Goal: Task Accomplishment & Management: Manage account settings

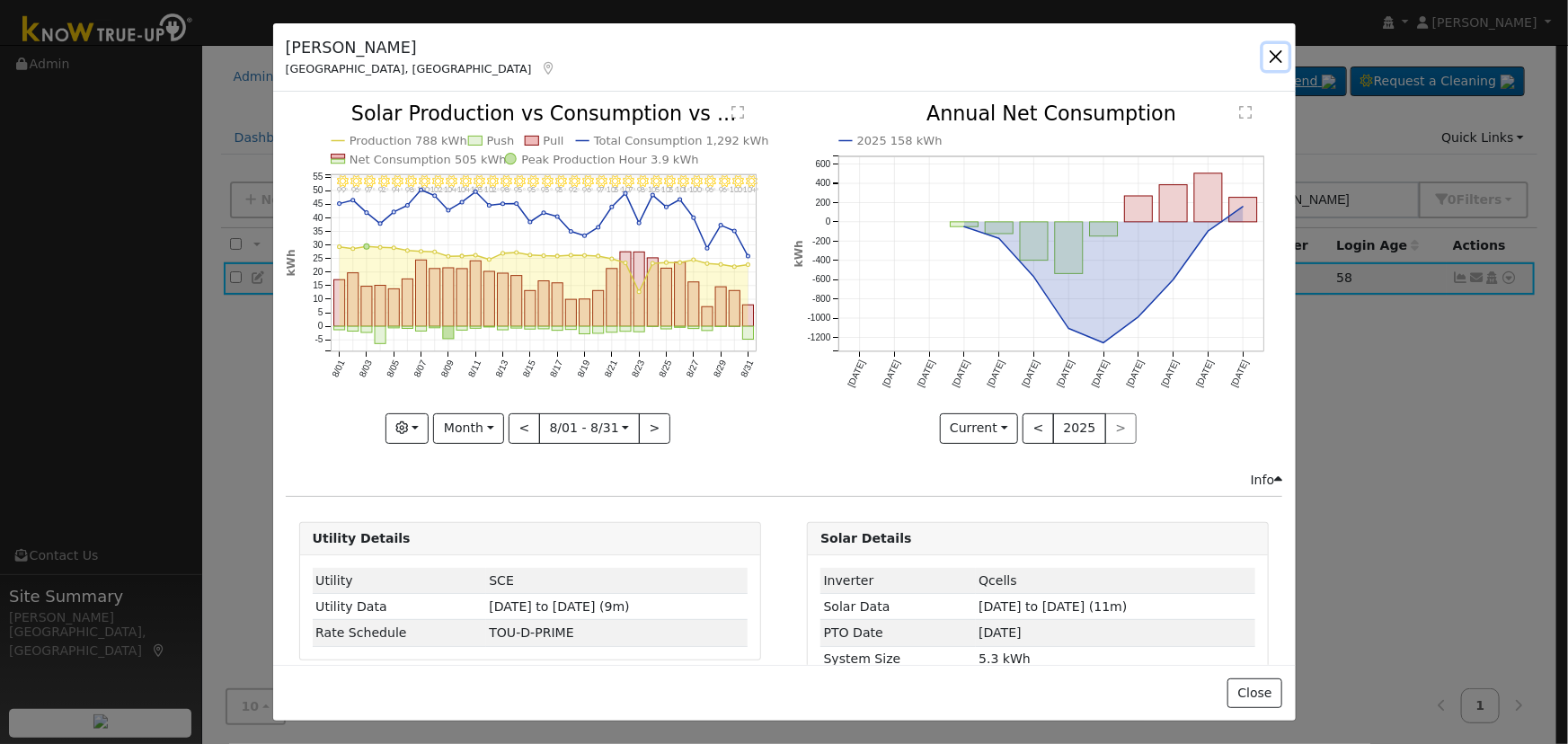
click at [1276, 68] on button "button" at bounding box center [1275, 56] width 25 height 25
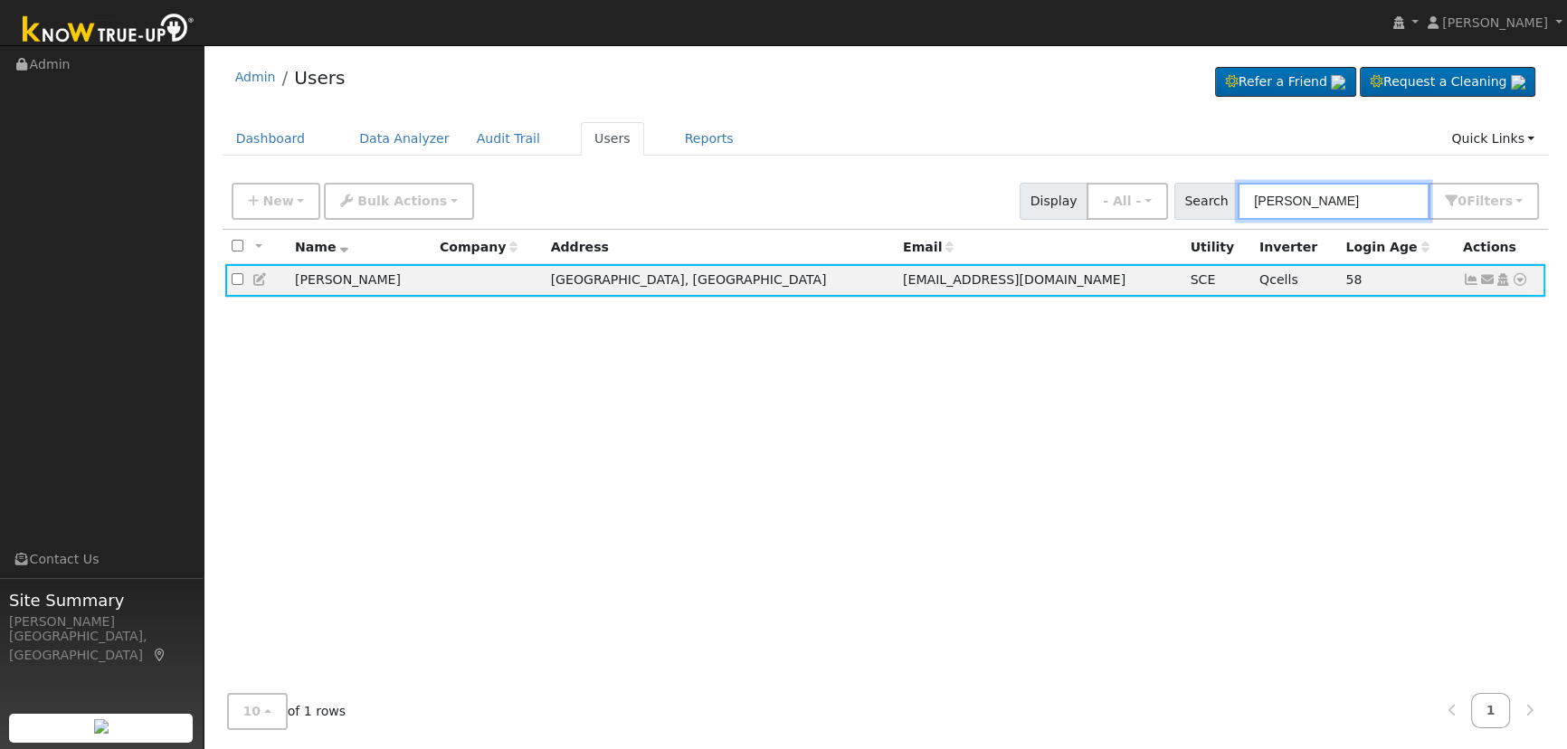
drag, startPoint x: 1329, startPoint y: 194, endPoint x: 1157, endPoint y: 171, distance: 173.4
click at [1153, 172] on div "Admin Users Refer a Friend Request a Cleaning" at bounding box center [885, 398] width 1345 height 689
paste input "Amburgey"
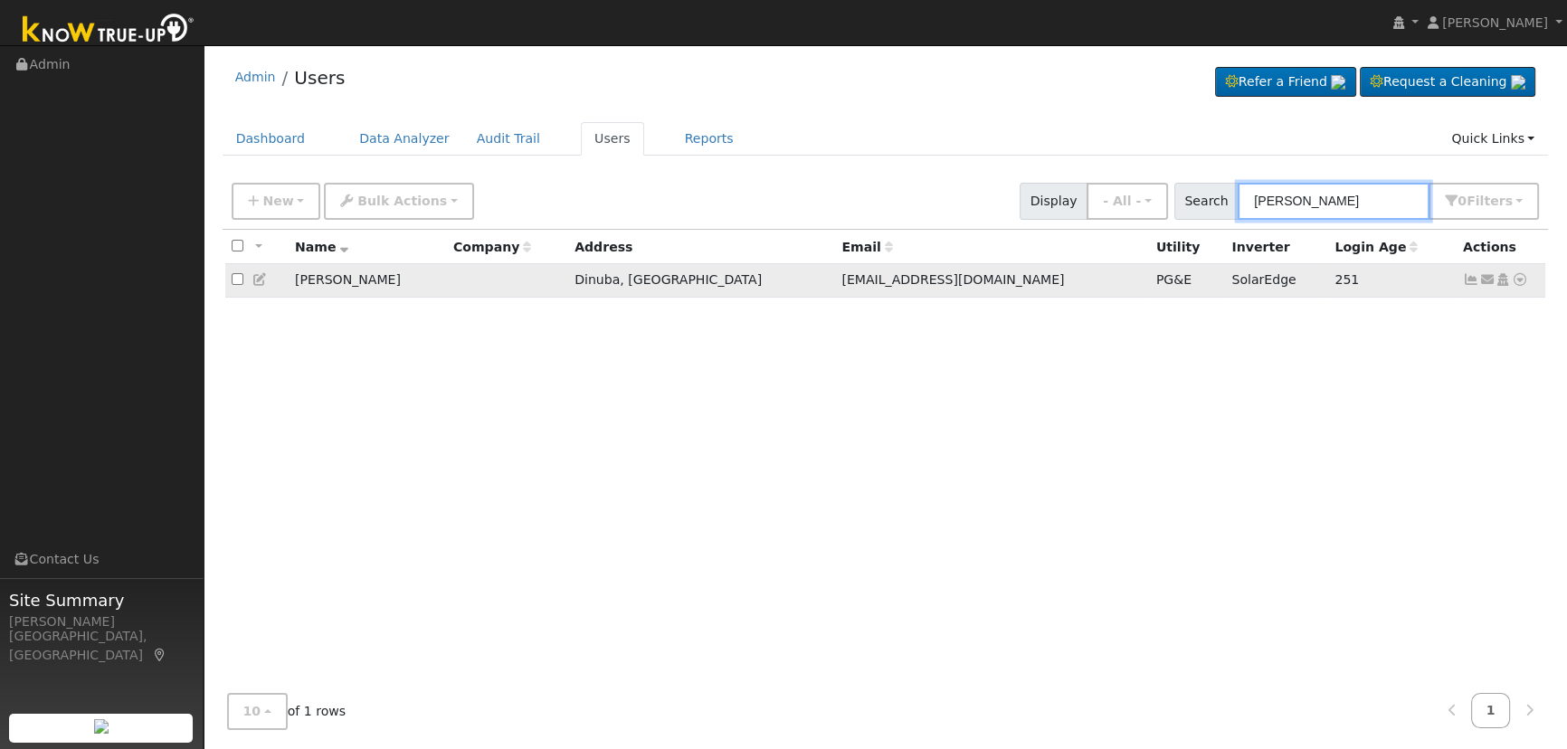
type input "Amburgey"
click at [1463, 280] on icon at bounding box center [1471, 279] width 16 height 13
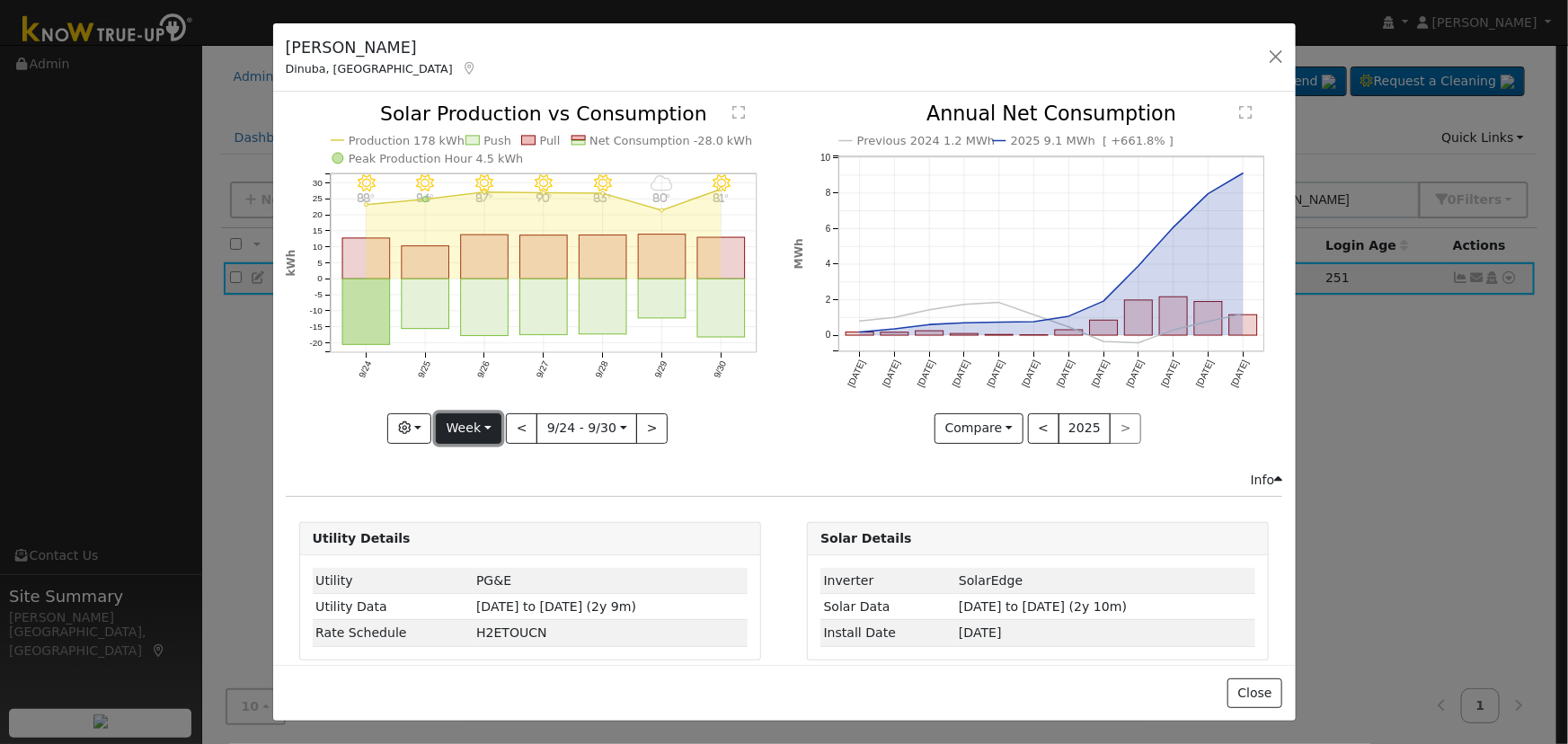
click at [486, 415] on button "Week" at bounding box center [469, 428] width 66 height 31
click at [1272, 52] on button "button" at bounding box center [1275, 56] width 25 height 25
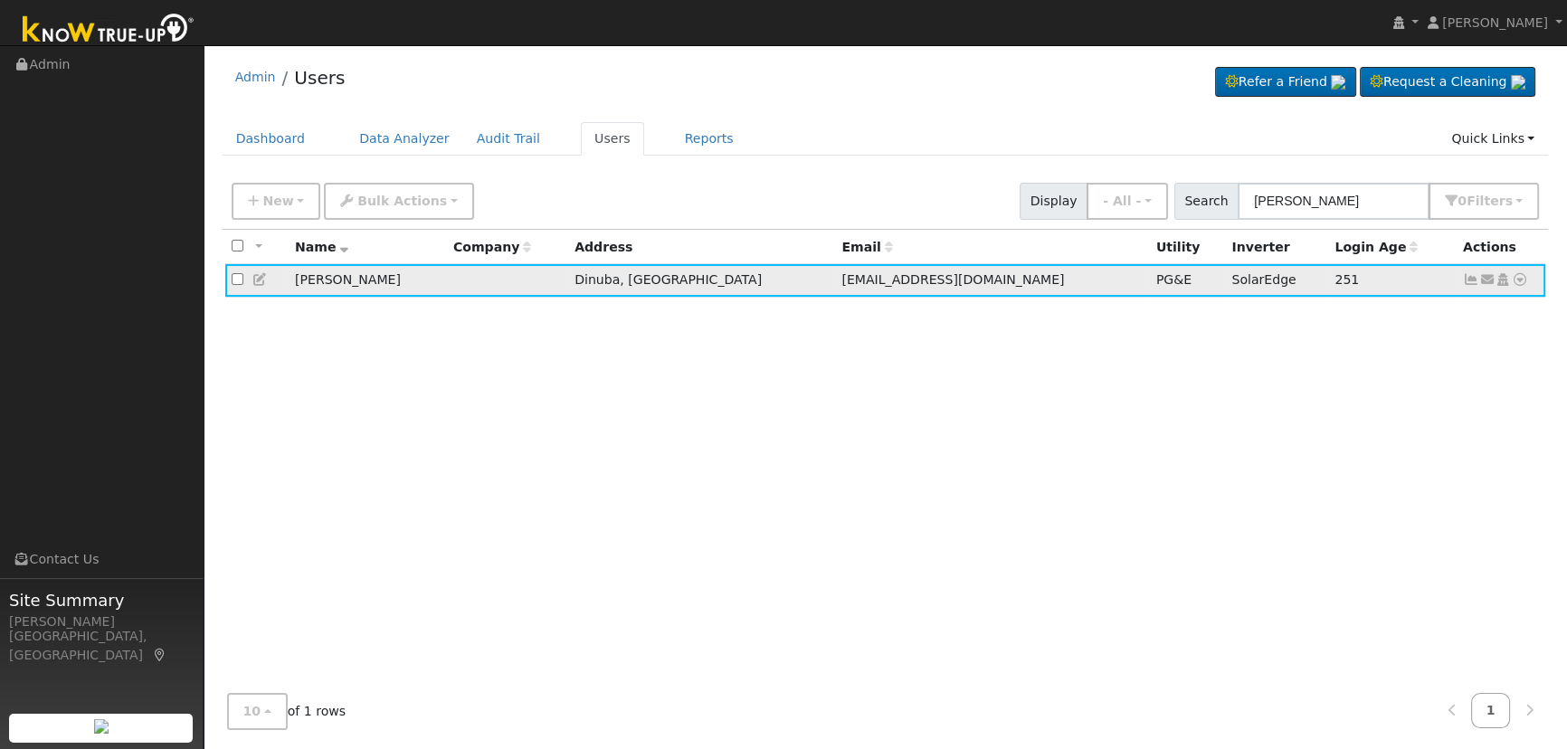
click at [254, 286] on icon at bounding box center [260, 279] width 16 height 13
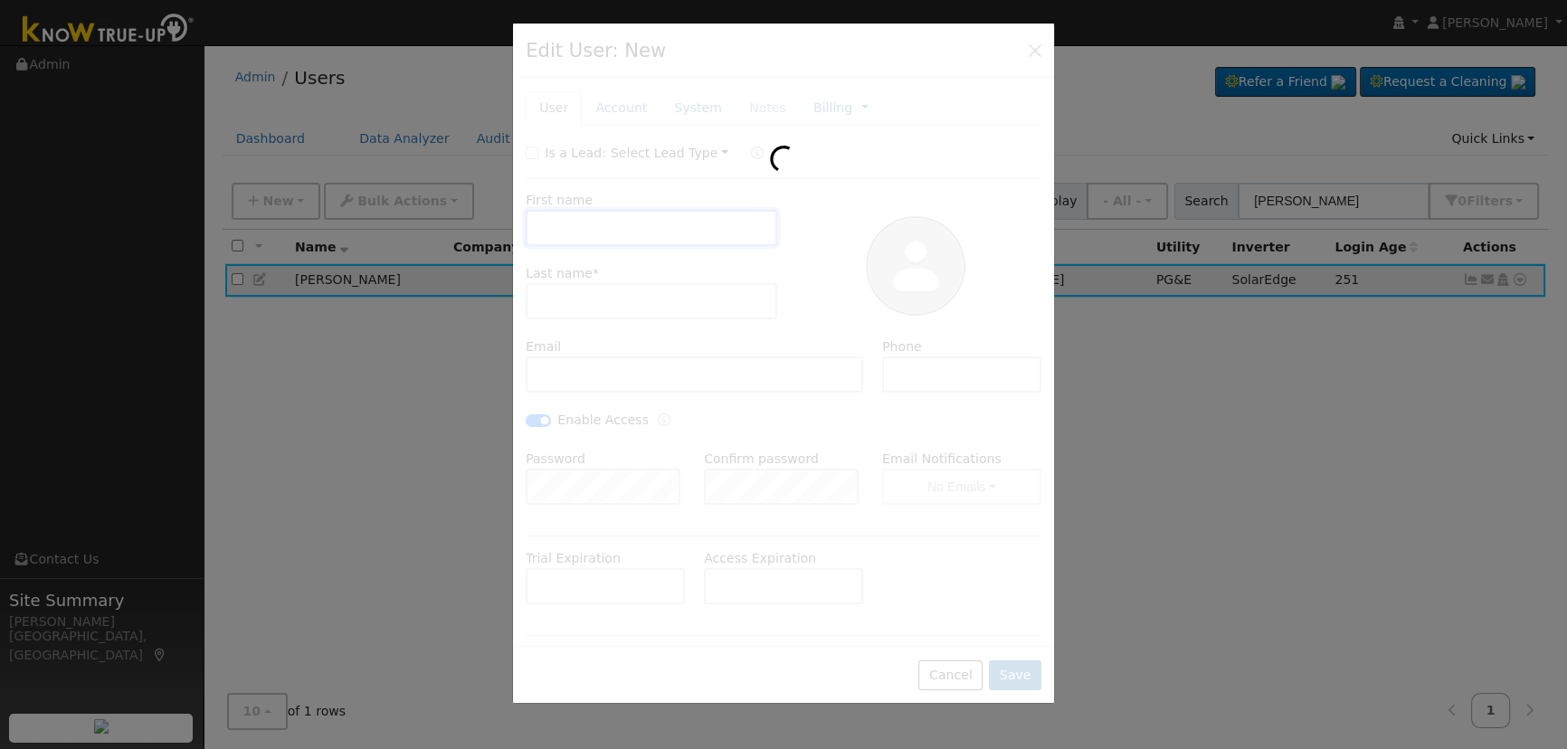
checkbox input "false"
type input "Sylvia"
type input "Amburgey"
type input "sylamb2016@gmail.com"
type input "805-310-2668"
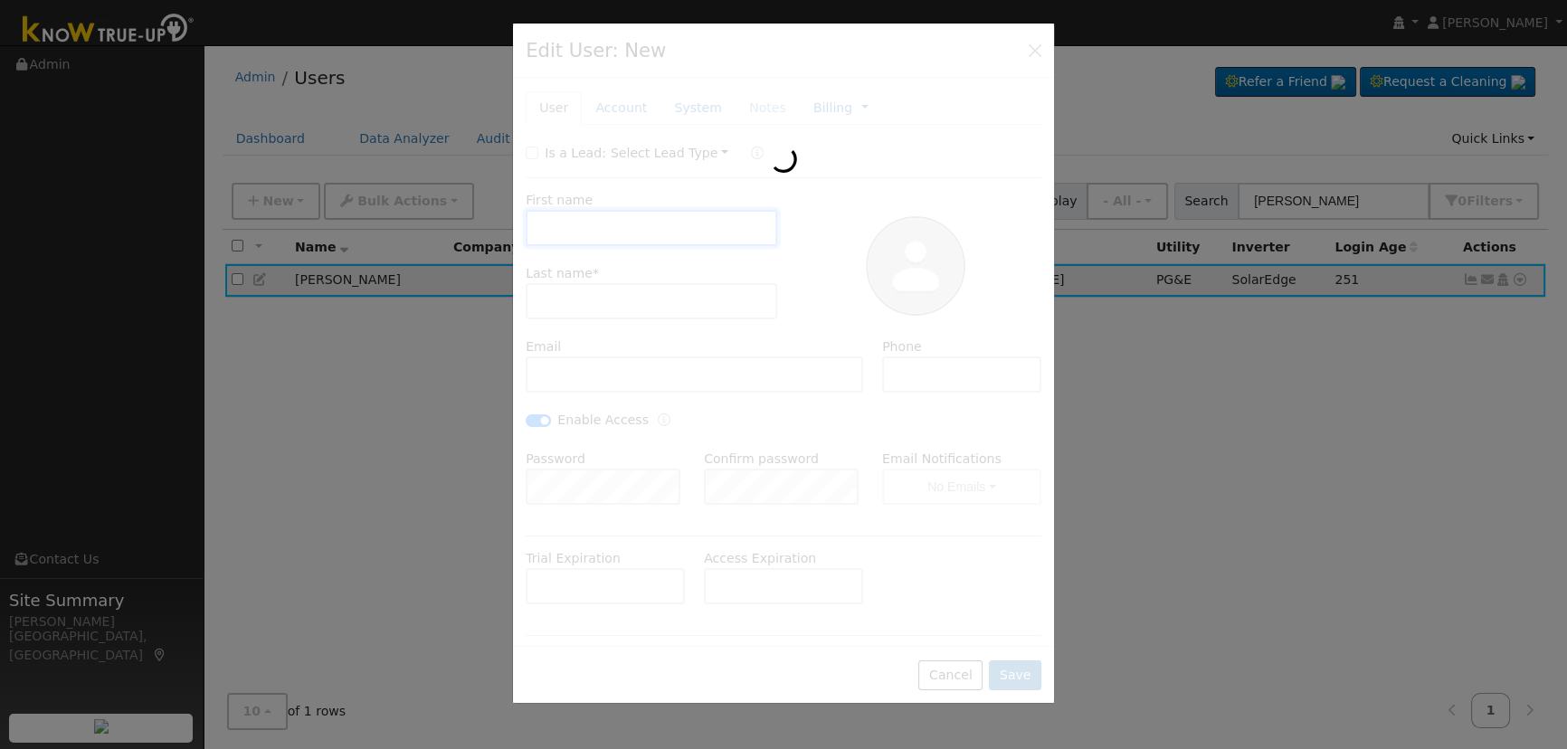
checkbox input "true"
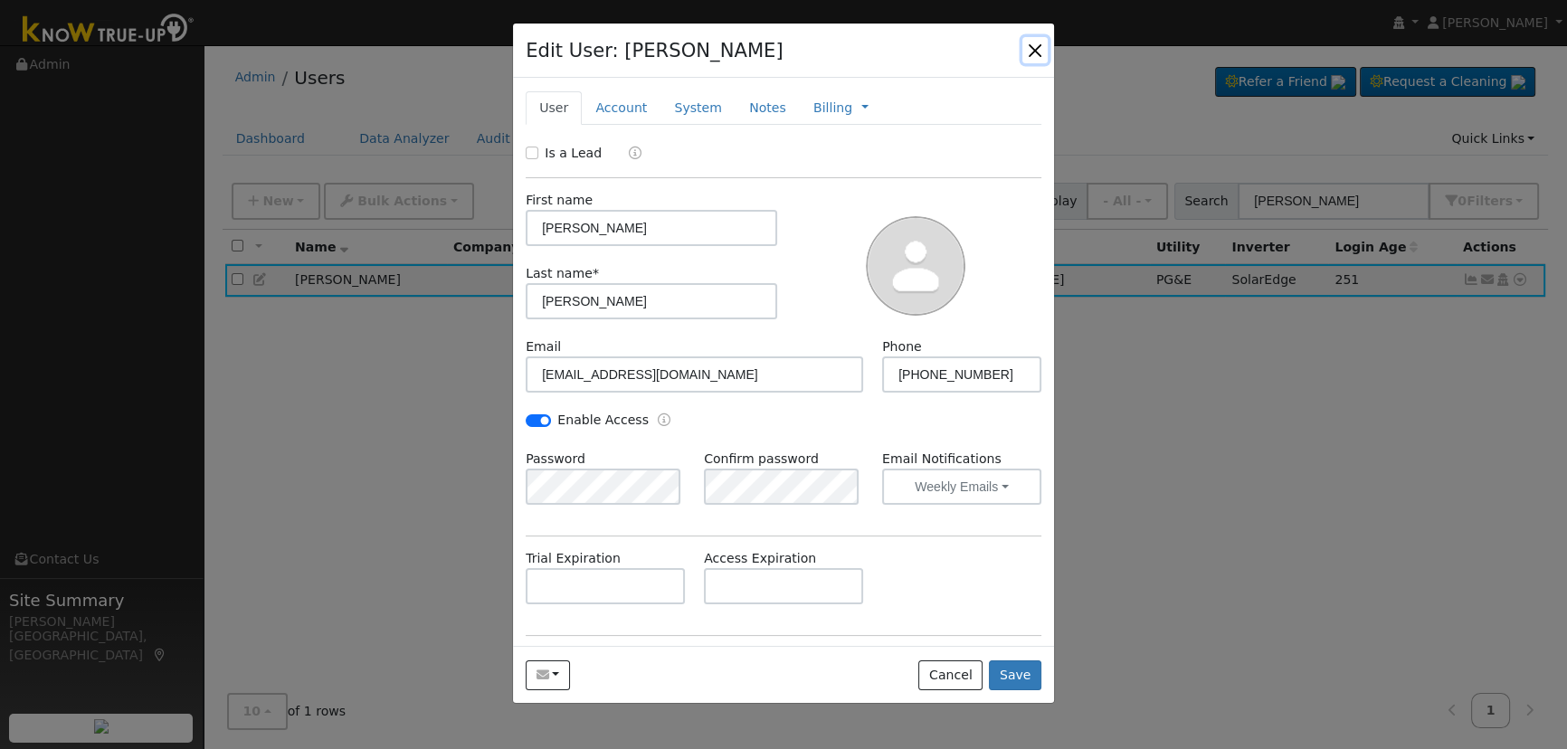
click at [1035, 43] on button "button" at bounding box center [1034, 49] width 25 height 25
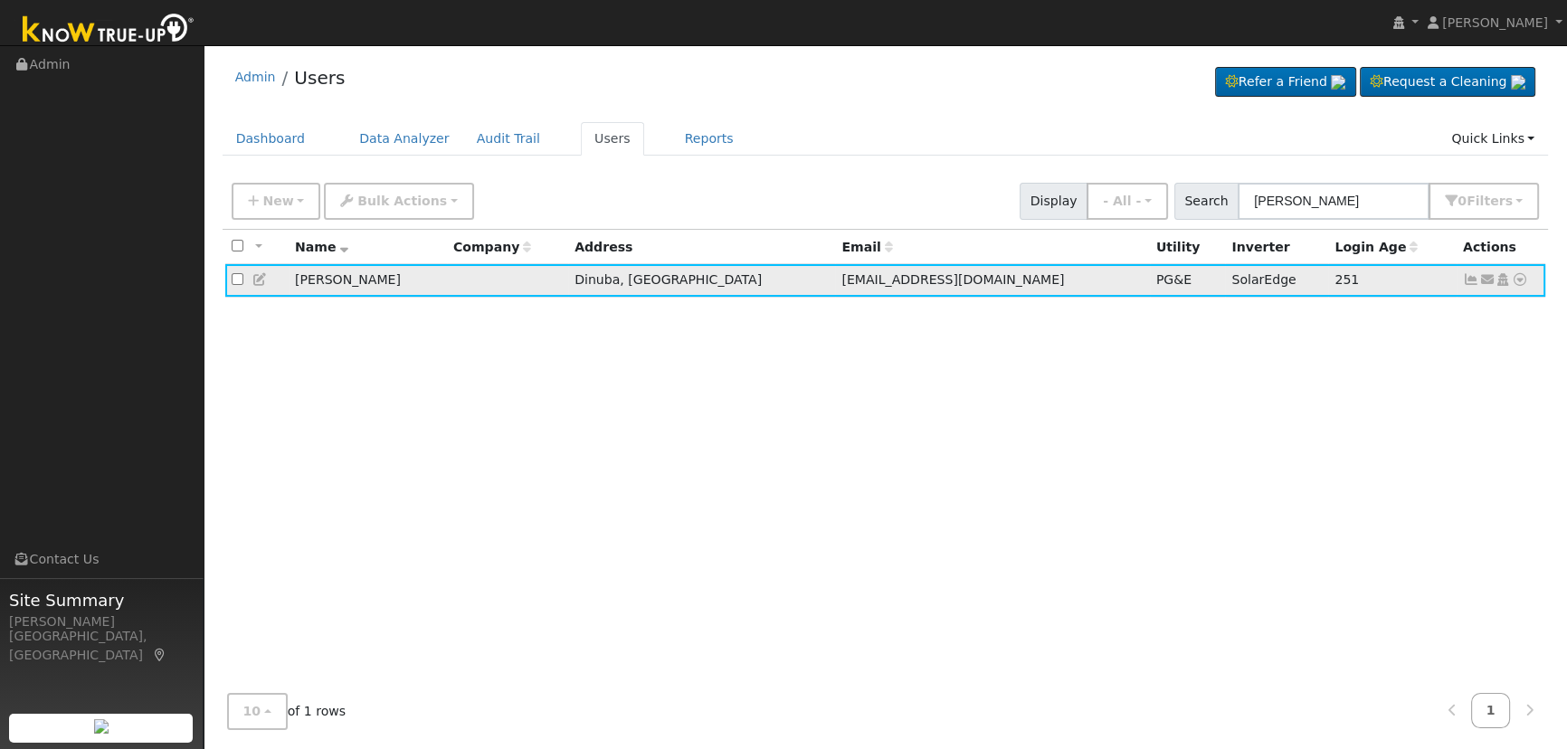
click at [252, 281] on icon at bounding box center [260, 279] width 16 height 13
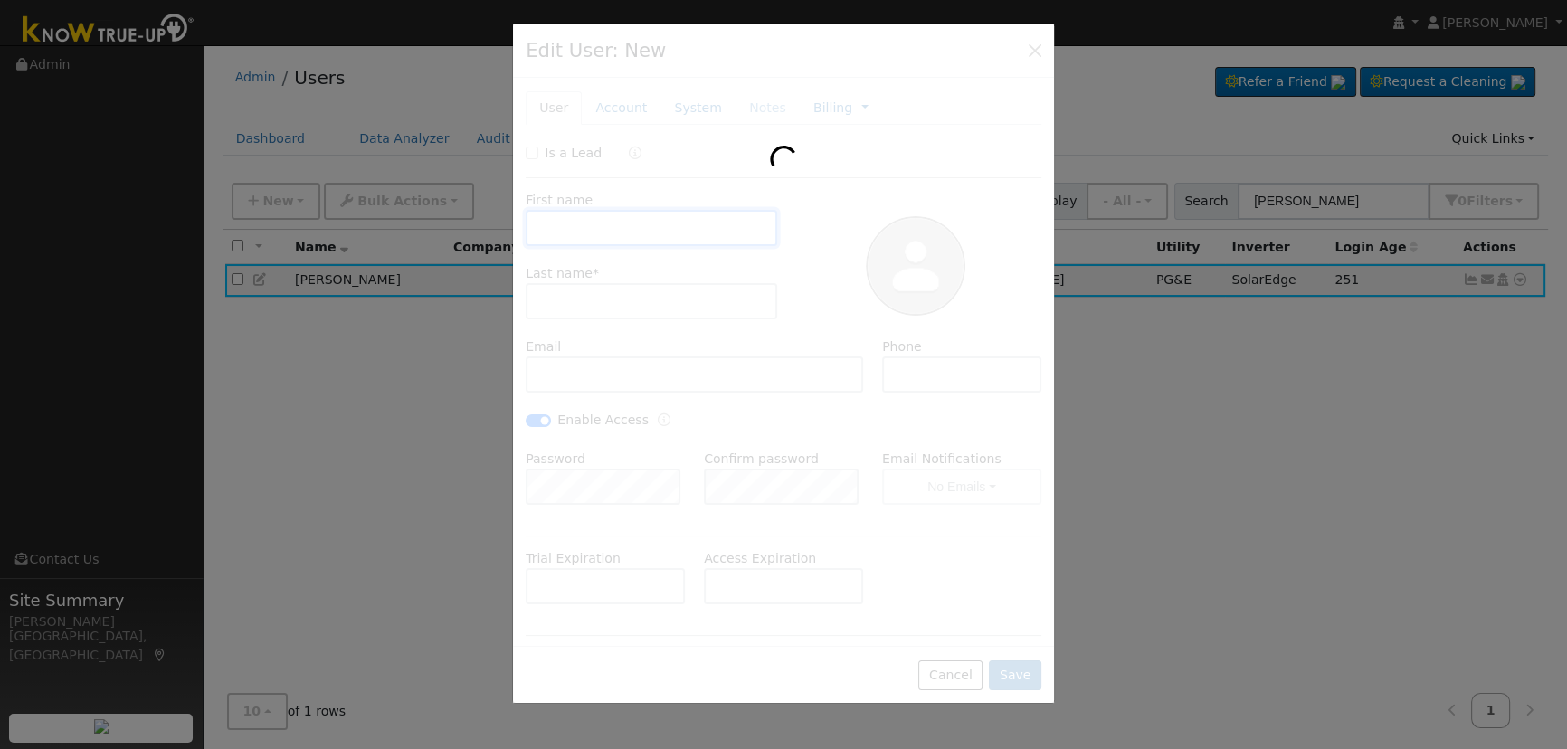
type input "Sylvia"
type input "Amburgey"
type input "sylamb2016@gmail.com"
type input "805-310-2668"
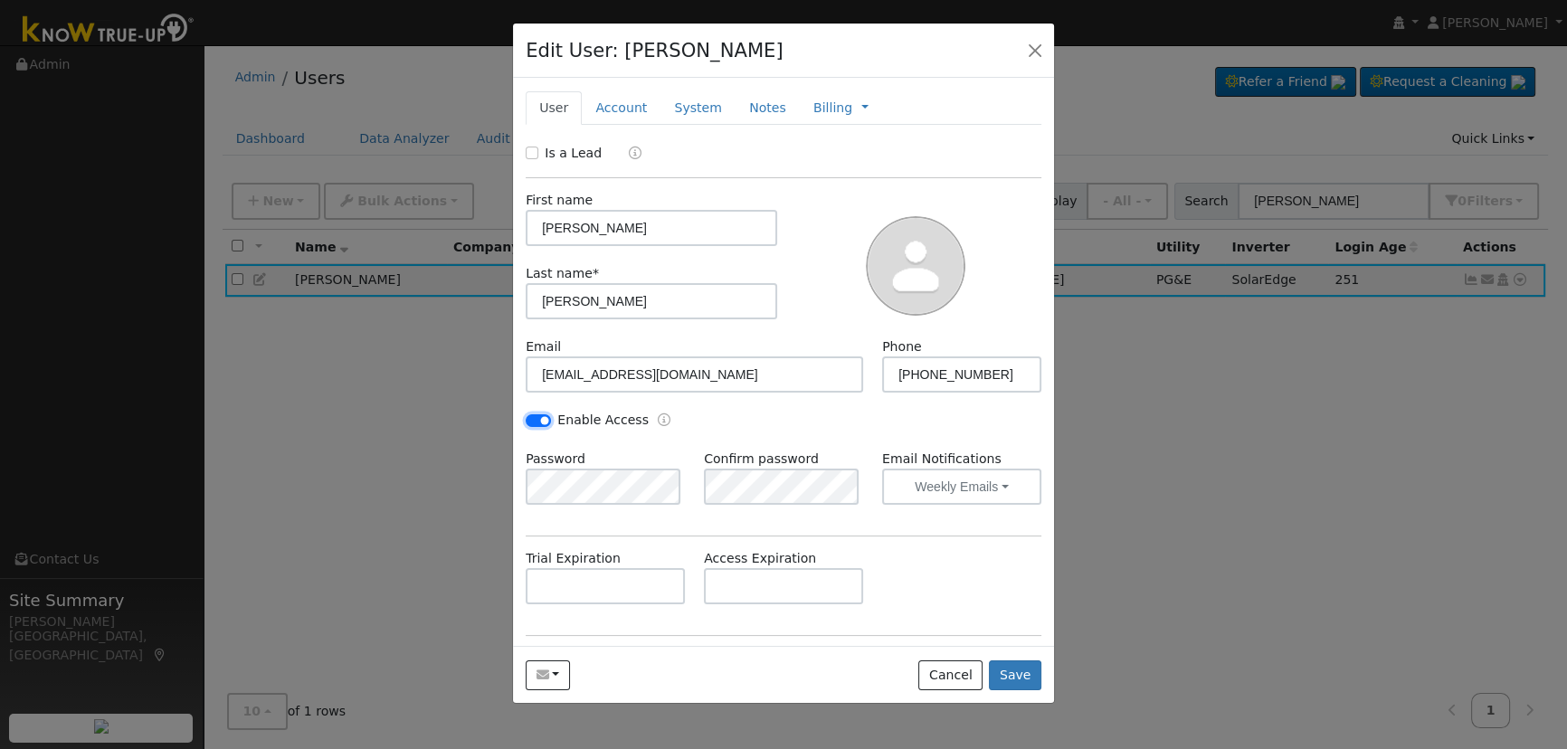
click at [536, 415] on input "Enable Access" at bounding box center [538, 420] width 25 height 13
checkbox input "true"
click at [957, 479] on button "No Emails" at bounding box center [961, 487] width 159 height 36
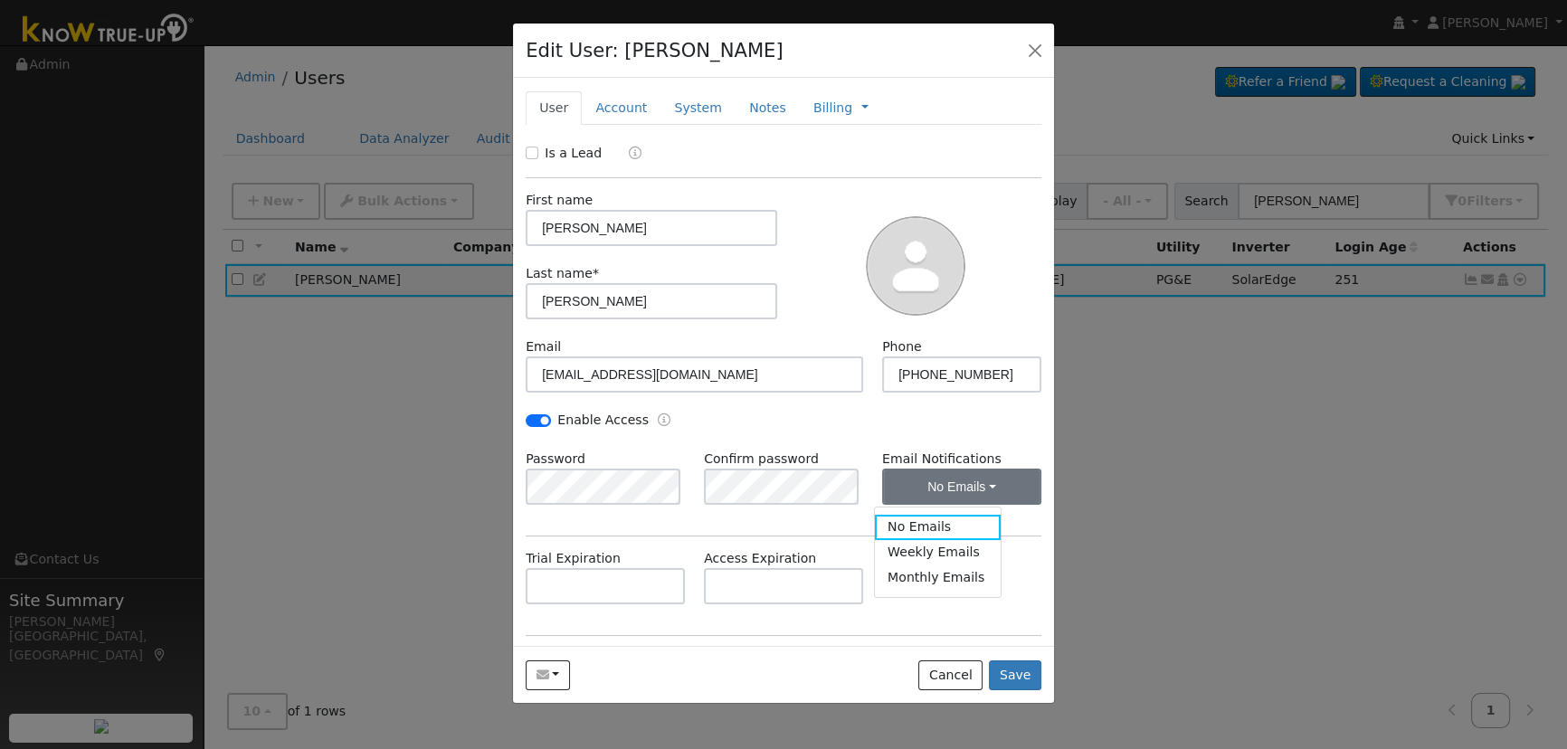
click at [972, 547] on link "Weekly Emails" at bounding box center [938, 552] width 126 height 25
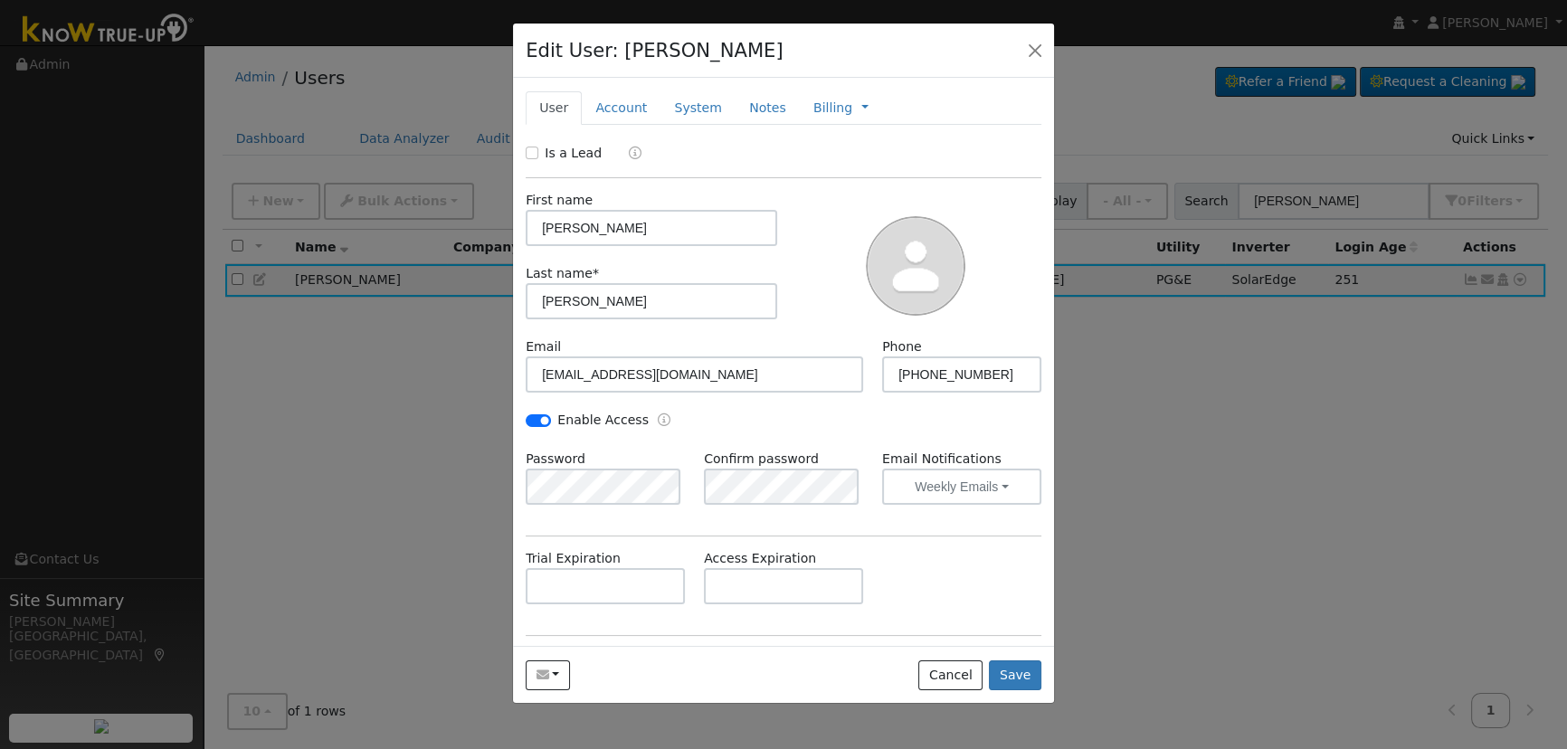
click at [959, 552] on div "Trial Expiration Access Expiration" at bounding box center [784, 585] width 535 height 73
click at [1007, 660] on div "Send Email... Copy a Link Reset Password Open Access Cancel Save" at bounding box center [783, 674] width 541 height 57
click at [1020, 676] on button "Save" at bounding box center [1015, 675] width 52 height 31
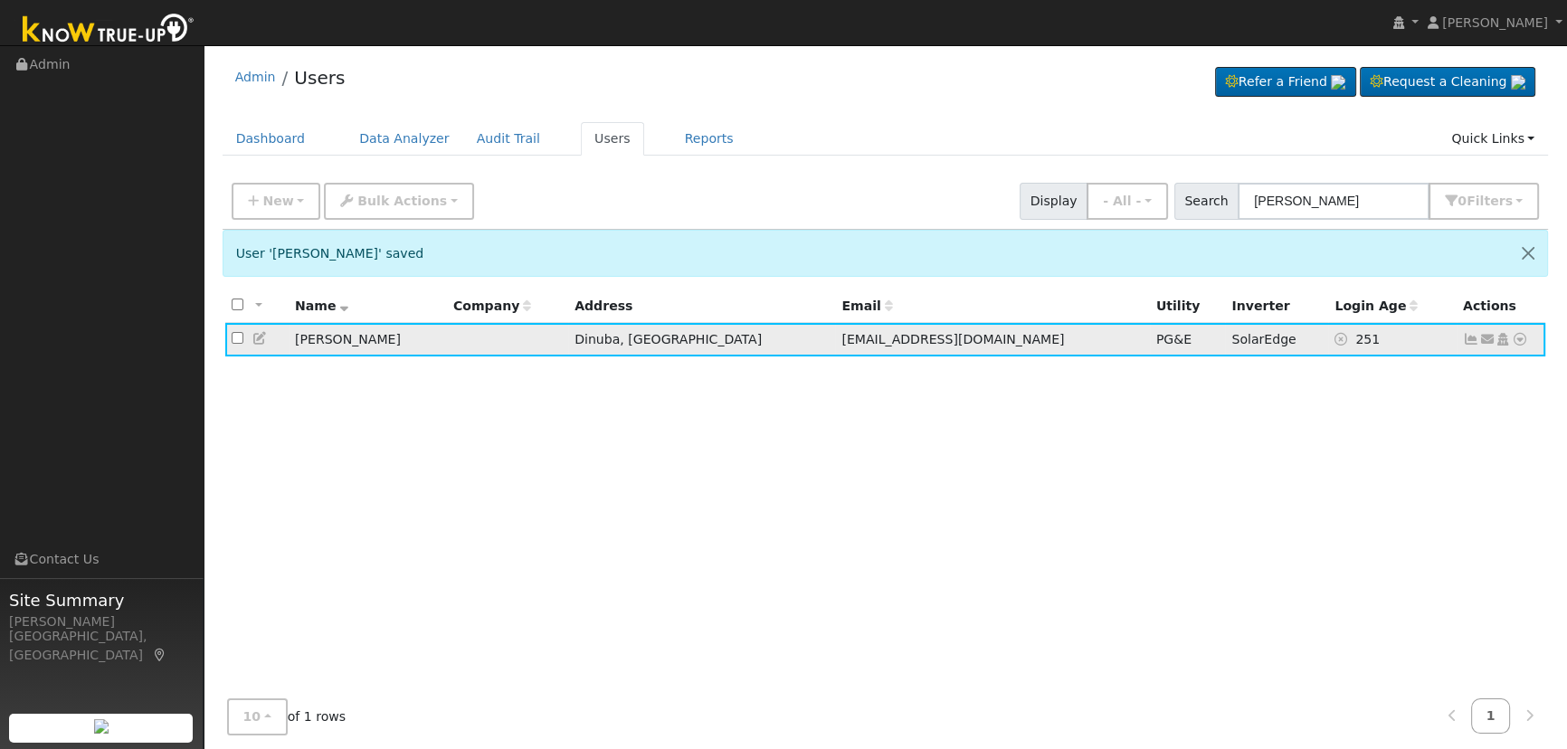
click at [1468, 338] on icon at bounding box center [1471, 339] width 16 height 13
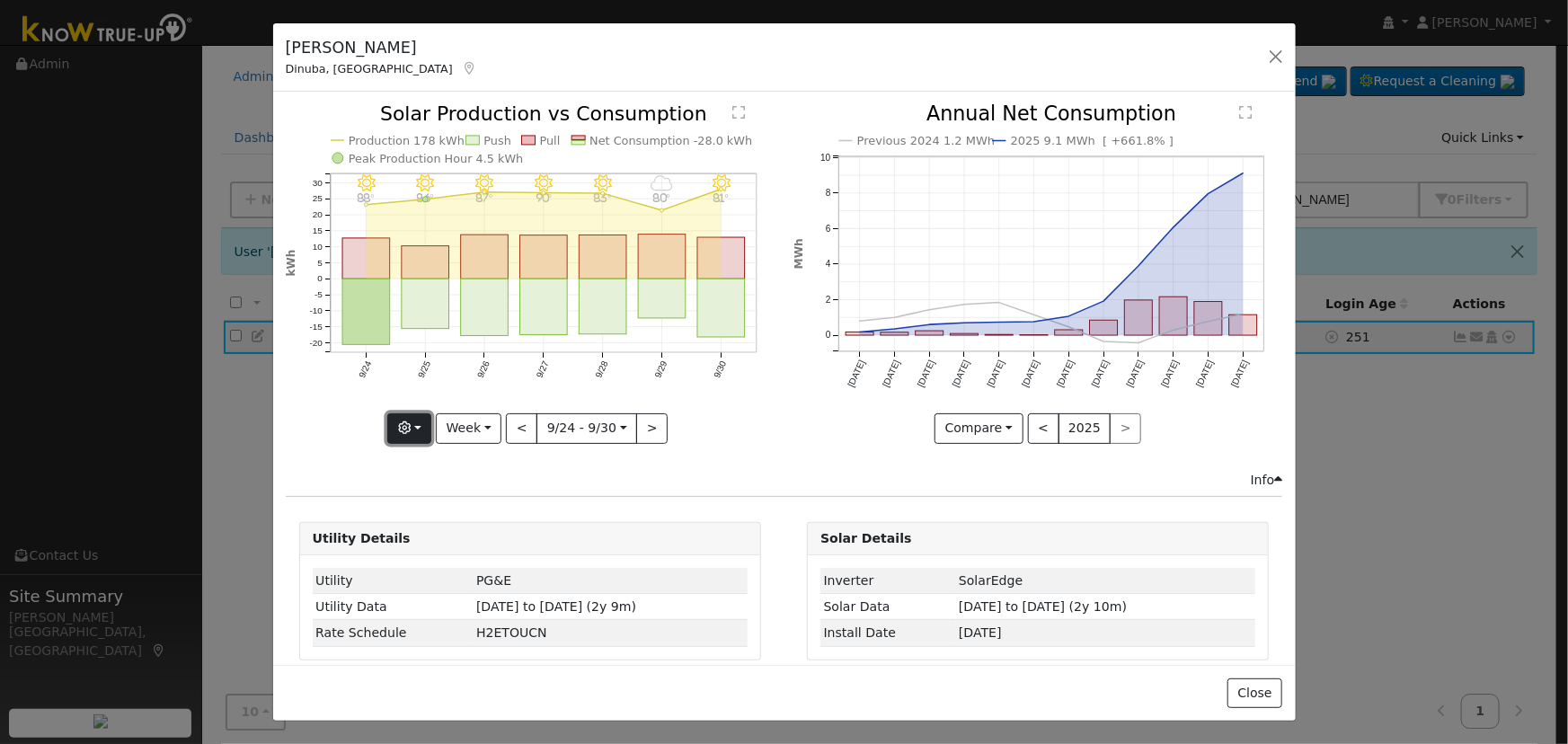
click at [427, 414] on button "button" at bounding box center [409, 428] width 44 height 31
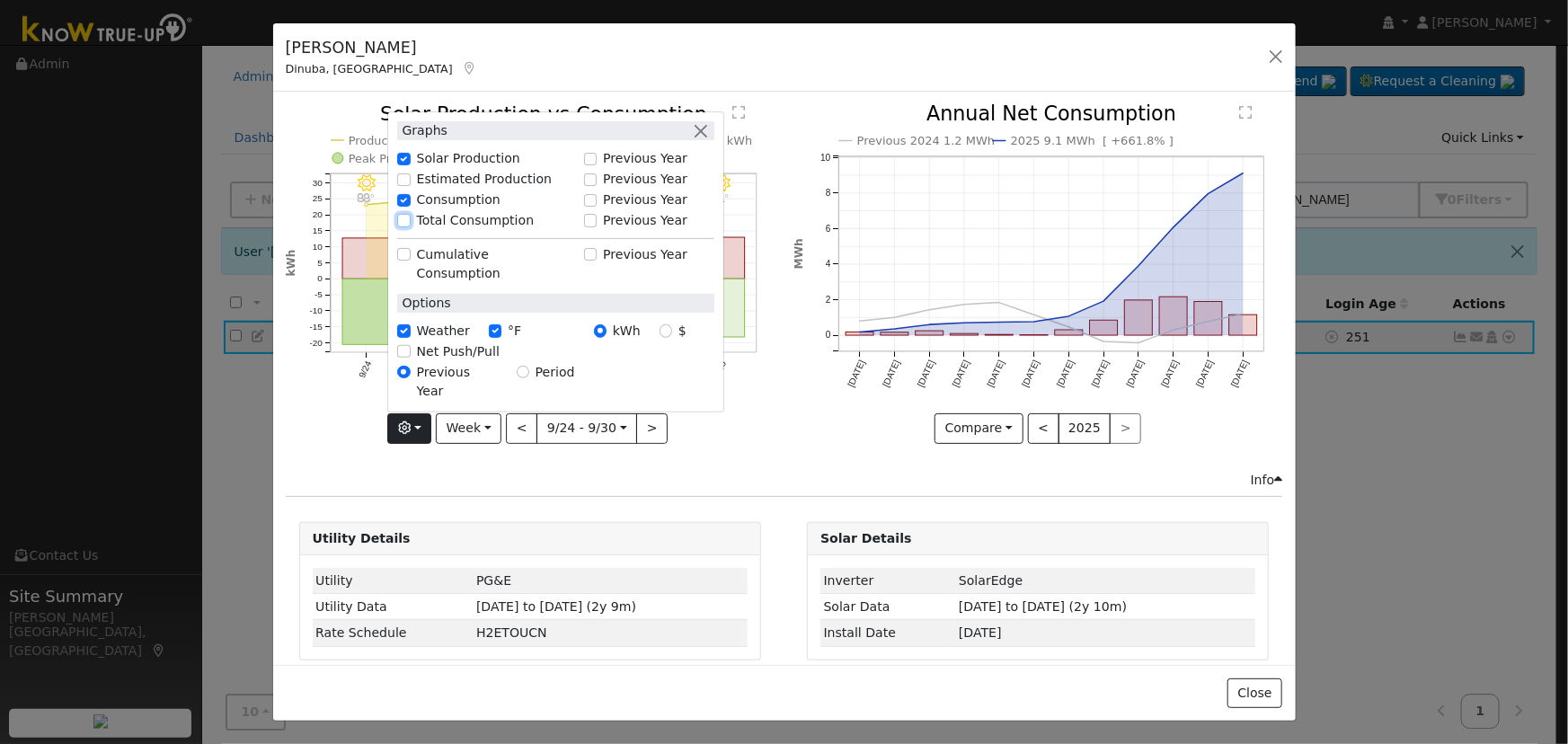
click at [405, 226] on input "Total Consumption" at bounding box center [403, 220] width 13 height 13
checkbox input "true"
click at [702, 140] on button "button" at bounding box center [700, 130] width 19 height 19
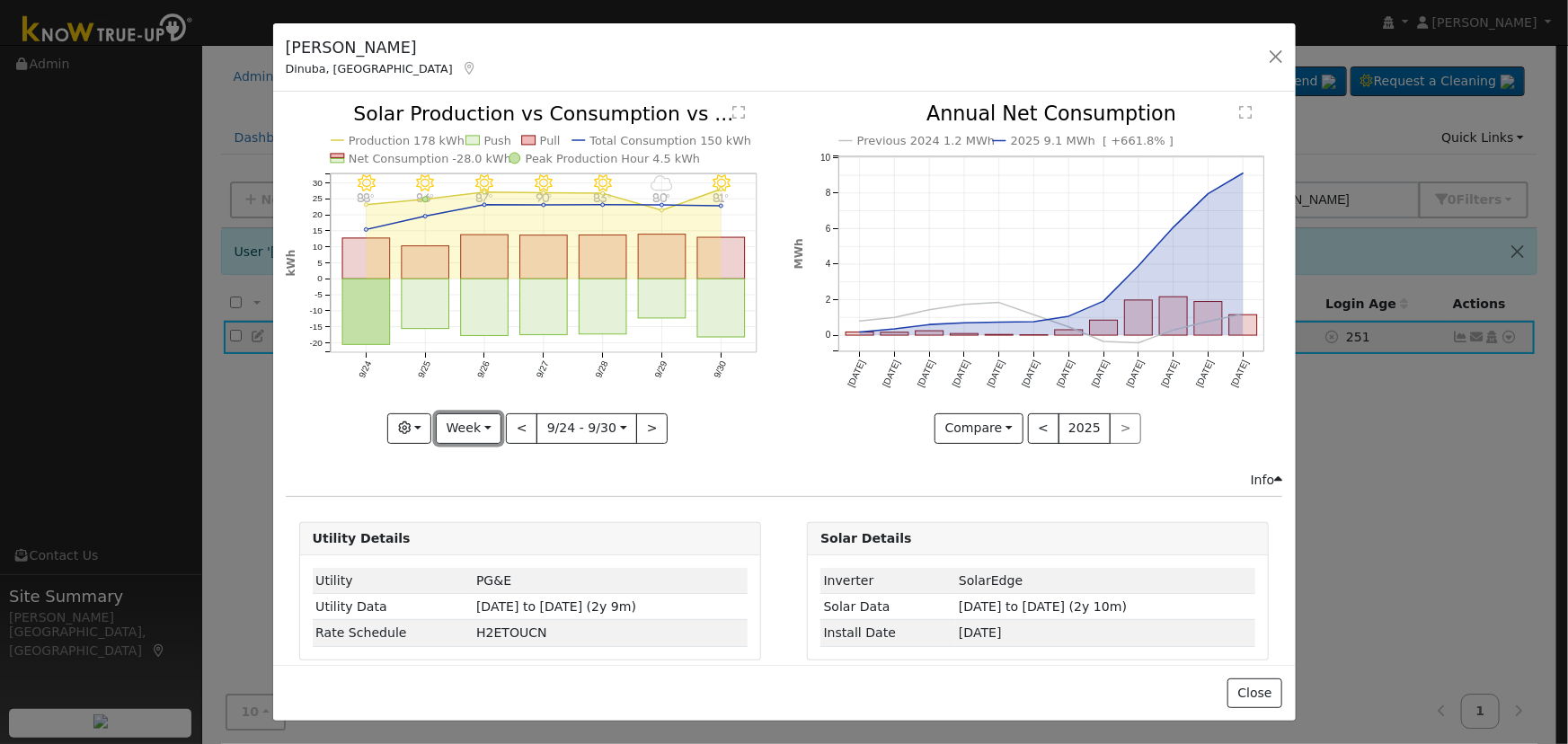
drag, startPoint x: 463, startPoint y: 422, endPoint x: 533, endPoint y: 455, distance: 77.4
click at [465, 423] on button "Week" at bounding box center [469, 428] width 66 height 31
click at [498, 527] on link "Year" at bounding box center [499, 539] width 125 height 25
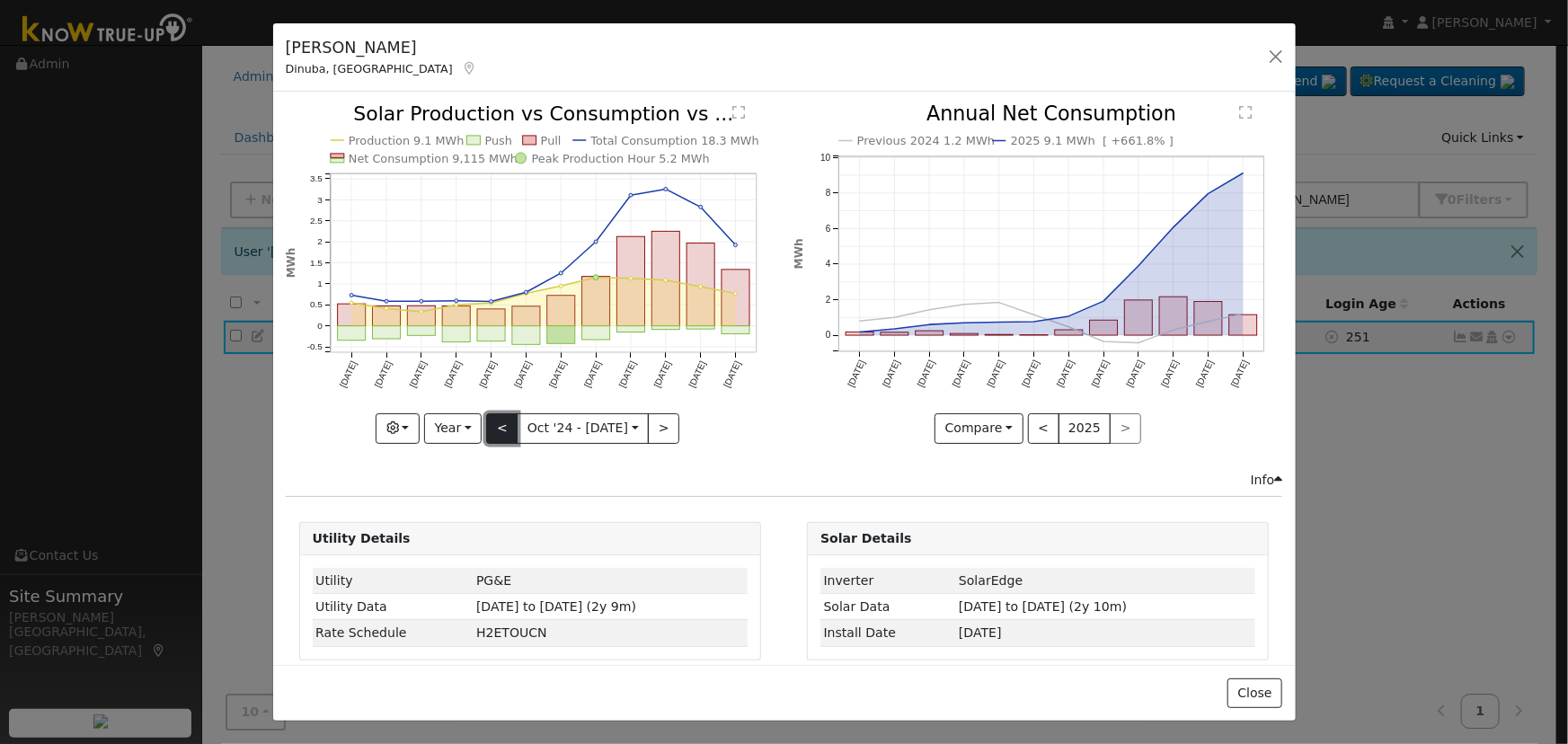
click at [496, 425] on button "<" at bounding box center [501, 428] width 32 height 31
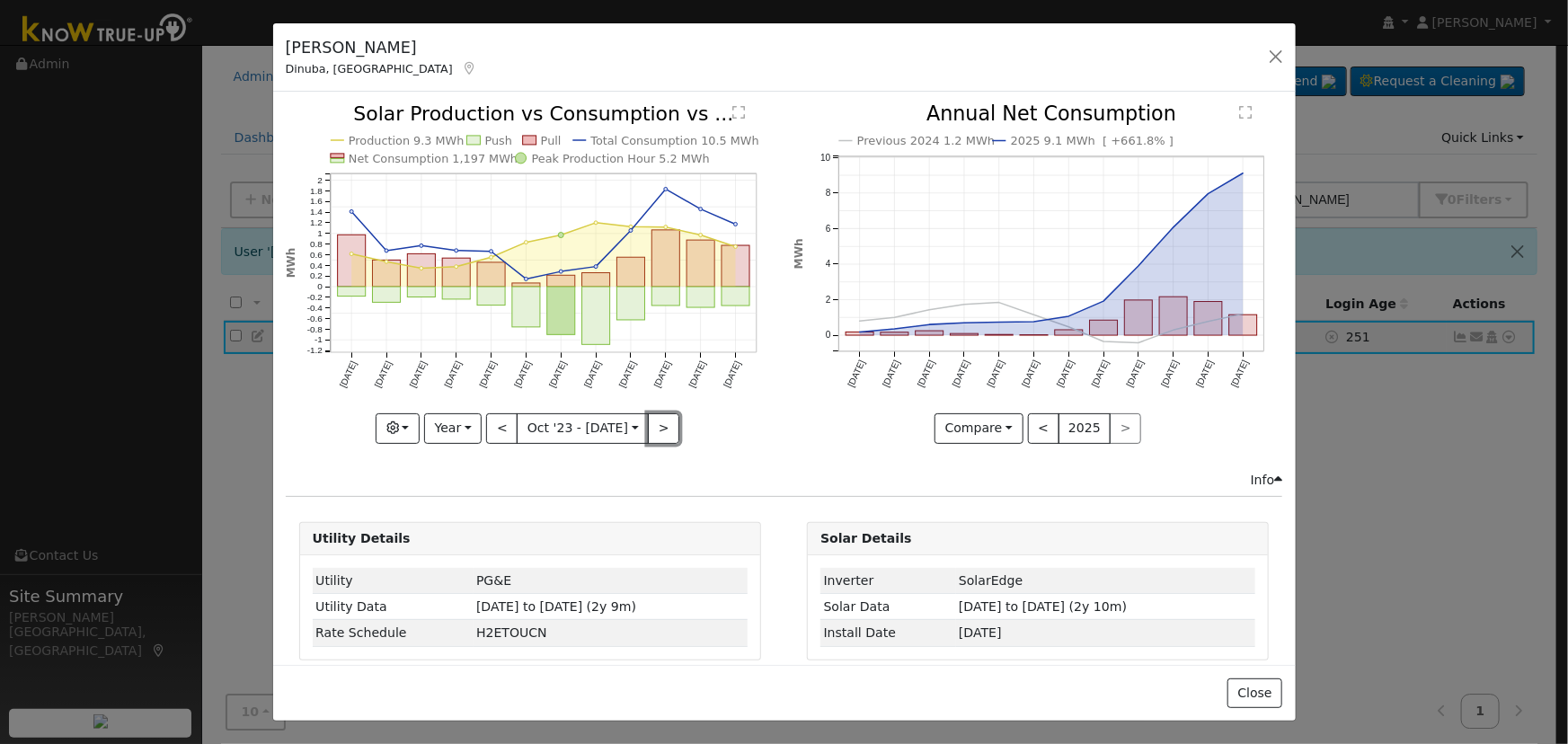
click at [651, 423] on button ">" at bounding box center [663, 428] width 32 height 31
type input "[DATE]"
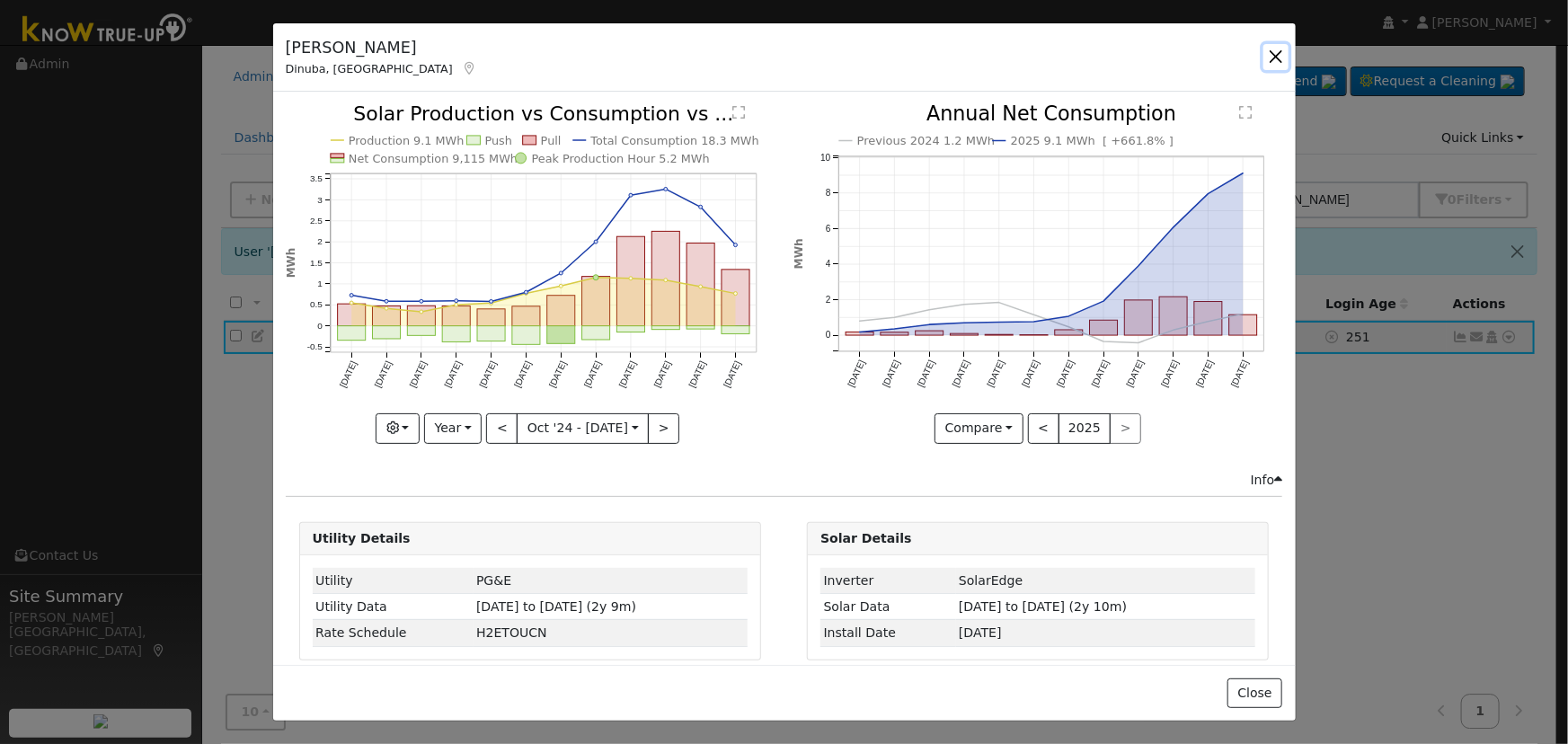
click at [1268, 59] on button "button" at bounding box center [1275, 56] width 25 height 25
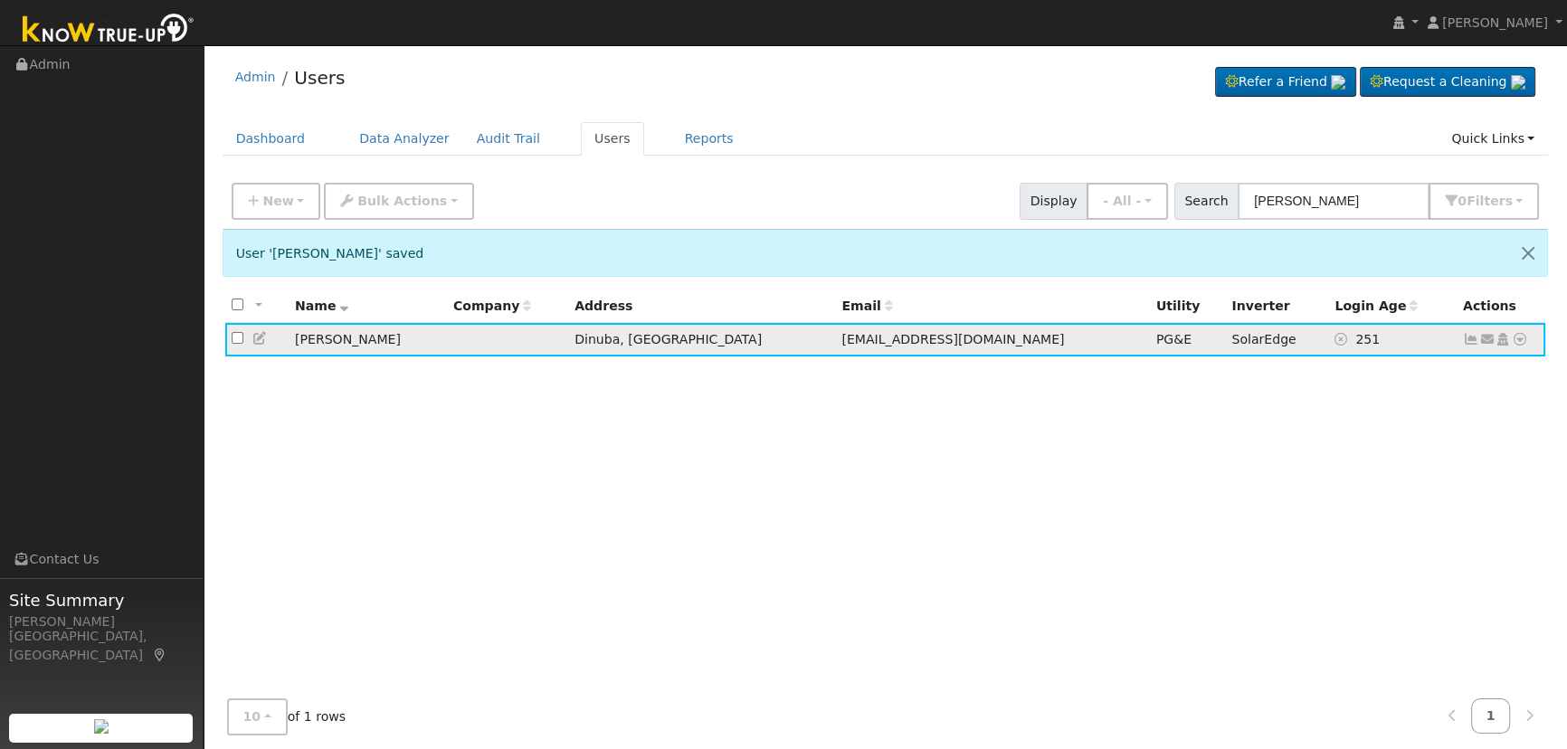
click at [253, 339] on icon at bounding box center [260, 338] width 16 height 13
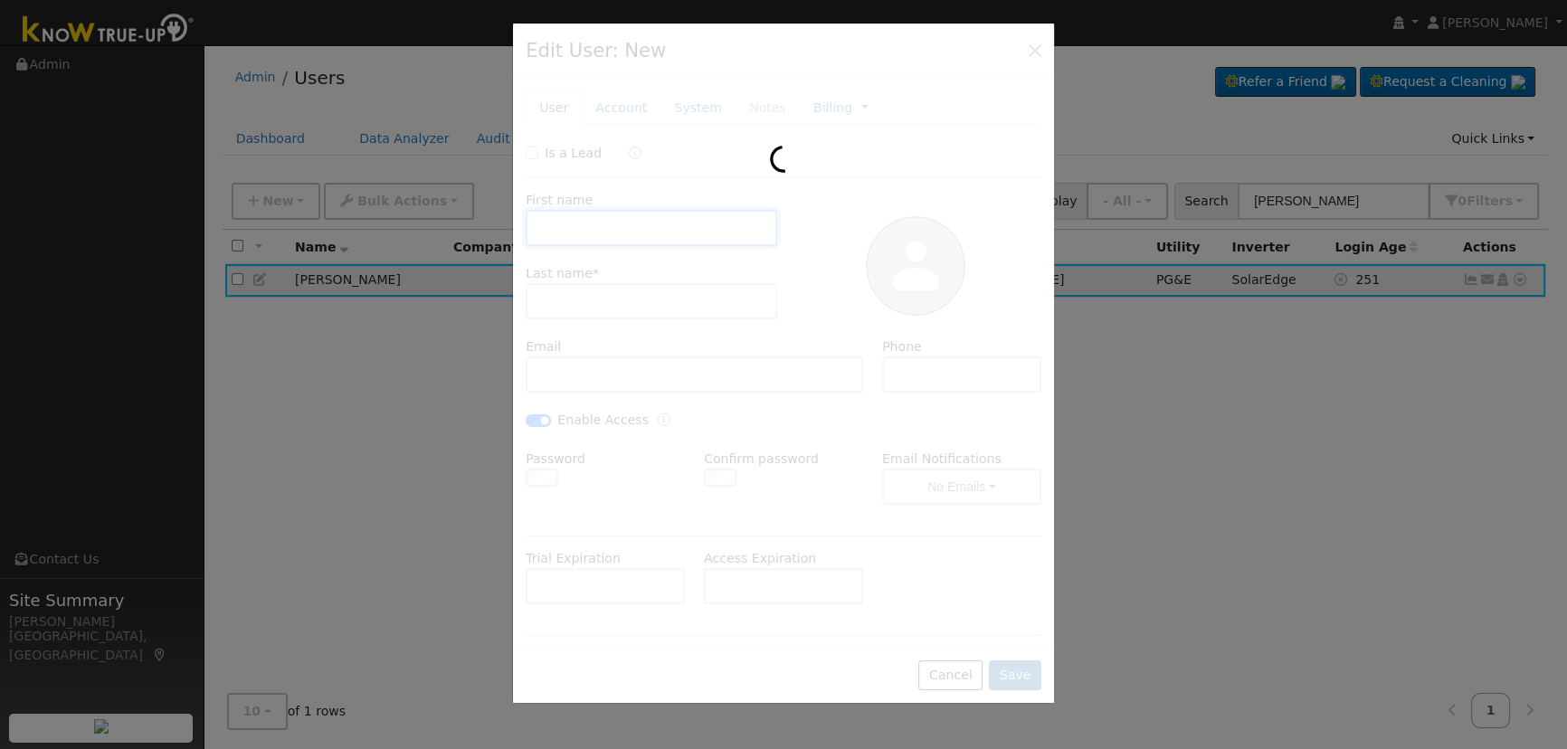
type input "Sylvia"
type input "Amburgey"
type input "sylamb2016@gmail.com"
type input "805-310-2668"
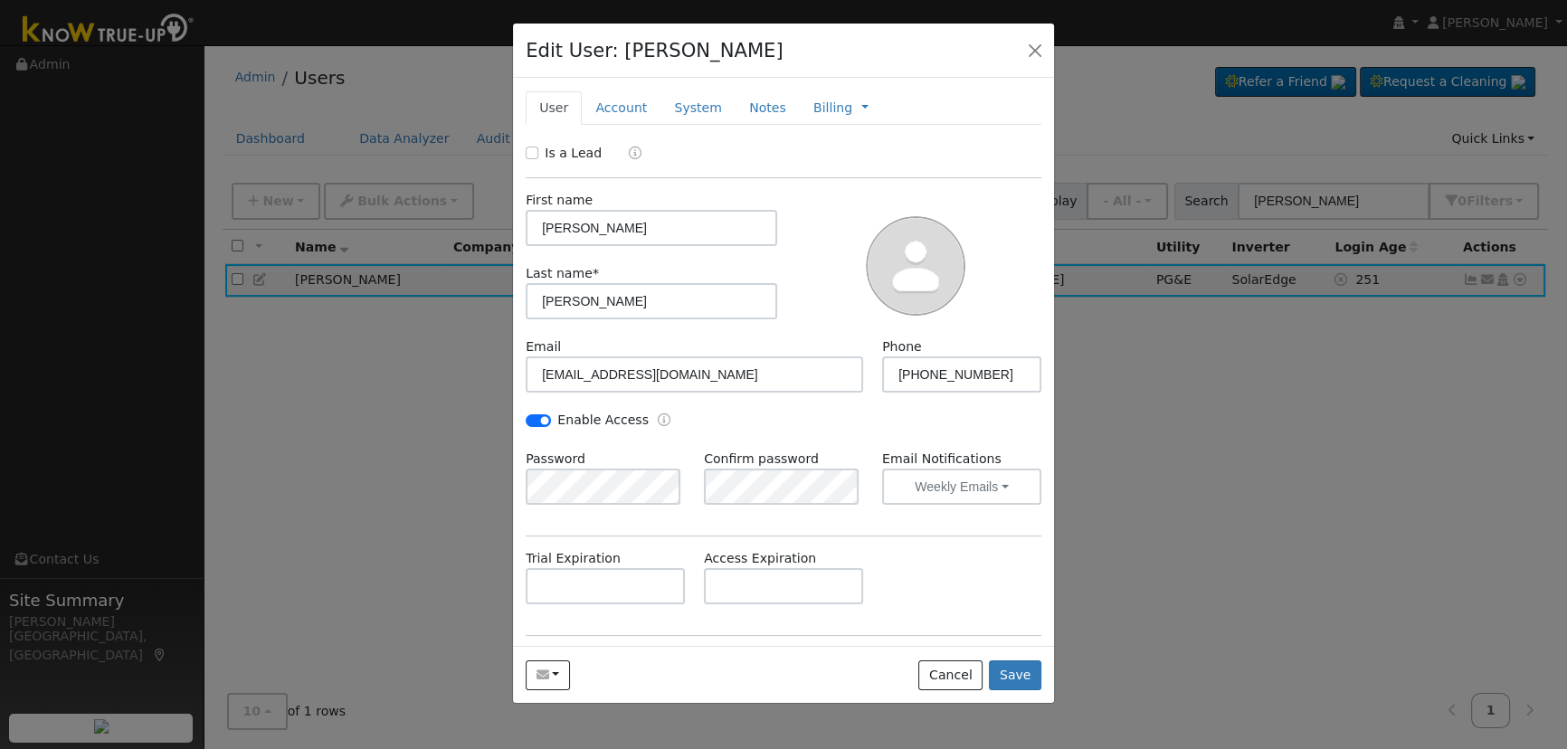
click at [792, 188] on div "First name Sylvia Last name * Amburgey" at bounding box center [783, 257] width 528 height 159
click at [1033, 52] on button "button" at bounding box center [1034, 49] width 25 height 25
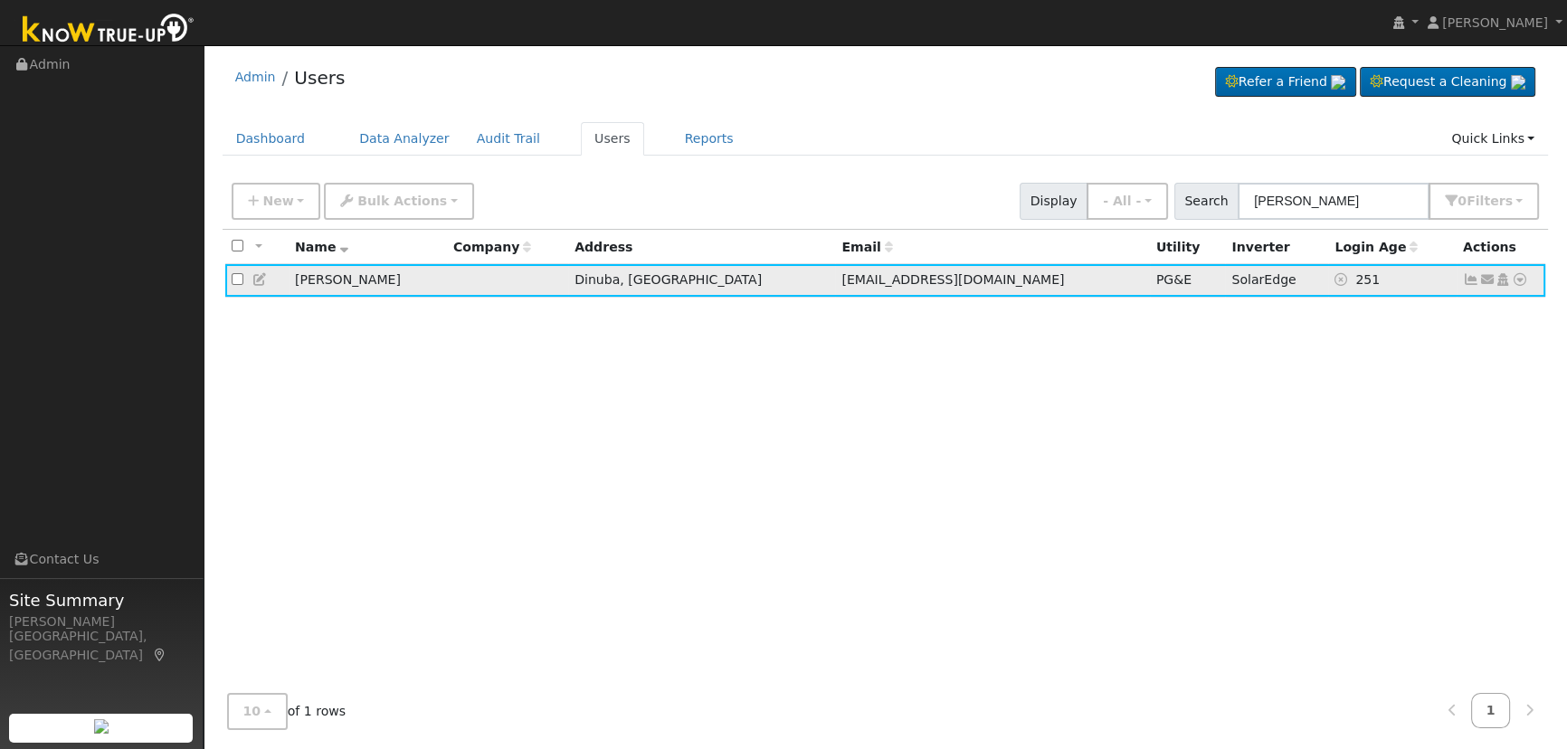
click at [1466, 280] on icon at bounding box center [1471, 279] width 16 height 13
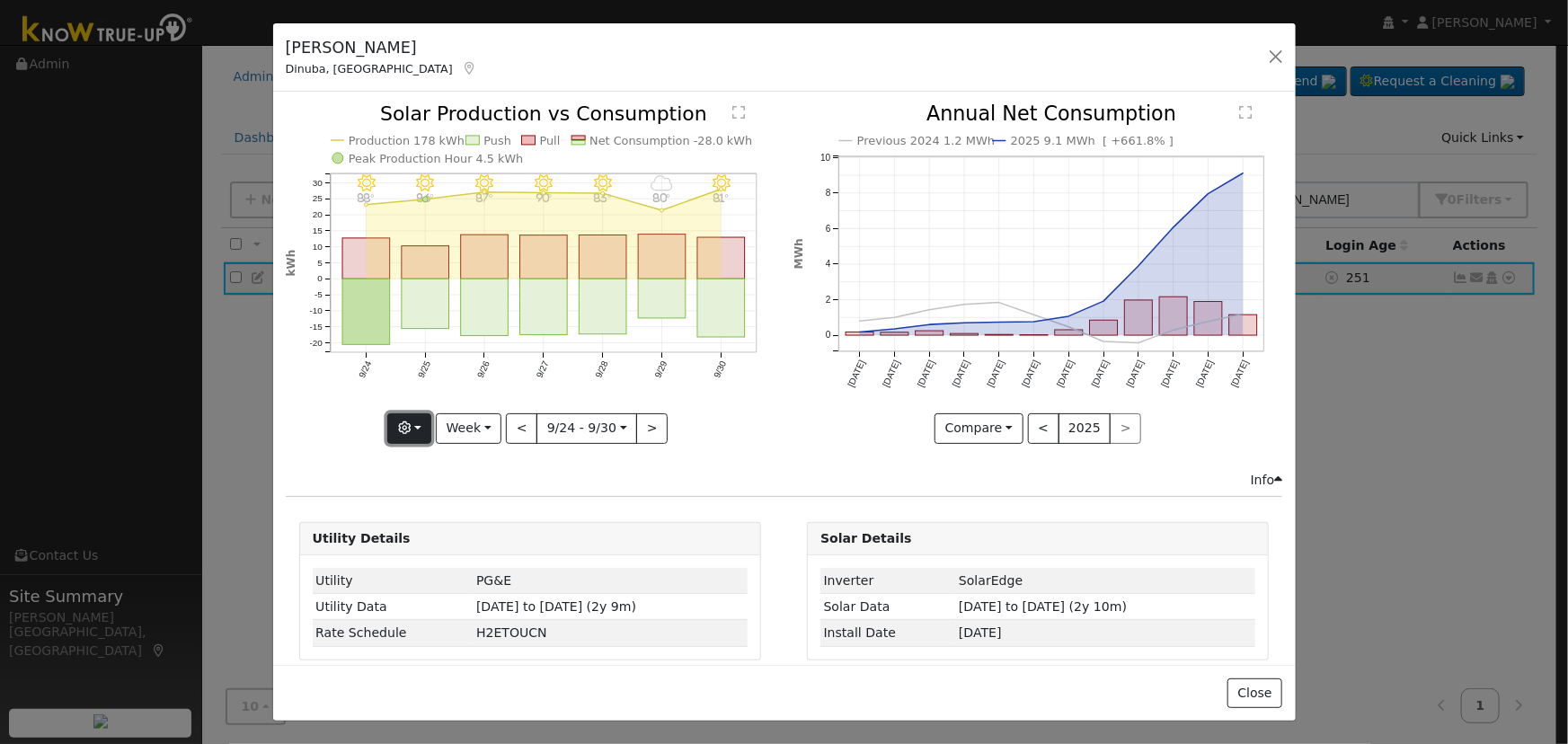
click at [427, 424] on button "button" at bounding box center [409, 428] width 44 height 31
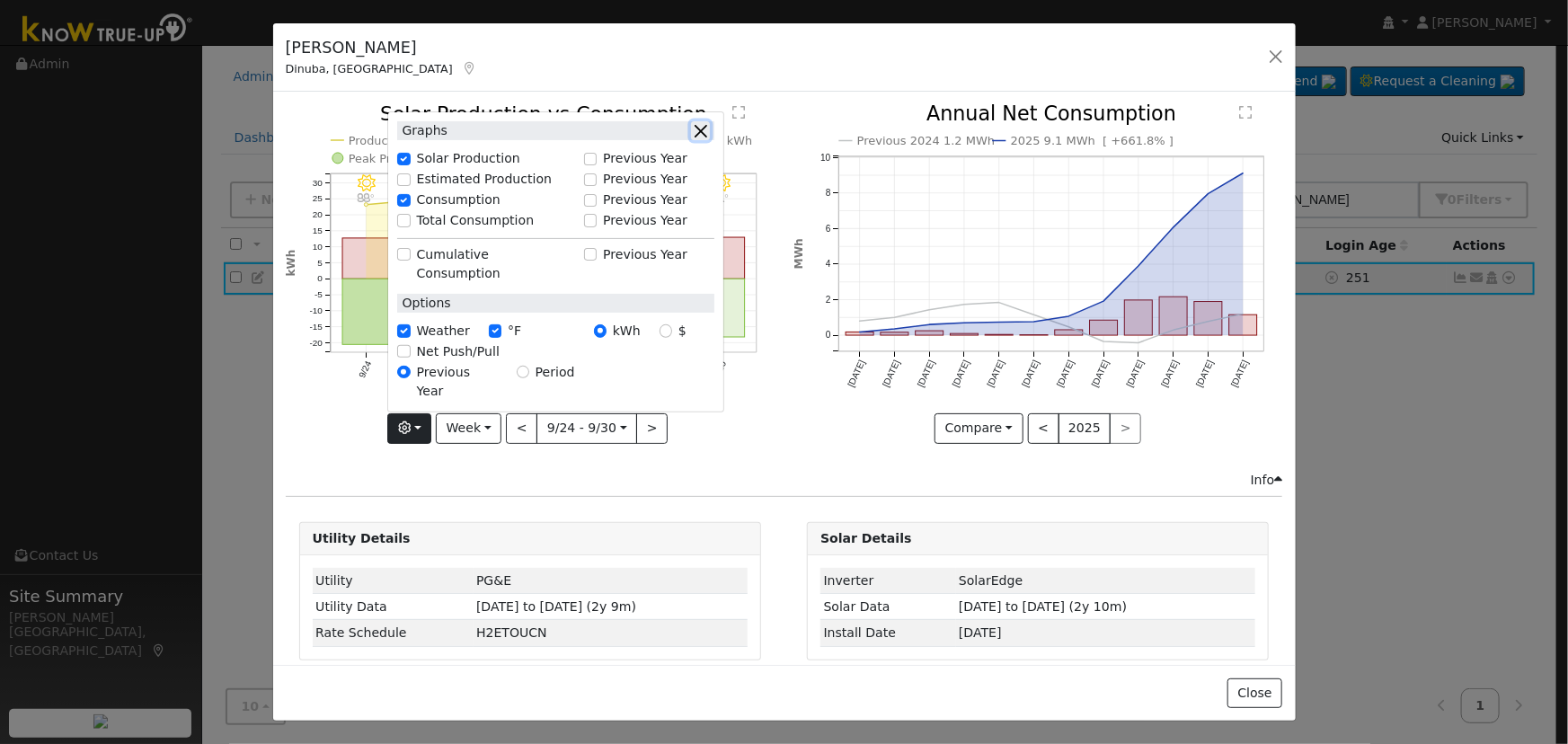
click at [700, 140] on button "button" at bounding box center [700, 130] width 19 height 19
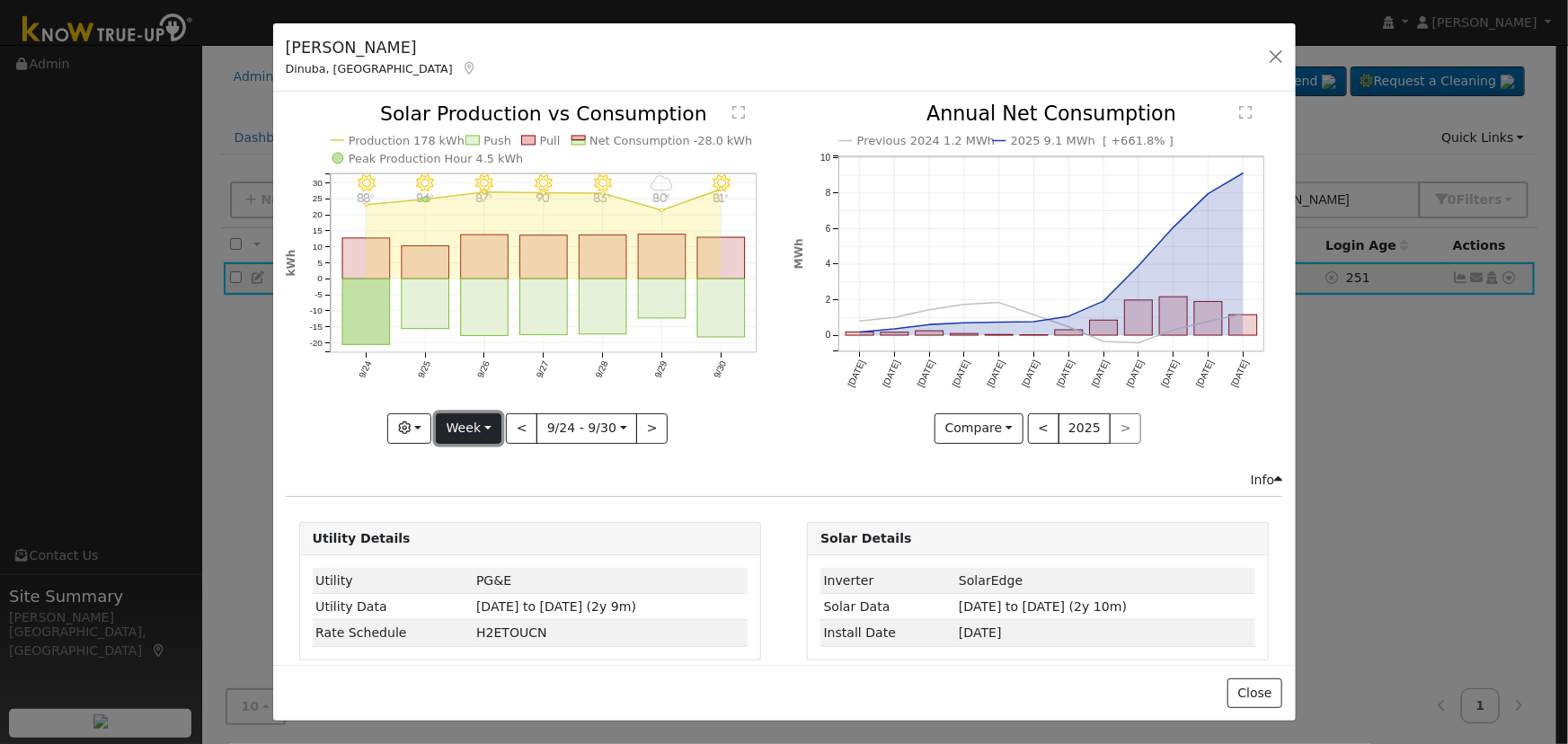
click at [490, 413] on button "Week" at bounding box center [469, 428] width 66 height 31
click at [518, 566] on link "Custom" at bounding box center [499, 565] width 125 height 25
click at [537, 422] on input "[DATE]" at bounding box center [533, 428] width 58 height 29
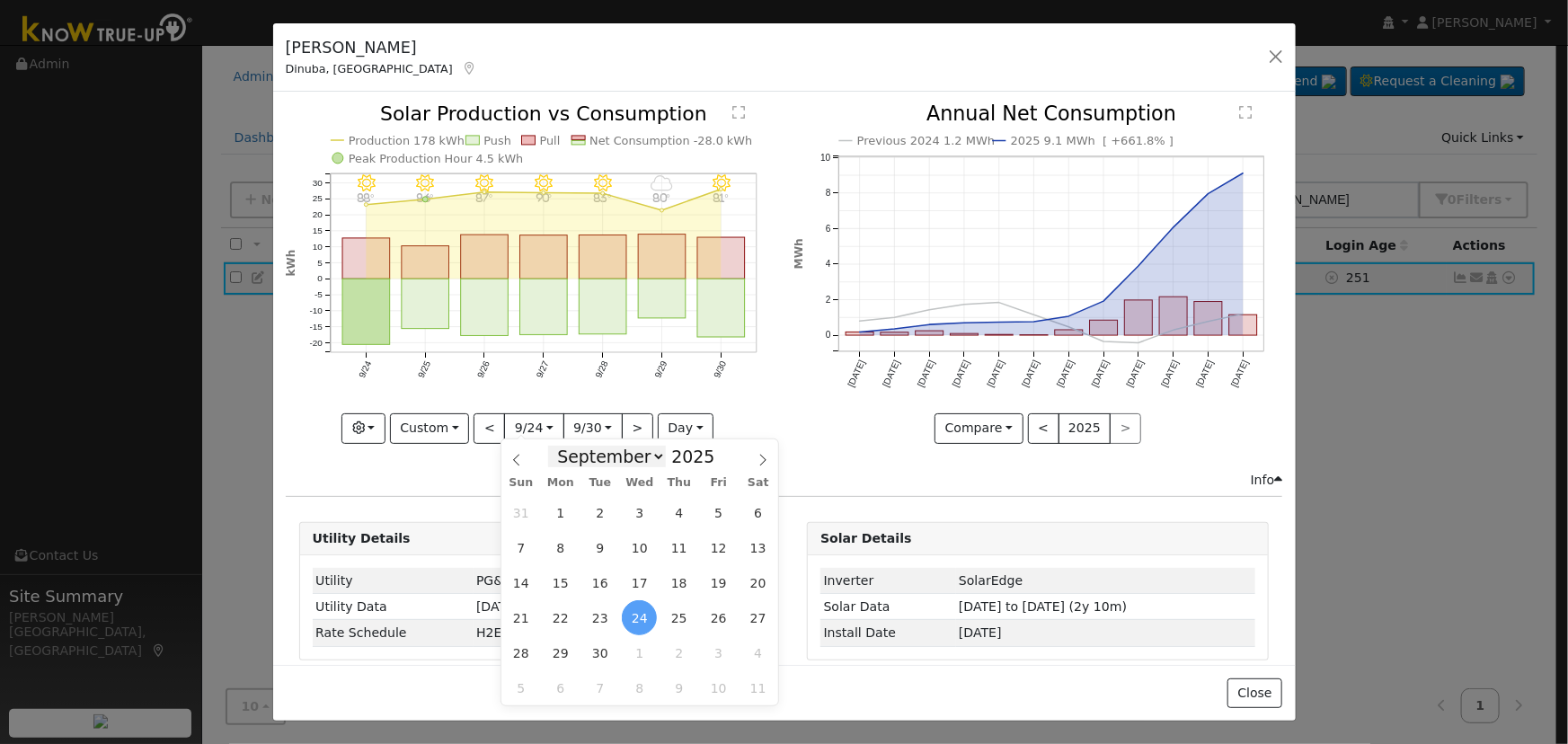
click at [633, 450] on select "January February March April May June July August September October November De…" at bounding box center [607, 457] width 118 height 22
select select "1"
click at [563, 446] on select "January February March April May June July August September October November De…" at bounding box center [607, 457] width 118 height 22
click at [750, 584] on span "15" at bounding box center [757, 582] width 35 height 35
type input "2025-02-15"
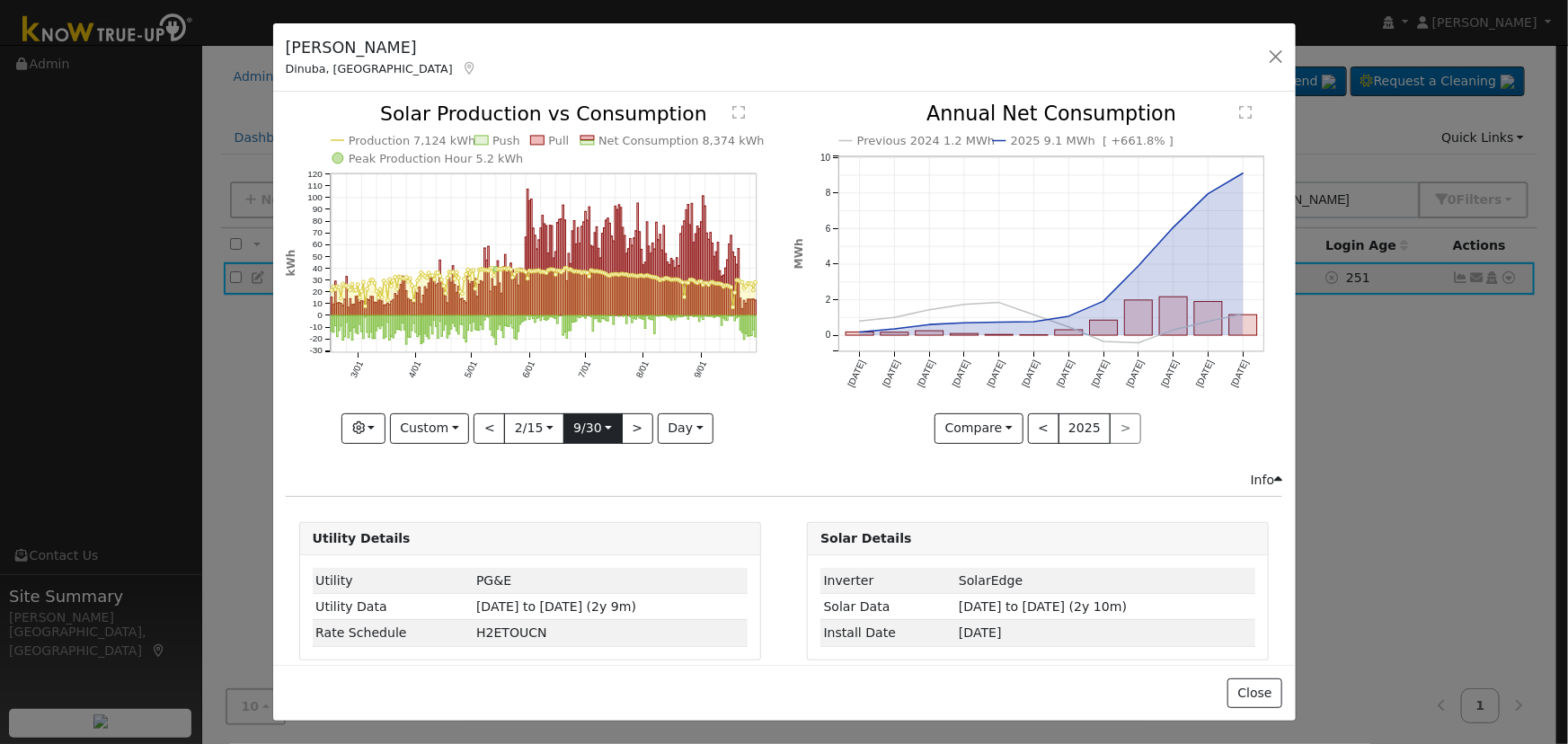
click at [599, 422] on input "2025-09-30" at bounding box center [593, 428] width 58 height 29
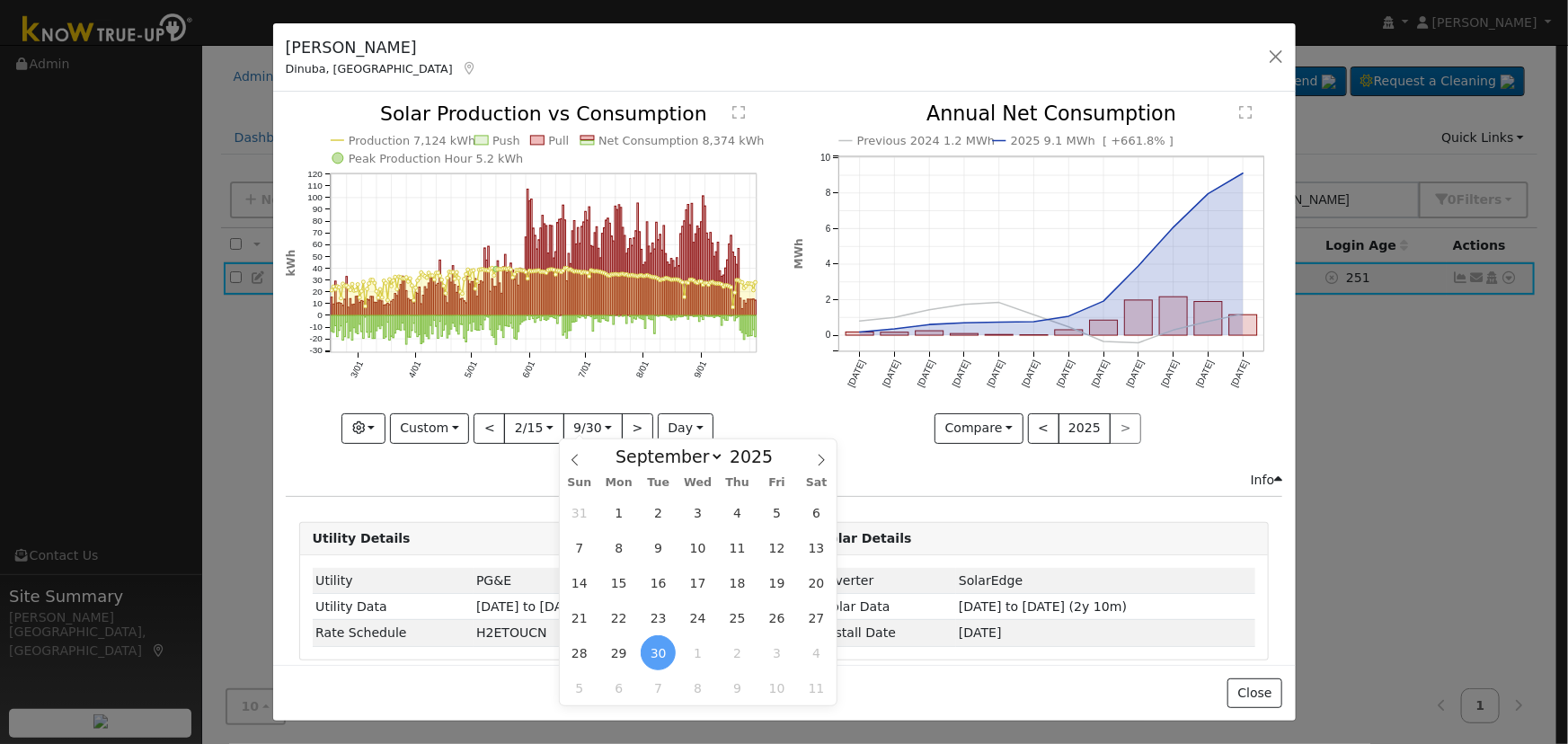
click at [657, 649] on span "30" at bounding box center [657, 653] width 35 height 35
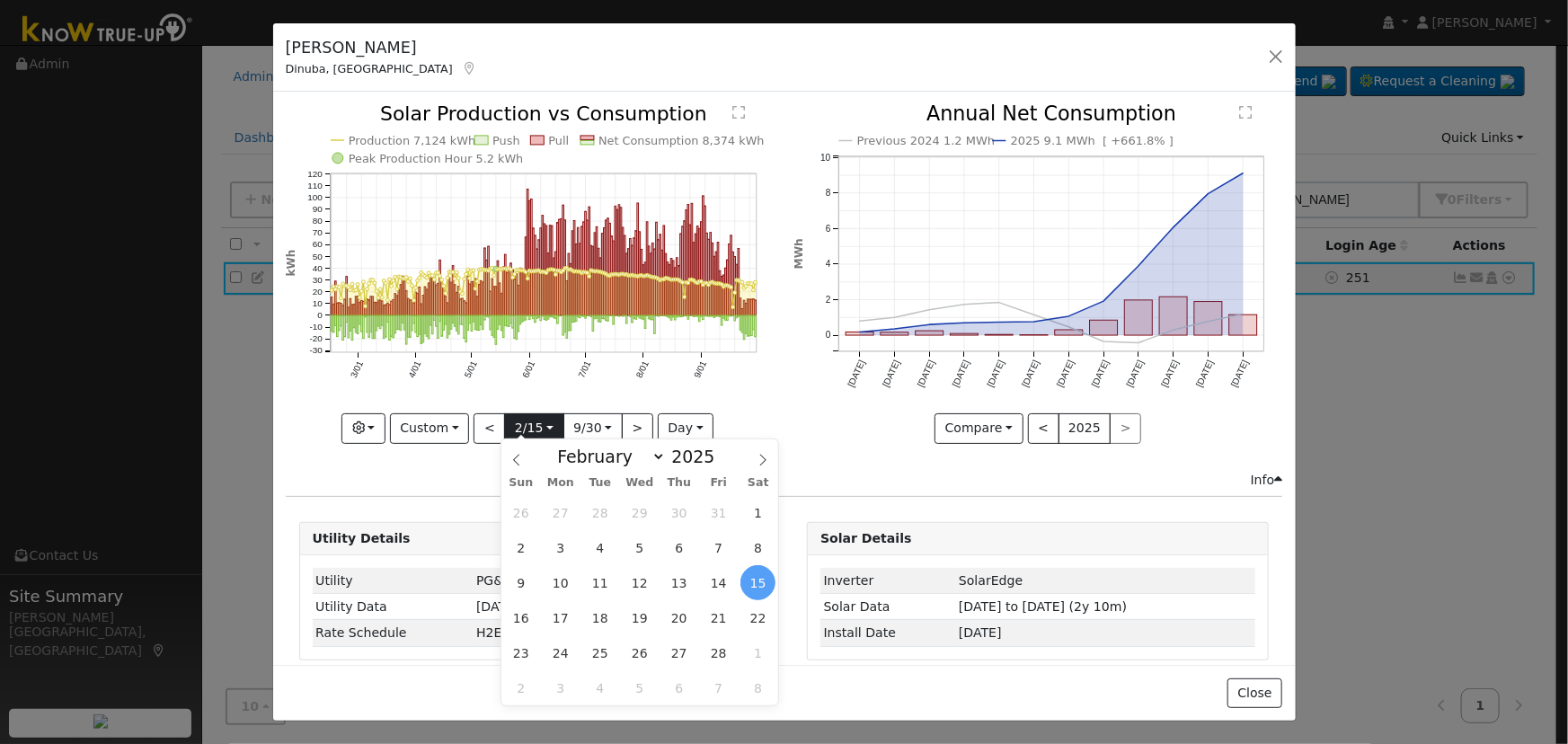
click at [528, 429] on input "2025-02-15" at bounding box center [533, 428] width 58 height 29
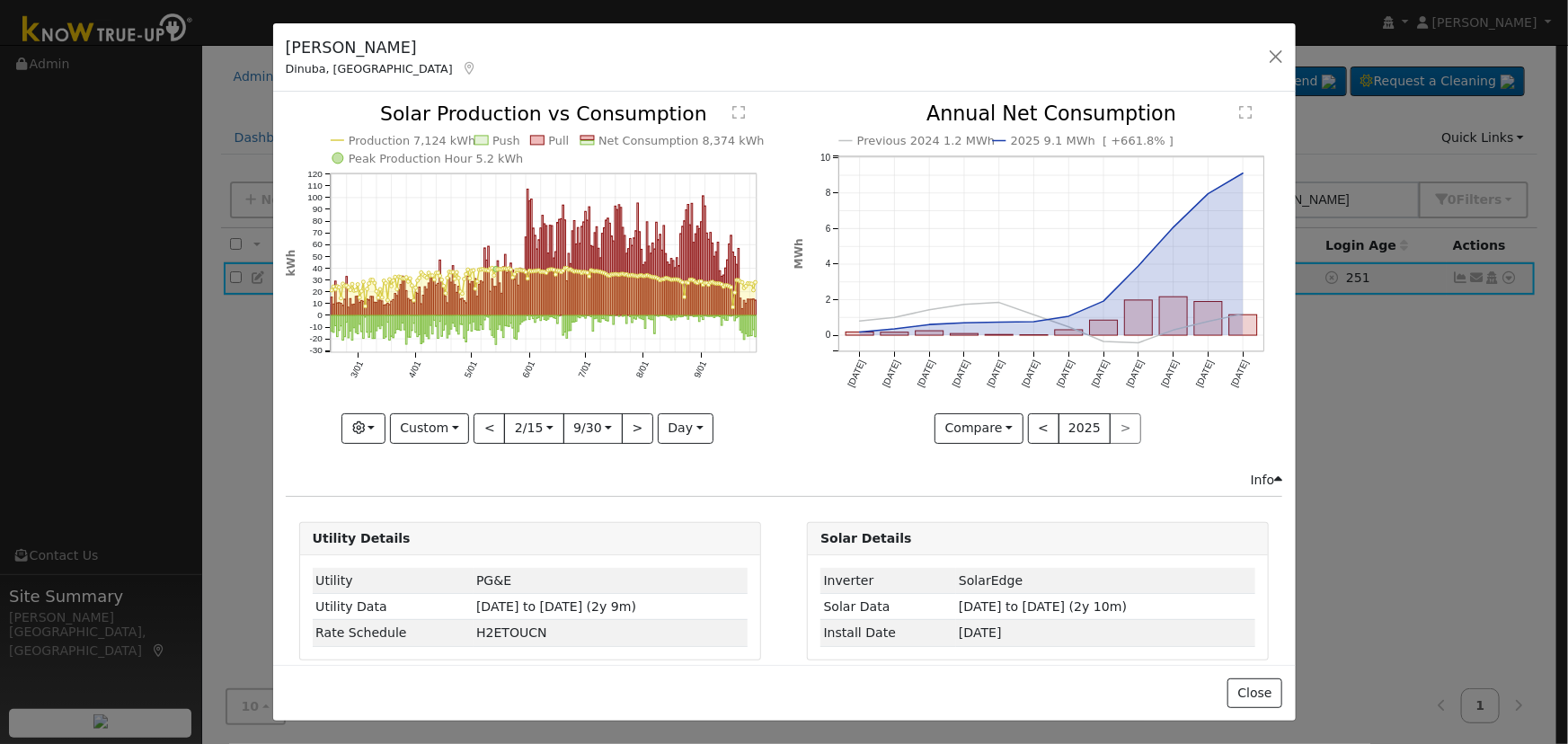
click at [759, 413] on icon "Production 7,124 kWh Push Pull Net Consumption 8,374 kWh Peak Production Hour 5…" at bounding box center [530, 272] width 489 height 337
click at [1270, 50] on button "button" at bounding box center [1275, 56] width 25 height 25
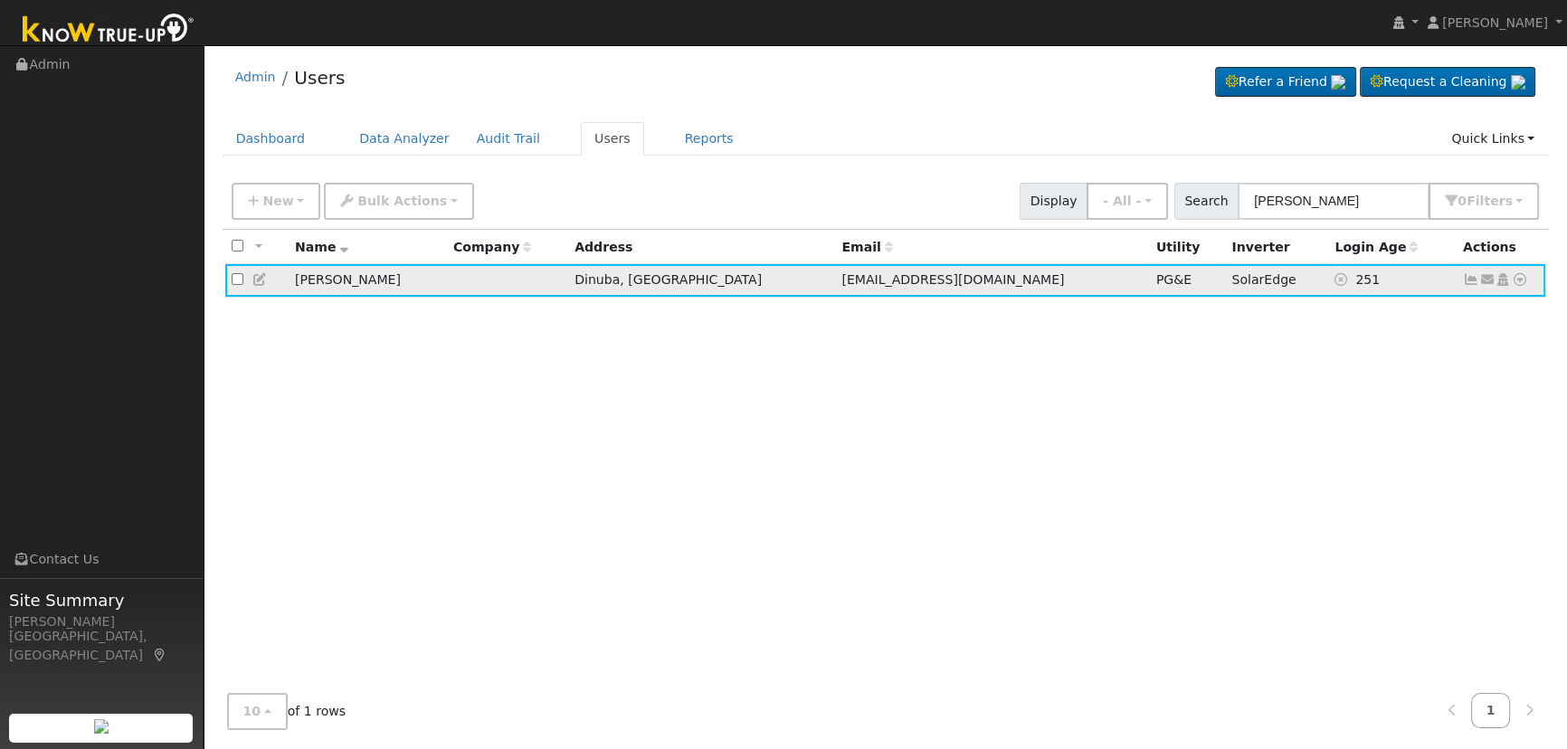
click at [1467, 279] on icon at bounding box center [1471, 279] width 16 height 13
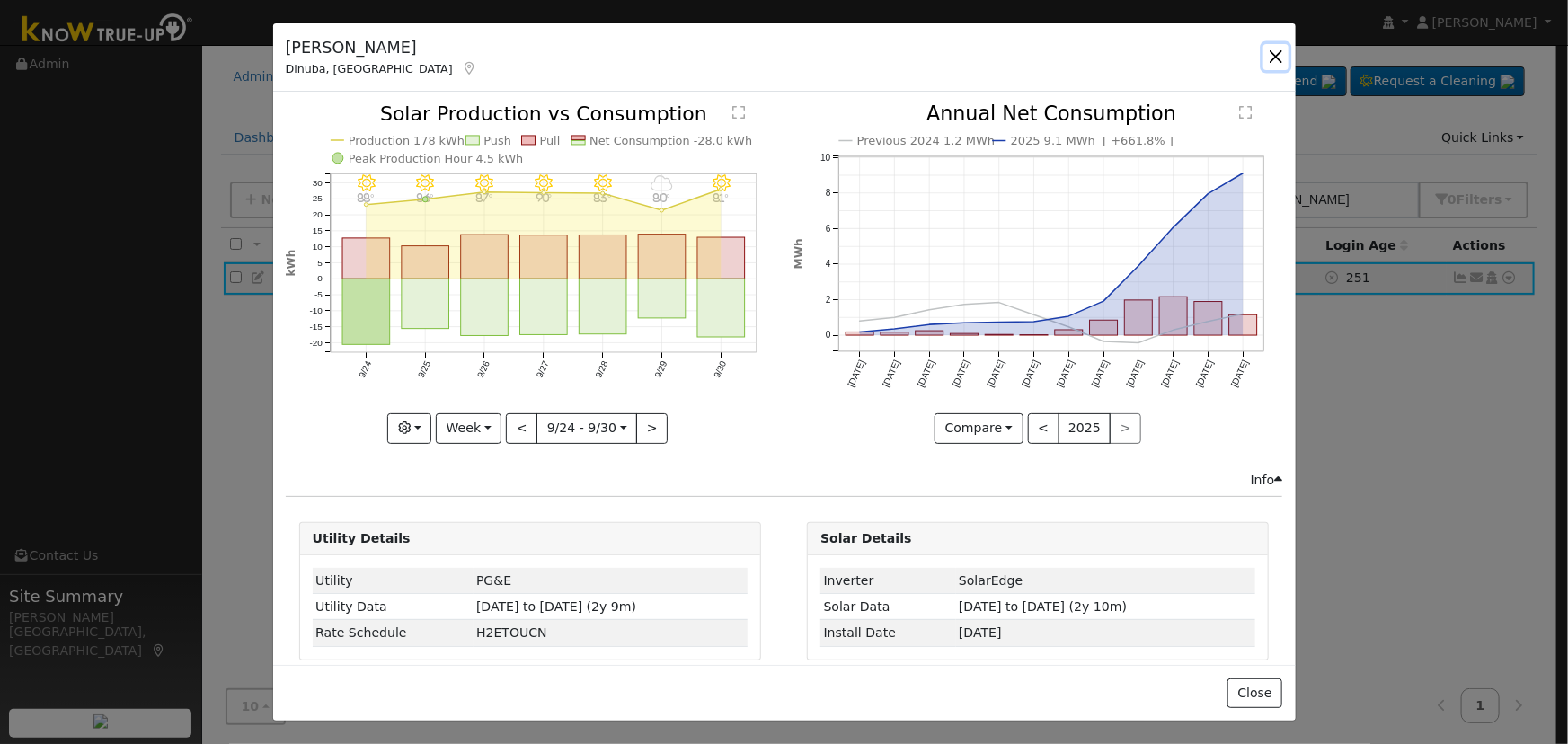
click at [1267, 53] on button "button" at bounding box center [1275, 56] width 25 height 25
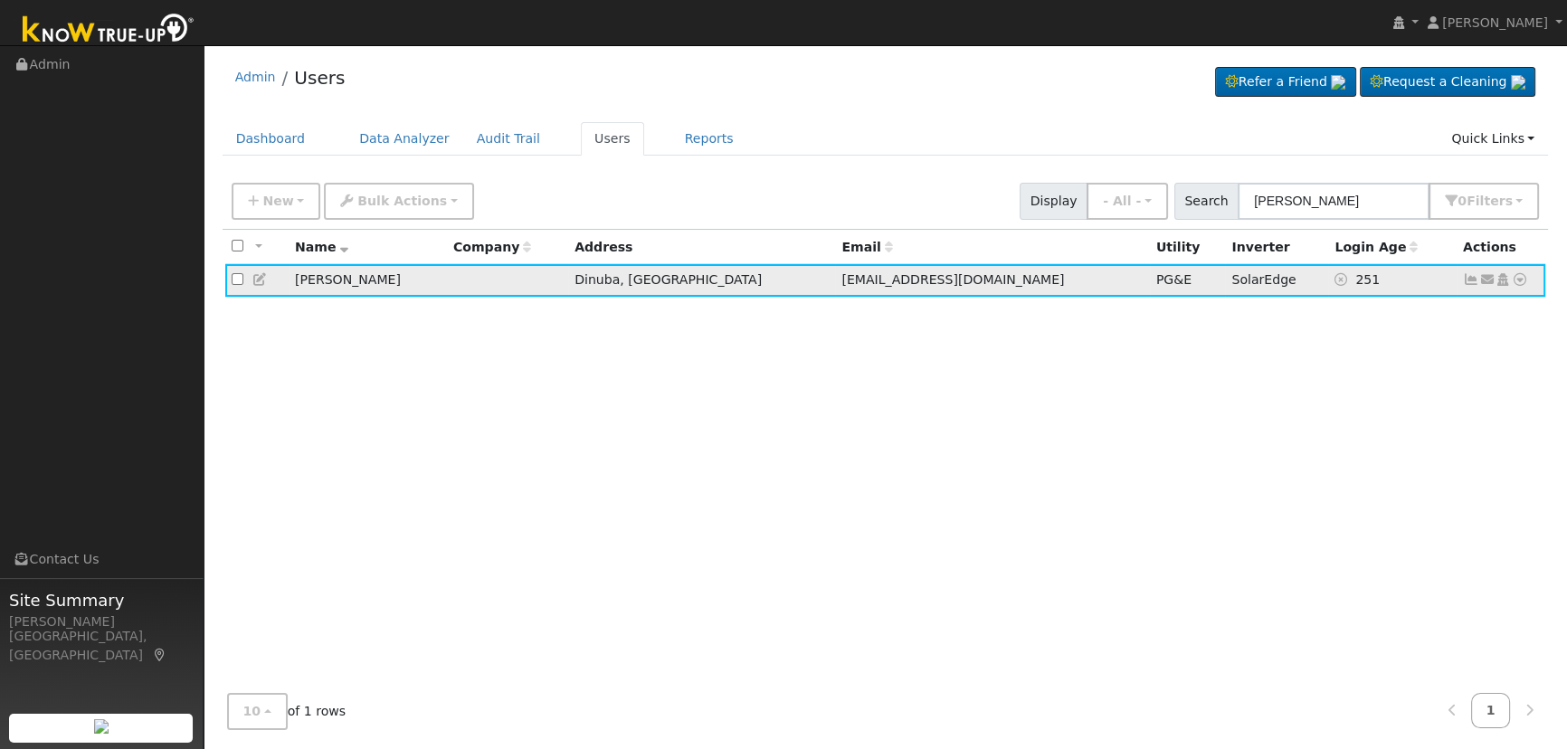
click at [1517, 284] on icon at bounding box center [1520, 279] width 16 height 13
click at [1507, 315] on link "Data Analyzer" at bounding box center [1460, 311] width 131 height 25
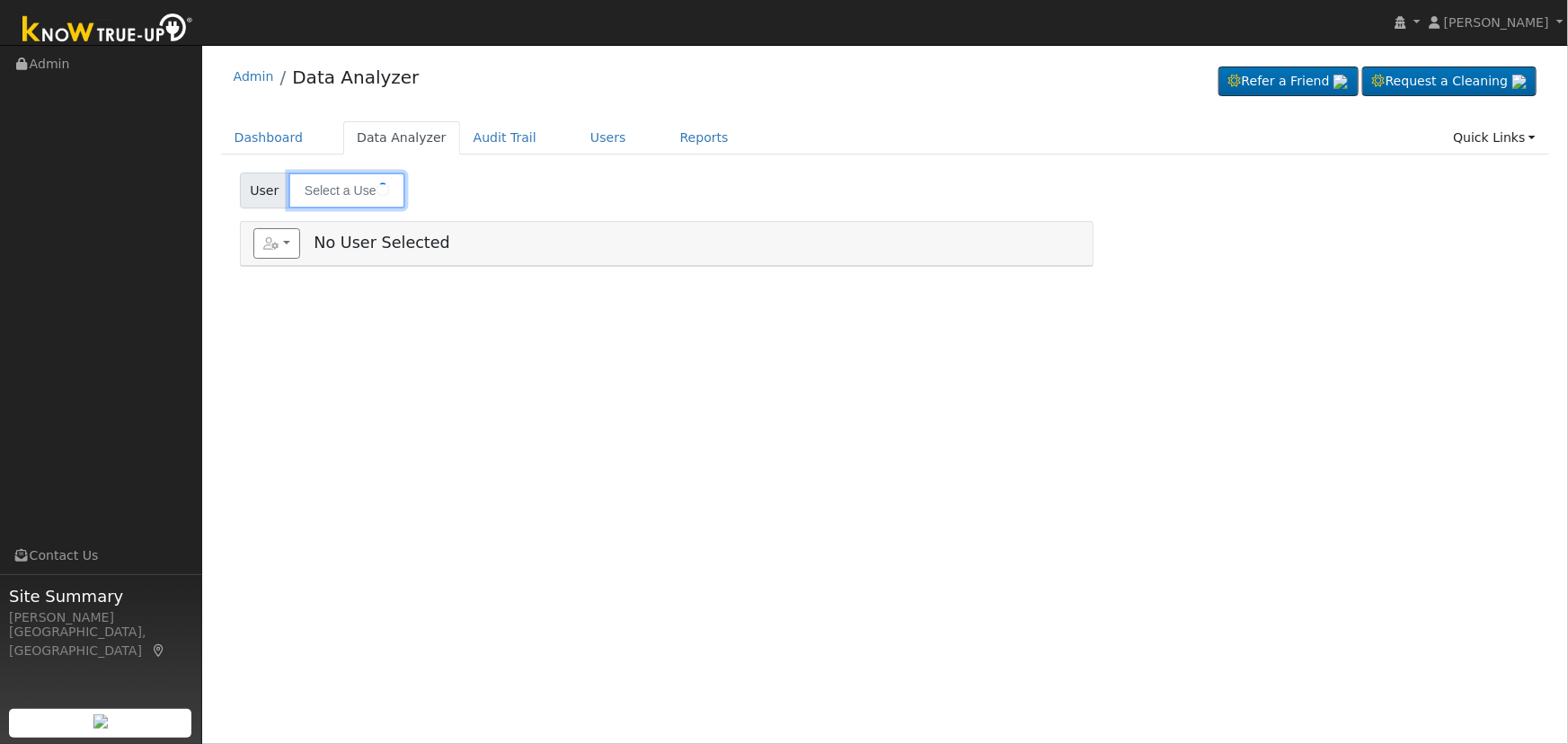
type input "[PERSON_NAME]"
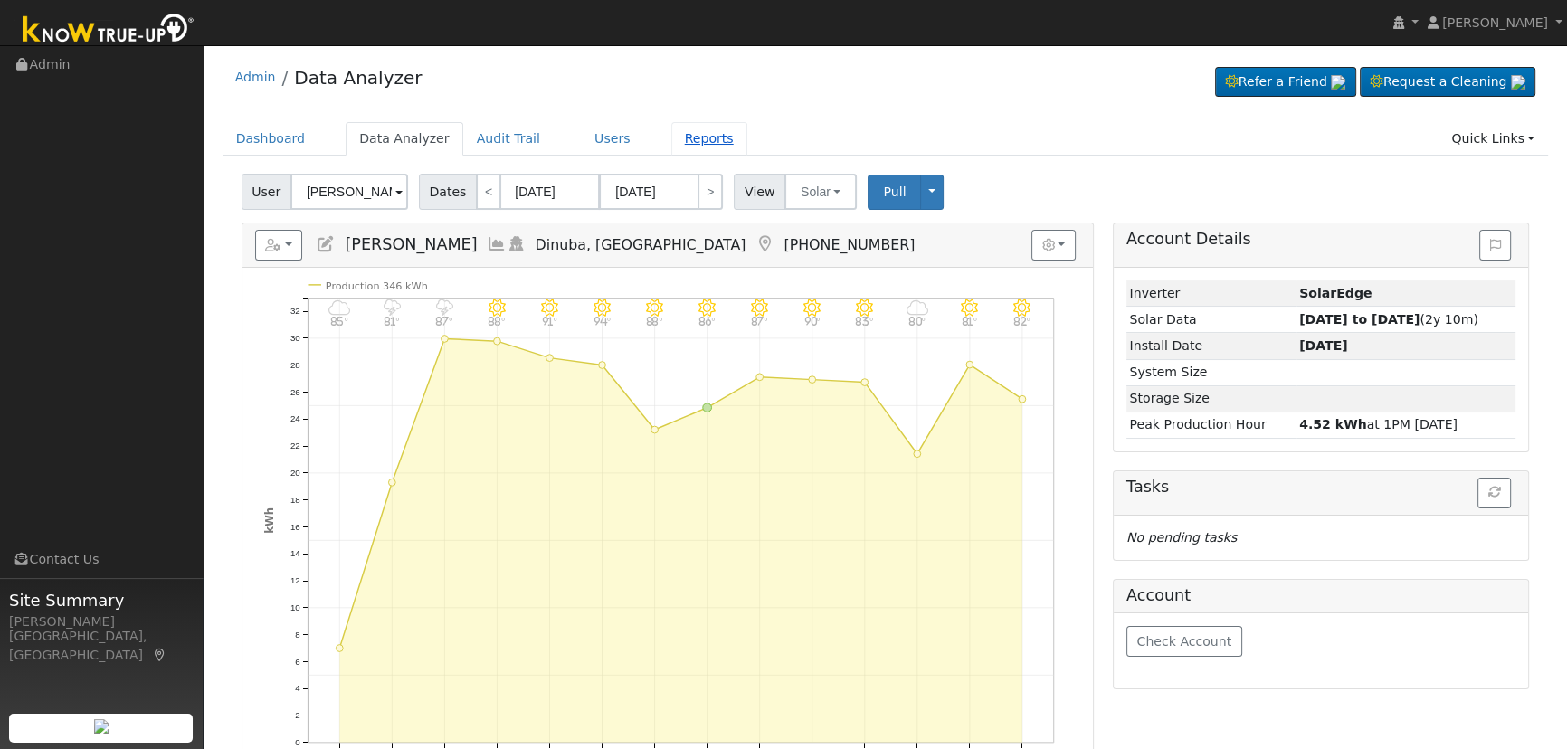
click at [678, 139] on link "Reports" at bounding box center [709, 138] width 76 height 33
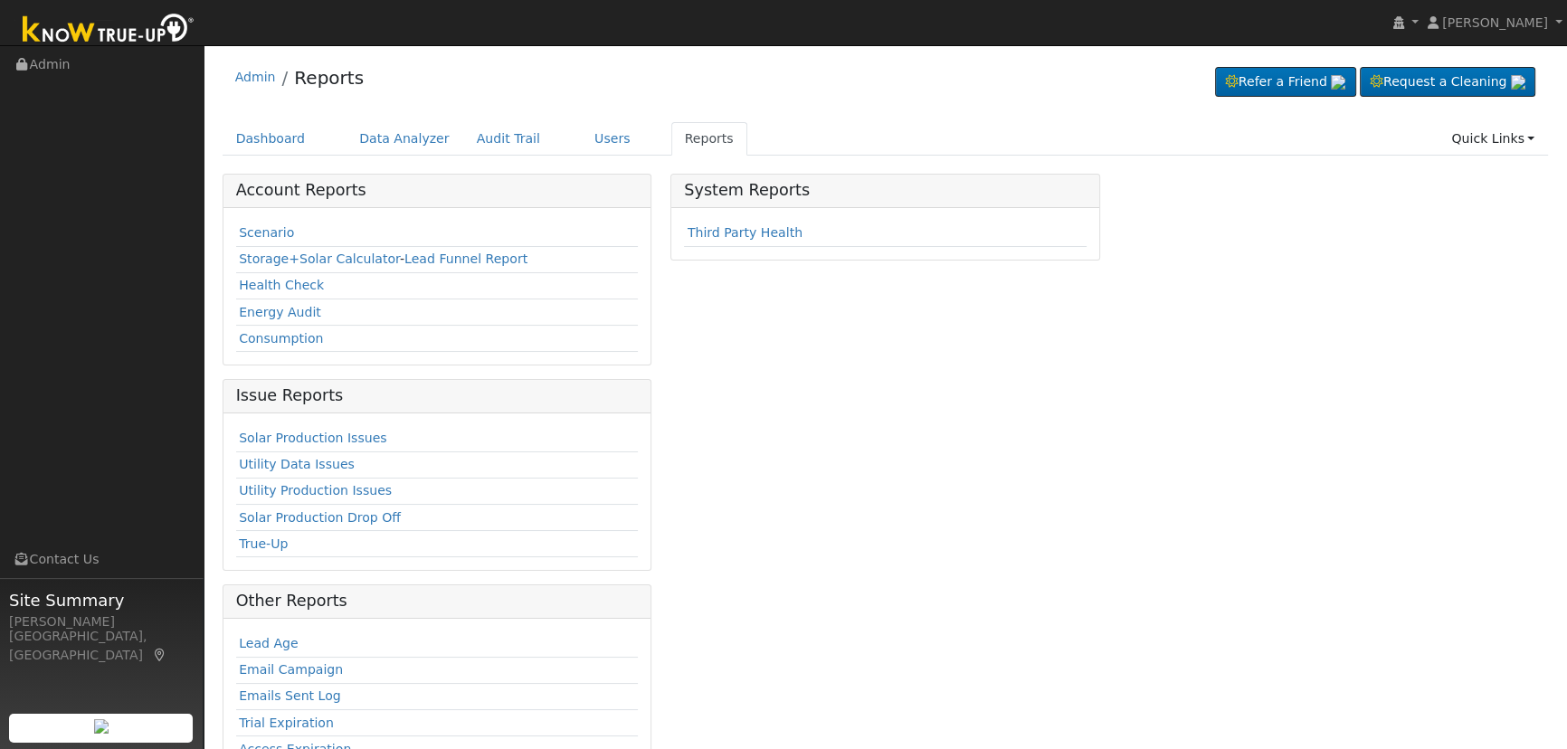
click at [300, 275] on td "Health Check" at bounding box center [437, 285] width 402 height 26
click at [299, 279] on link "Health Check" at bounding box center [281, 285] width 85 height 14
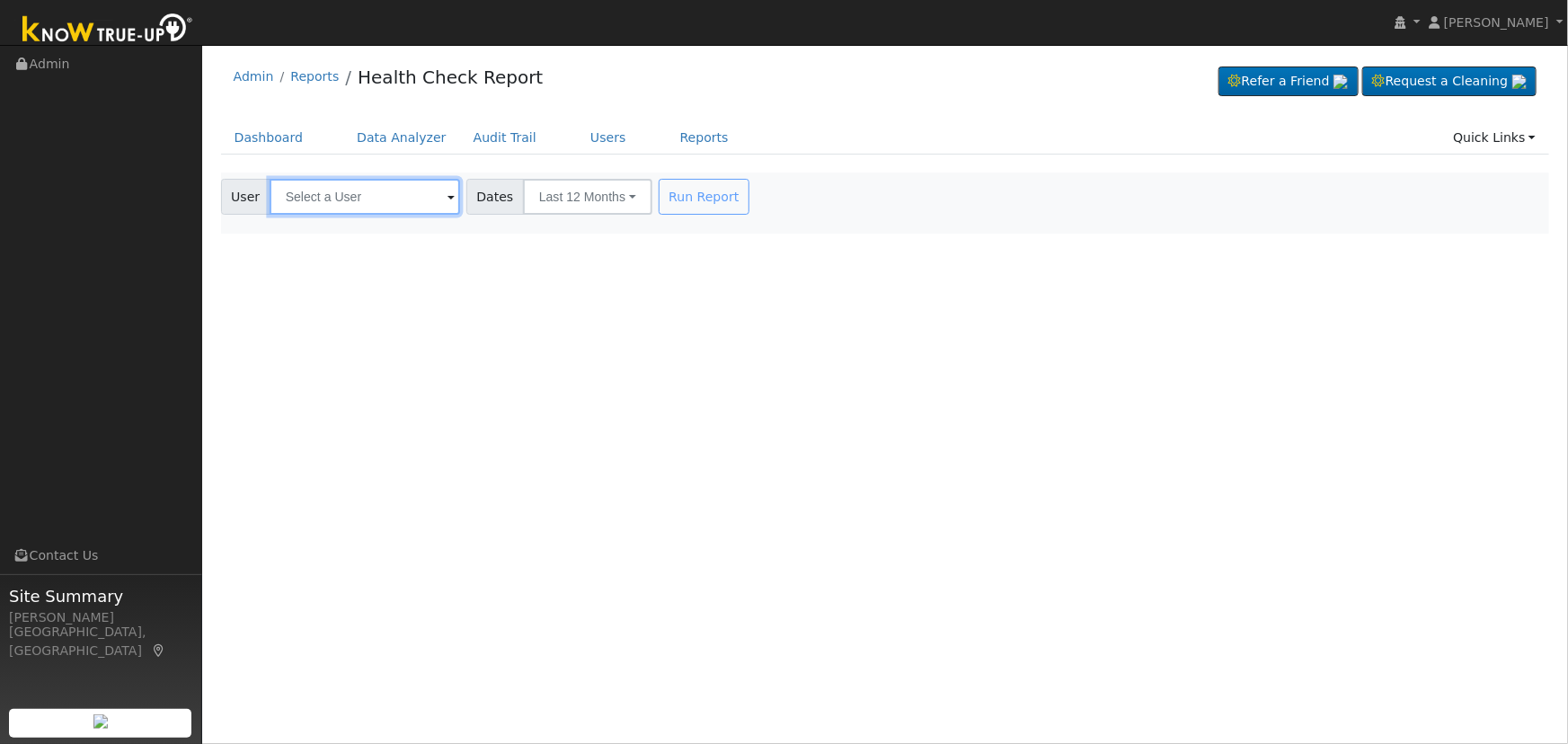
click at [441, 198] on input "text" at bounding box center [364, 197] width 191 height 36
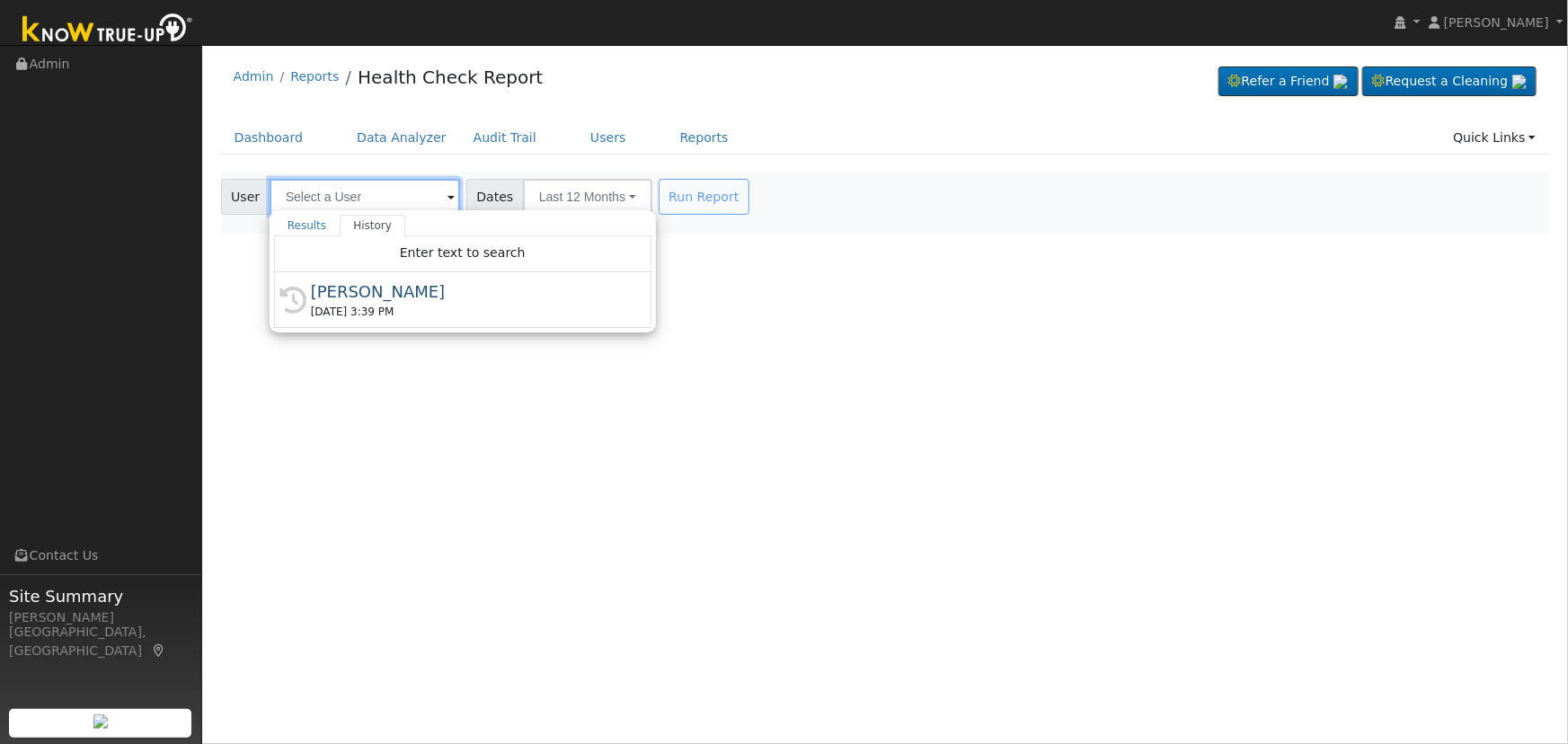
click at [341, 189] on input "text" at bounding box center [364, 197] width 191 height 36
paste input "Amburgey"
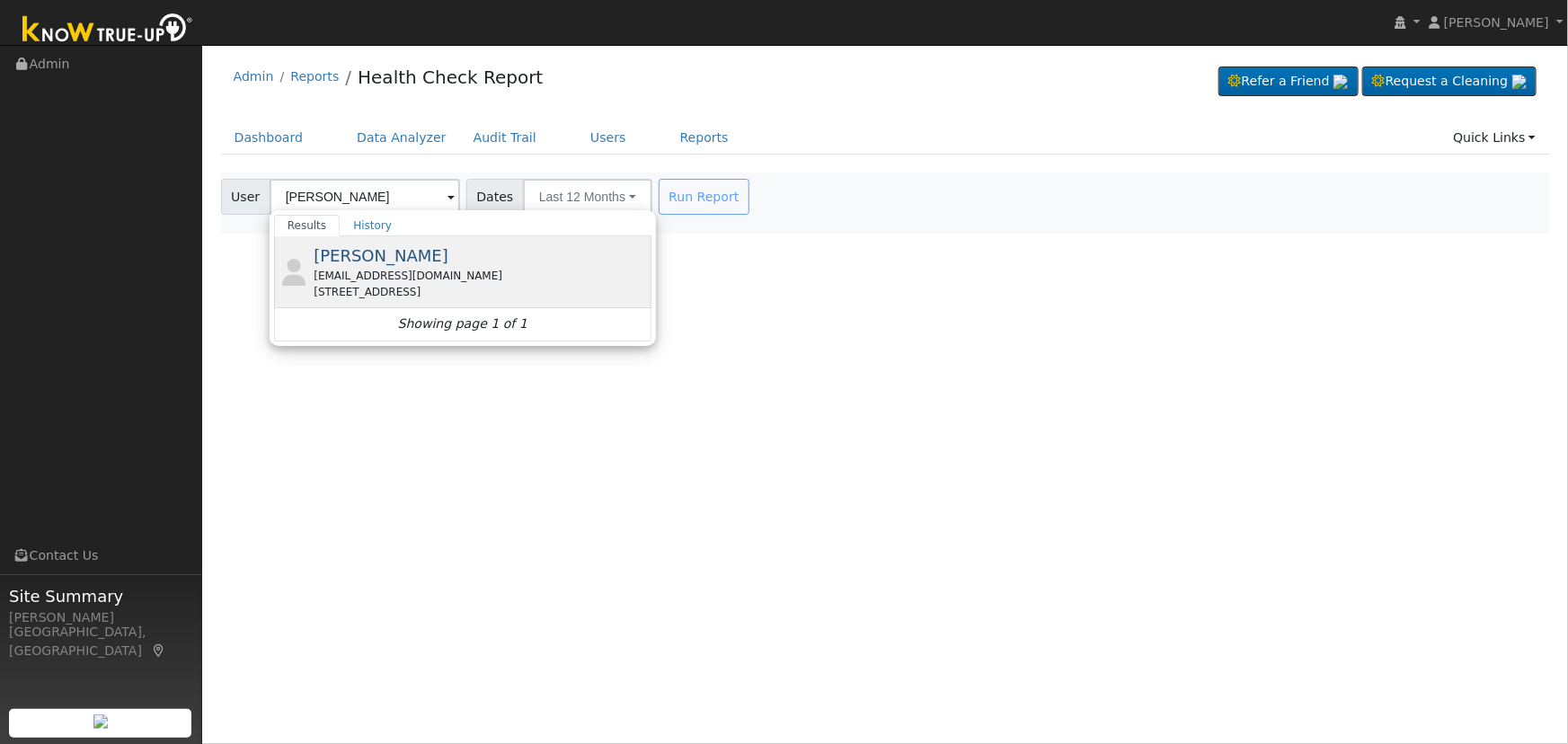
click at [356, 255] on span "[PERSON_NAME]" at bounding box center [381, 255] width 135 height 19
type input "[PERSON_NAME]"
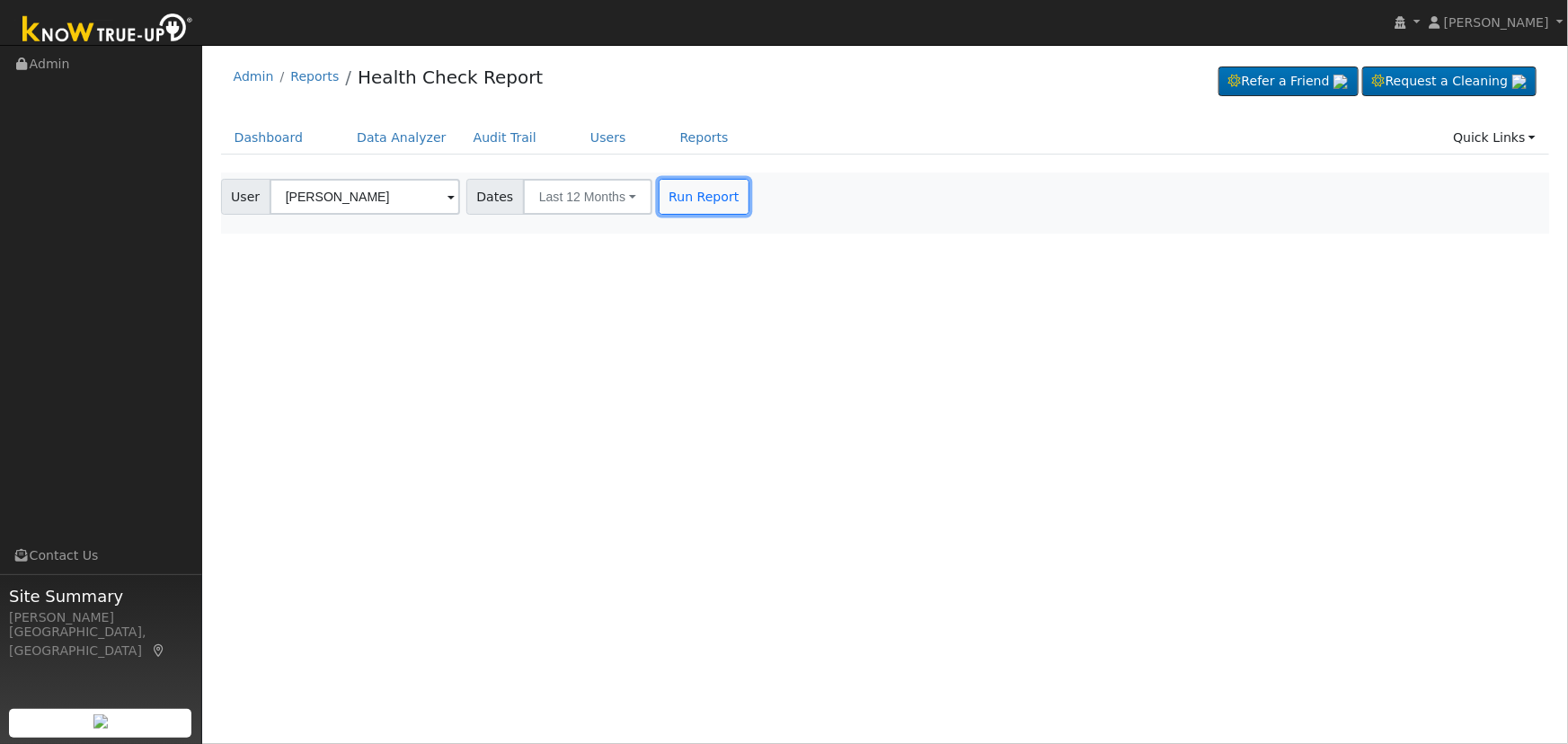
click at [683, 197] on button "Run Report" at bounding box center [703, 197] width 90 height 36
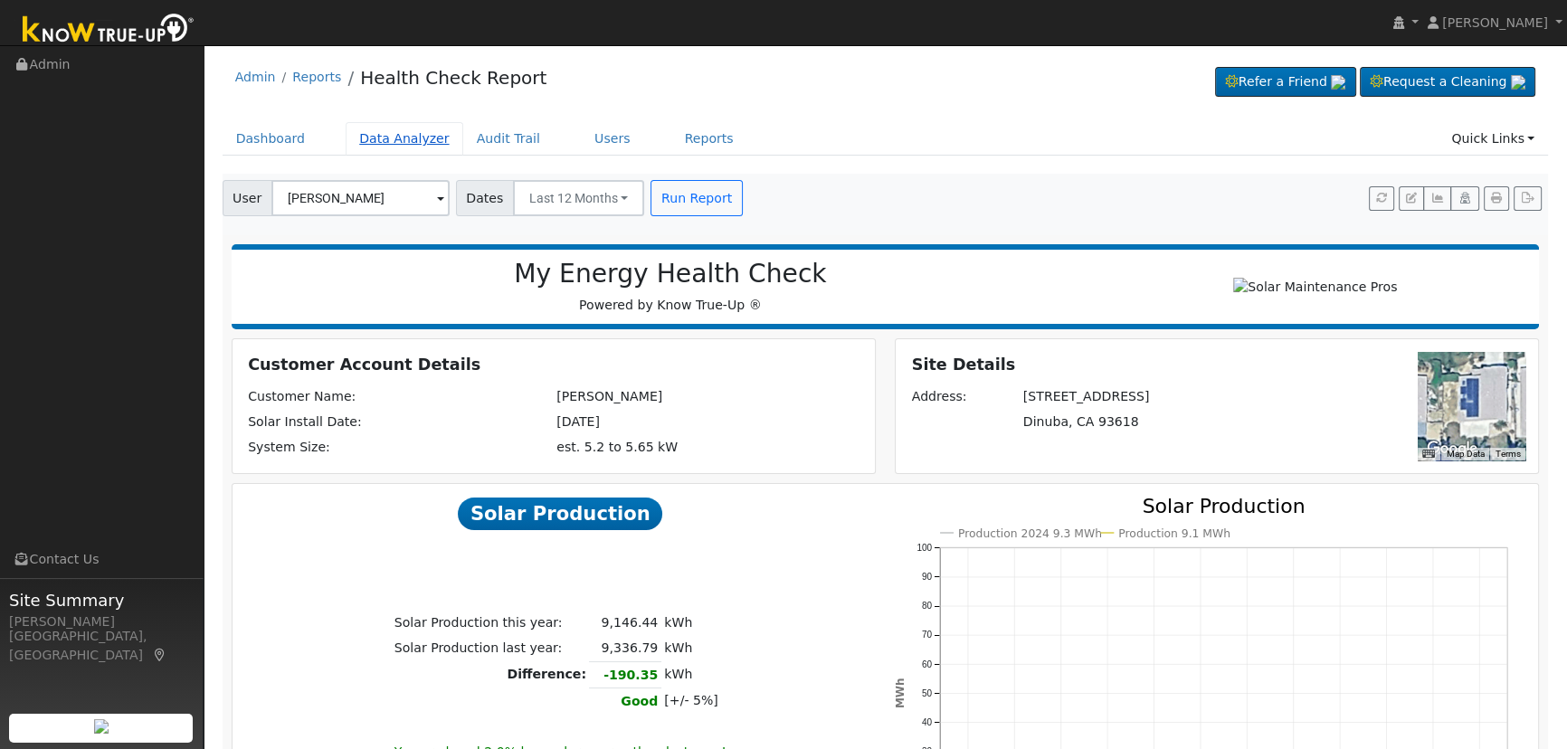
click at [390, 138] on link "Data Analyzer" at bounding box center [405, 138] width 118 height 33
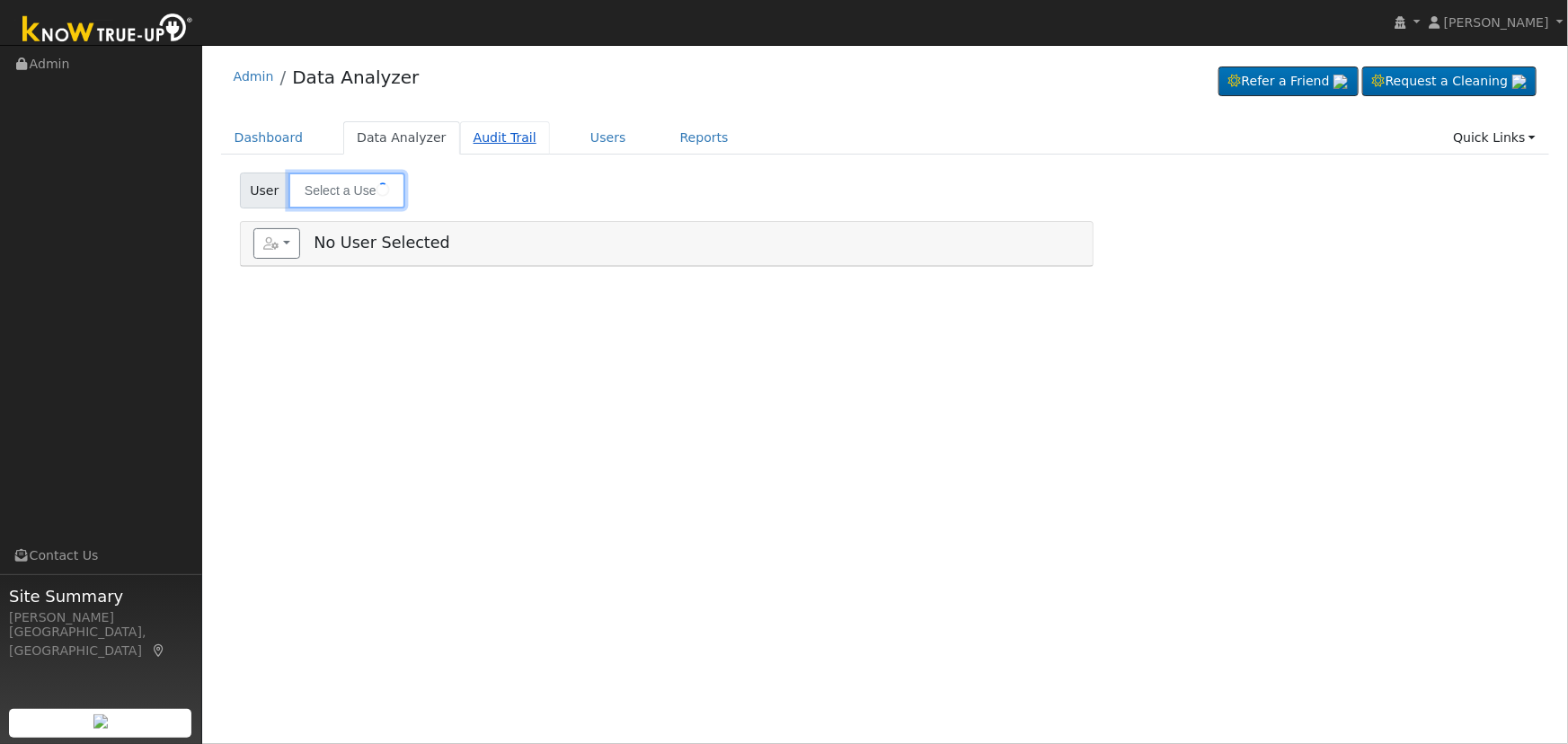
type input "Sylvia Amburgey"
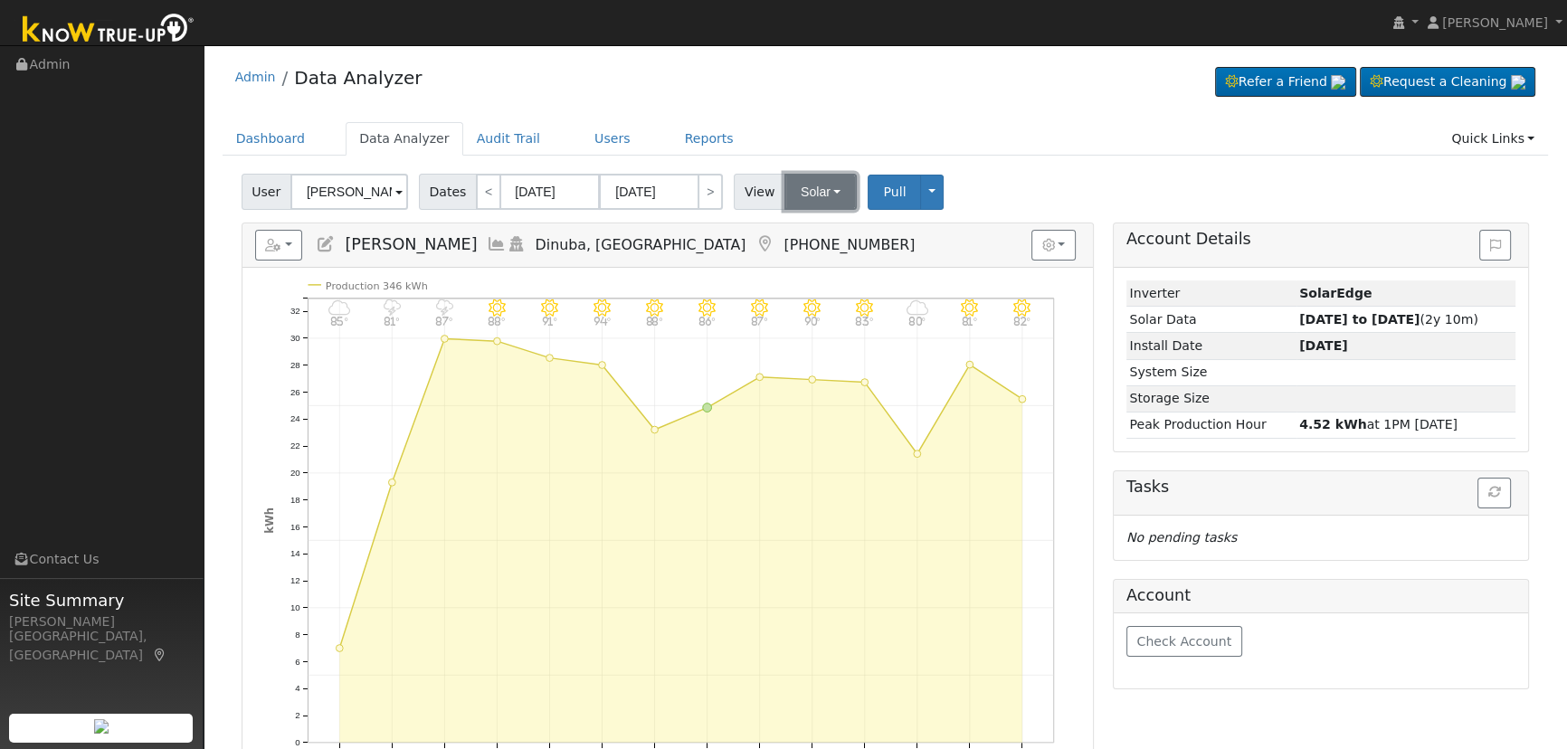
click at [817, 198] on button "Solar" at bounding box center [820, 192] width 72 height 36
click at [817, 230] on link "Utility" at bounding box center [845, 231] width 126 height 25
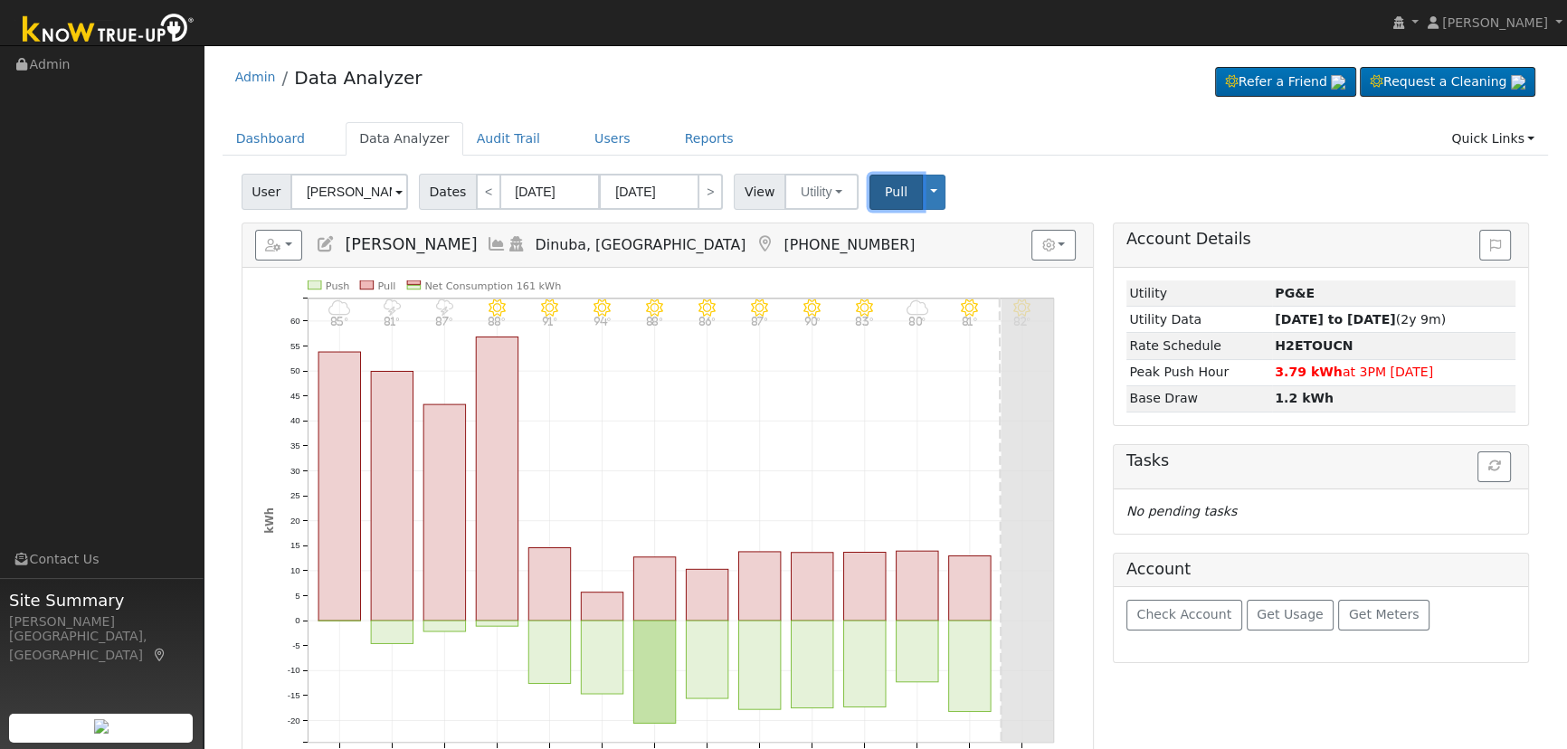
click at [885, 185] on span "Pull" at bounding box center [896, 192] width 23 height 14
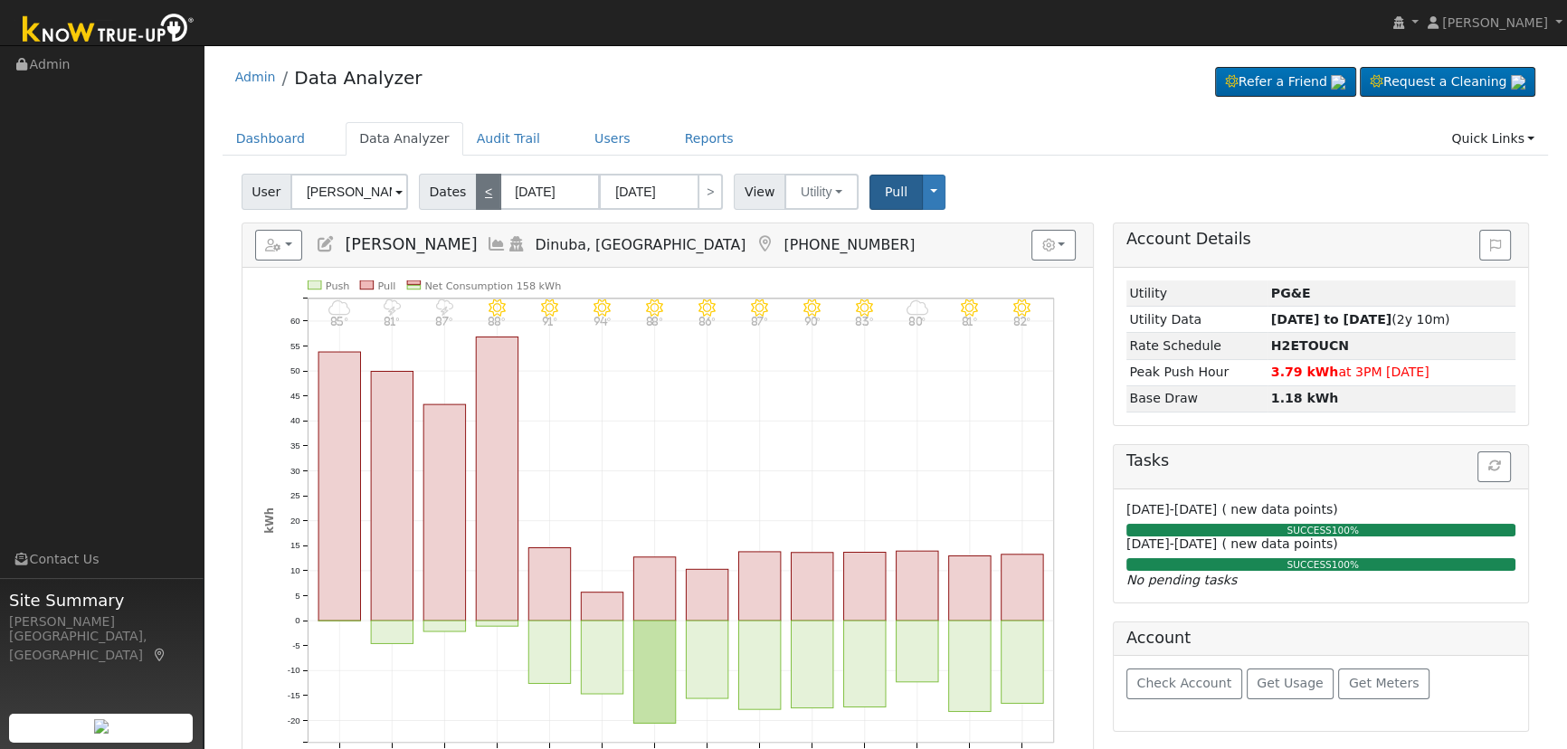
click at [486, 183] on link "<" at bounding box center [488, 192] width 25 height 36
type input "09/04/2025"
type input "09/17/2025"
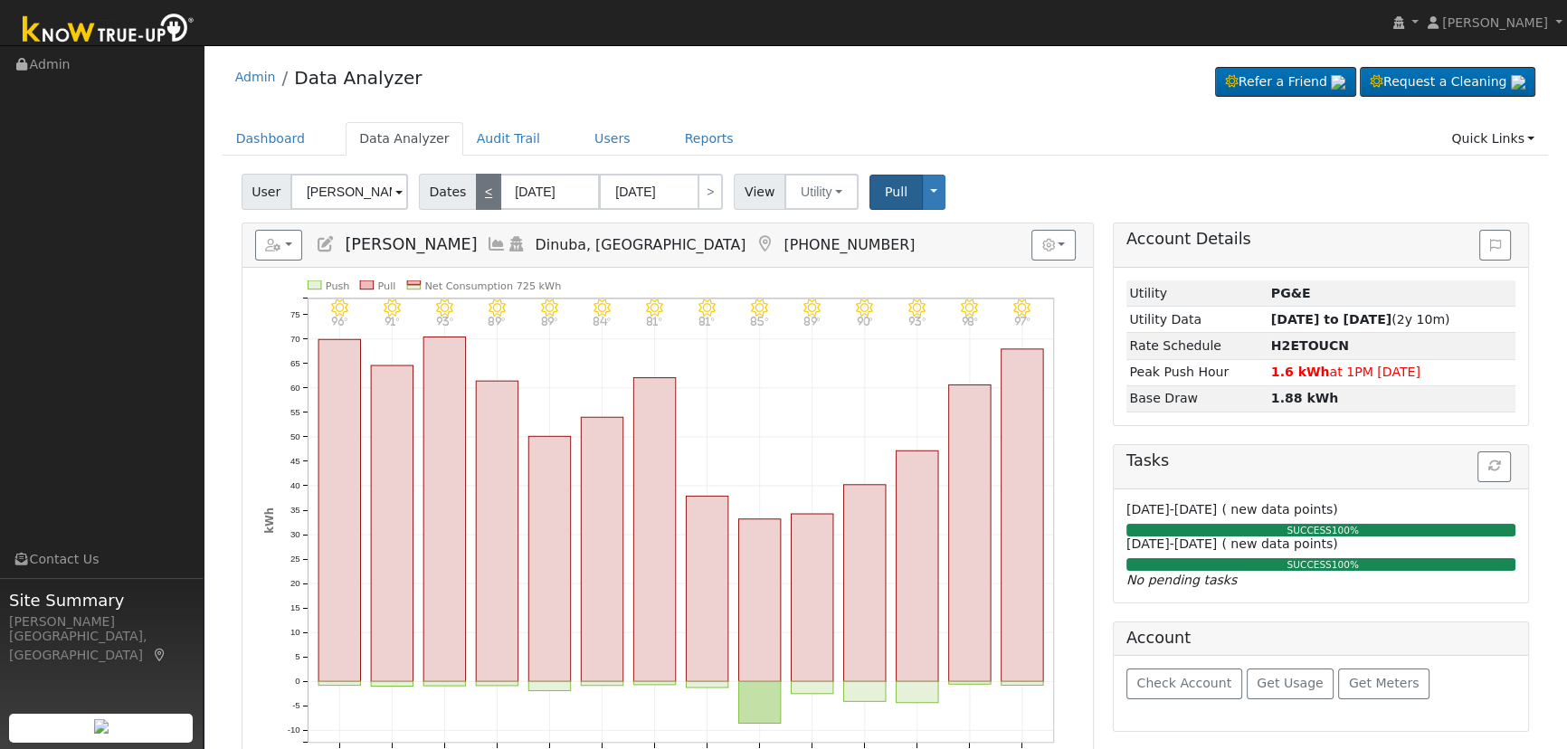
click at [486, 183] on link "<" at bounding box center [488, 192] width 25 height 36
type input "08/21/2025"
type input "09/03/2025"
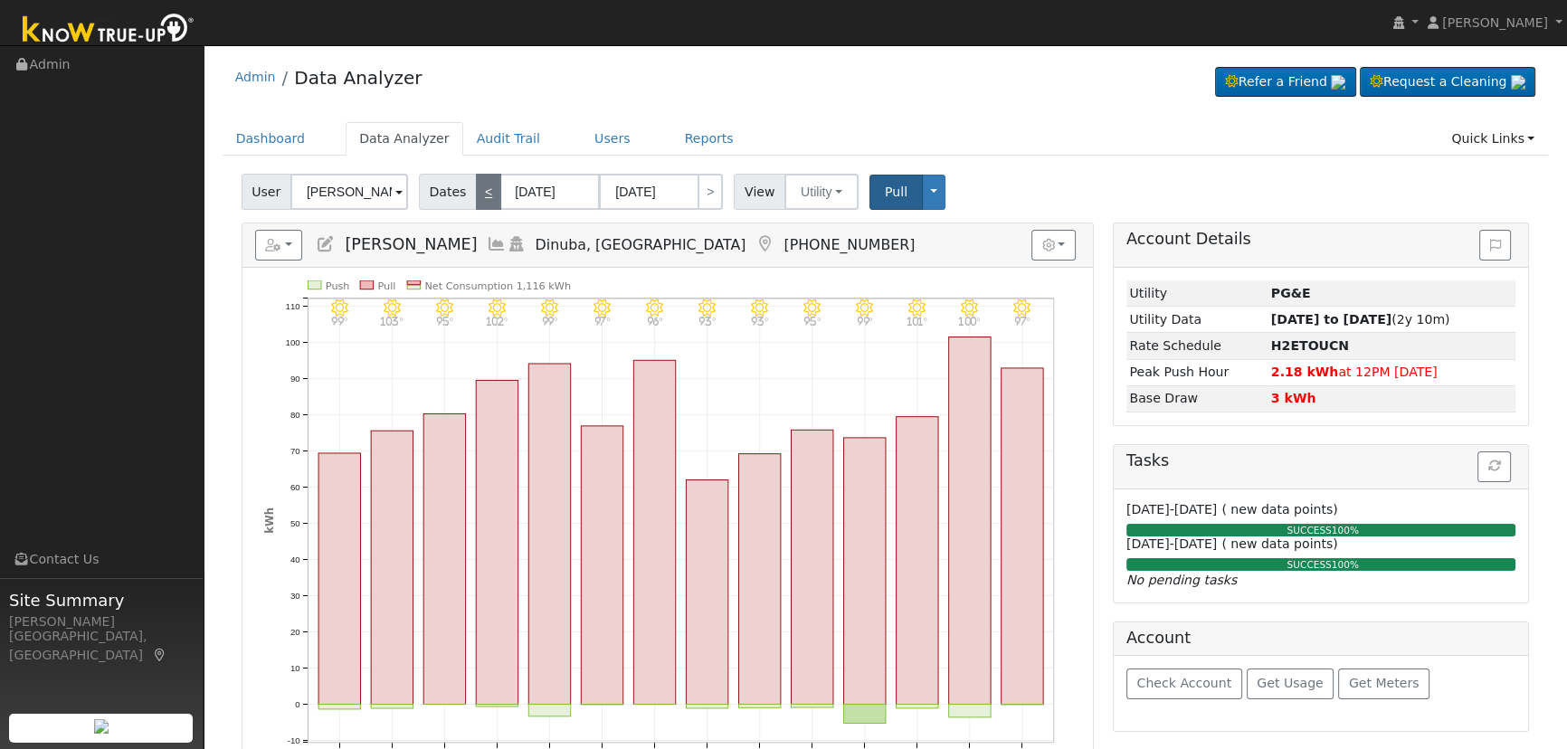
click at [485, 183] on link "<" at bounding box center [488, 192] width 25 height 36
type input "08/07/2025"
type input "08/20/2025"
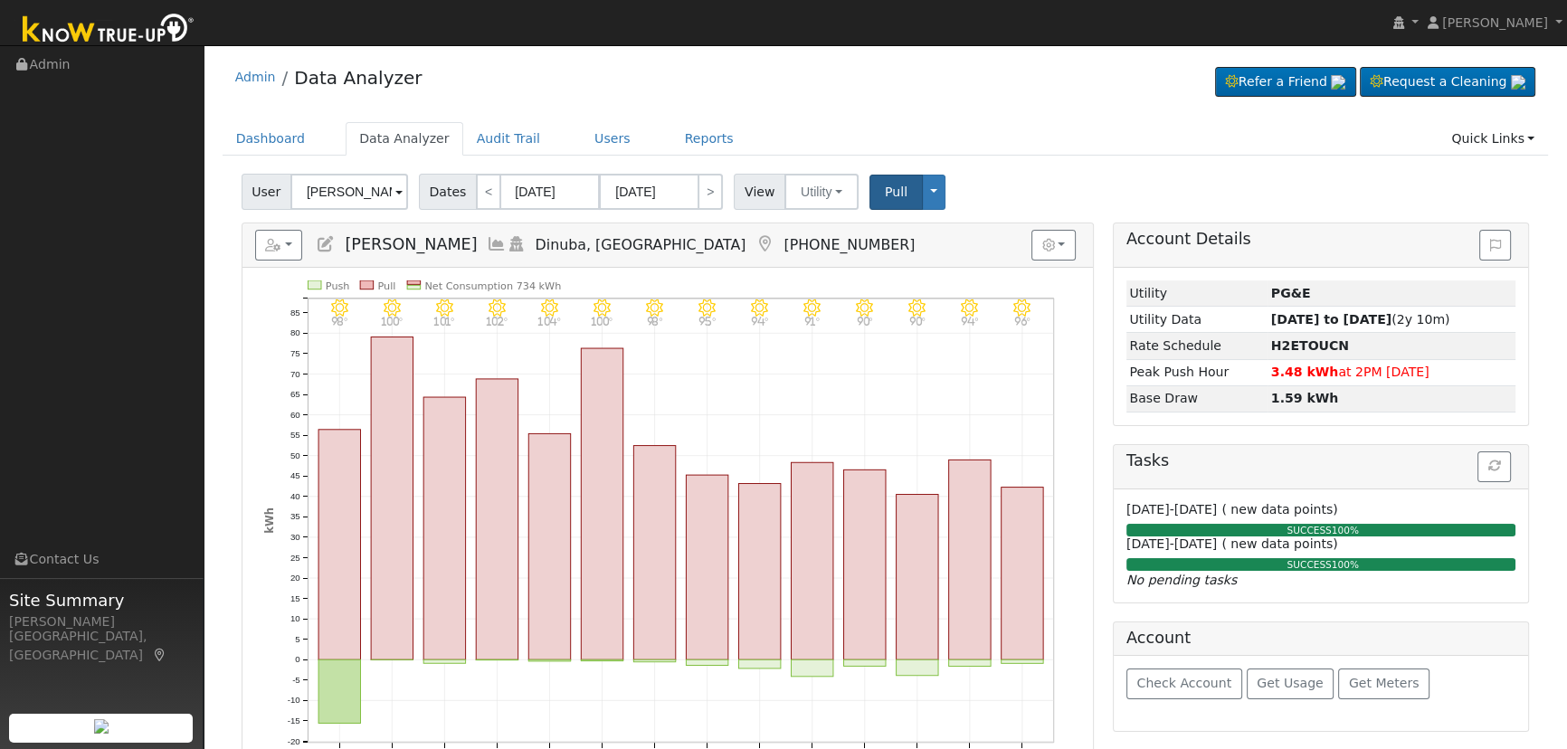
click at [487, 242] on icon at bounding box center [497, 244] width 20 height 16
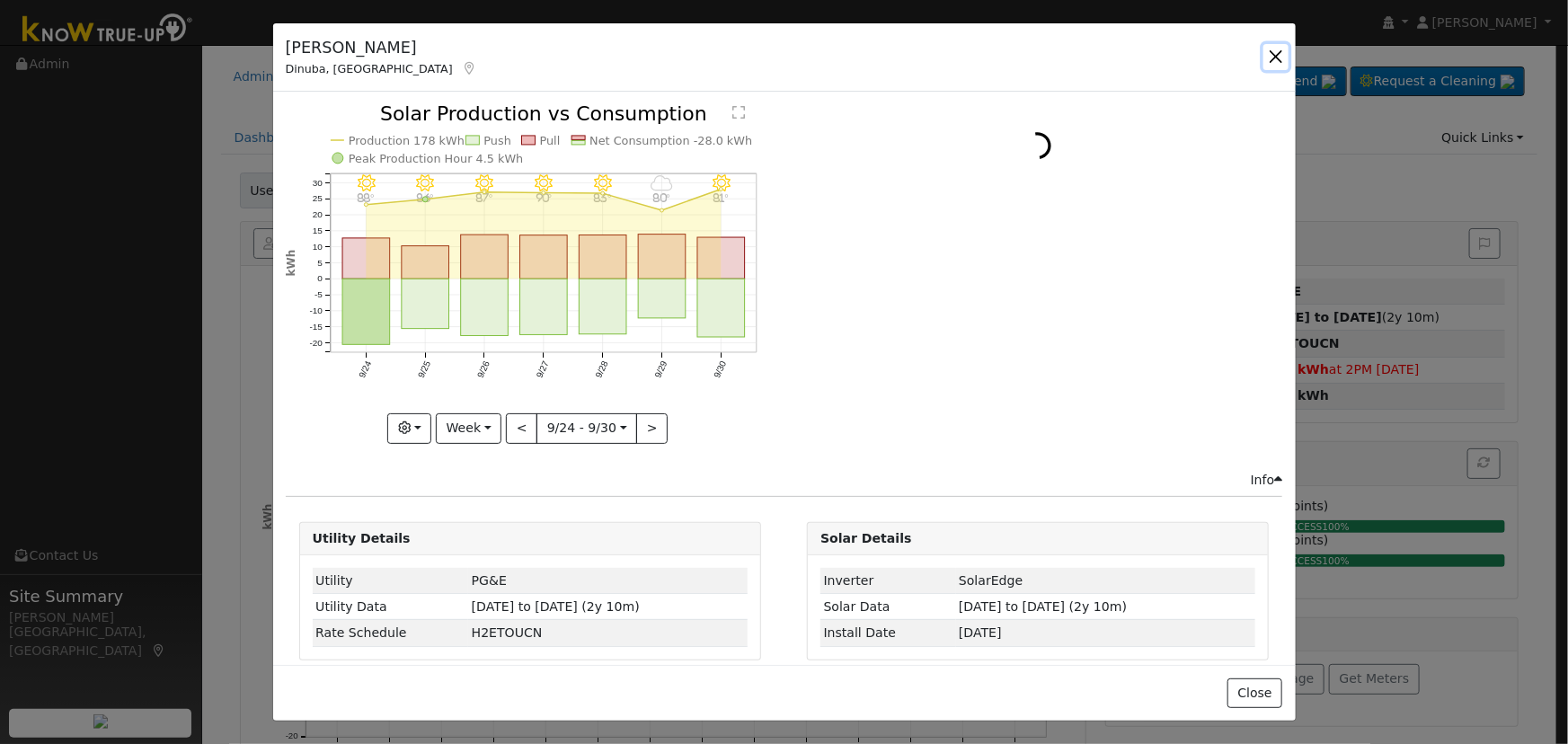
click at [1280, 47] on button "button" at bounding box center [1275, 56] width 25 height 25
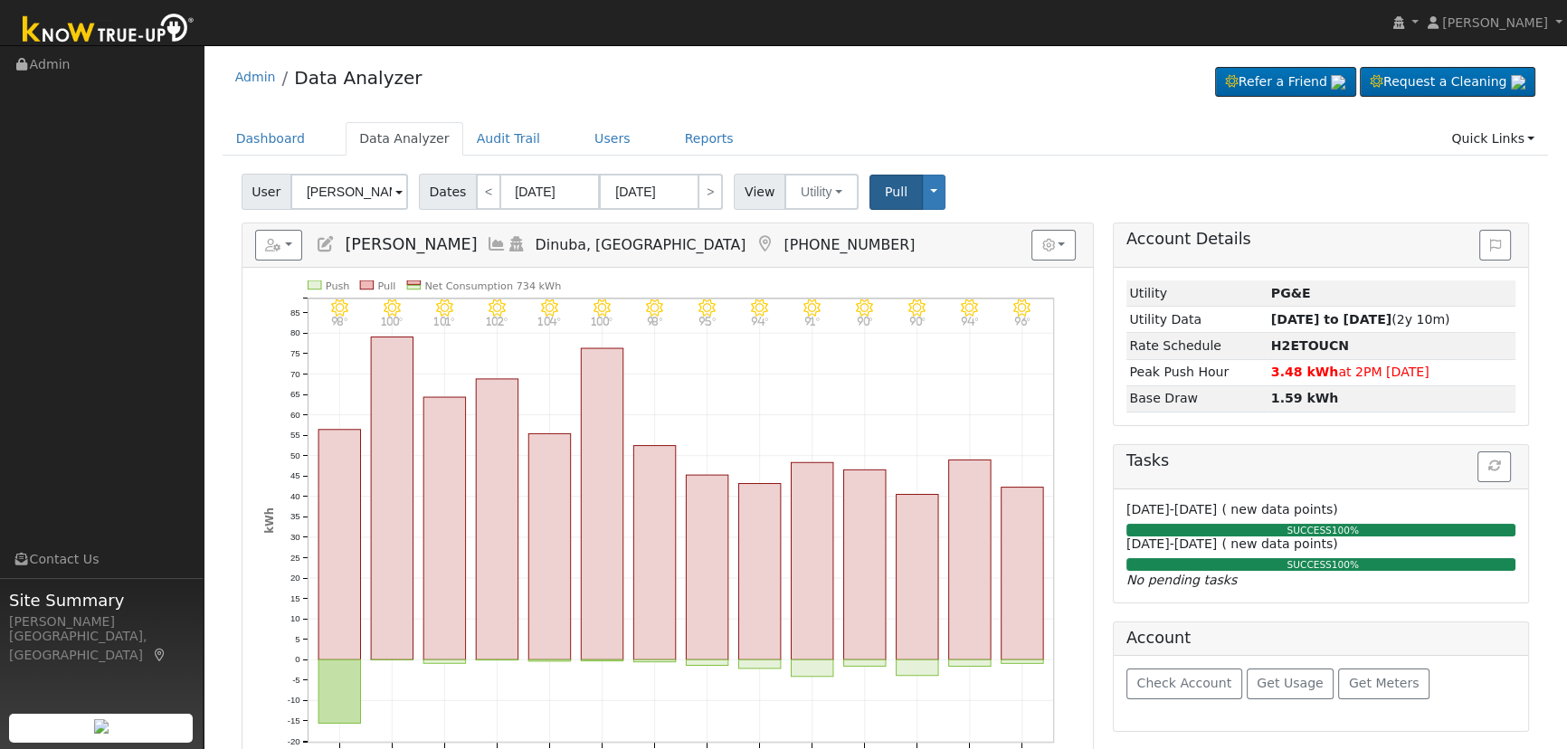
scroll to position [81, 0]
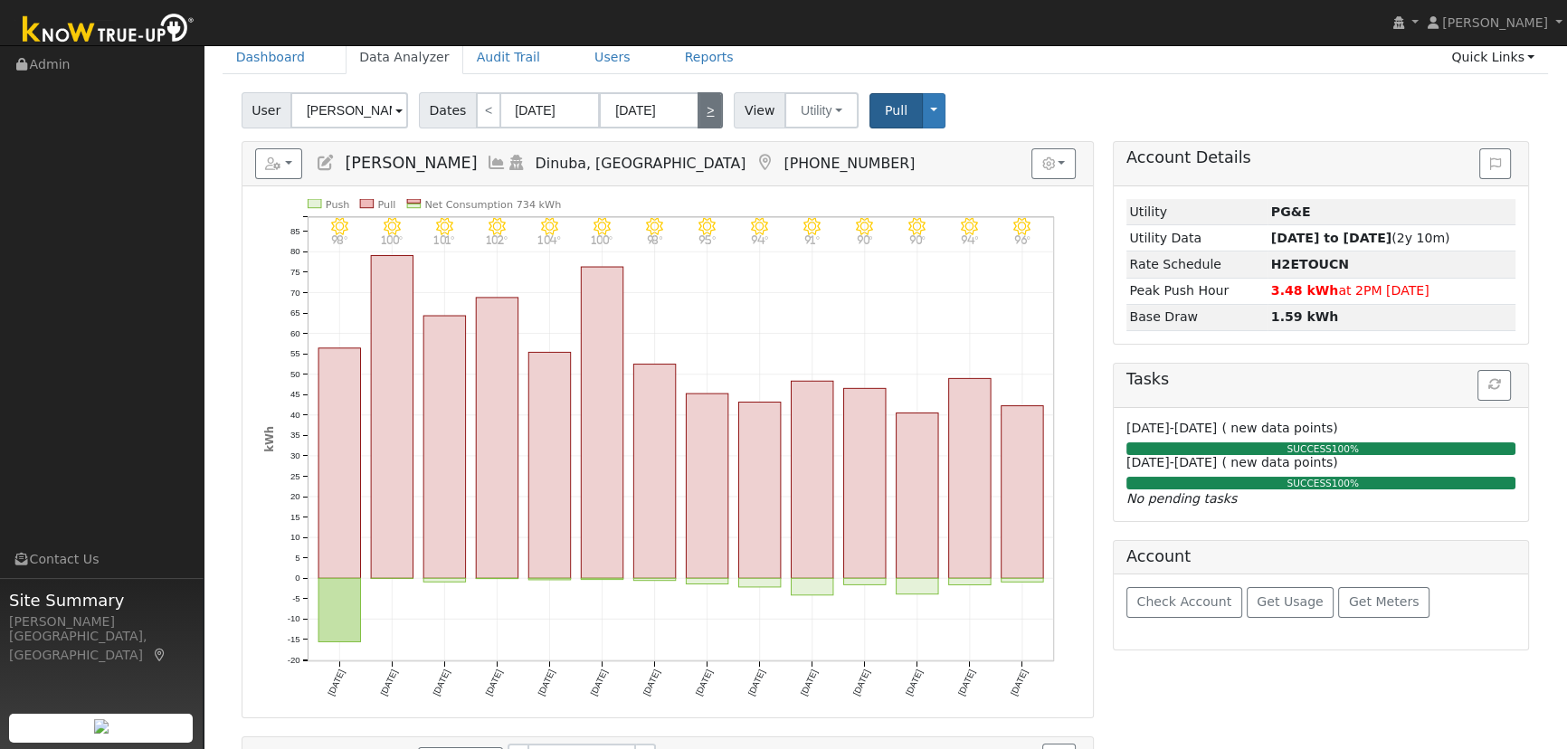
click at [698, 115] on link ">" at bounding box center [710, 110] width 25 height 36
type input "08/21/2025"
type input "09/03/2025"
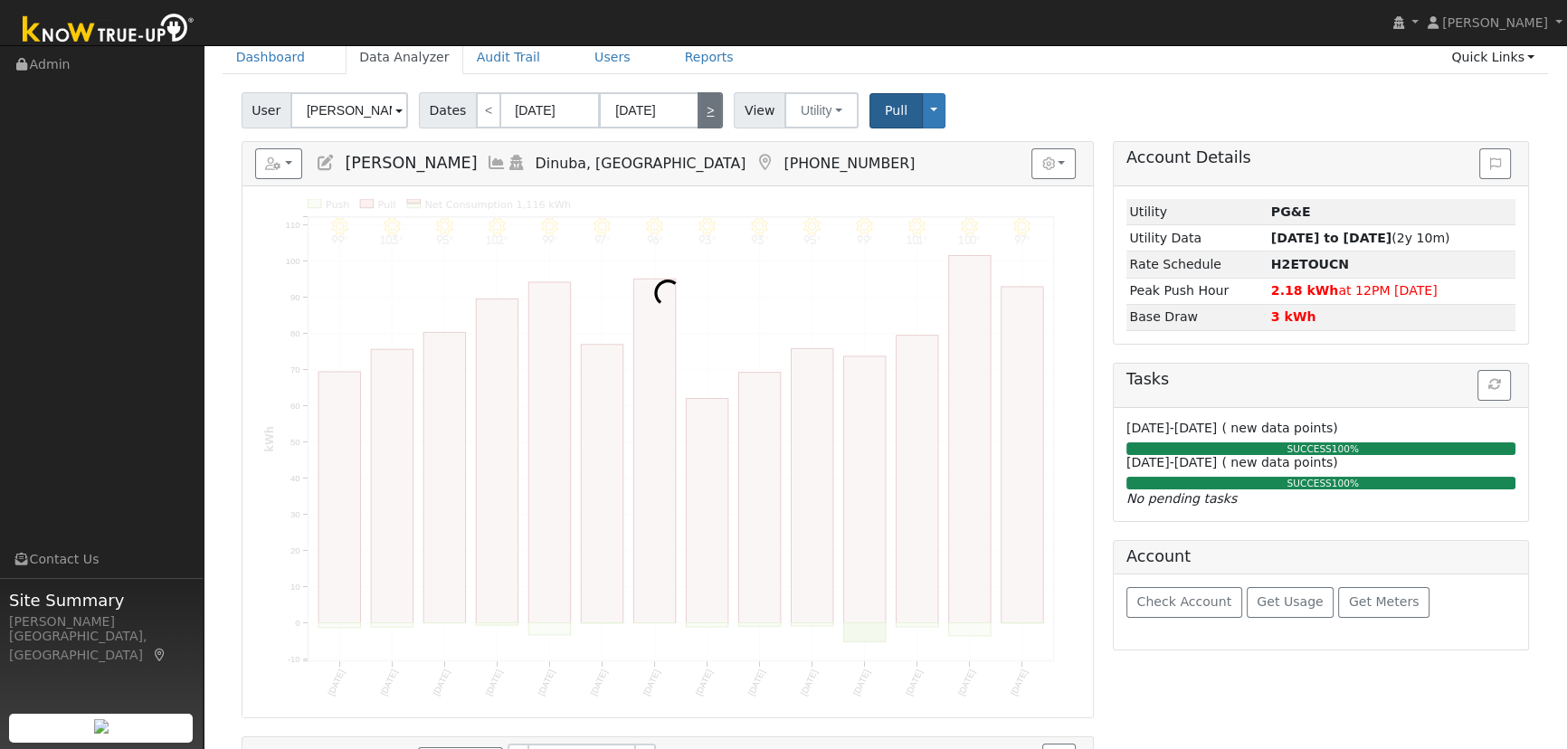
scroll to position [0, 0]
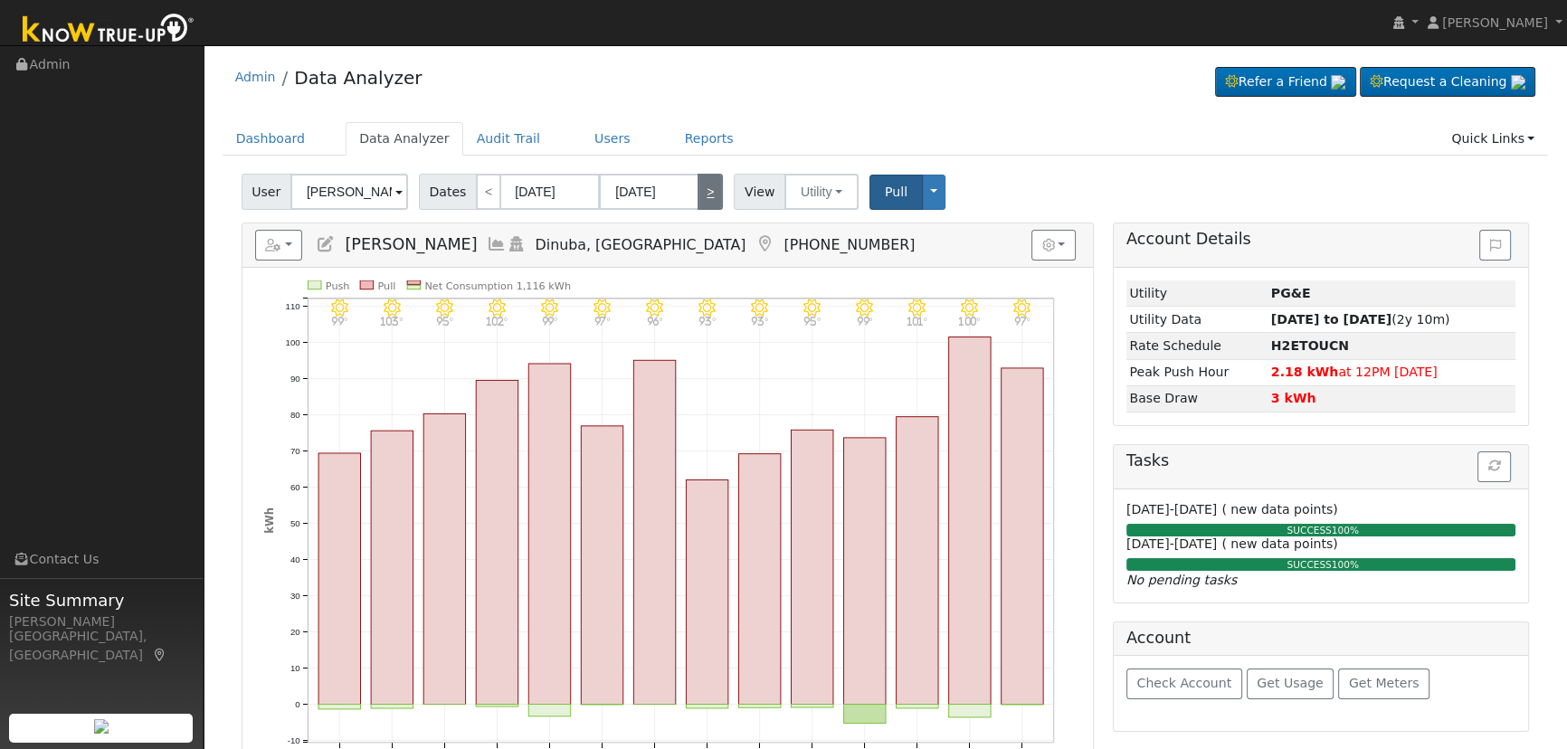
click at [697, 115] on div "Admin Data Analyzer Refer a Friend Request a Cleaning" at bounding box center [885, 621] width 1345 height 1134
click at [698, 180] on link ">" at bounding box center [710, 192] width 25 height 36
type input "09/04/2025"
type input "09/17/2025"
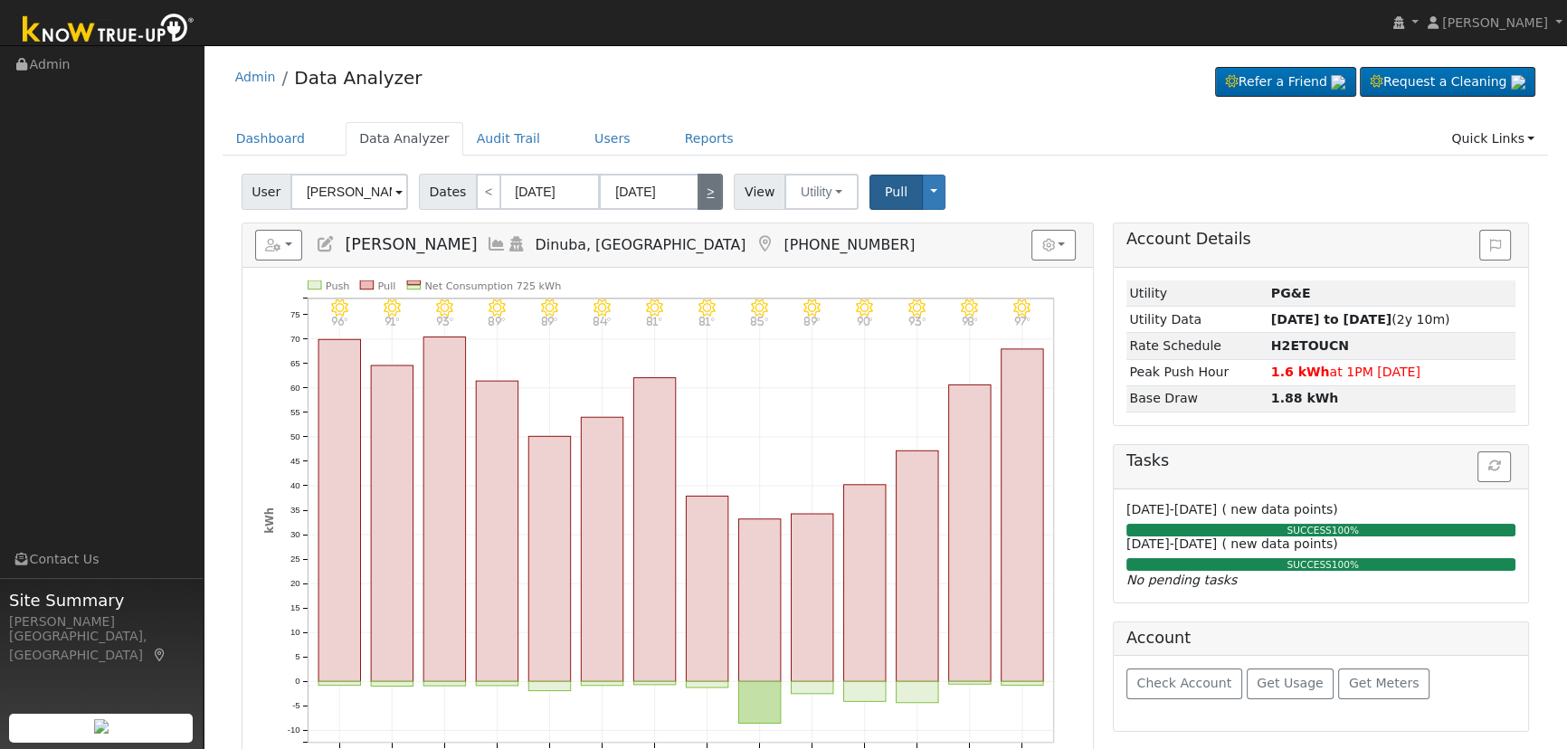
click at [698, 180] on link ">" at bounding box center [710, 192] width 25 height 36
type input "09/18/2025"
type input "10/01/2025"
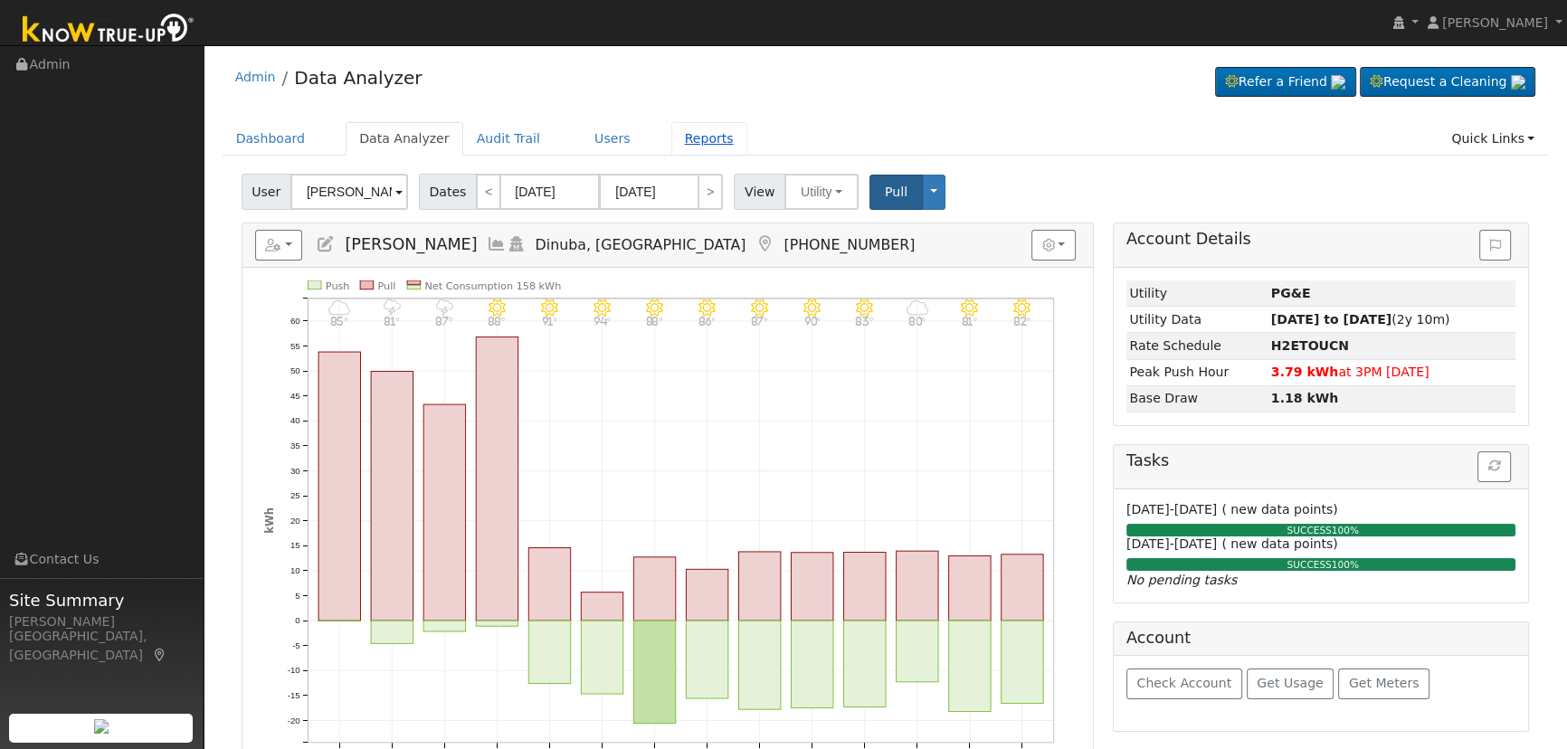
click at [671, 137] on link "Reports" at bounding box center [709, 138] width 76 height 33
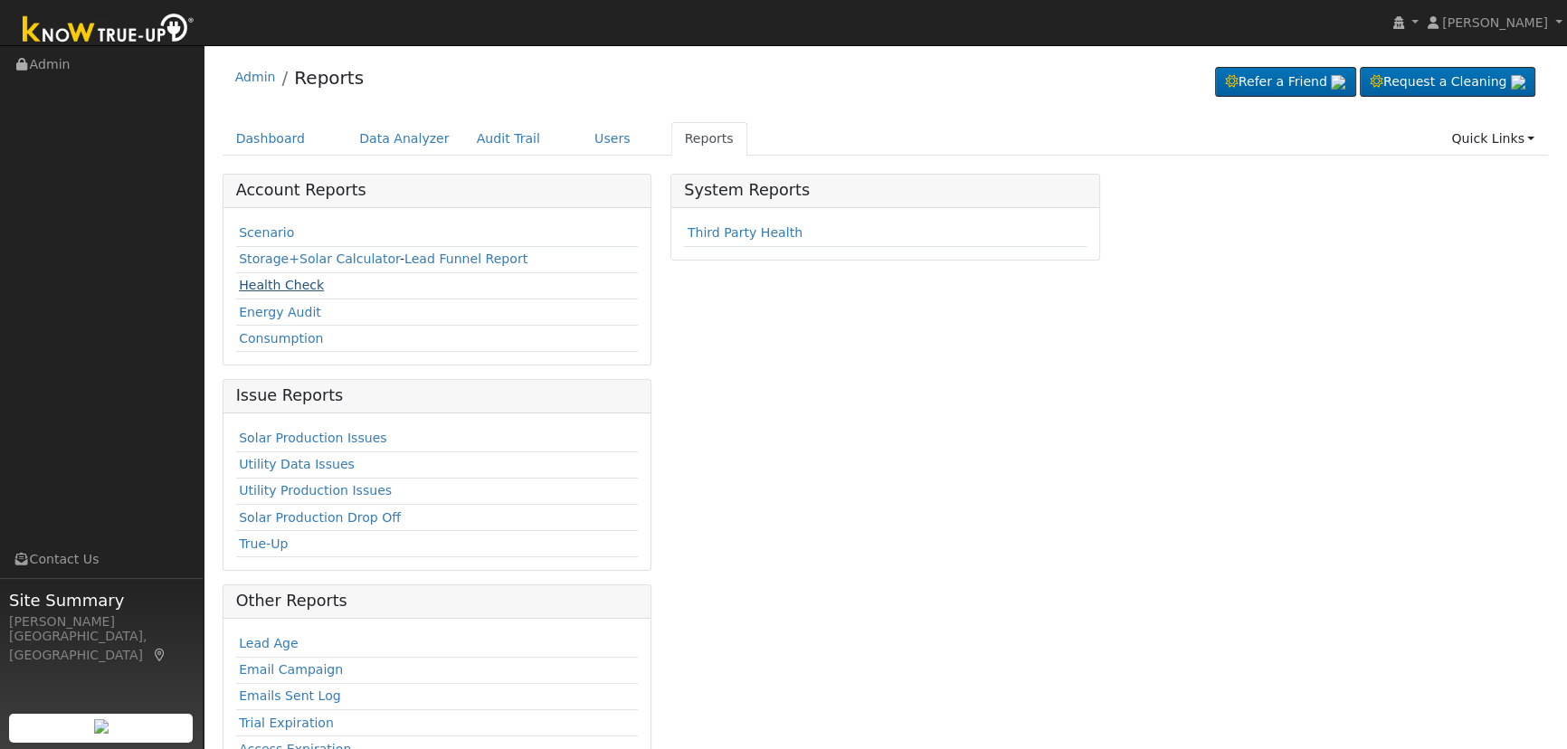
click at [289, 279] on link "Health Check" at bounding box center [281, 285] width 85 height 14
click at [304, 335] on link "Consumption" at bounding box center [281, 338] width 84 height 14
click at [285, 292] on link "Health Check" at bounding box center [281, 285] width 85 height 14
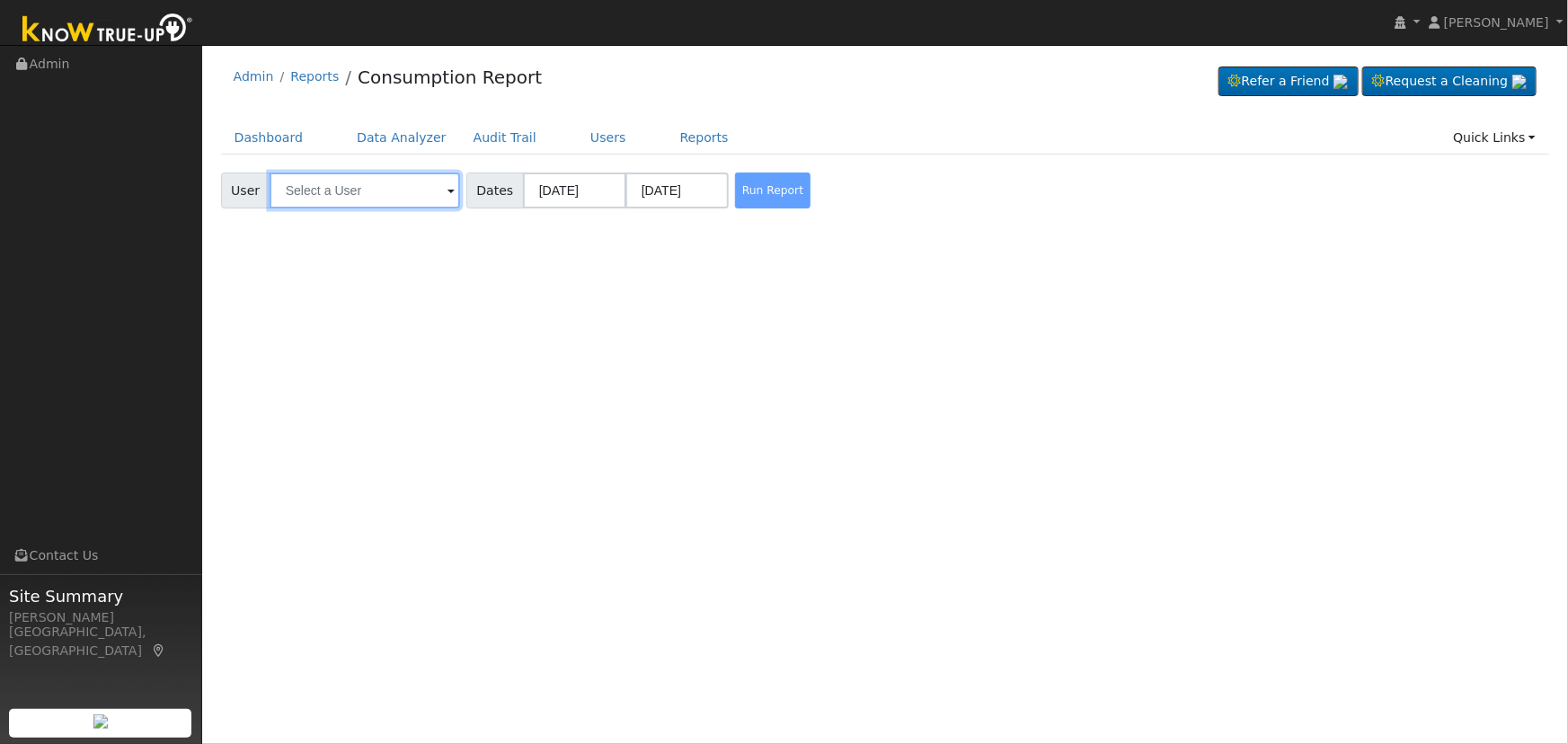
click at [404, 186] on input "text" at bounding box center [364, 191] width 191 height 36
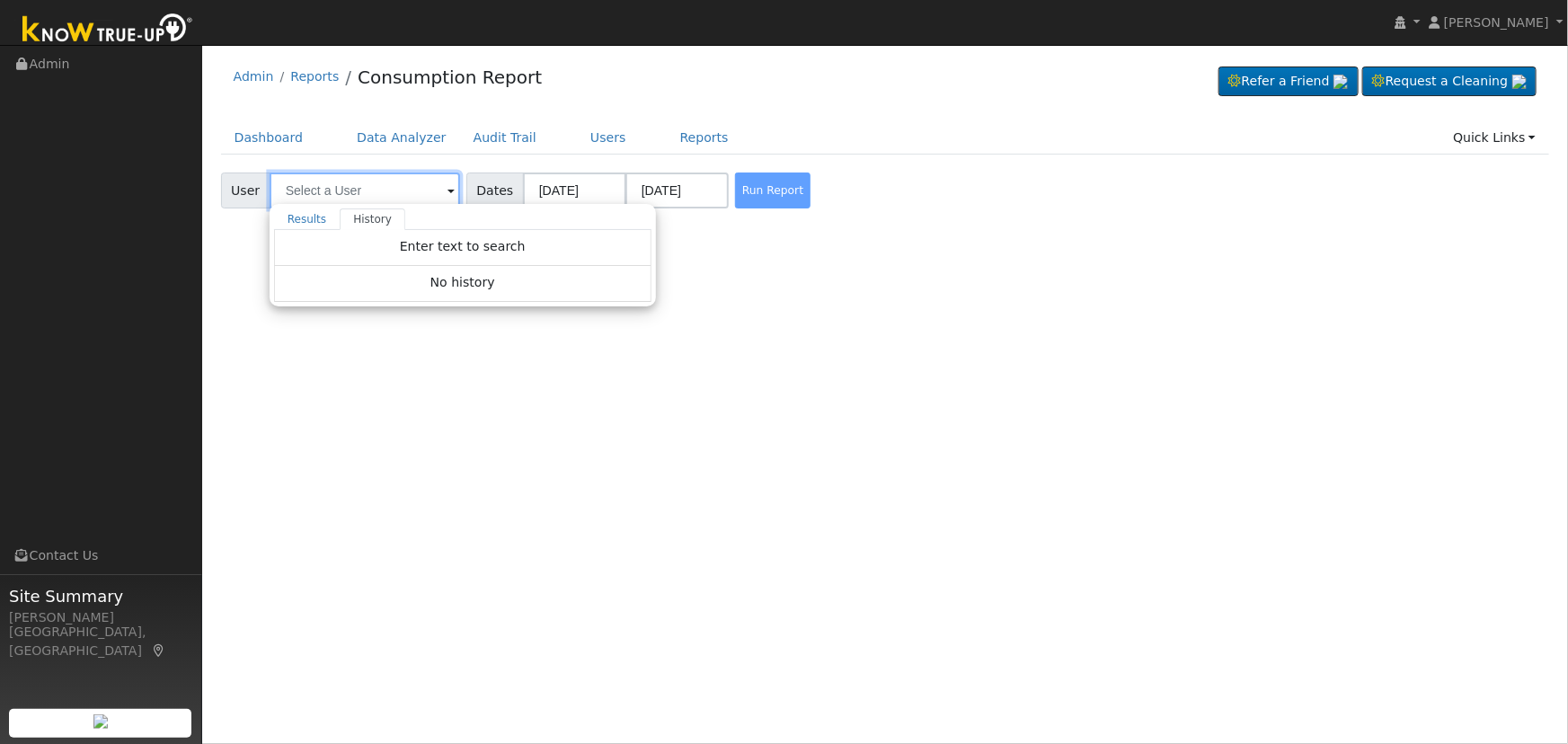
paste input "[PERSON_NAME]"
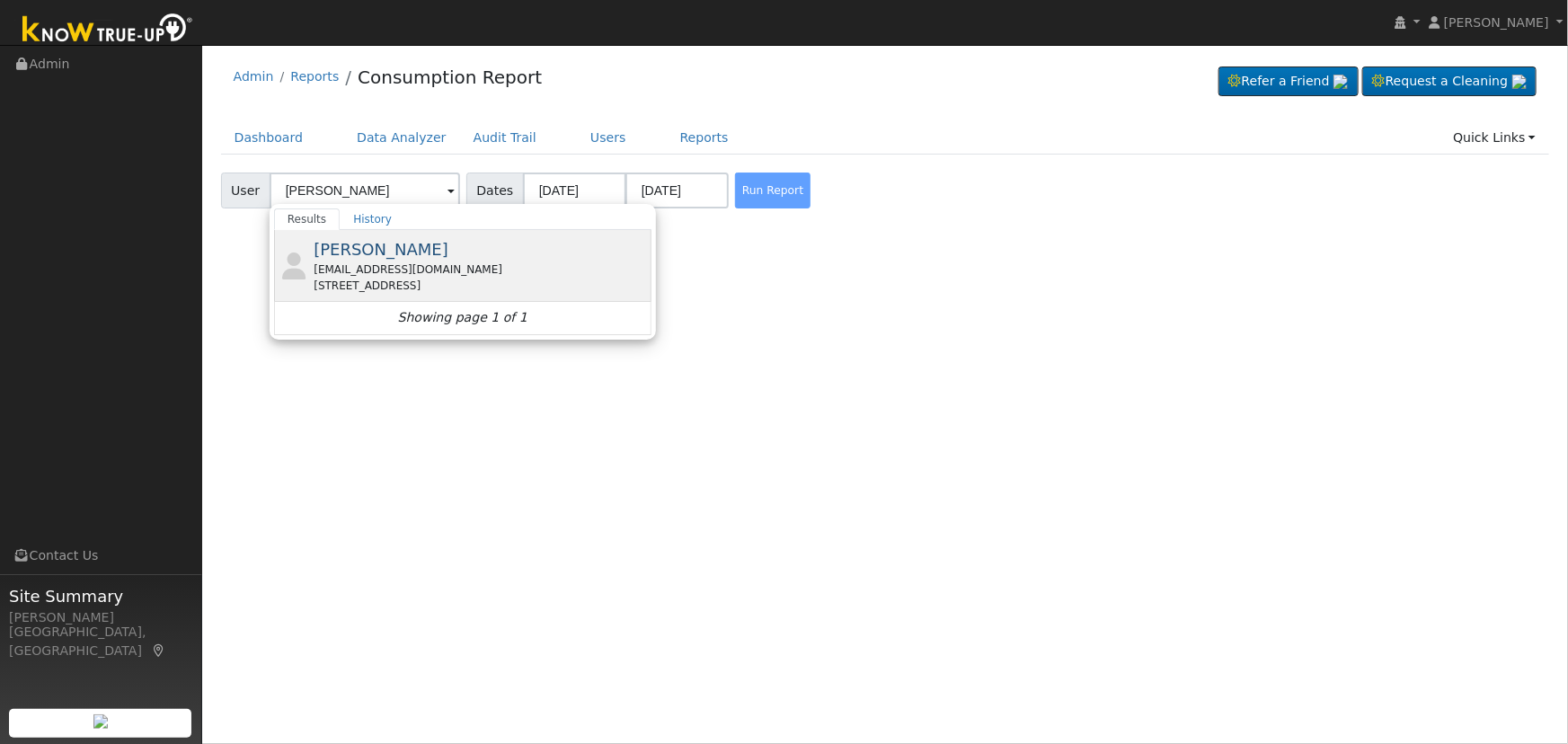
click at [398, 252] on span "[PERSON_NAME]" at bounding box center [381, 249] width 135 height 19
type input "[PERSON_NAME]"
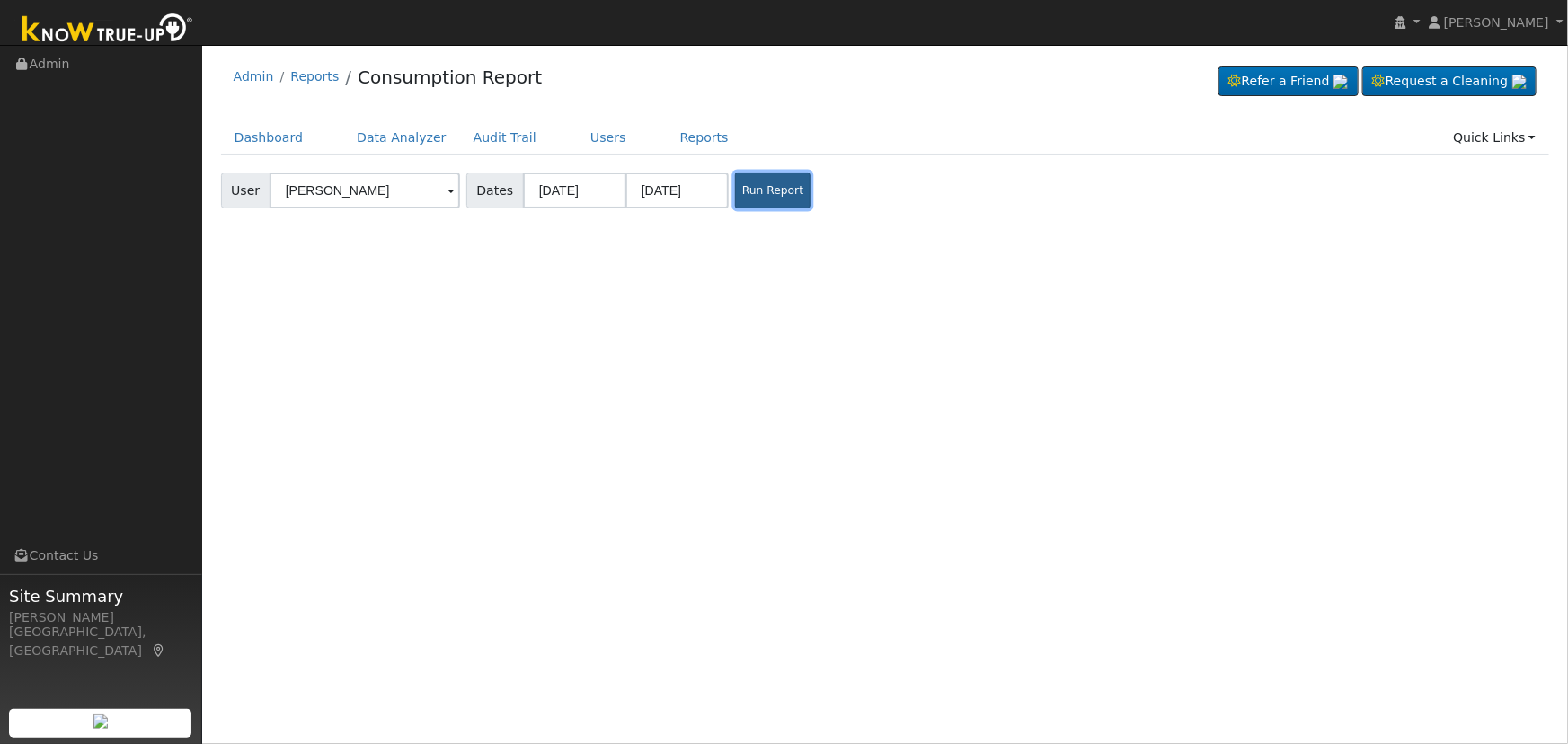
click at [753, 187] on button "Run Report" at bounding box center [773, 191] width 75 height 36
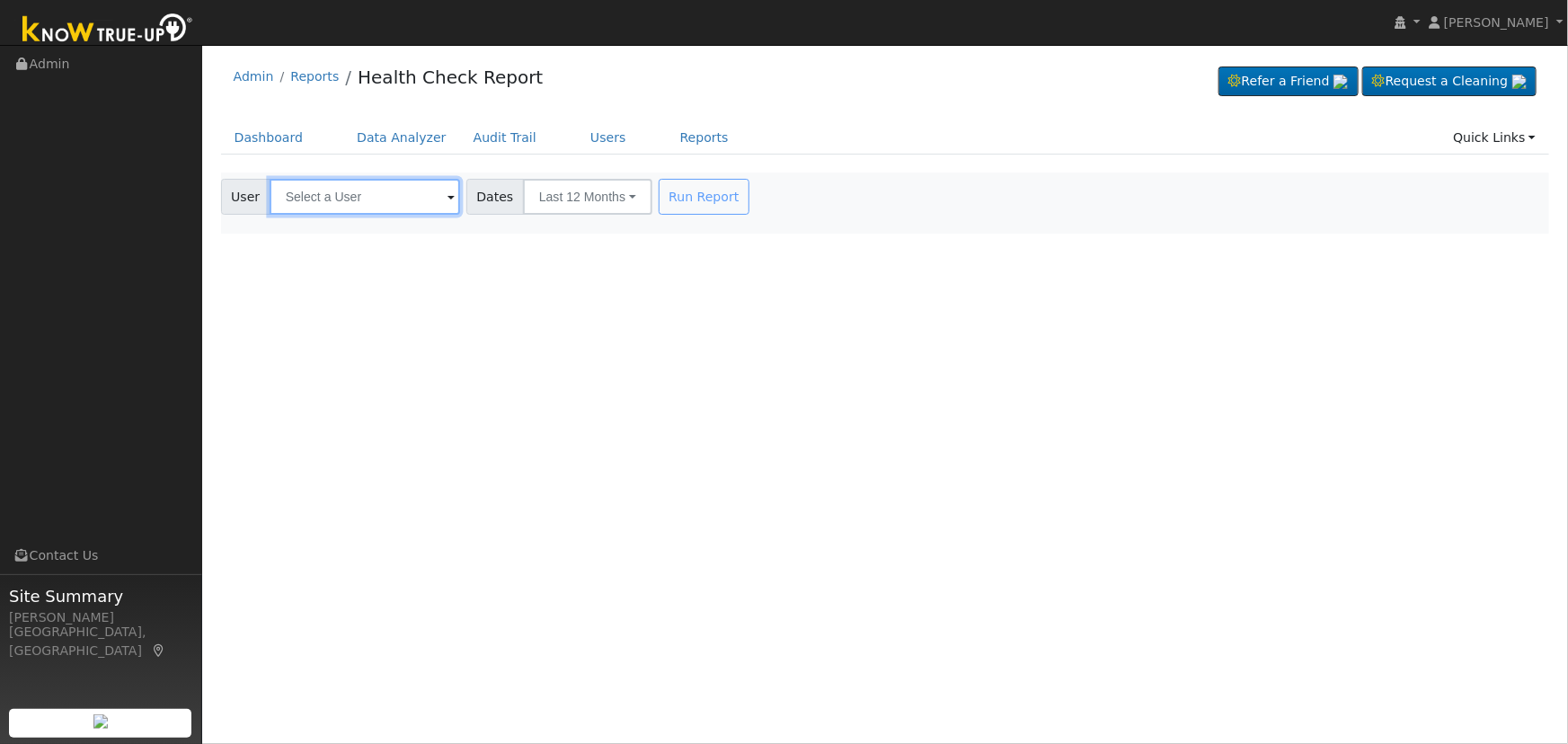
click at [368, 203] on input "text" at bounding box center [364, 197] width 191 height 36
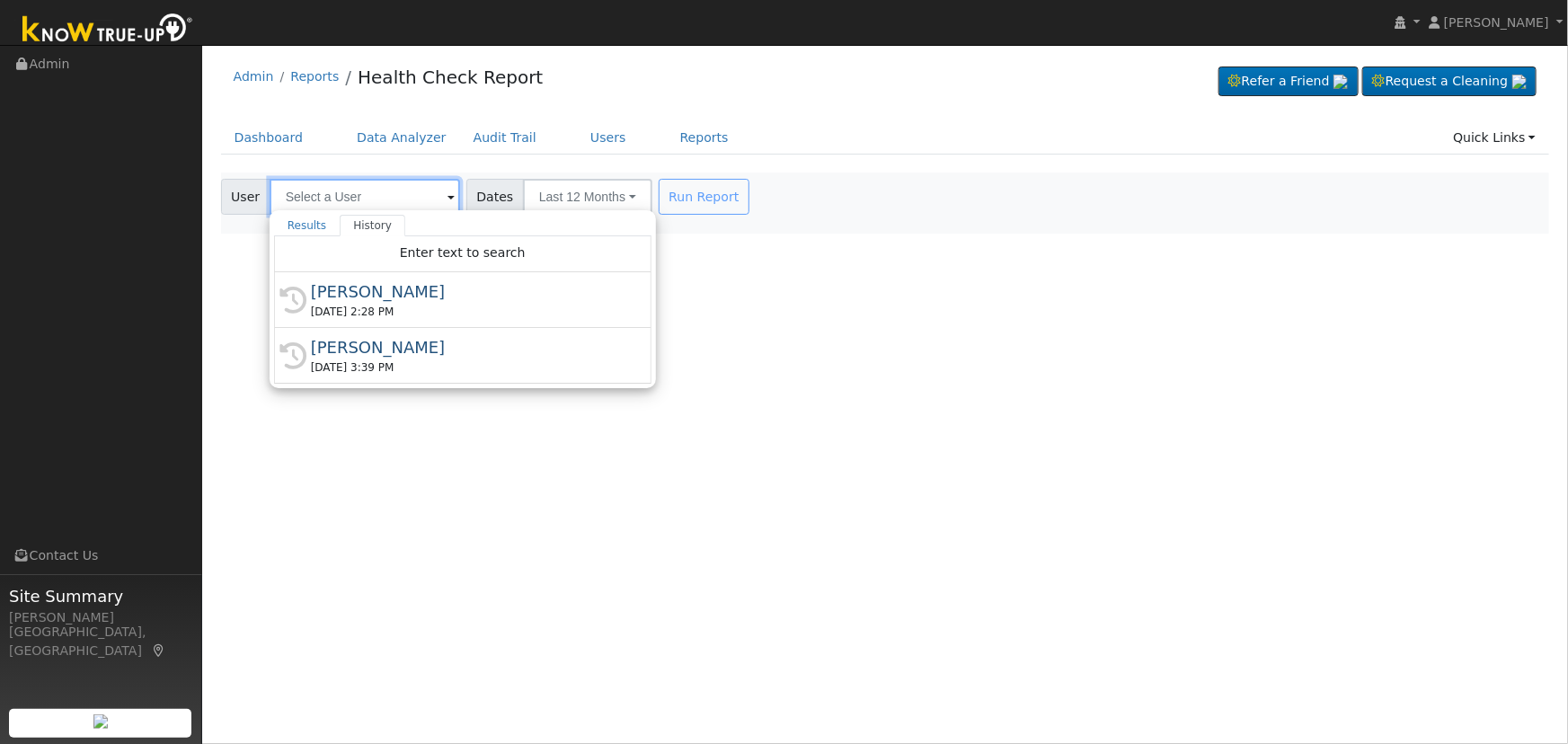
paste input "[PERSON_NAME]"
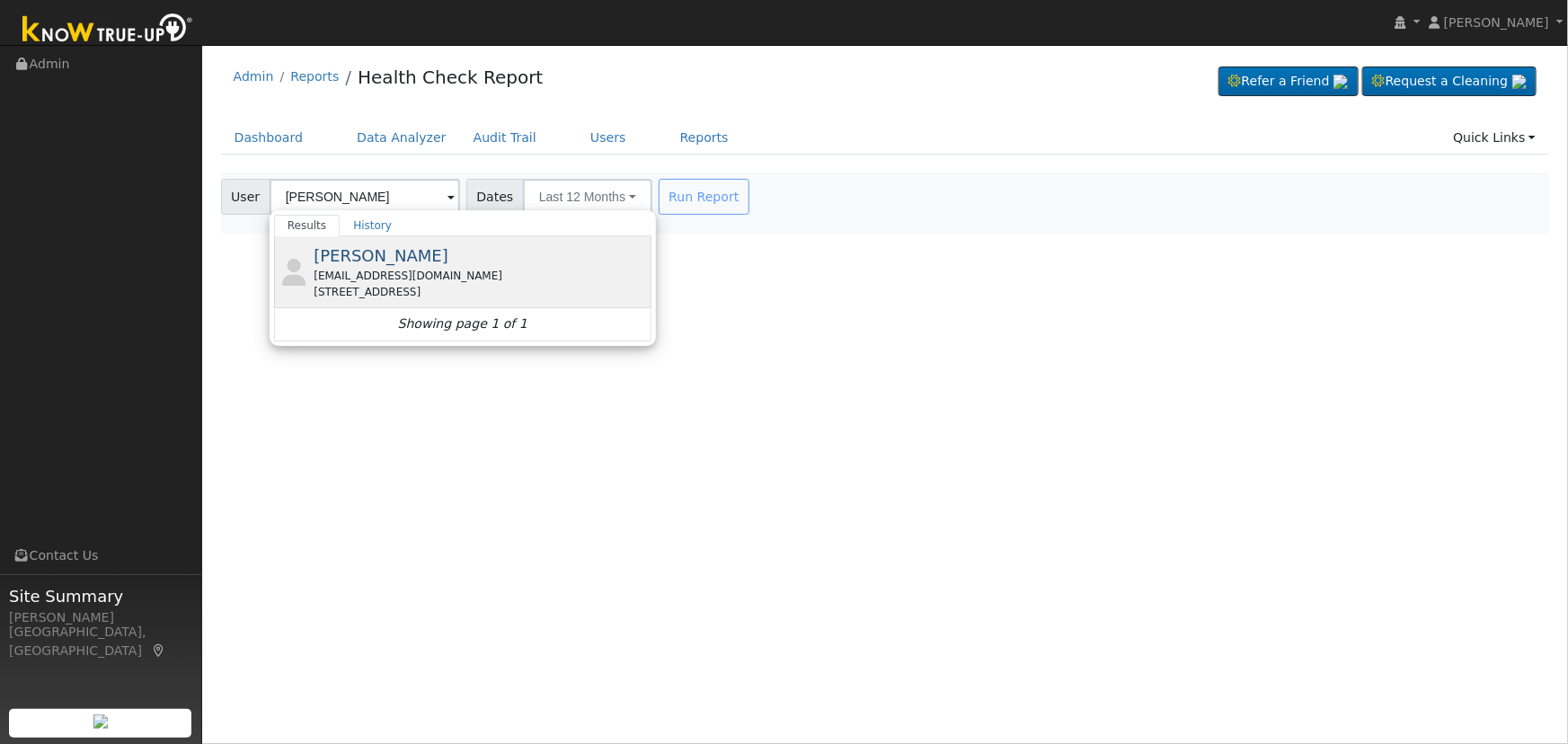
click at [381, 260] on span "[PERSON_NAME]" at bounding box center [381, 255] width 135 height 19
type input "[PERSON_NAME]"
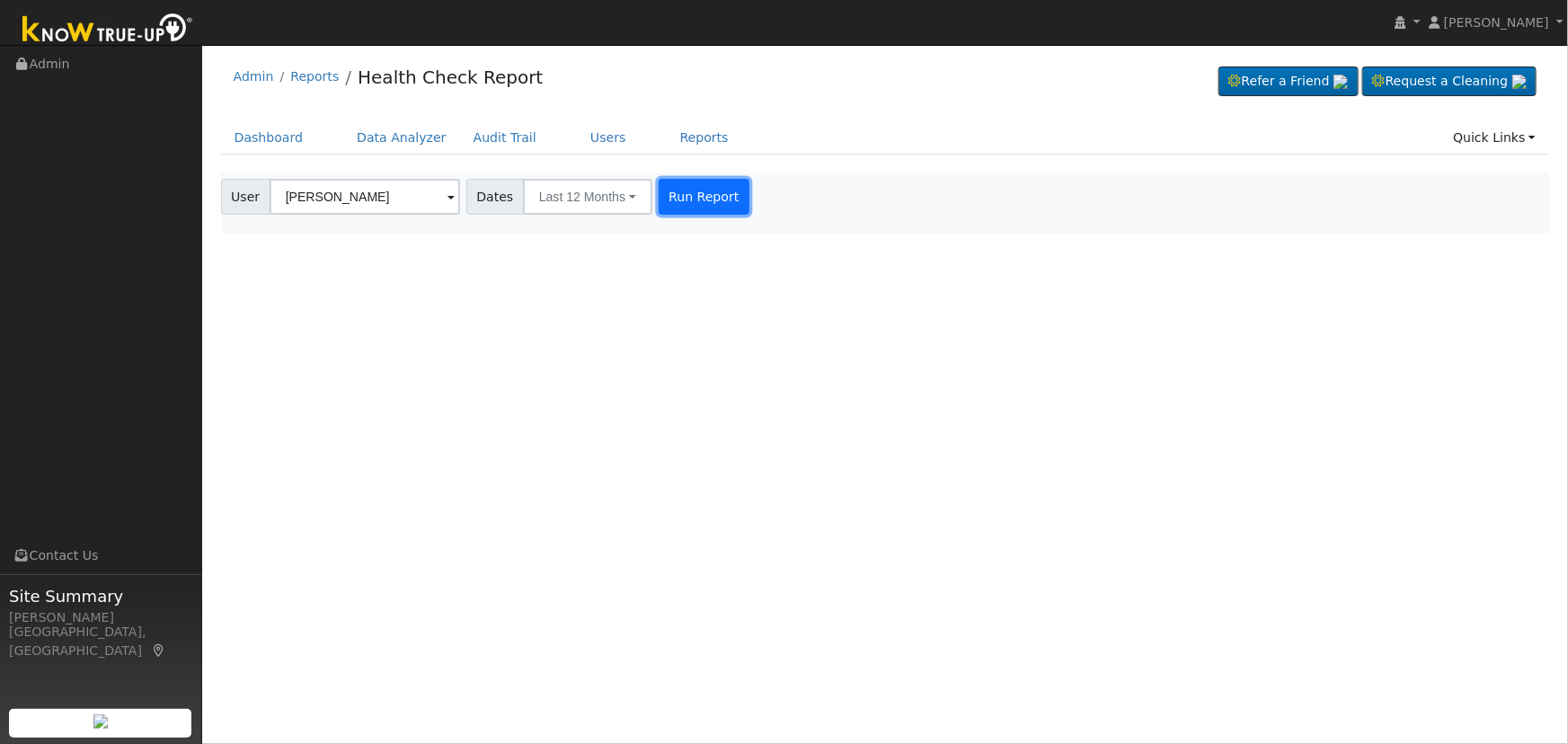
click at [686, 197] on button "Run Report" at bounding box center [703, 197] width 90 height 36
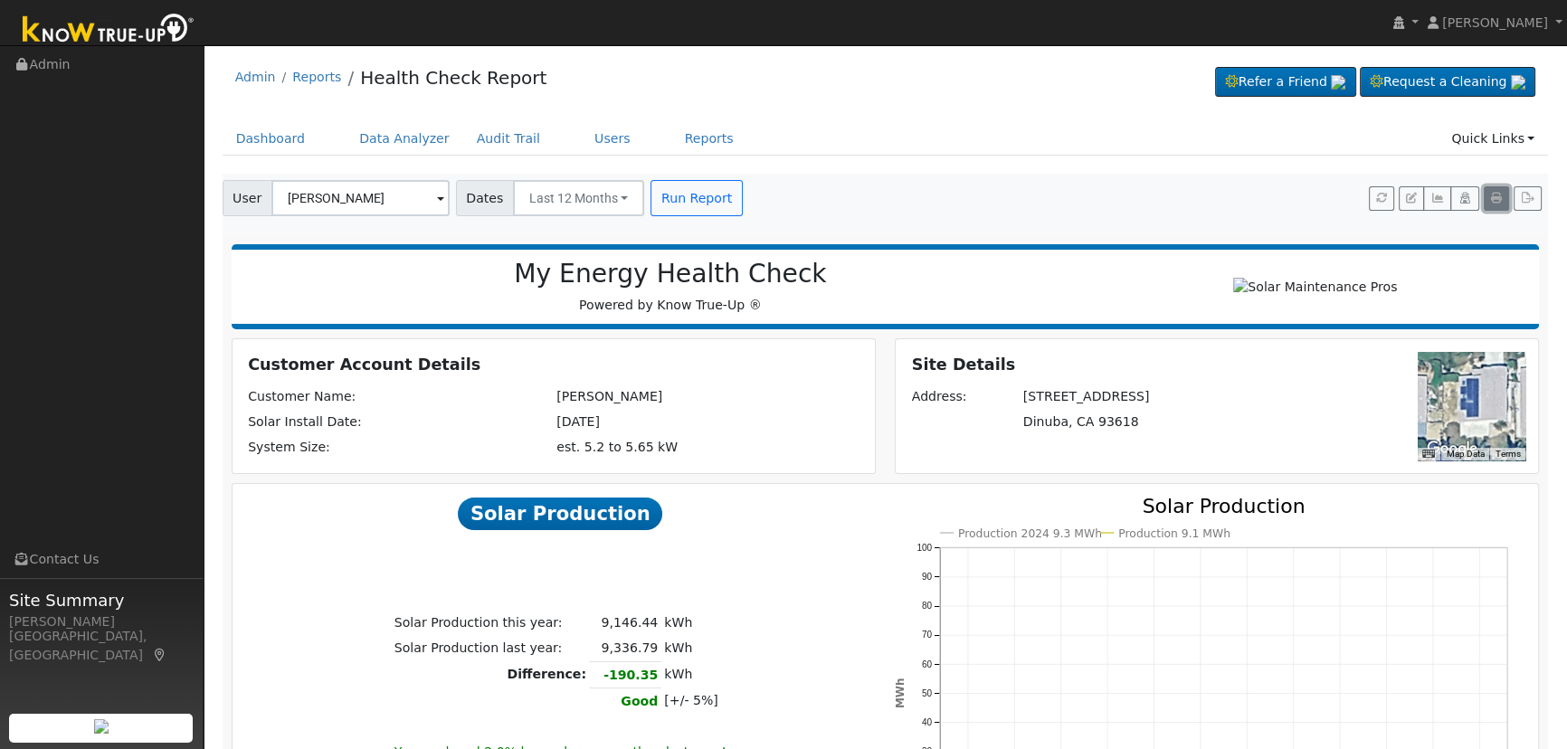
click at [1491, 196] on icon "button" at bounding box center [1496, 198] width 11 height 11
click at [560, 197] on button "Last 12 Months" at bounding box center [579, 198] width 132 height 36
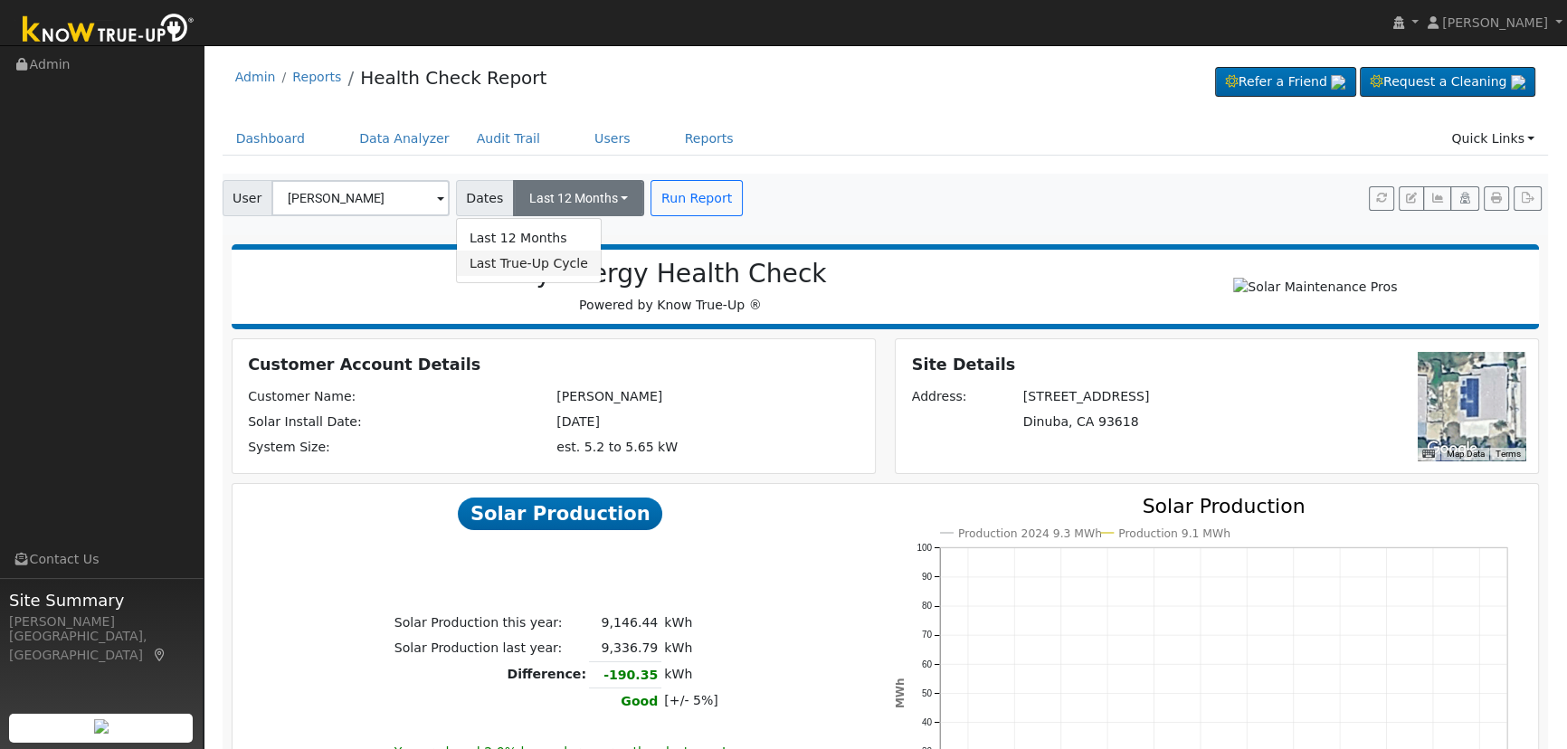
click at [552, 259] on link "Last True-Up Cycle" at bounding box center [529, 263] width 144 height 25
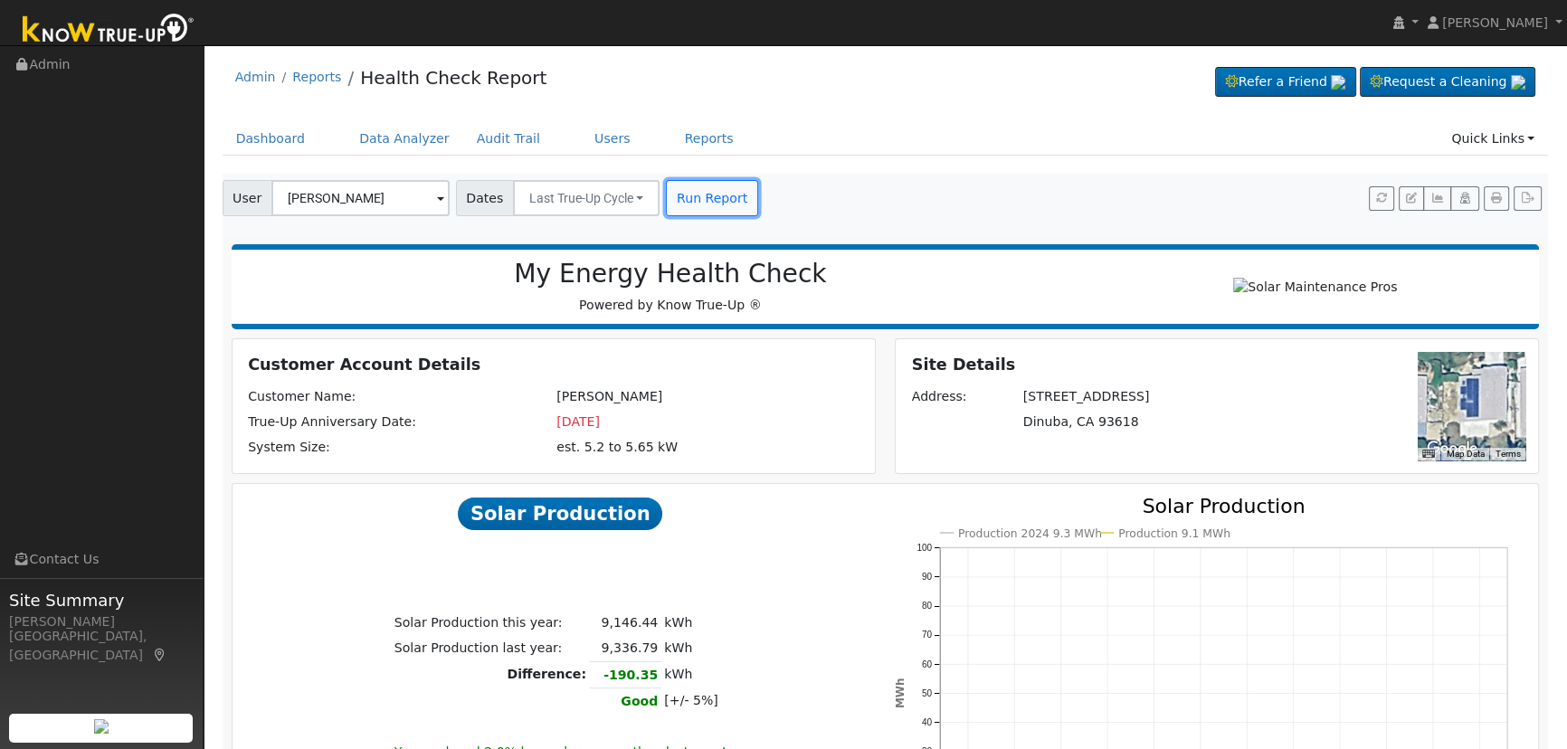
click at [700, 195] on button "Run Report" at bounding box center [711, 198] width 91 height 36
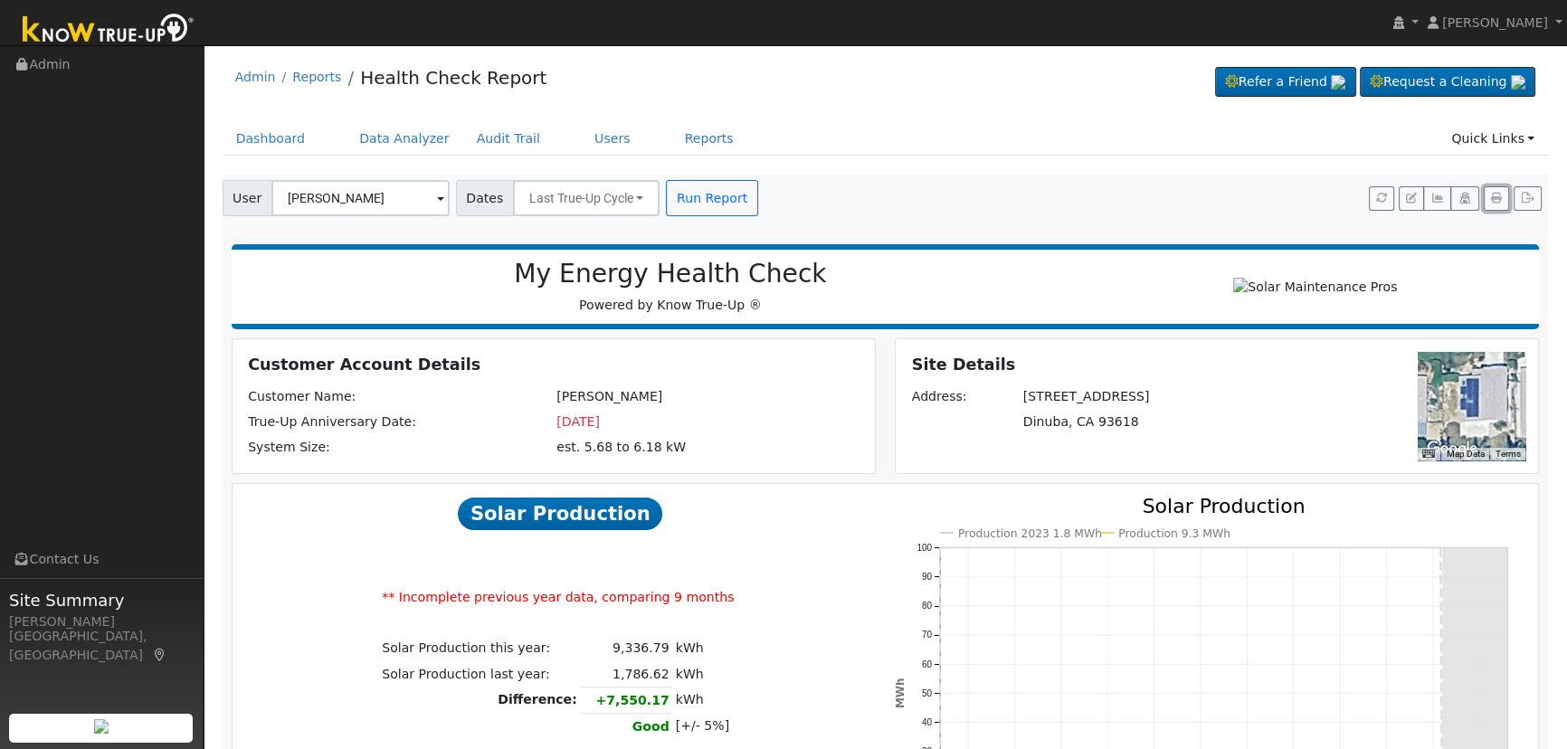
drag, startPoint x: 1496, startPoint y: 195, endPoint x: 479, endPoint y: 258, distance: 1018.8
click at [1496, 194] on icon "button" at bounding box center [1496, 198] width 11 height 11
click at [581, 134] on link "Users" at bounding box center [612, 138] width 63 height 33
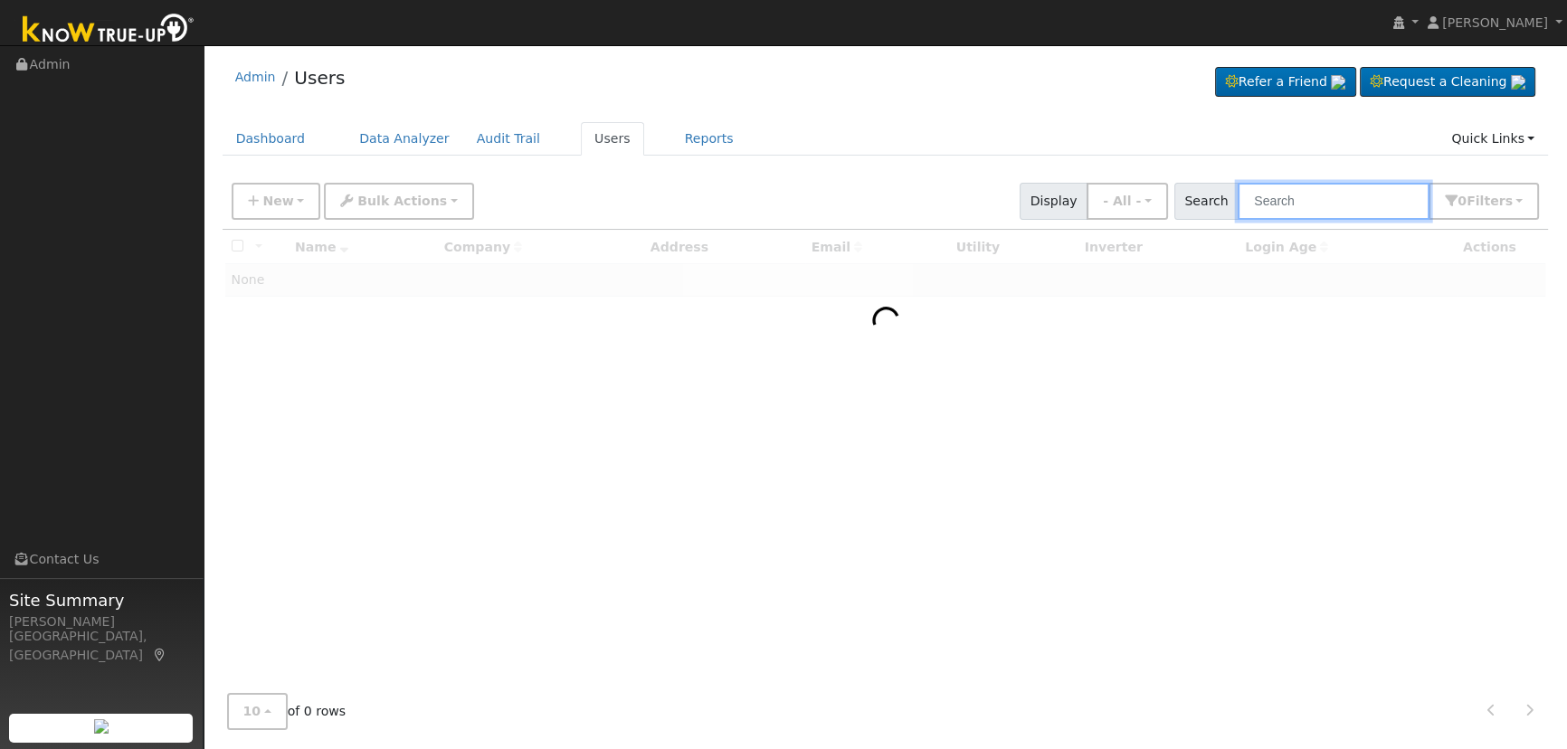
click at [1315, 210] on input "text" at bounding box center [1334, 201] width 192 height 37
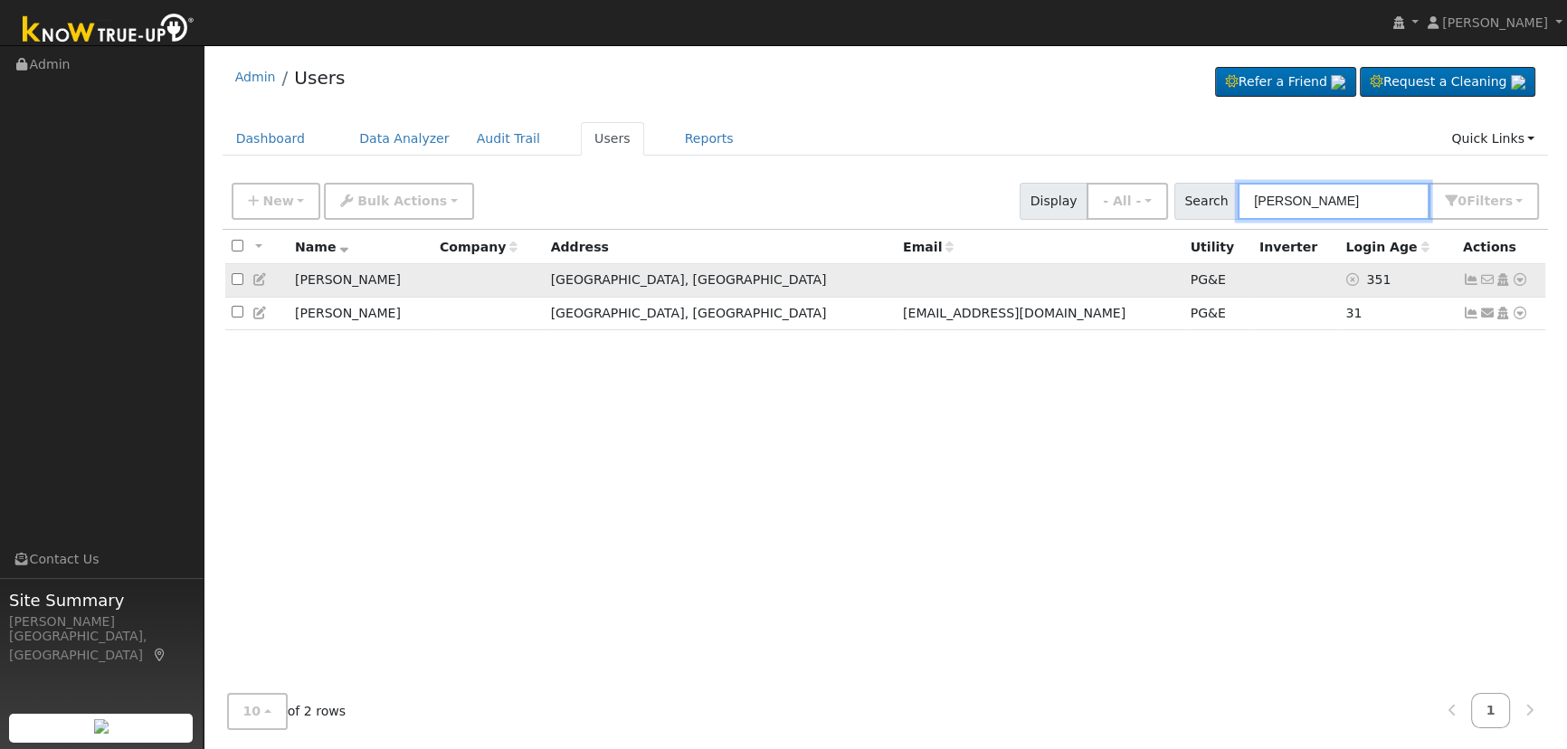
type input "[PERSON_NAME]"
click at [257, 280] on icon at bounding box center [260, 279] width 16 height 13
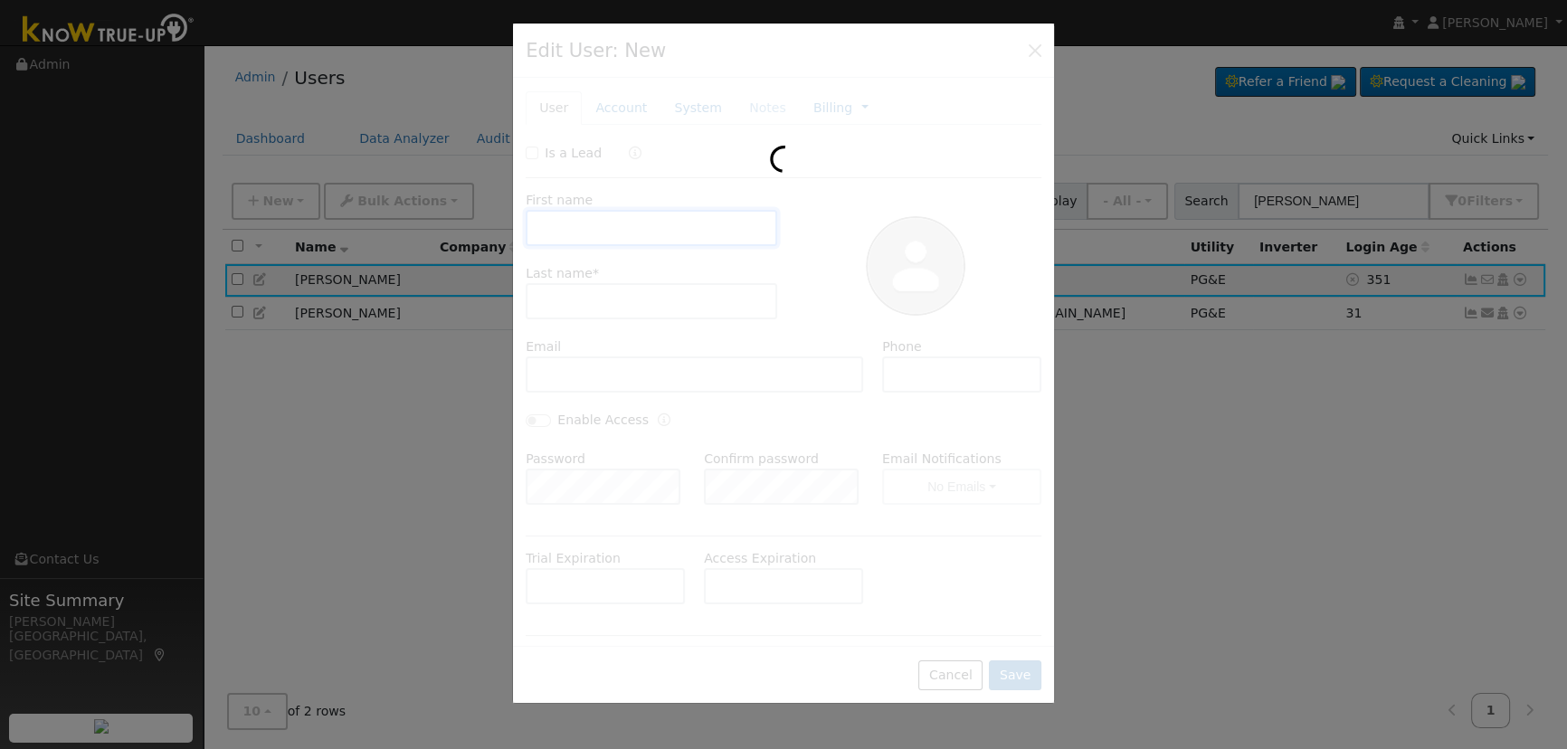
type input "[PERSON_NAME]"
type input "5599943191"
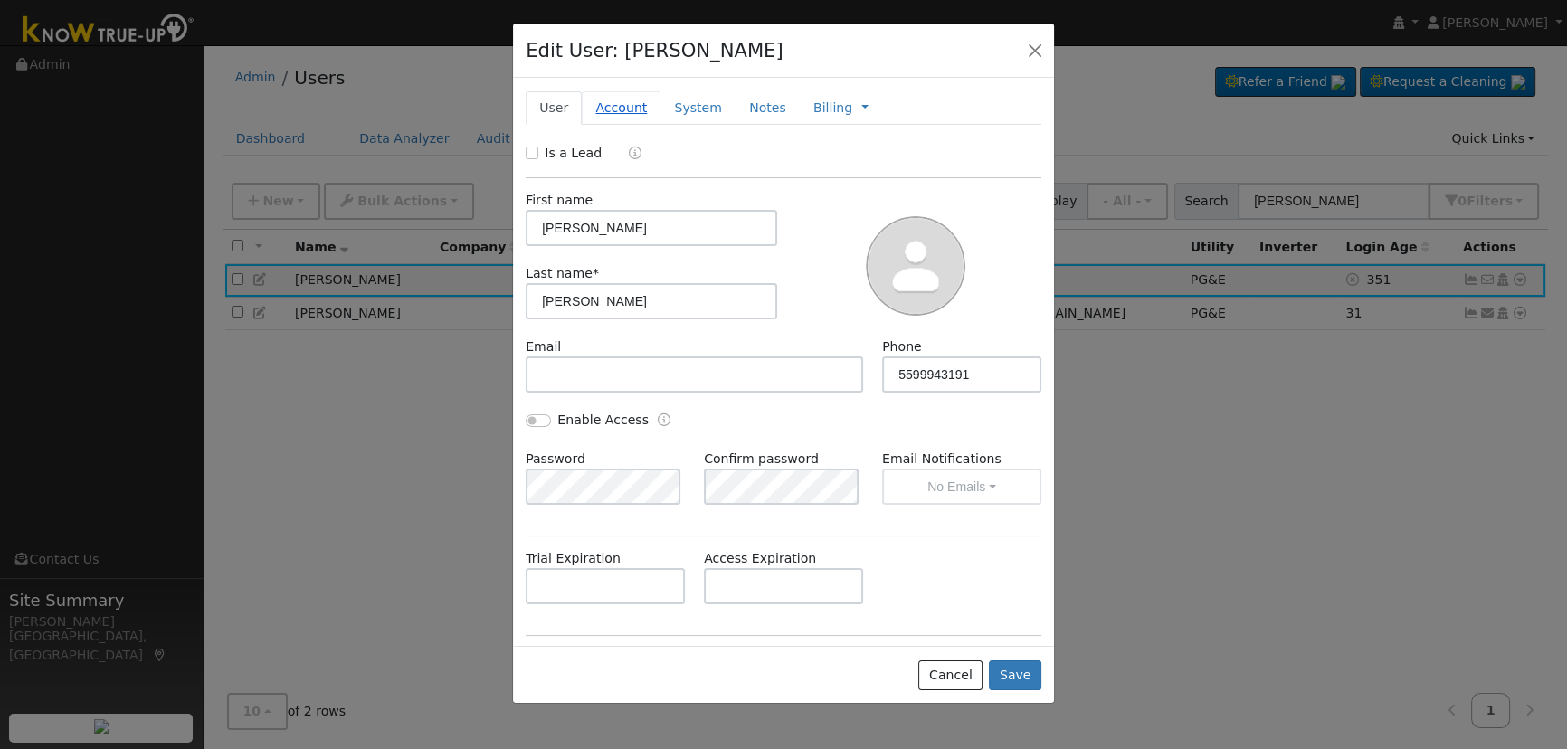
click at [622, 100] on link "Account" at bounding box center [621, 107] width 79 height 33
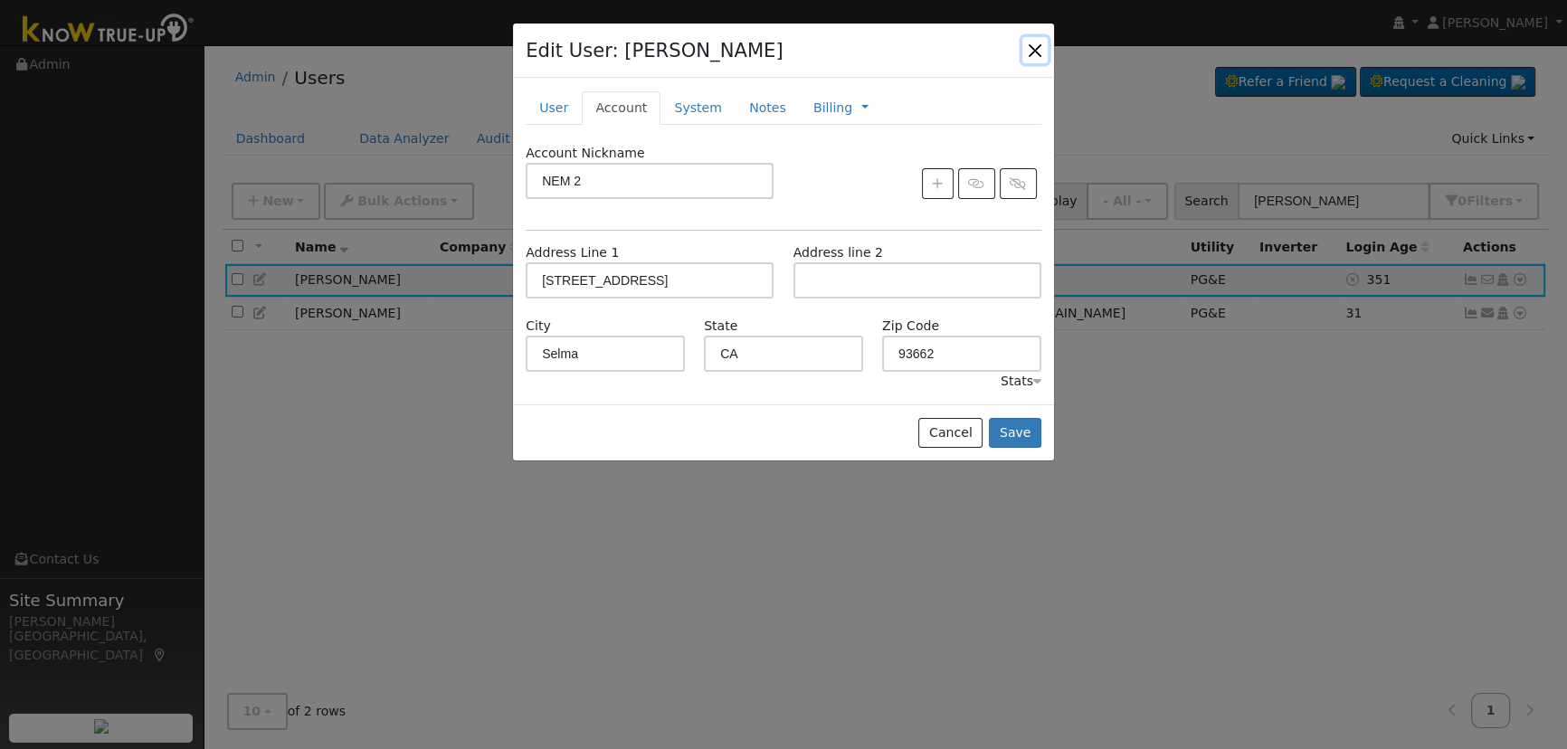
click at [1030, 41] on button "button" at bounding box center [1034, 49] width 25 height 25
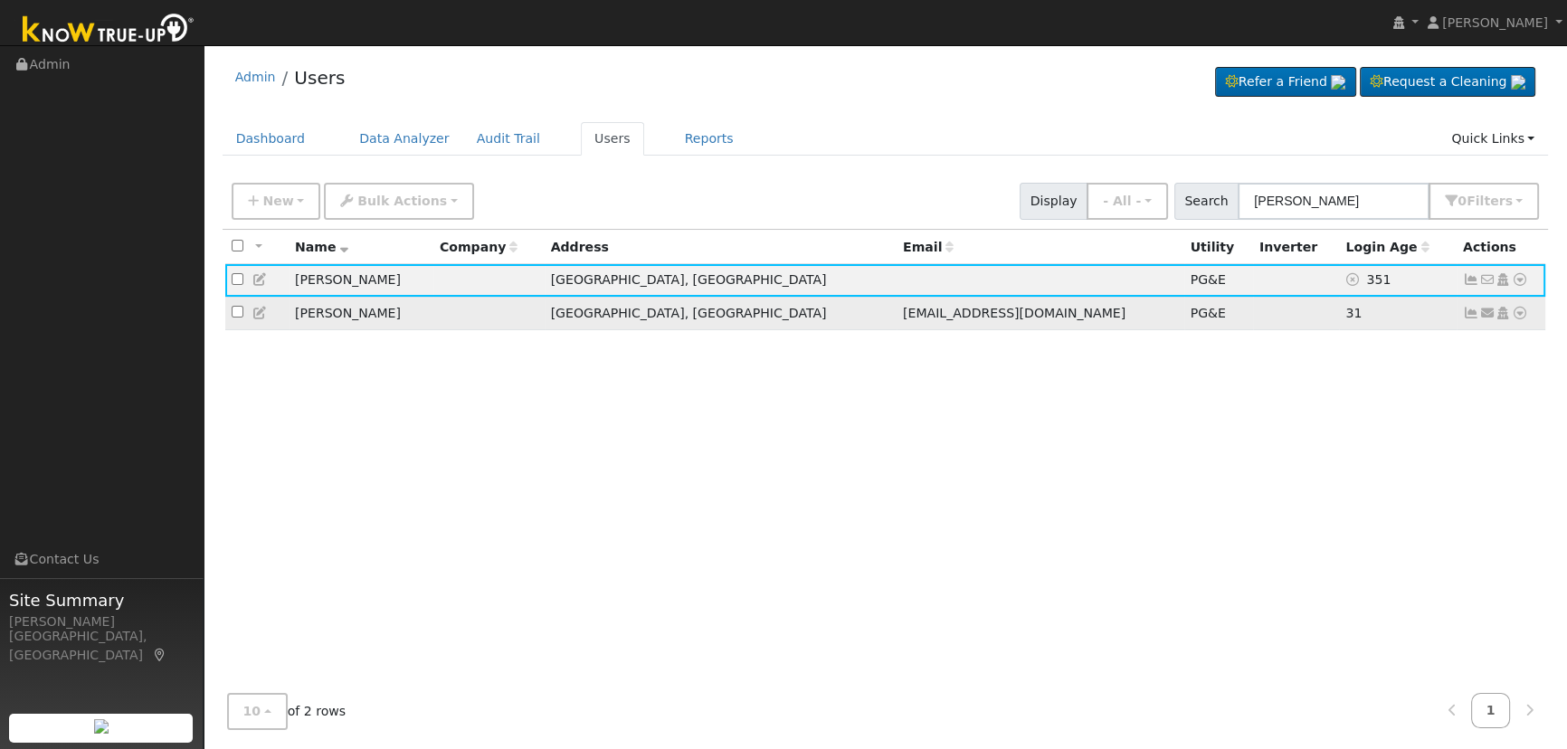
click at [262, 308] on link at bounding box center [260, 313] width 16 height 14
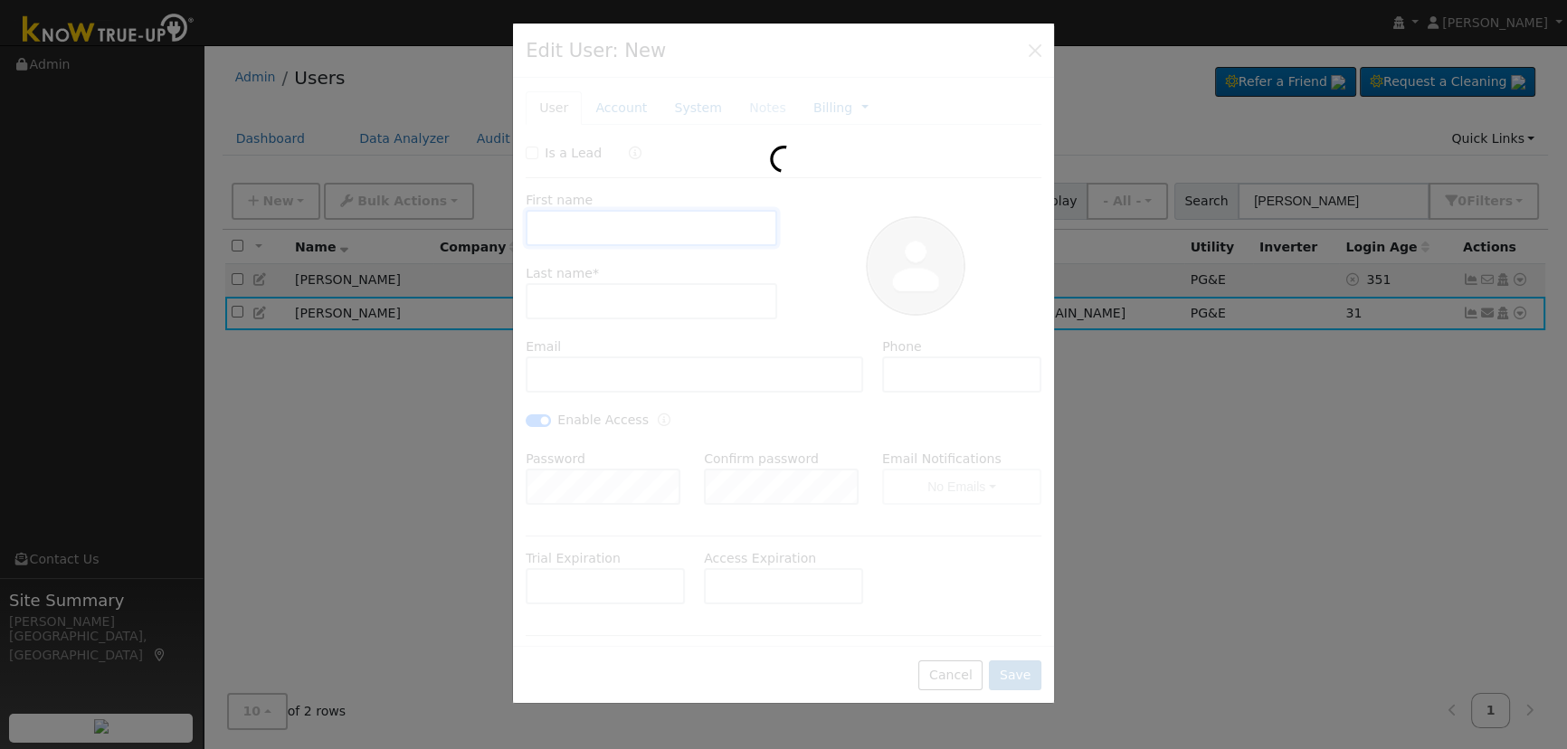
type input "[PERSON_NAME]"
type input "[EMAIL_ADDRESS][DOMAIN_NAME]"
type input "5599943191"
checkbox input "true"
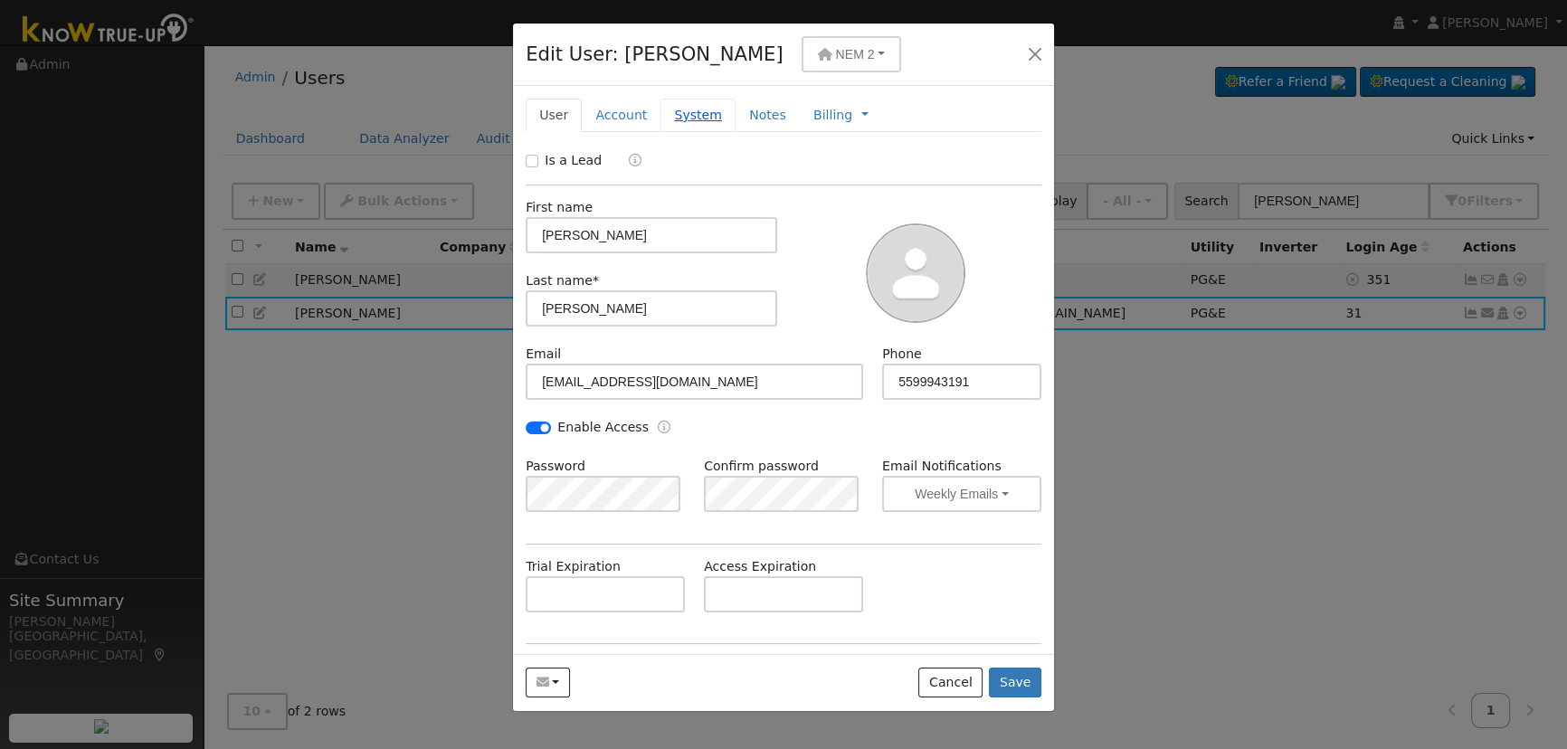
click at [677, 119] on link "System" at bounding box center [697, 115] width 75 height 33
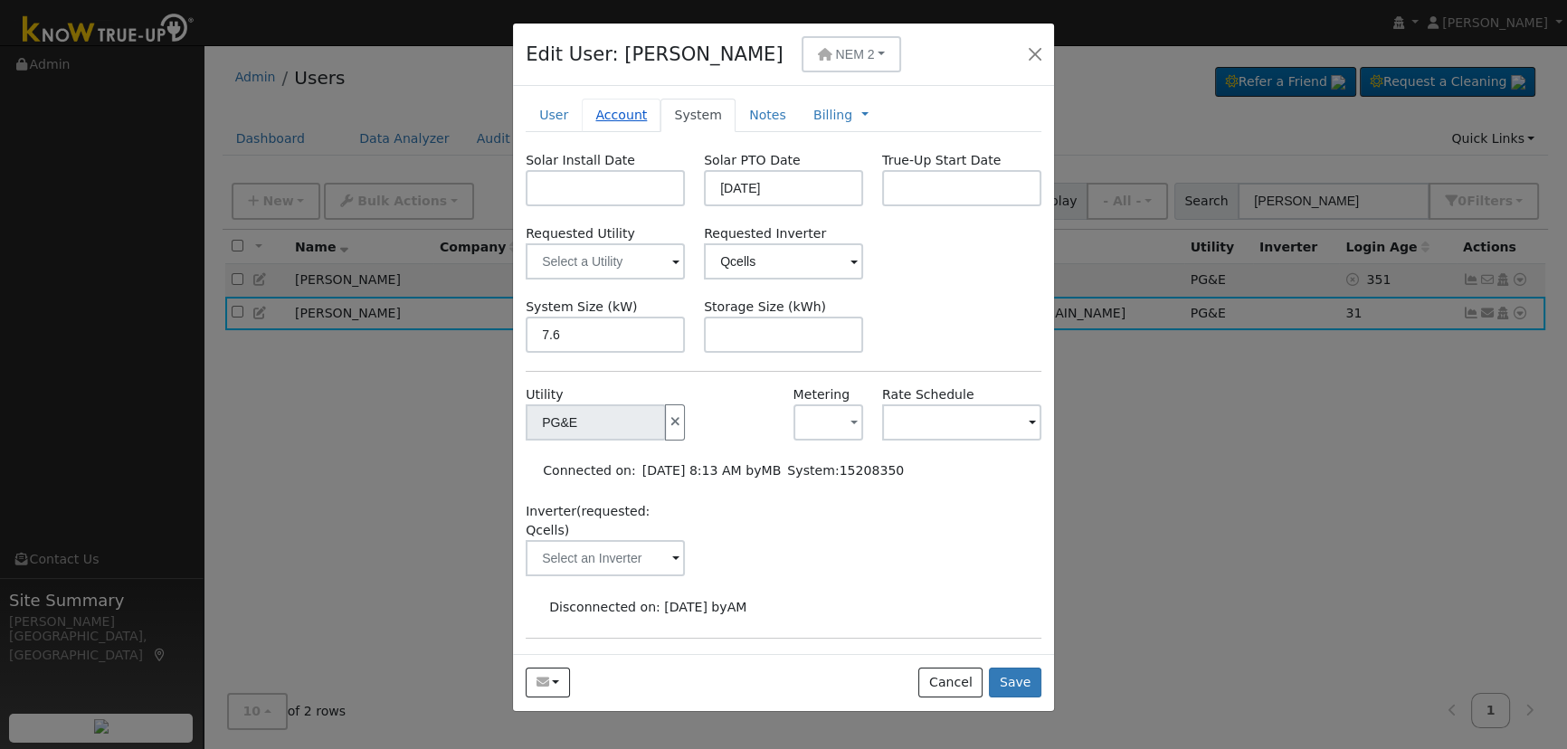
click at [632, 118] on link "Account" at bounding box center [621, 115] width 79 height 33
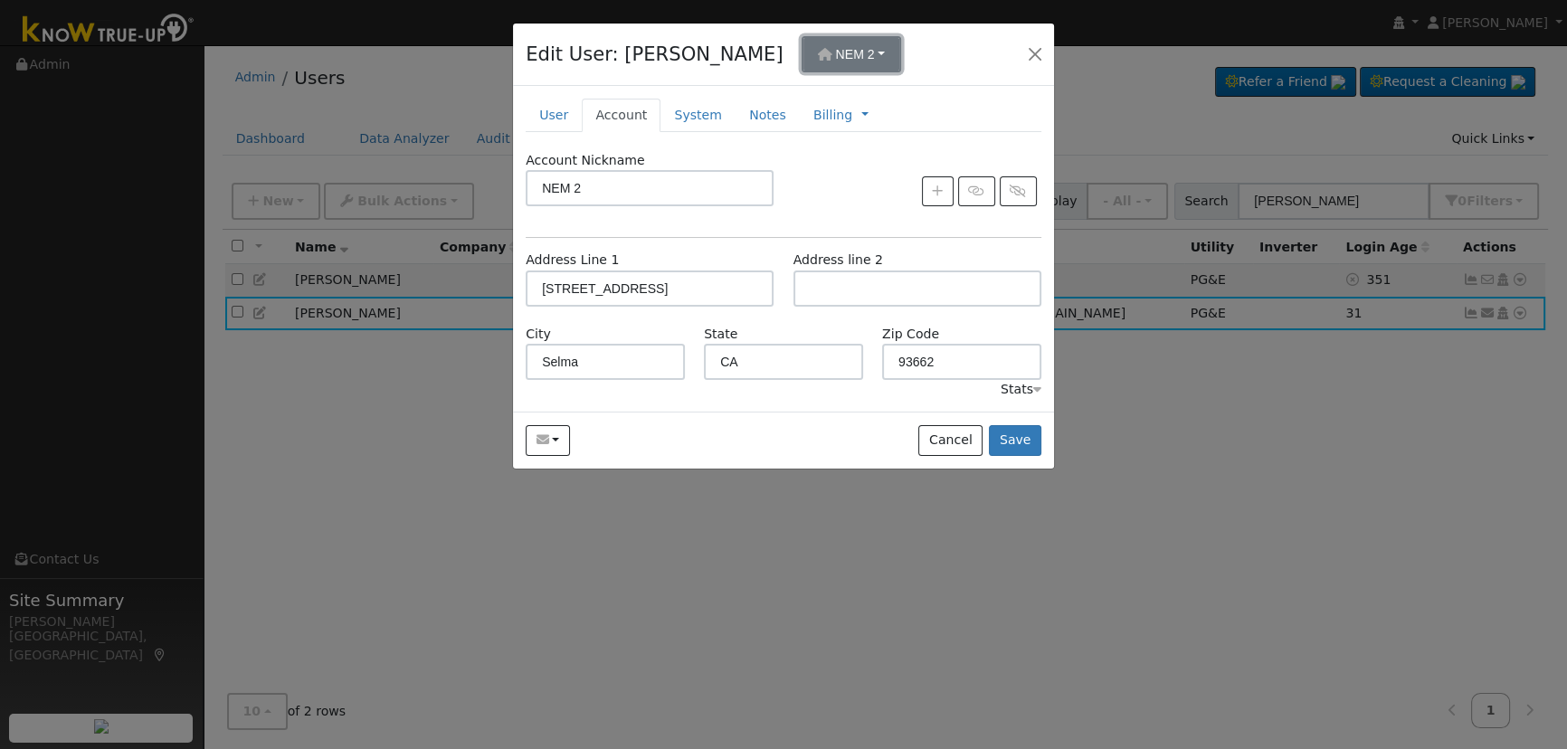
click at [836, 54] on span "NEM 2" at bounding box center [855, 54] width 39 height 14
click at [1027, 51] on button "button" at bounding box center [1034, 54] width 25 height 25
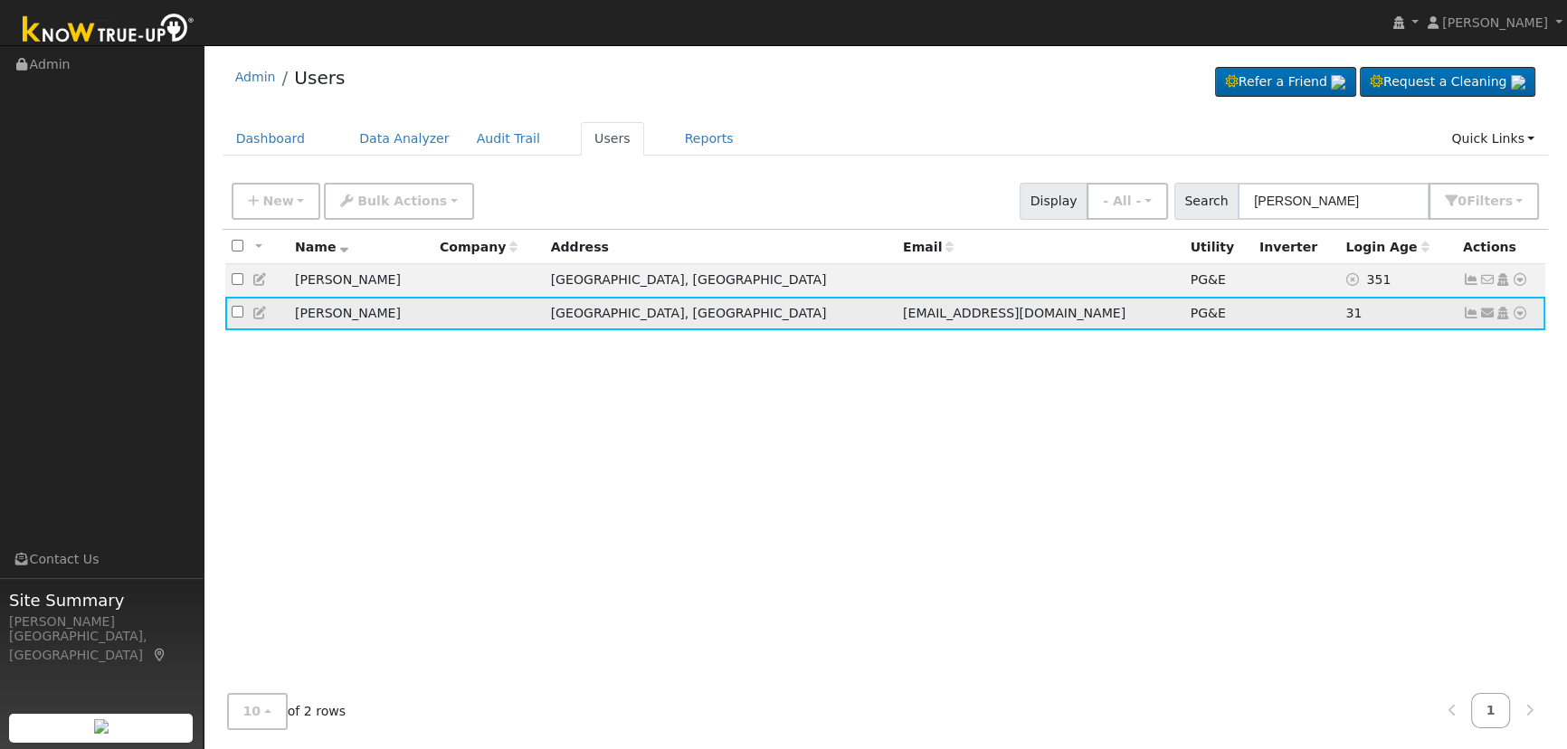
click at [1472, 315] on icon at bounding box center [1471, 313] width 16 height 13
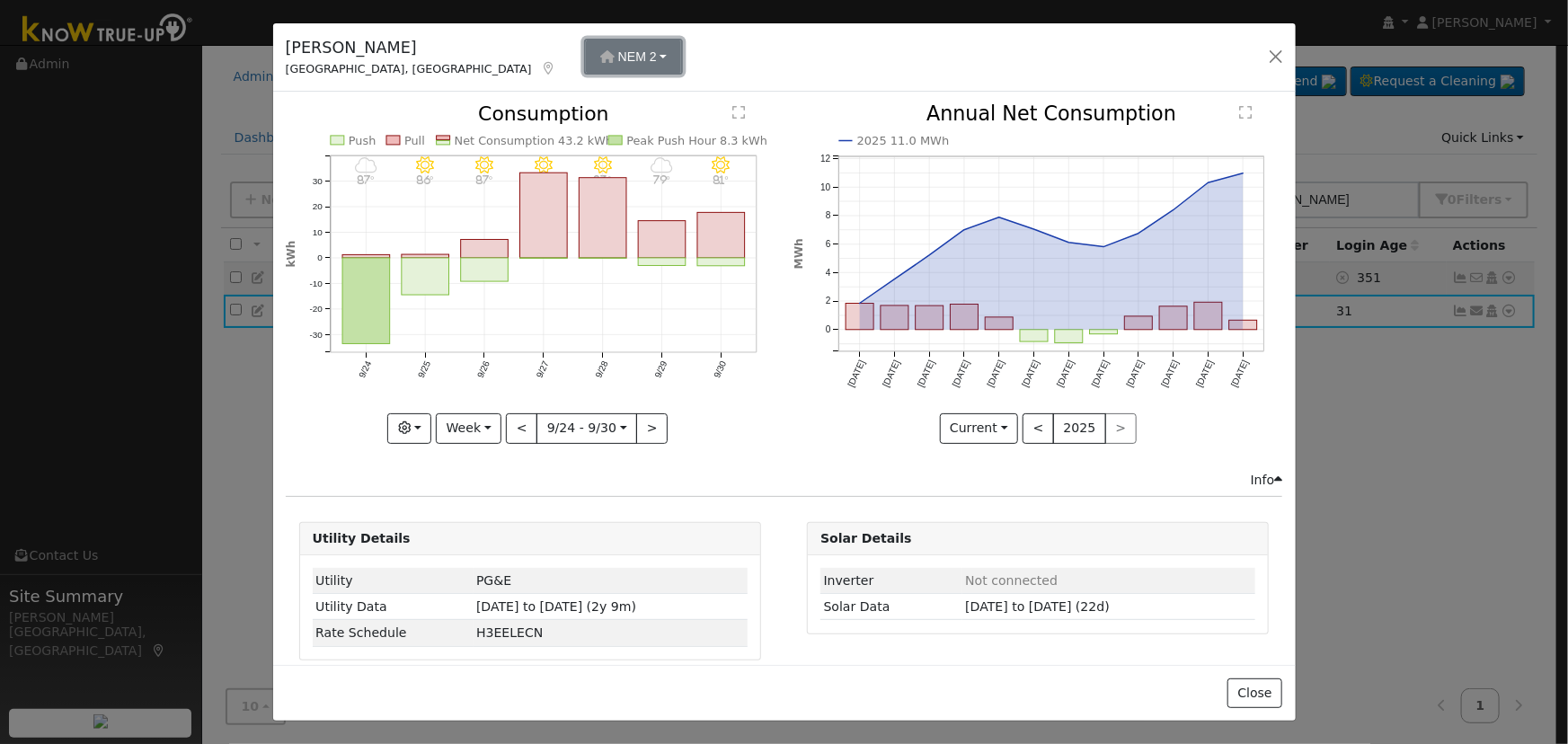
click at [618, 58] on span "NEM 2" at bounding box center [637, 57] width 39 height 14
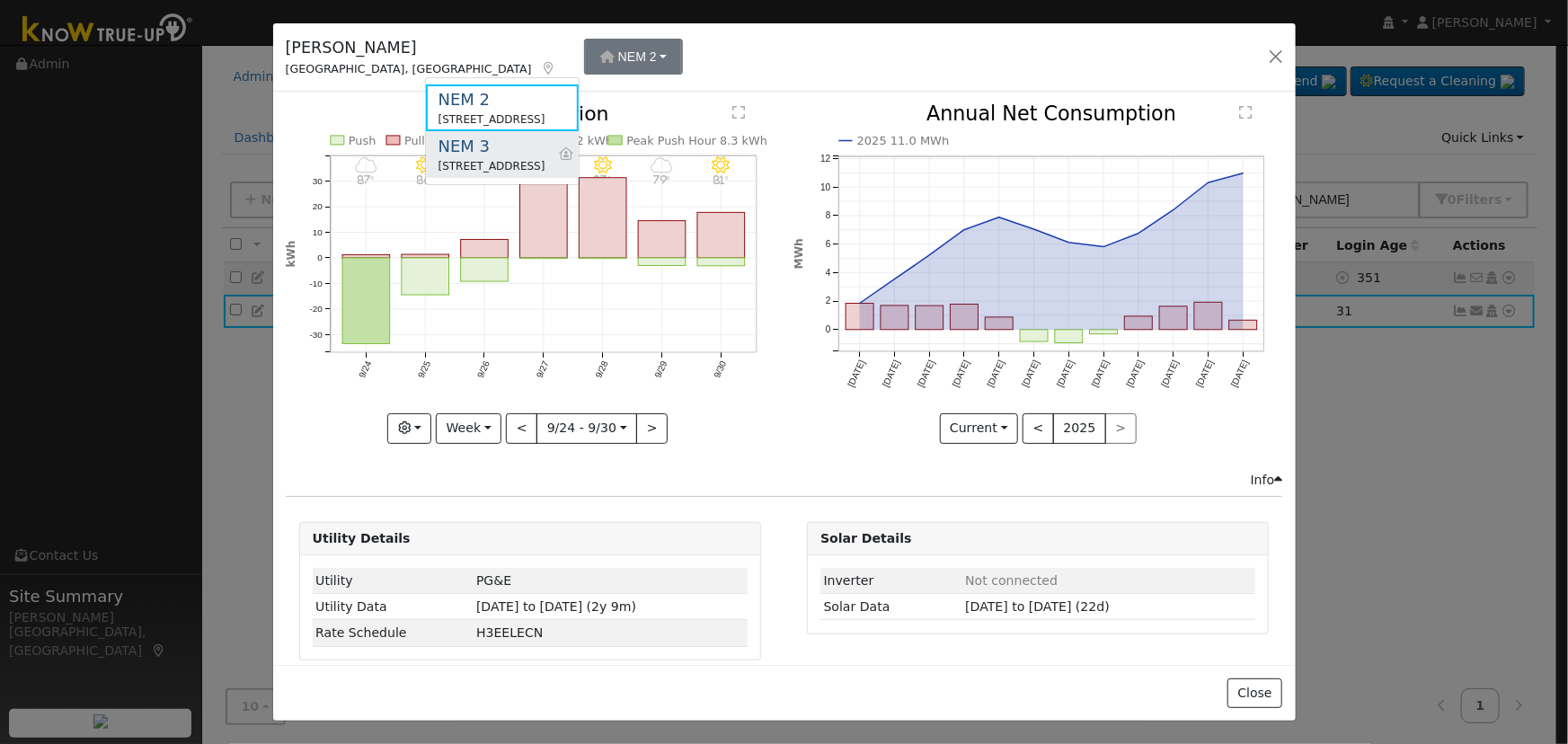
click at [535, 158] on div "[STREET_ADDRESS]" at bounding box center [492, 166] width 107 height 16
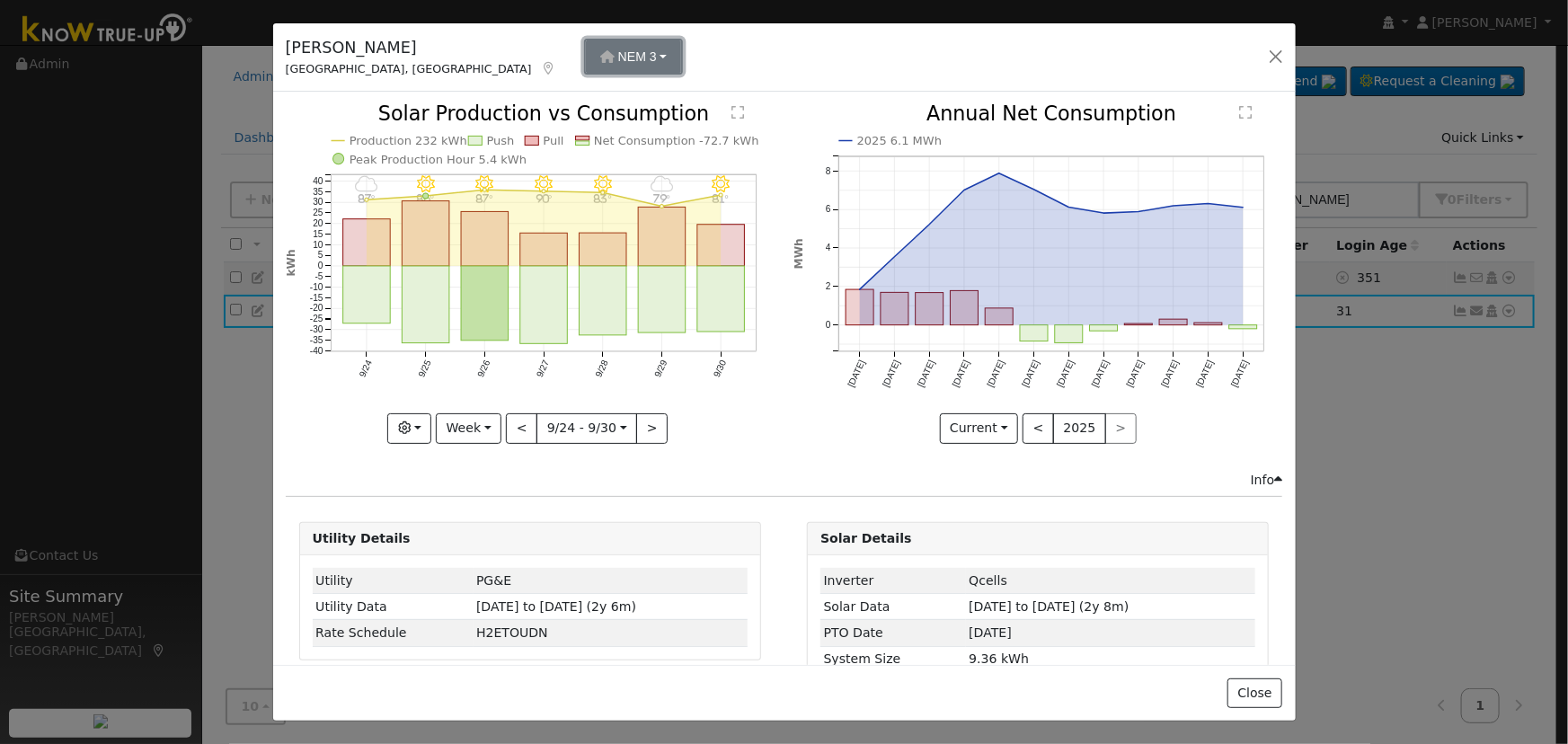
click at [618, 51] on span "NEM 3" at bounding box center [637, 57] width 39 height 14
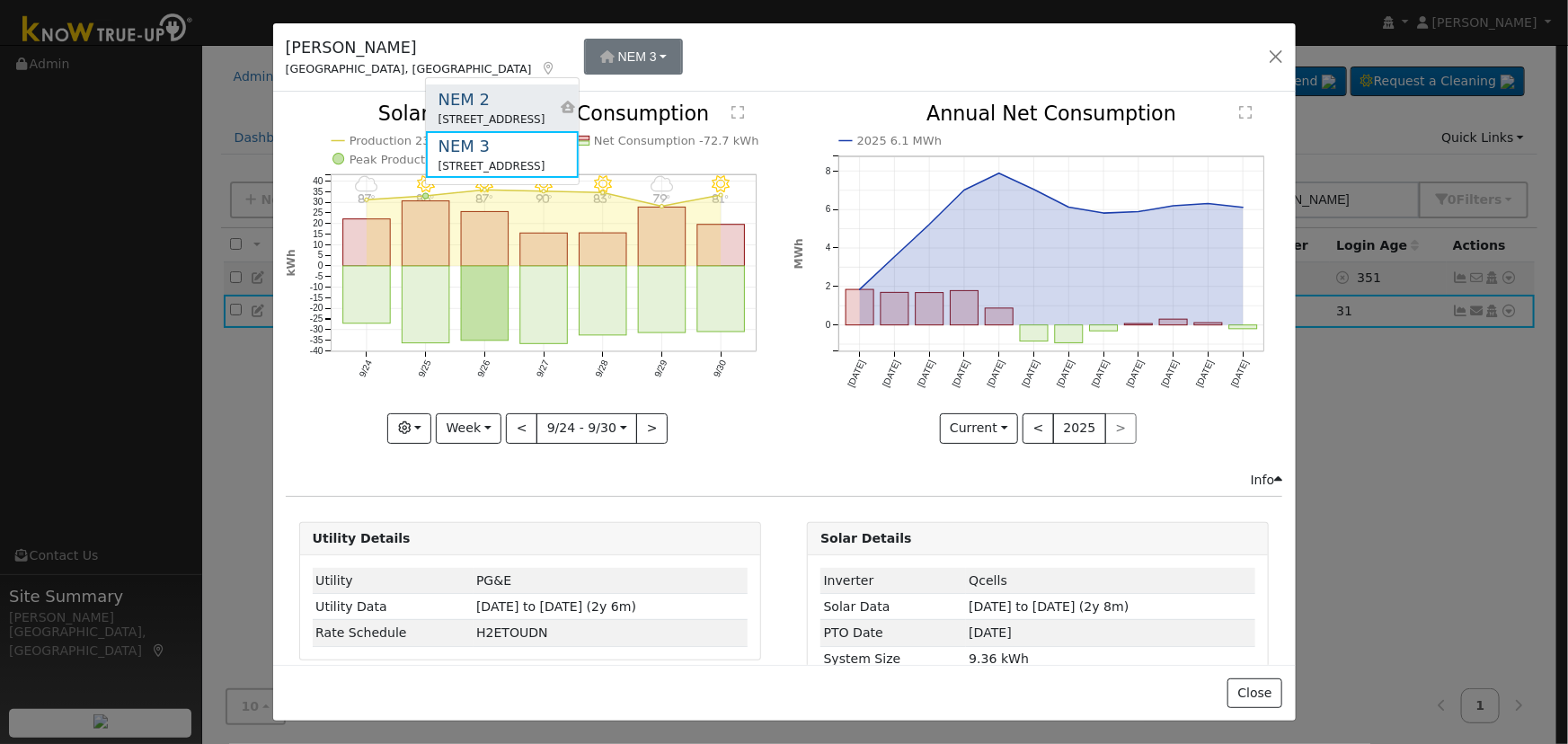
click at [518, 118] on div "[STREET_ADDRESS]" at bounding box center [492, 119] width 107 height 16
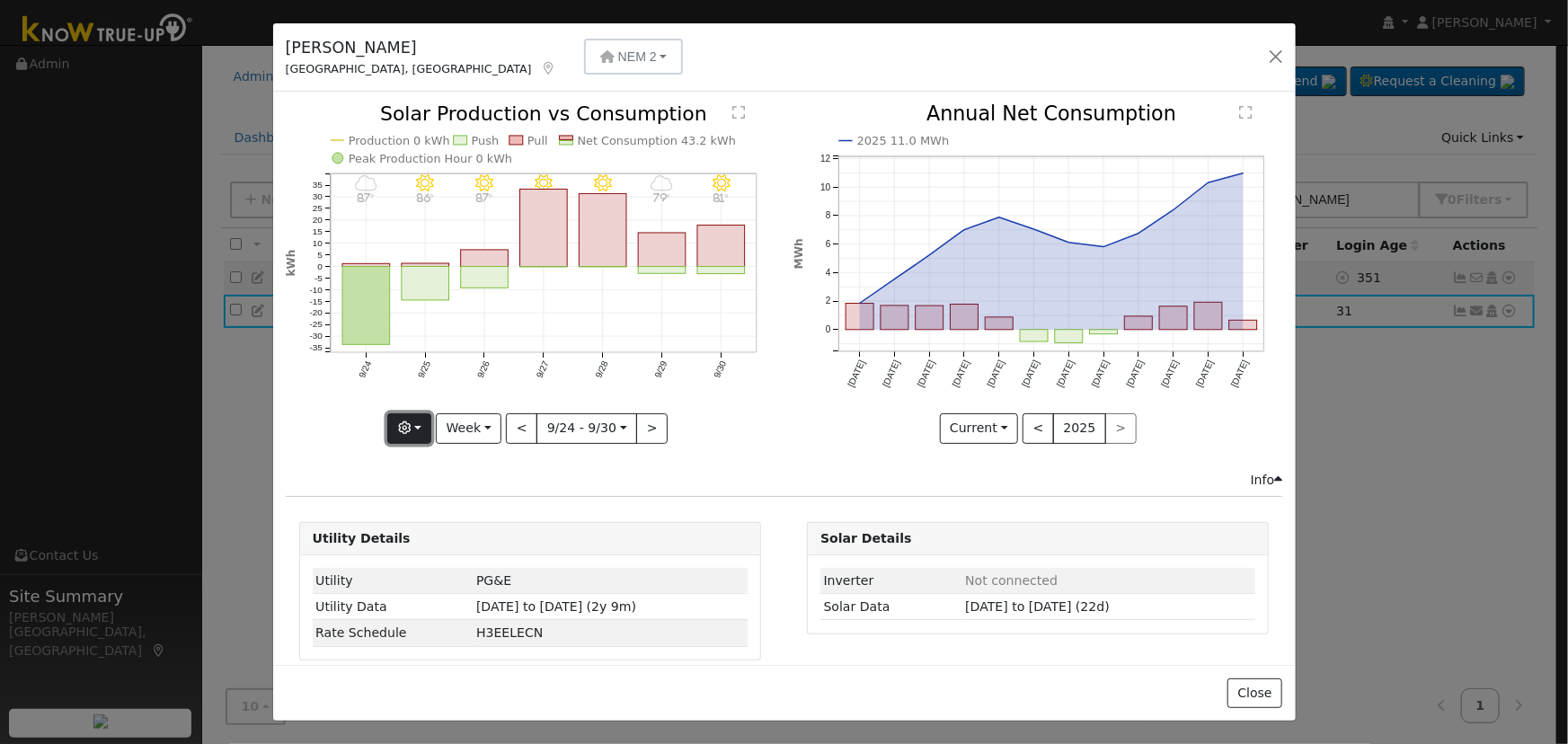
click at [414, 423] on button "button" at bounding box center [409, 428] width 44 height 31
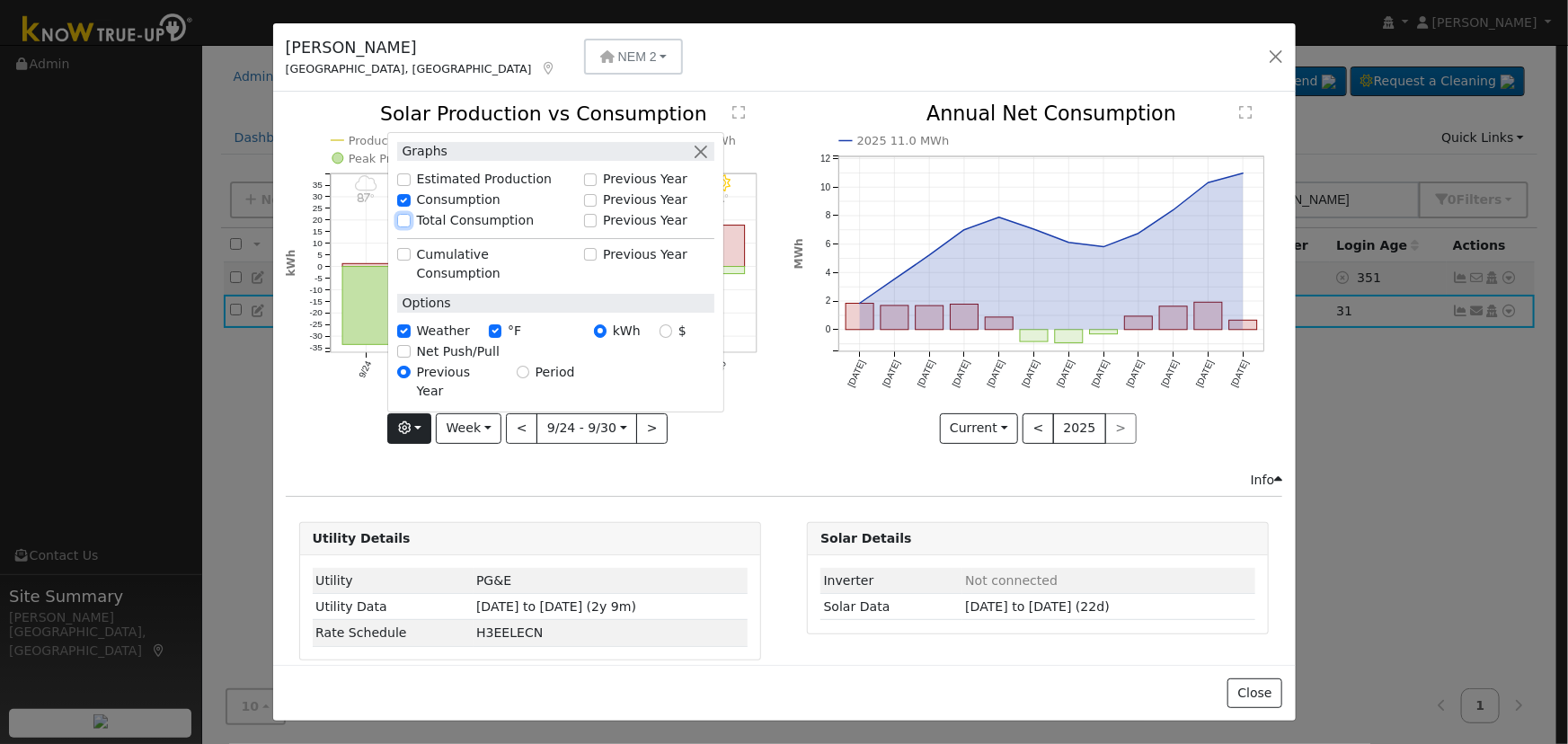
click at [406, 227] on input "Total Consumption" at bounding box center [403, 221] width 13 height 13
checkbox input "true"
click at [702, 161] on button "button" at bounding box center [700, 151] width 19 height 19
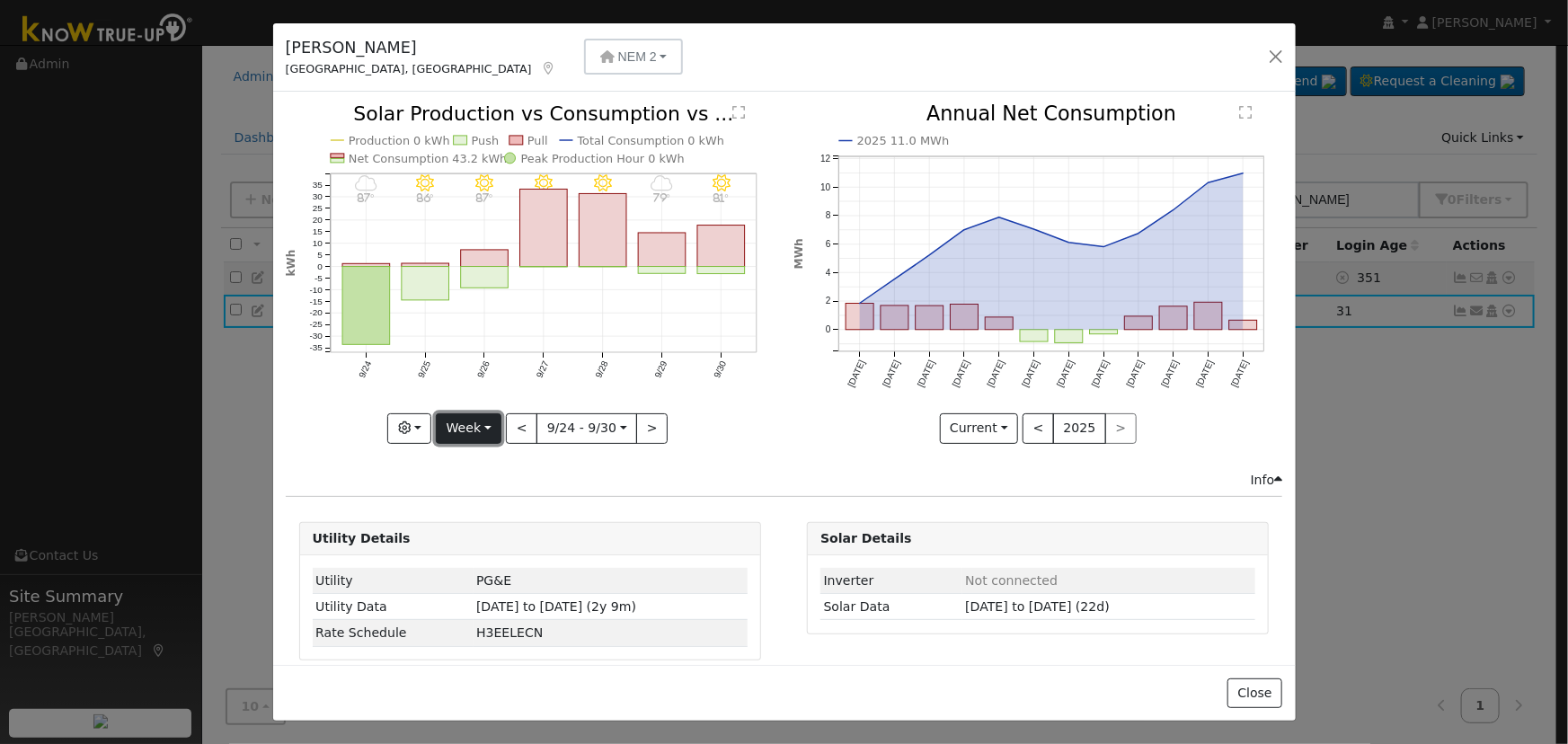
click at [487, 431] on button "Week" at bounding box center [469, 428] width 66 height 31
click at [499, 529] on link "Year" at bounding box center [499, 539] width 125 height 25
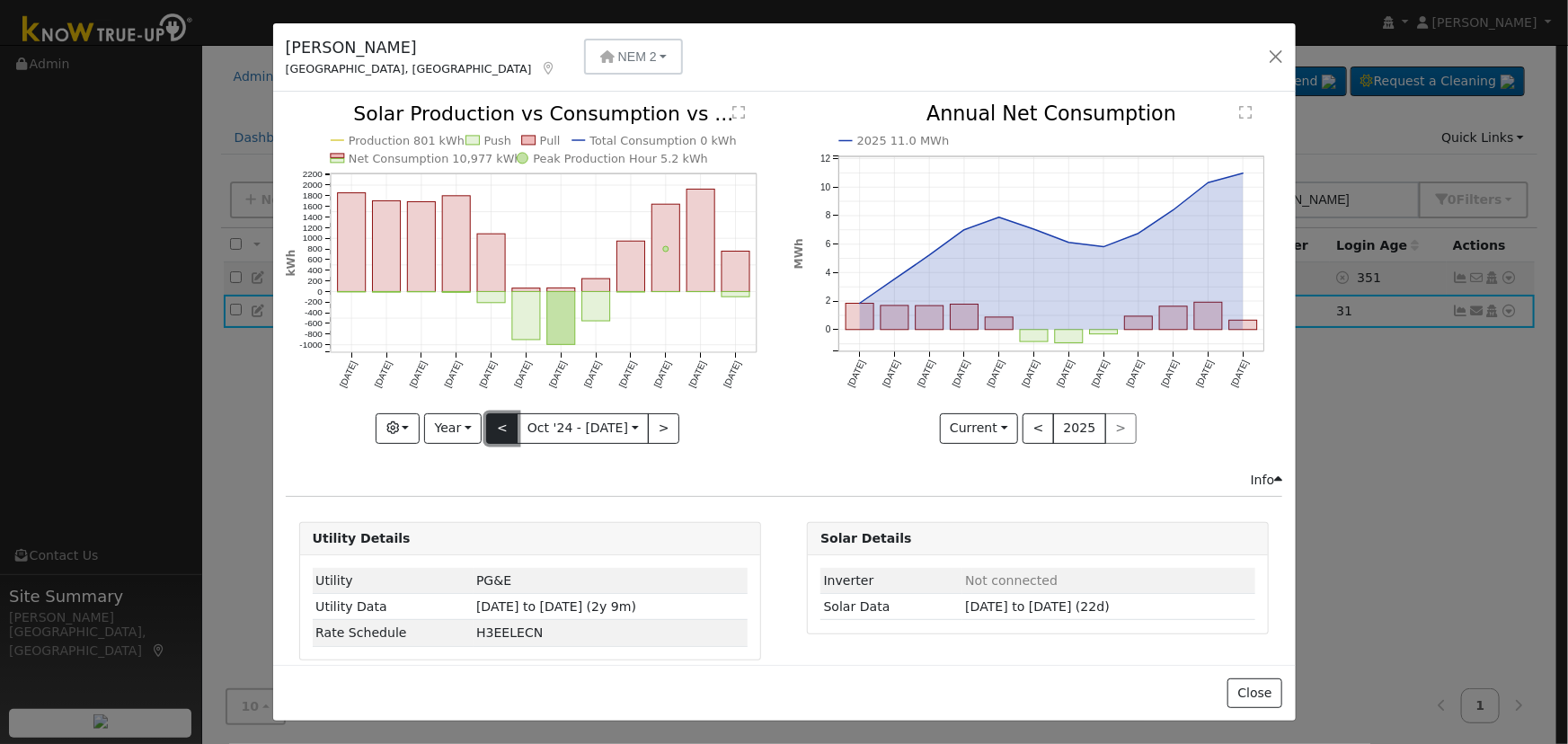
click at [504, 421] on button "<" at bounding box center [501, 428] width 32 height 31
type input "[DATE]"
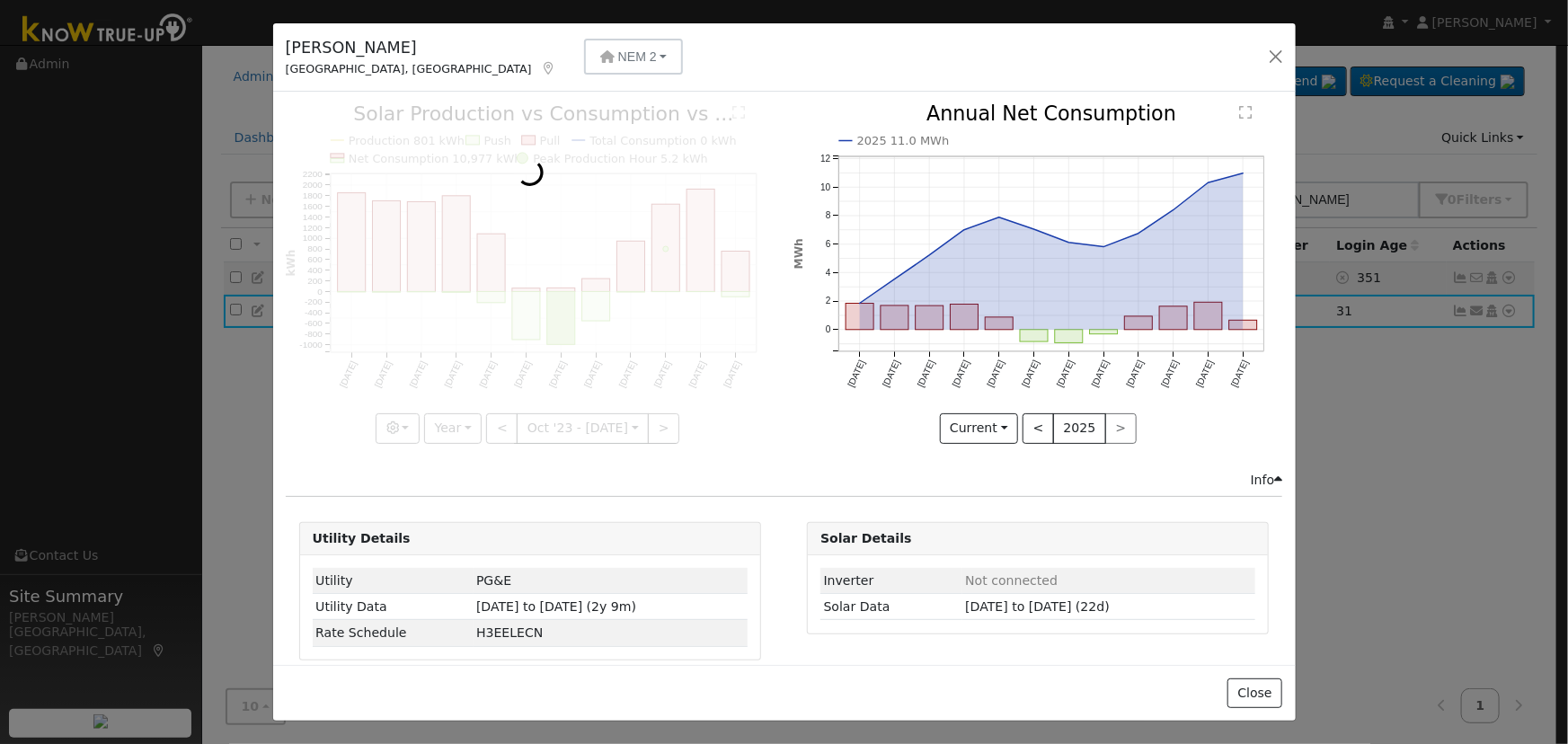
click at [566, 144] on div at bounding box center [530, 273] width 489 height 339
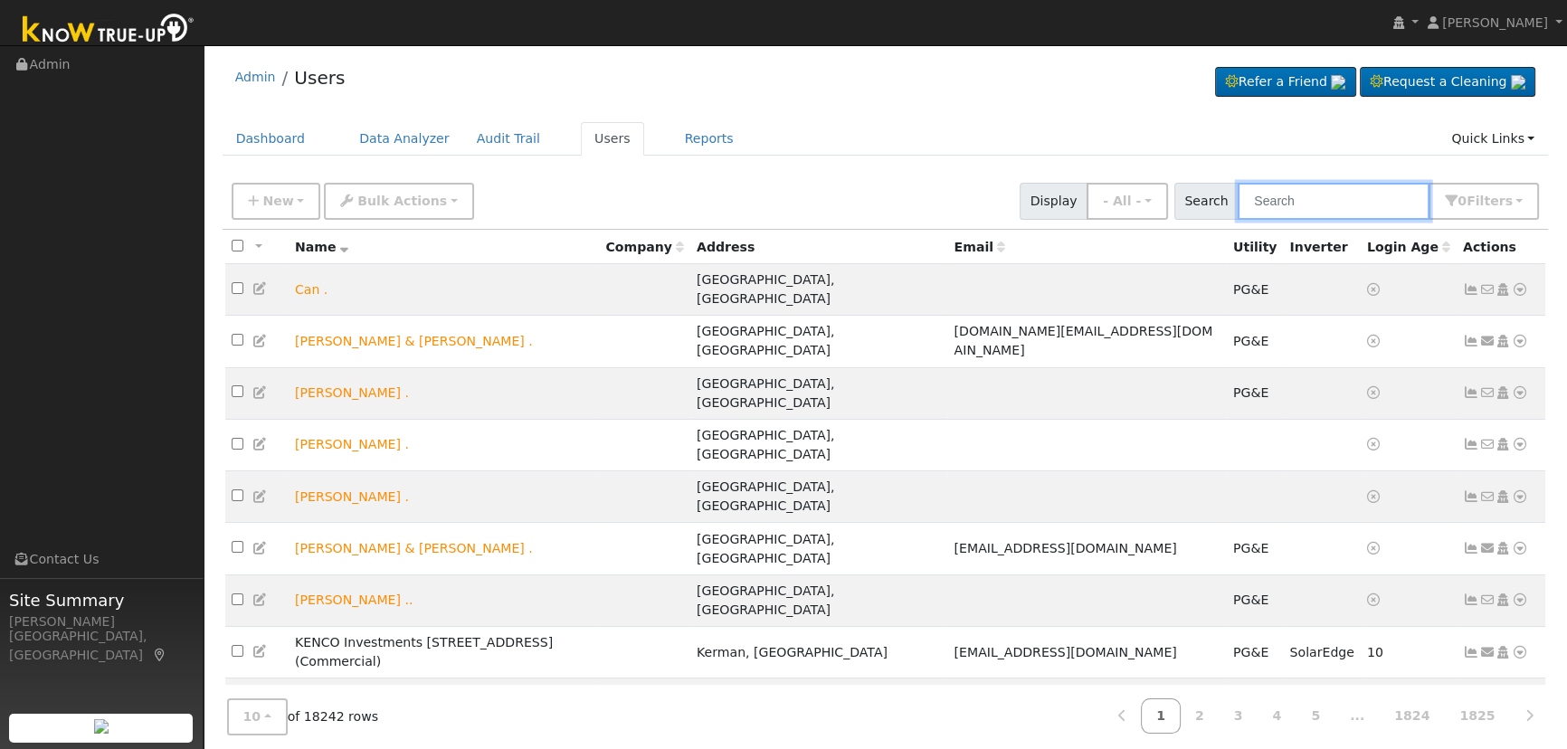
click at [1289, 203] on input "text" at bounding box center [1334, 201] width 192 height 37
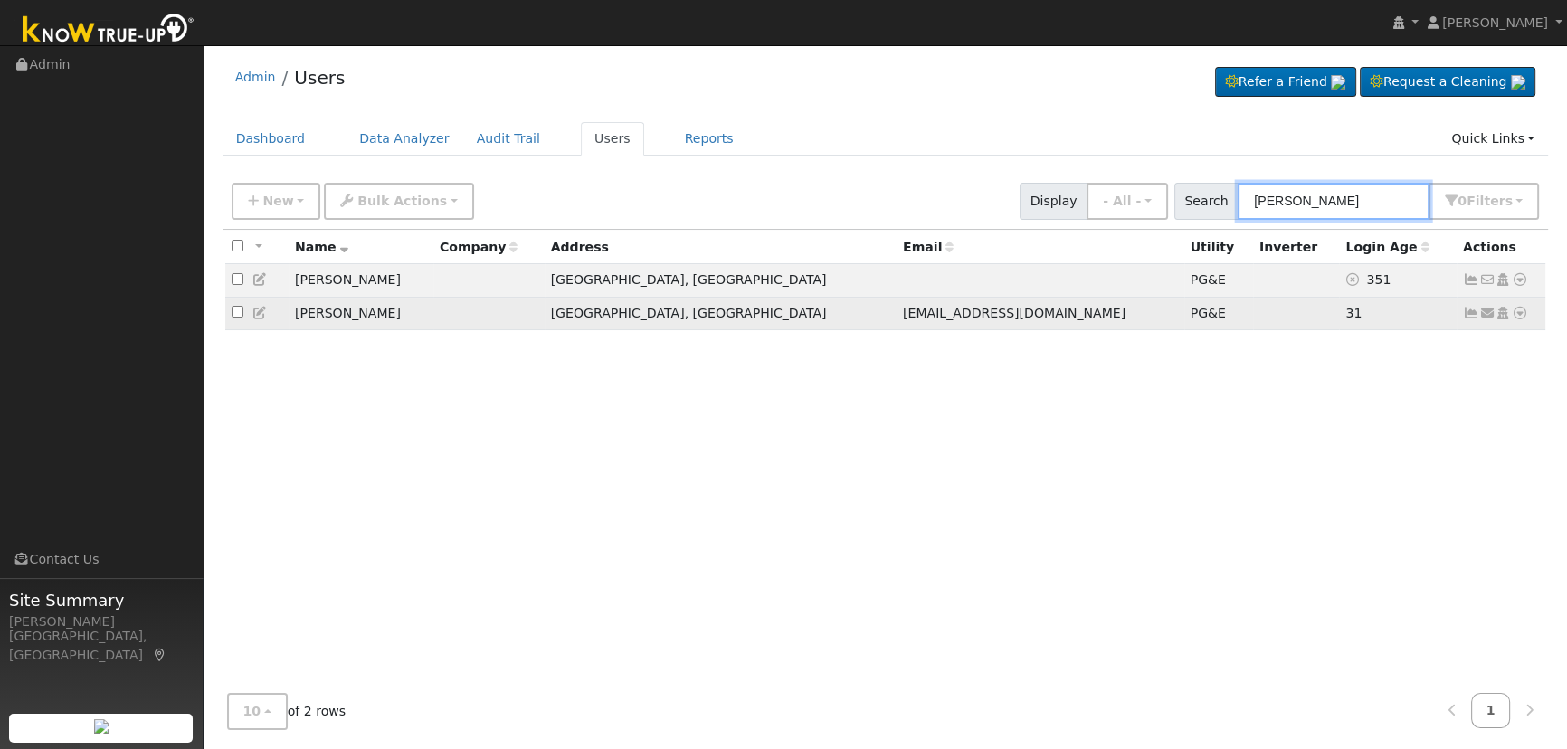
type input "[PERSON_NAME]"
click at [1466, 313] on icon at bounding box center [1471, 313] width 16 height 13
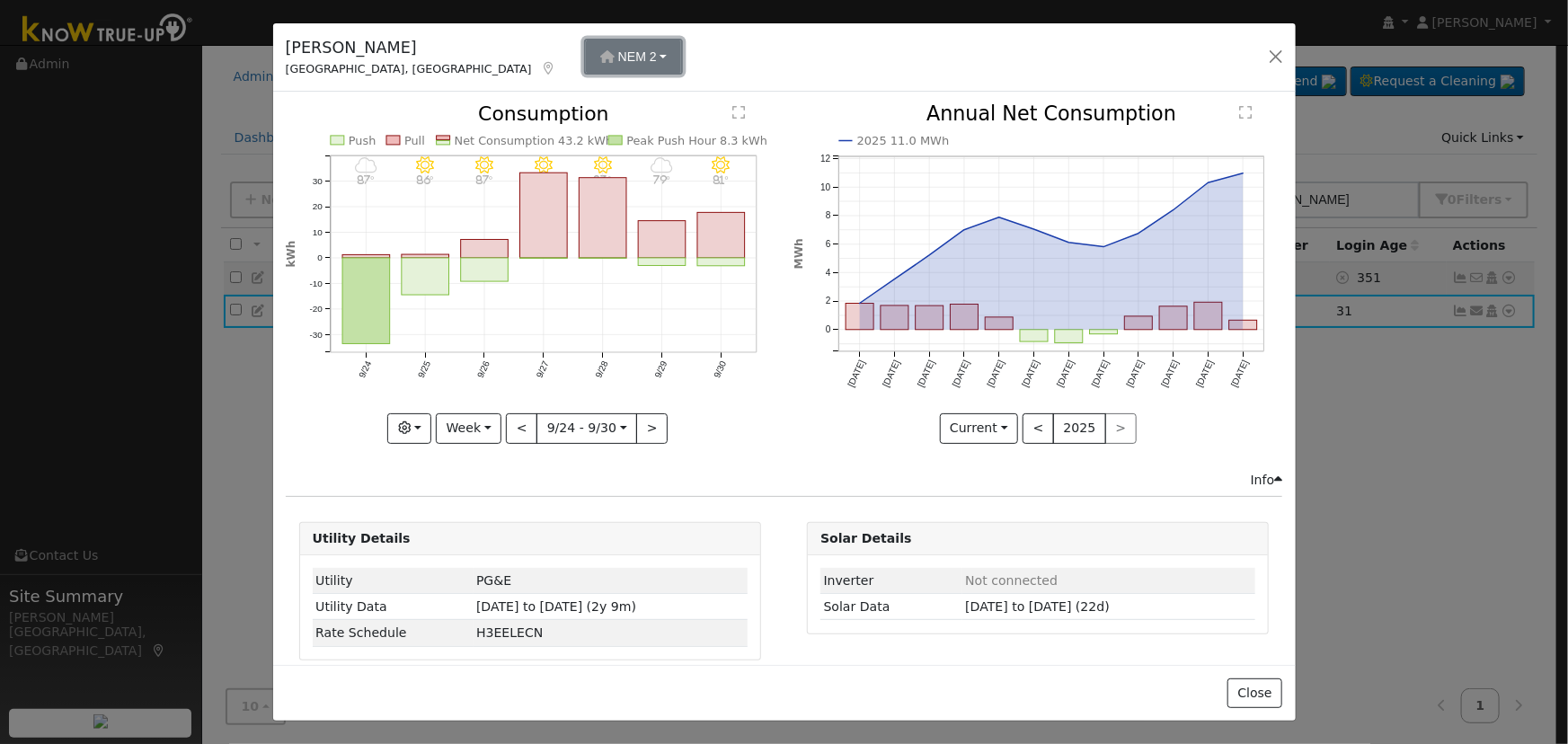
click at [618, 54] on span "NEM 2" at bounding box center [637, 57] width 39 height 14
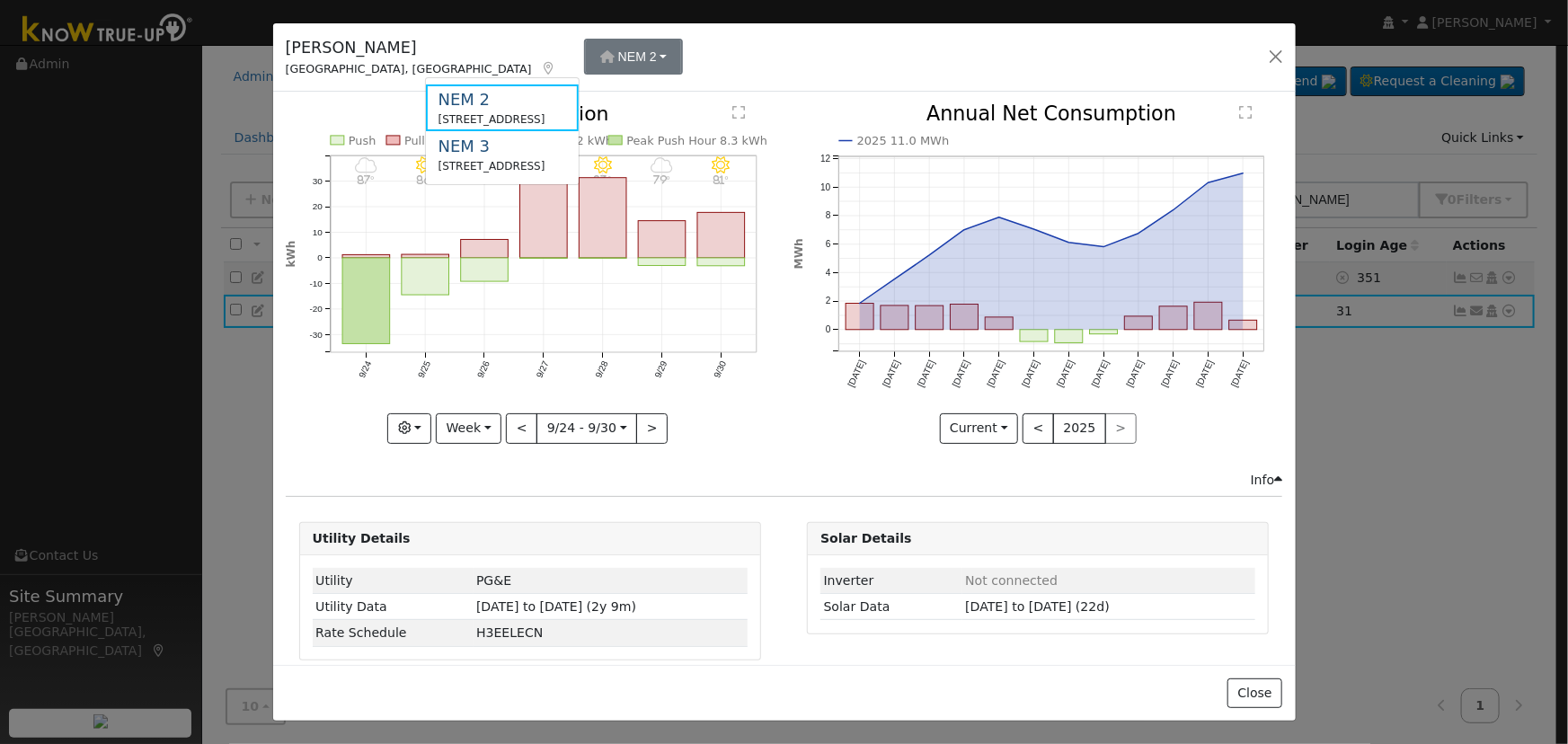
click at [586, 61] on div "[PERSON_NAME], [GEOGRAPHIC_DATA] NEM 2 NEM 2 [STREET_ADDRESS] Primary Account N…" at bounding box center [784, 59] width 1023 height 70
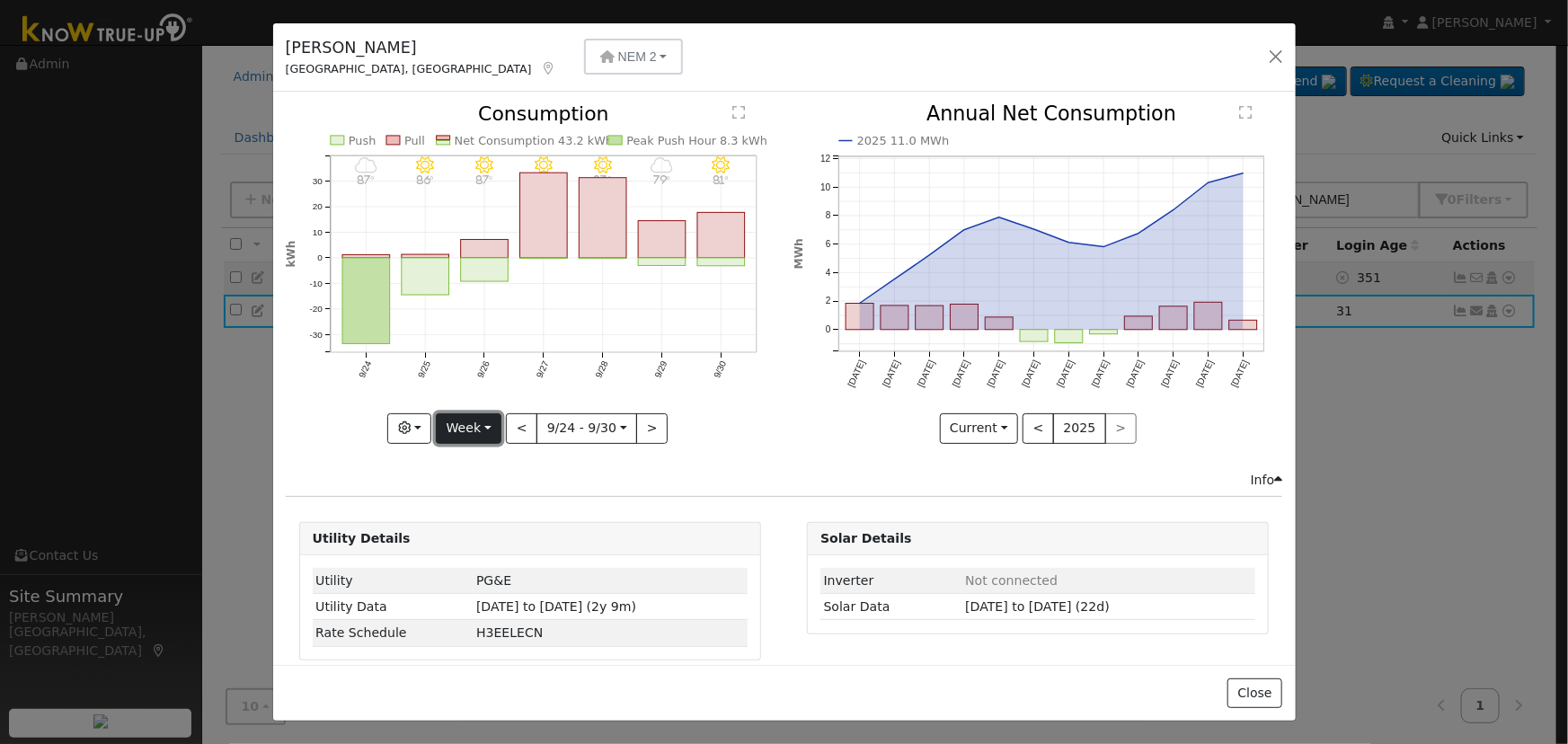
click at [486, 422] on button "Week" at bounding box center [469, 428] width 66 height 31
click at [485, 508] on link "Month" at bounding box center [499, 515] width 125 height 25
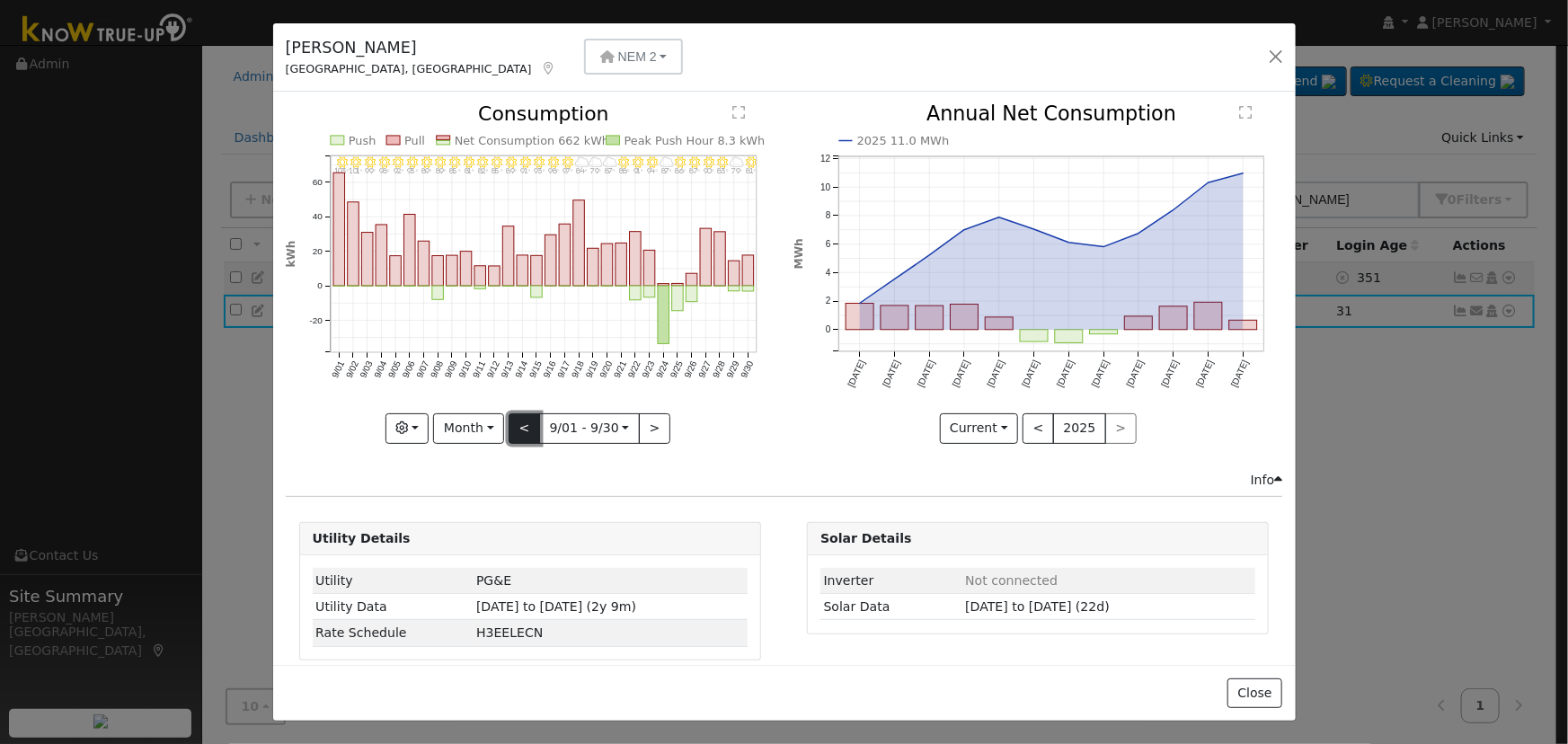
click at [514, 434] on button "<" at bounding box center [524, 428] width 32 height 31
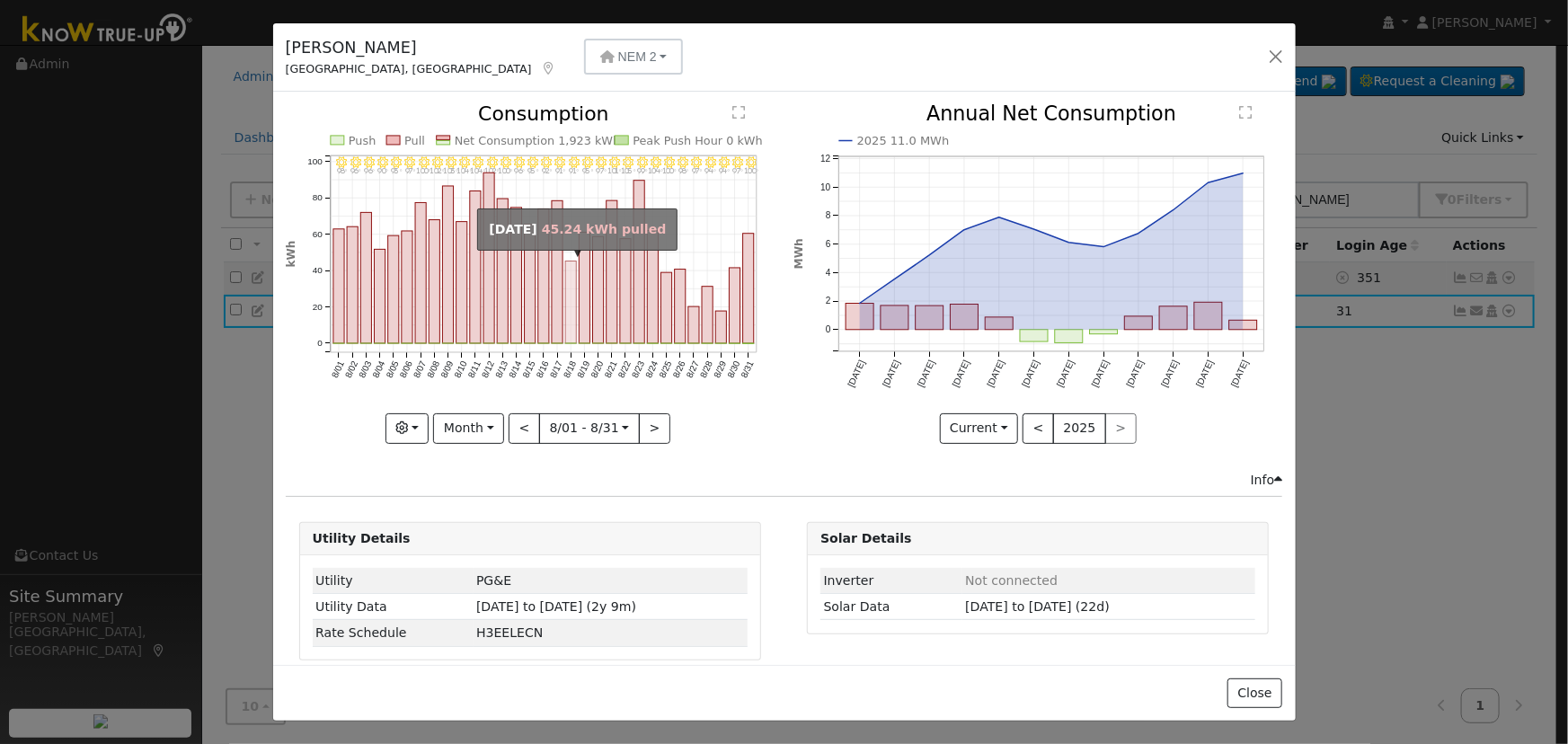
click at [565, 340] on rect "onclick=""" at bounding box center [570, 302] width 11 height 82
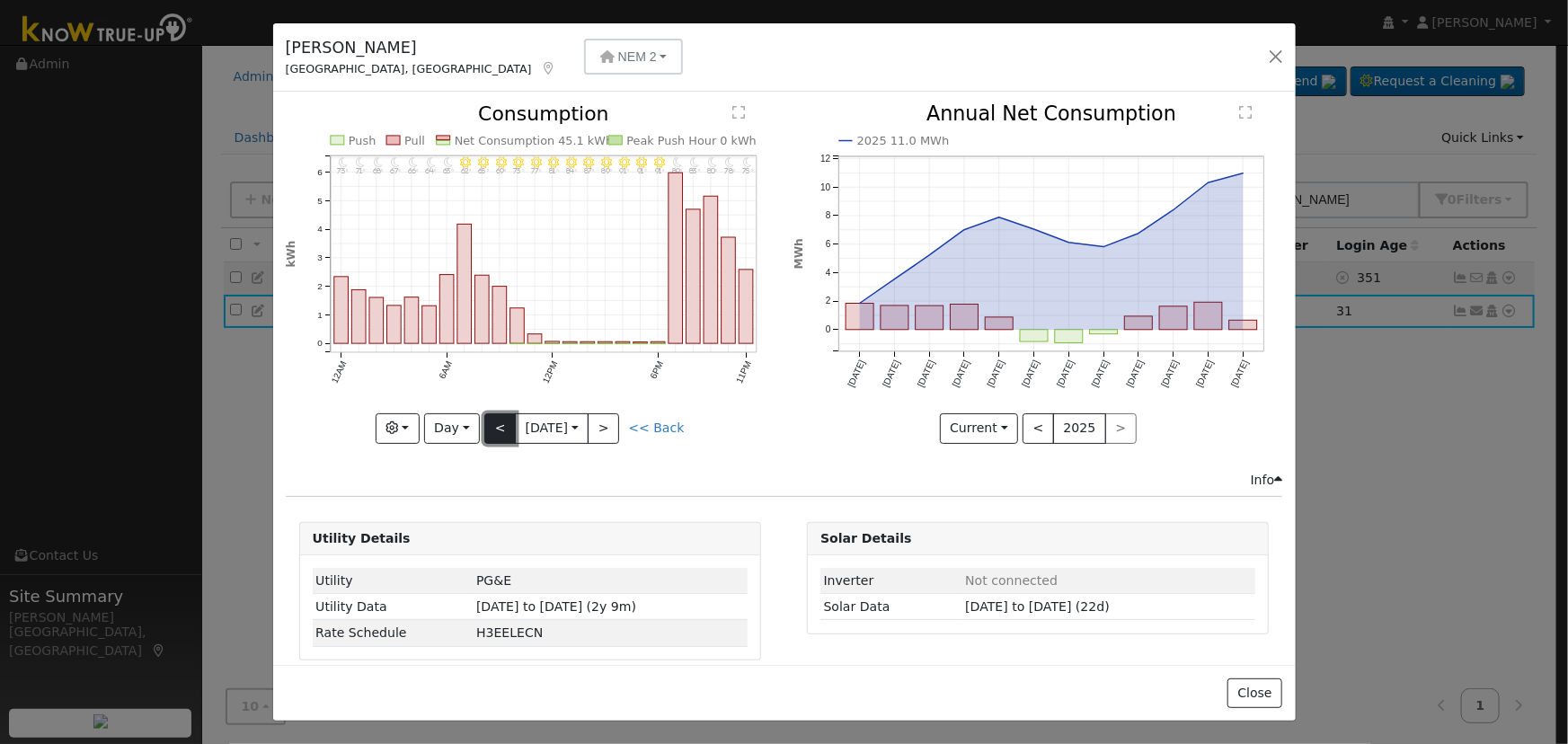
click at [495, 429] on button "<" at bounding box center [500, 428] width 32 height 31
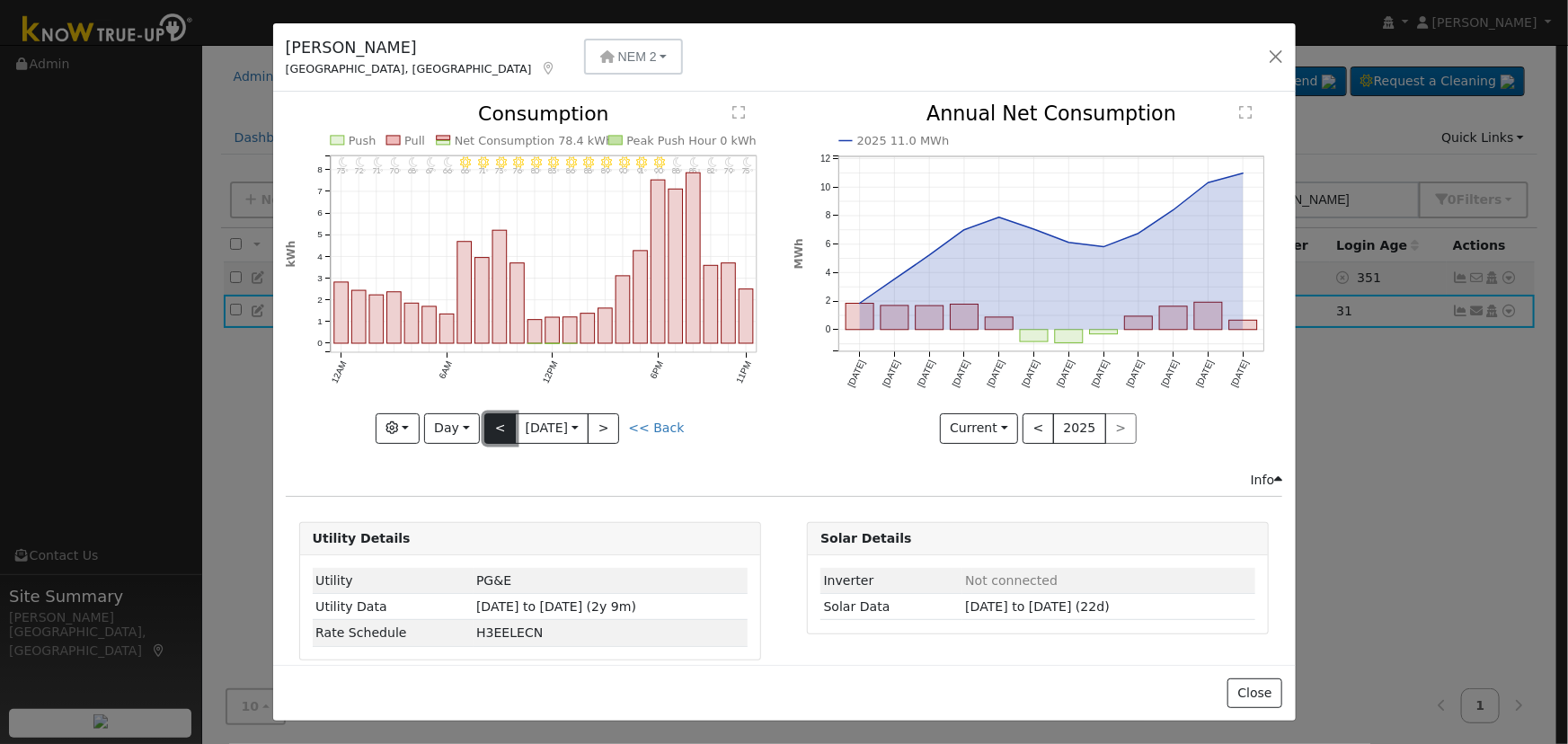
click at [495, 429] on button "<" at bounding box center [500, 428] width 32 height 31
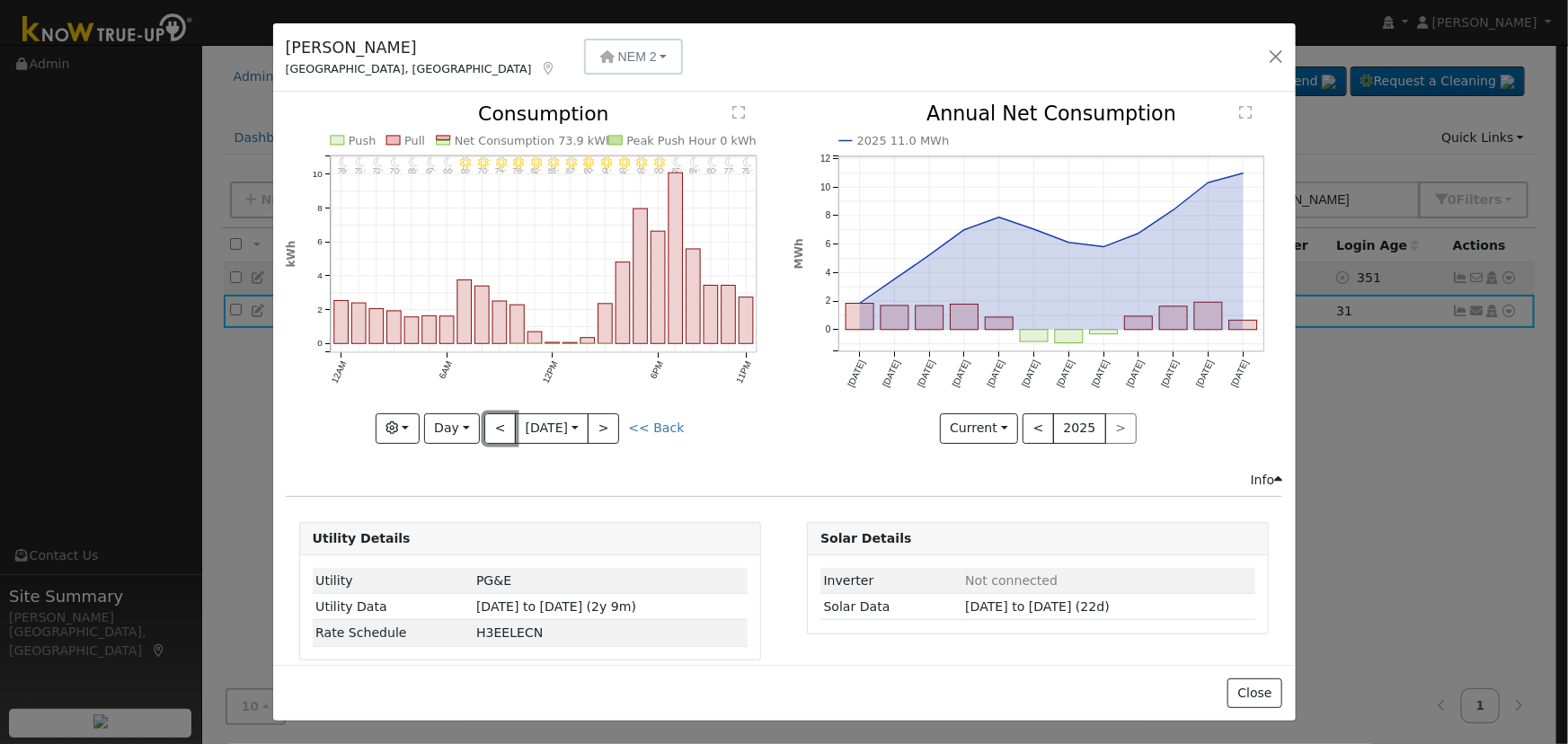
click at [495, 429] on button "<" at bounding box center [500, 428] width 32 height 31
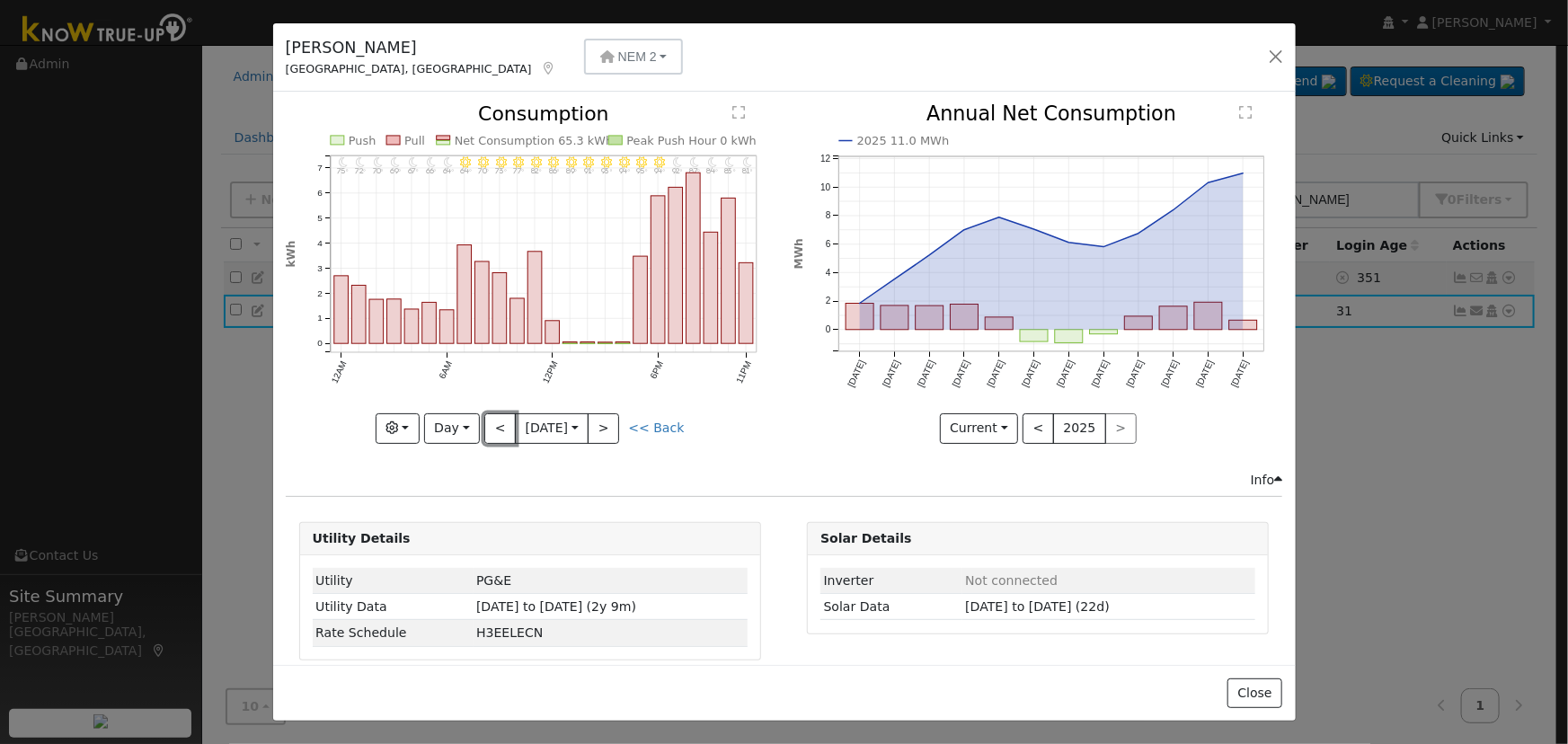
click at [495, 429] on button "<" at bounding box center [500, 428] width 32 height 31
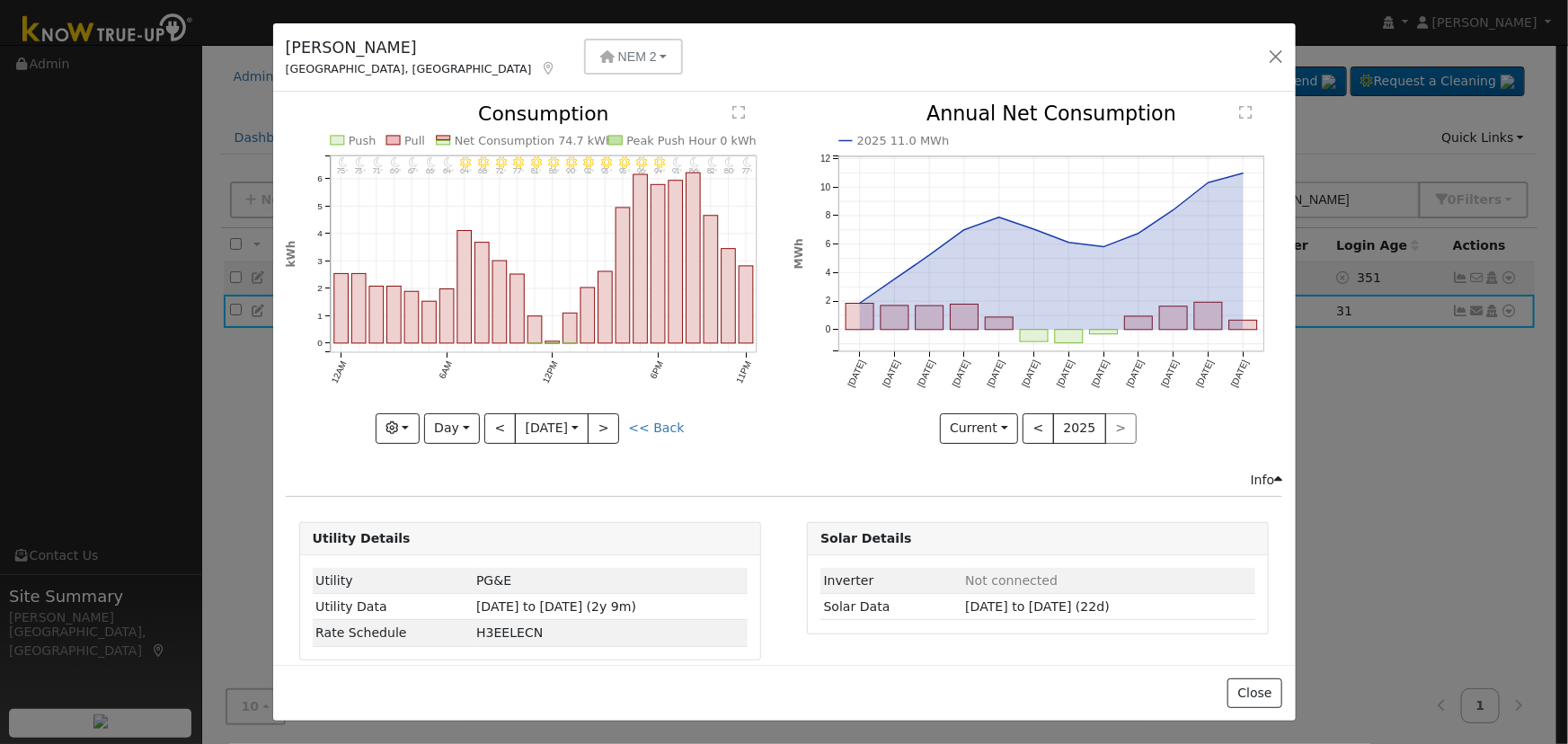
click at [495, 429] on div "11PM - Clear 77° 10PM - Clear 80° 9PM - Clear 82° 8PM - Clear 86° 7PM - Clear 9…" at bounding box center [530, 273] width 489 height 339
click at [495, 429] on button "<" at bounding box center [500, 428] width 32 height 31
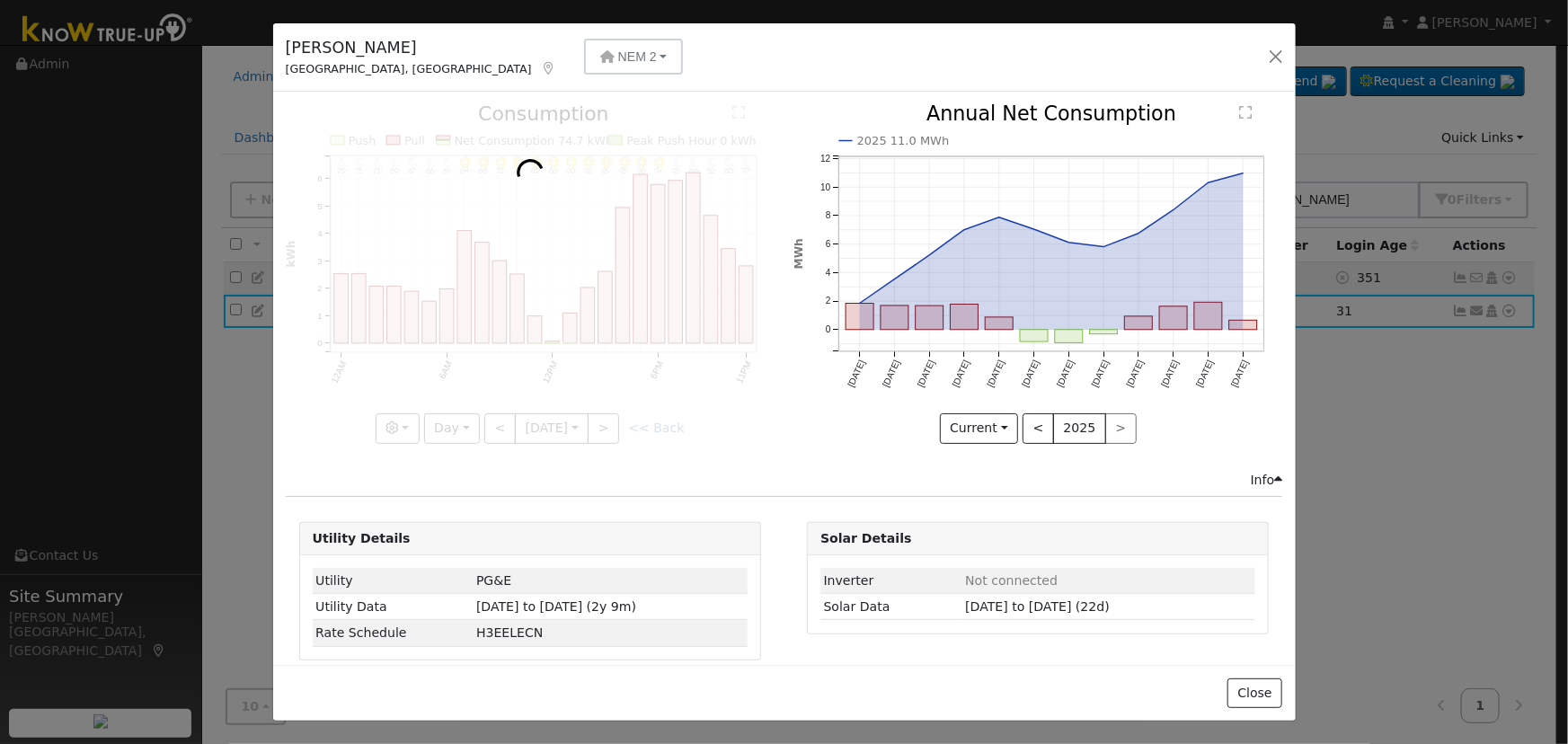
click at [495, 429] on div at bounding box center [530, 273] width 489 height 339
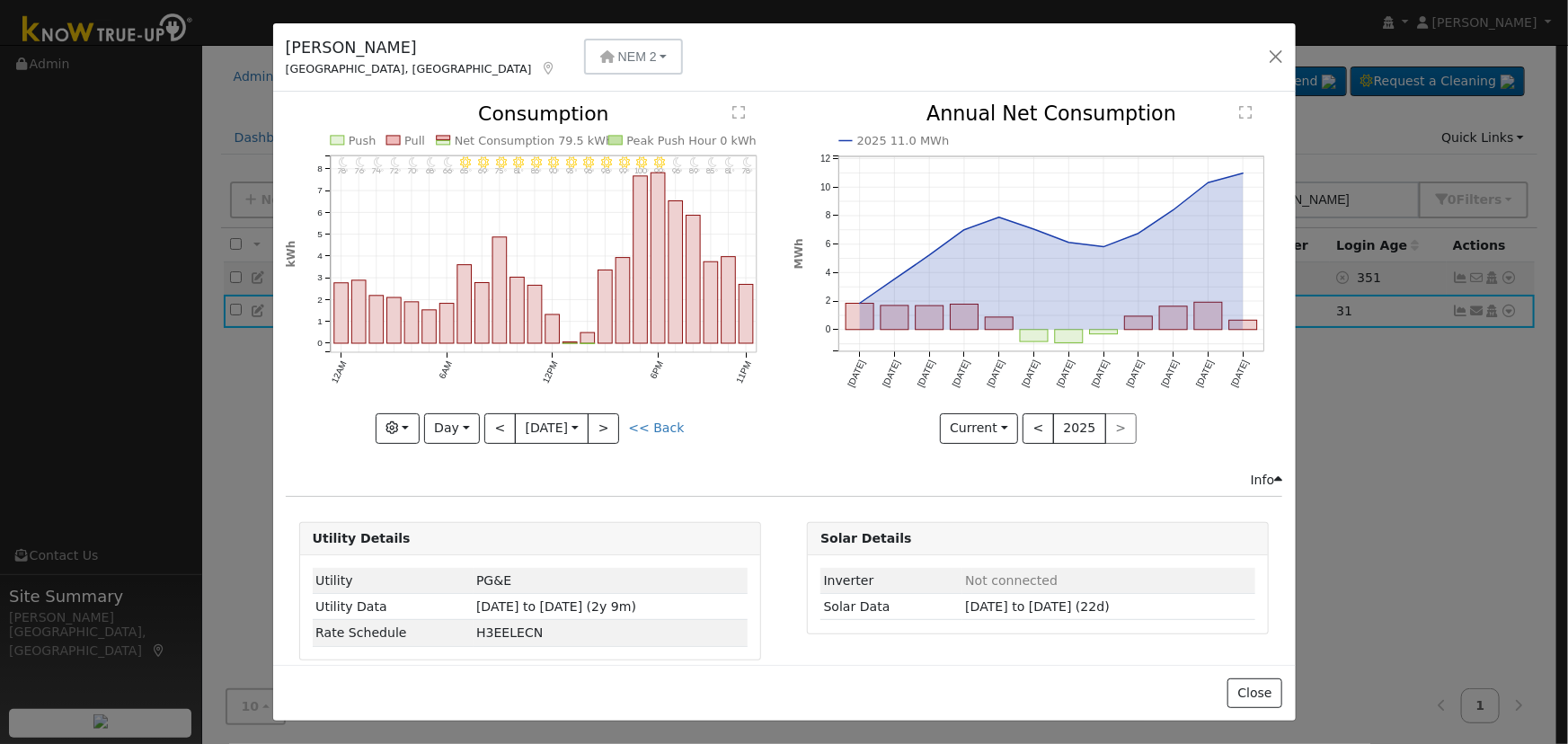
click at [495, 429] on div "11PM - Clear 78° 10PM - Clear 81° 9PM - Clear 85° 8PM - Clear 89° 7PM - Clear 9…" at bounding box center [530, 273] width 489 height 339
click at [495, 429] on button "<" at bounding box center [500, 428] width 32 height 31
click at [495, 429] on div at bounding box center [530, 273] width 489 height 339
click at [495, 429] on div "11PM - Clear 81° 10PM - Clear 85° 9PM - Clear 87° 8PM - Clear 92° 7PM - Clear 9…" at bounding box center [530, 273] width 489 height 339
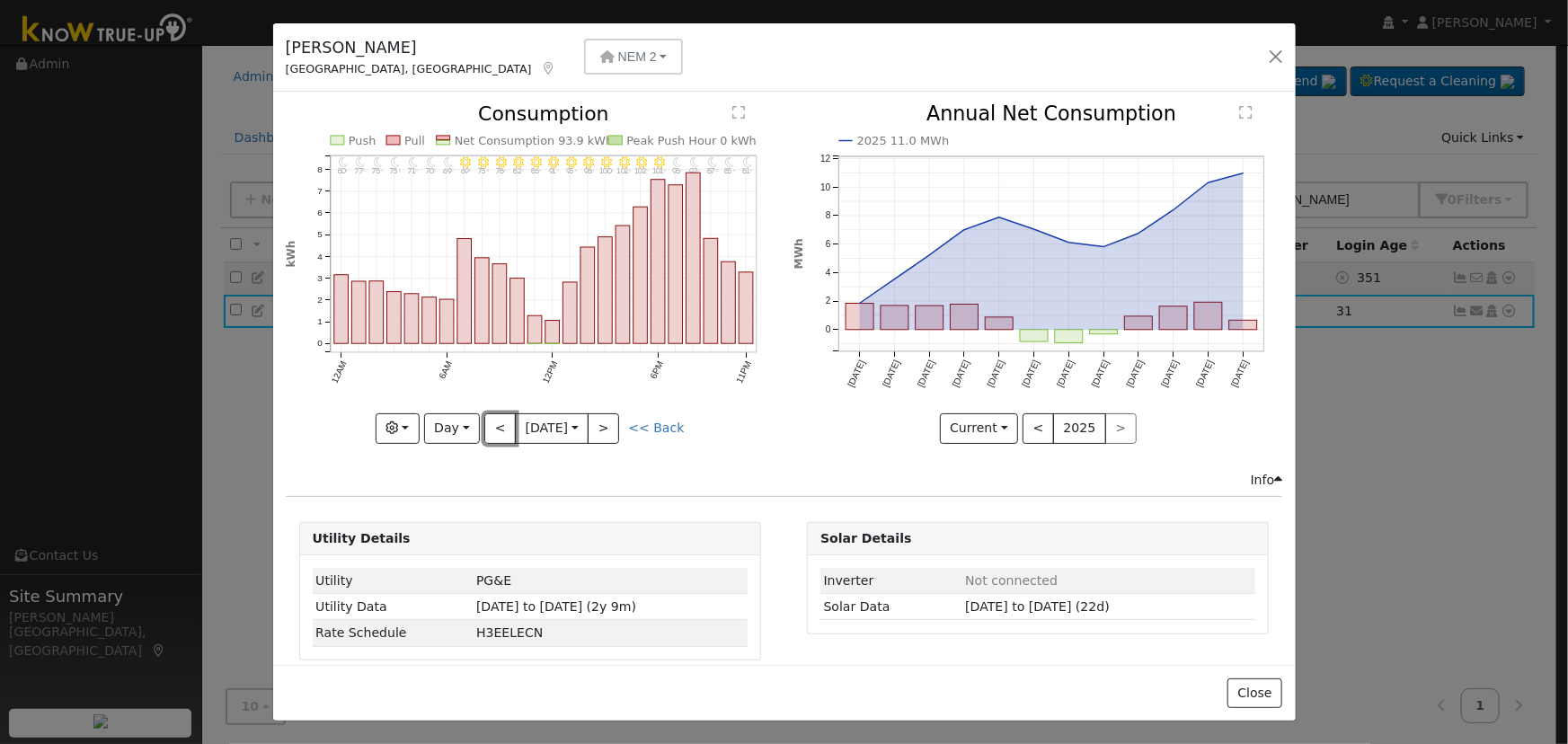
click at [495, 429] on button "<" at bounding box center [500, 428] width 32 height 31
click at [495, 429] on div "11PM - Clear 83° 10PM - Clear 86° 9PM - Clear 90° 8PM - Clear 93° 7PM - Clear 1…" at bounding box center [530, 273] width 489 height 339
click at [495, 429] on button "<" at bounding box center [500, 428] width 32 height 31
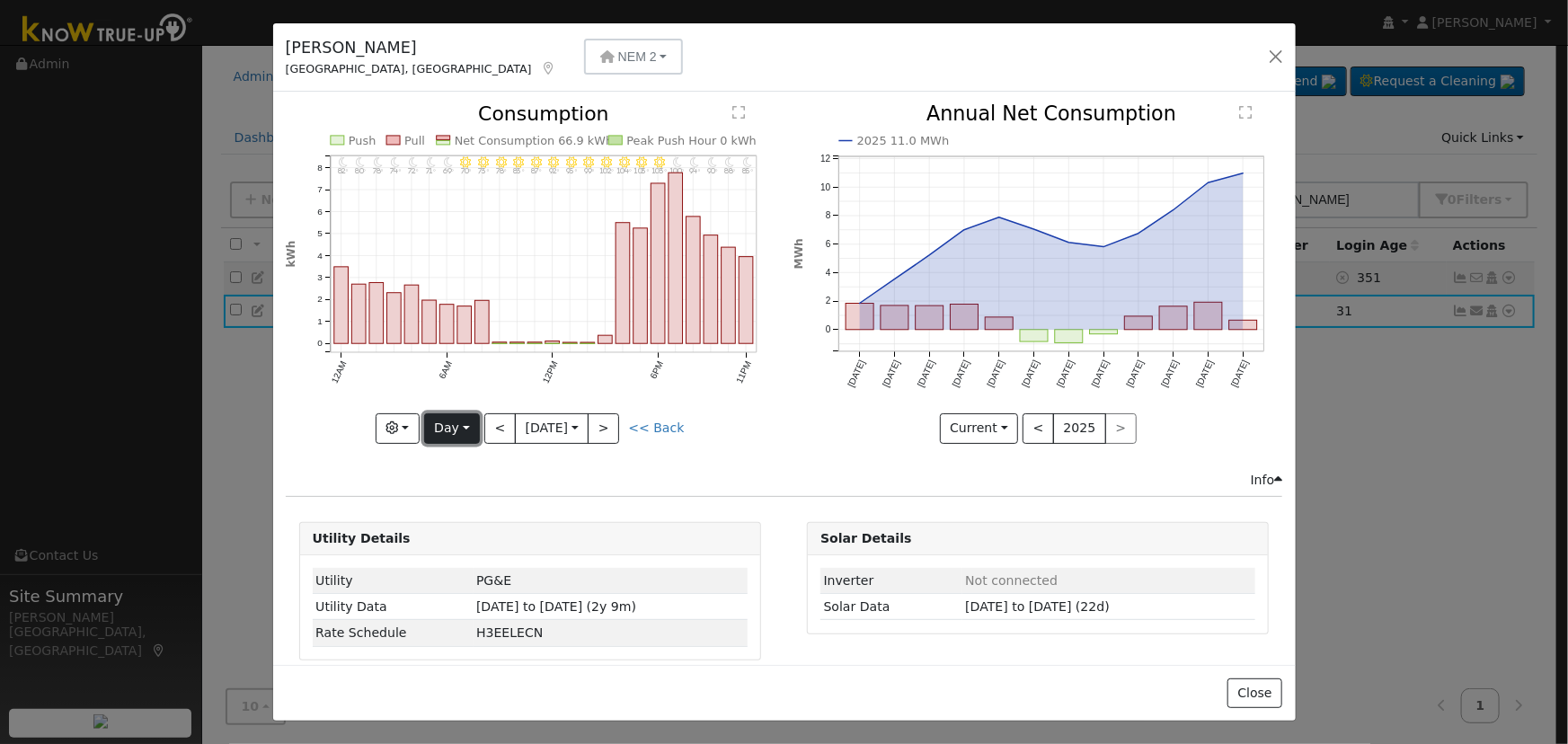
click at [467, 422] on button "Day" at bounding box center [452, 428] width 56 height 31
click at [479, 503] on link "Month" at bounding box center [488, 515] width 125 height 25
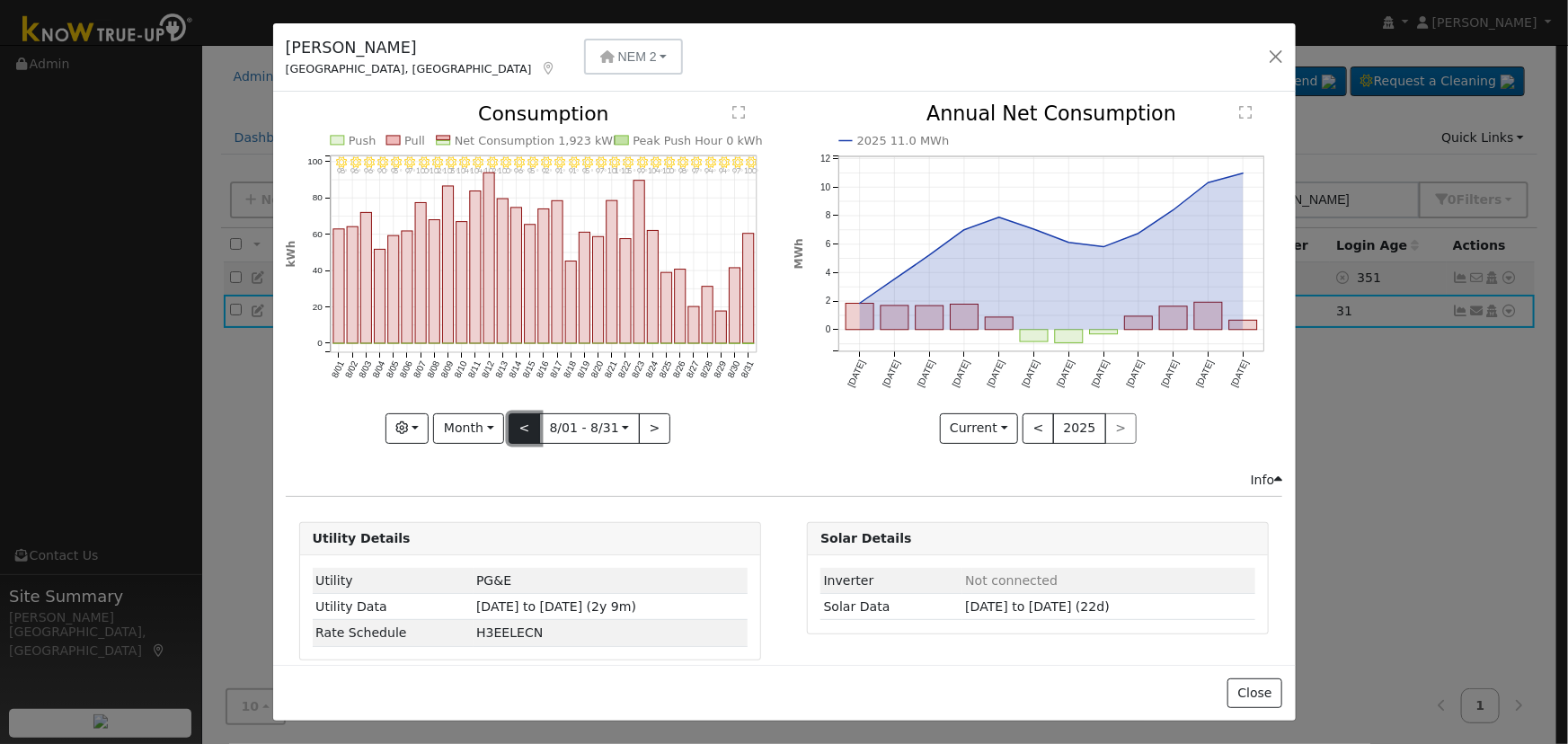
click at [508, 428] on button "<" at bounding box center [524, 428] width 32 height 31
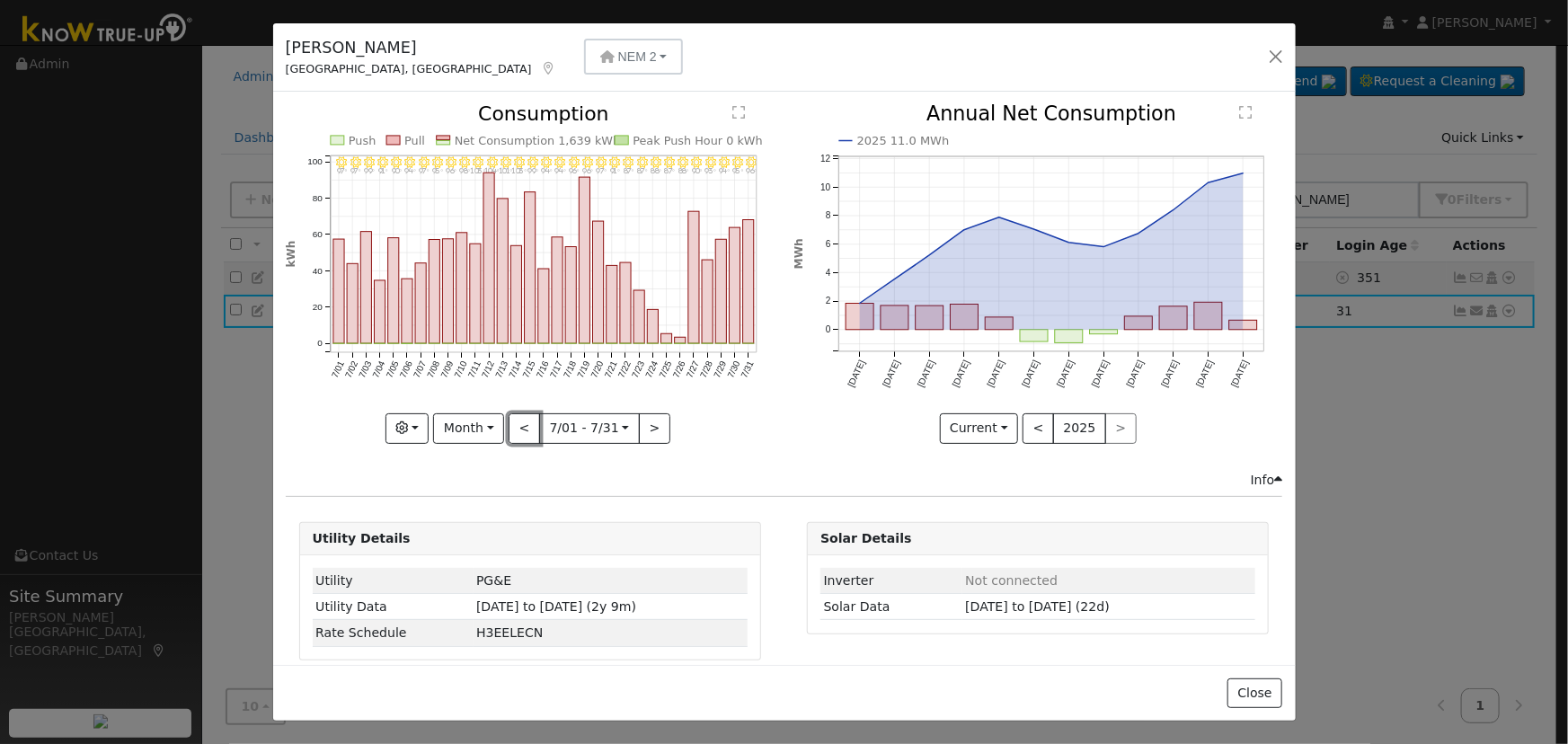
click at [508, 429] on button "<" at bounding box center [524, 428] width 32 height 31
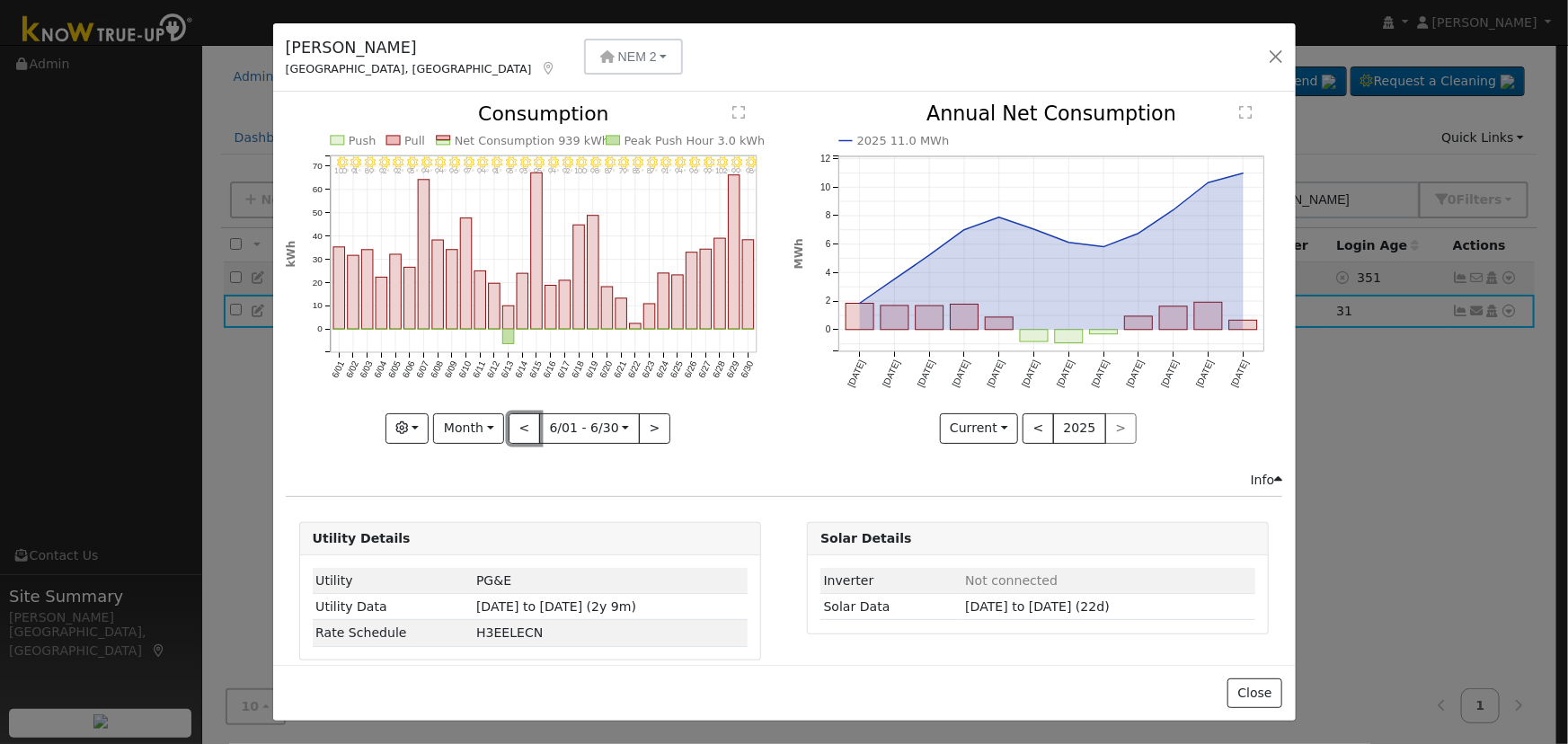
click at [508, 429] on button "<" at bounding box center [524, 428] width 32 height 31
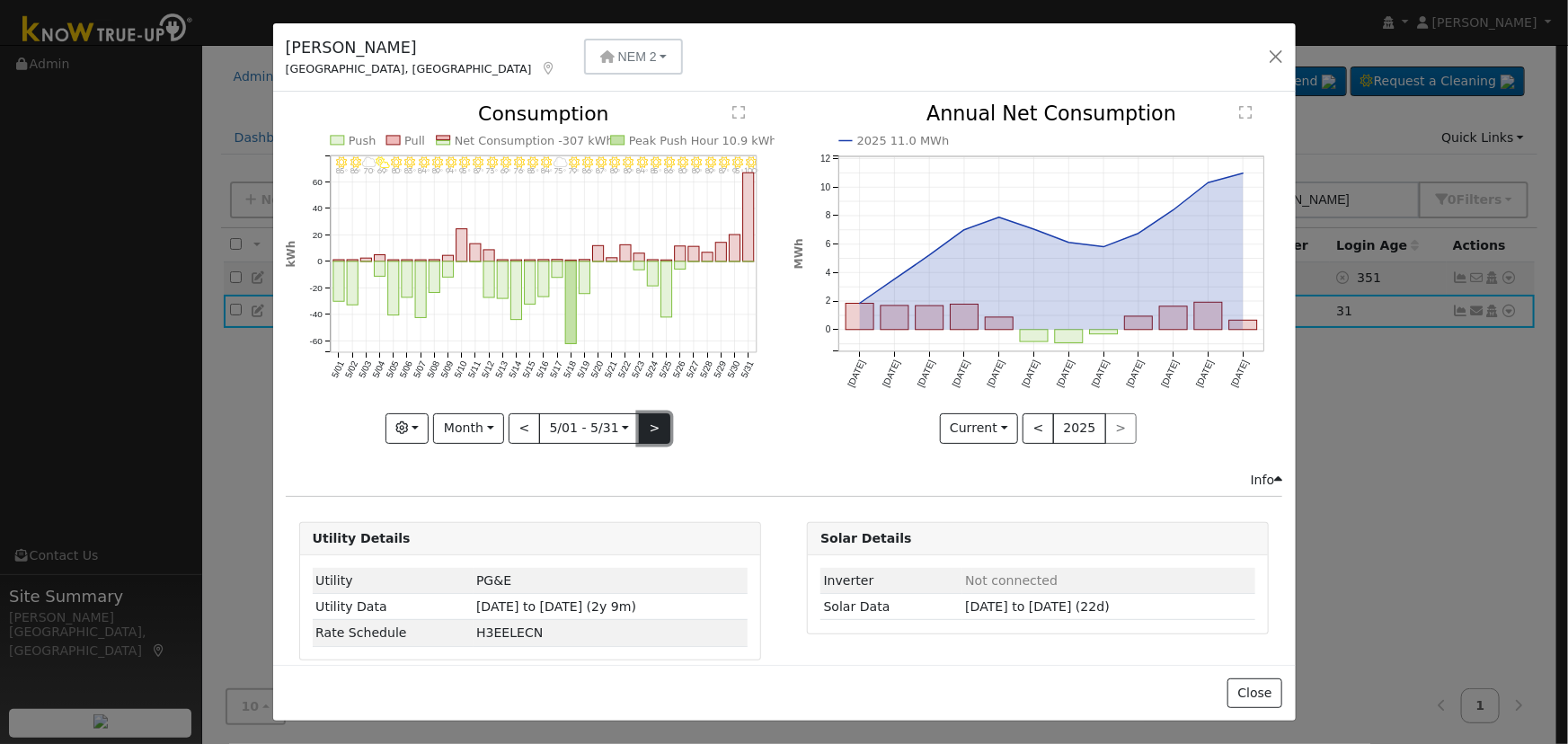
click at [646, 418] on button ">" at bounding box center [654, 428] width 32 height 31
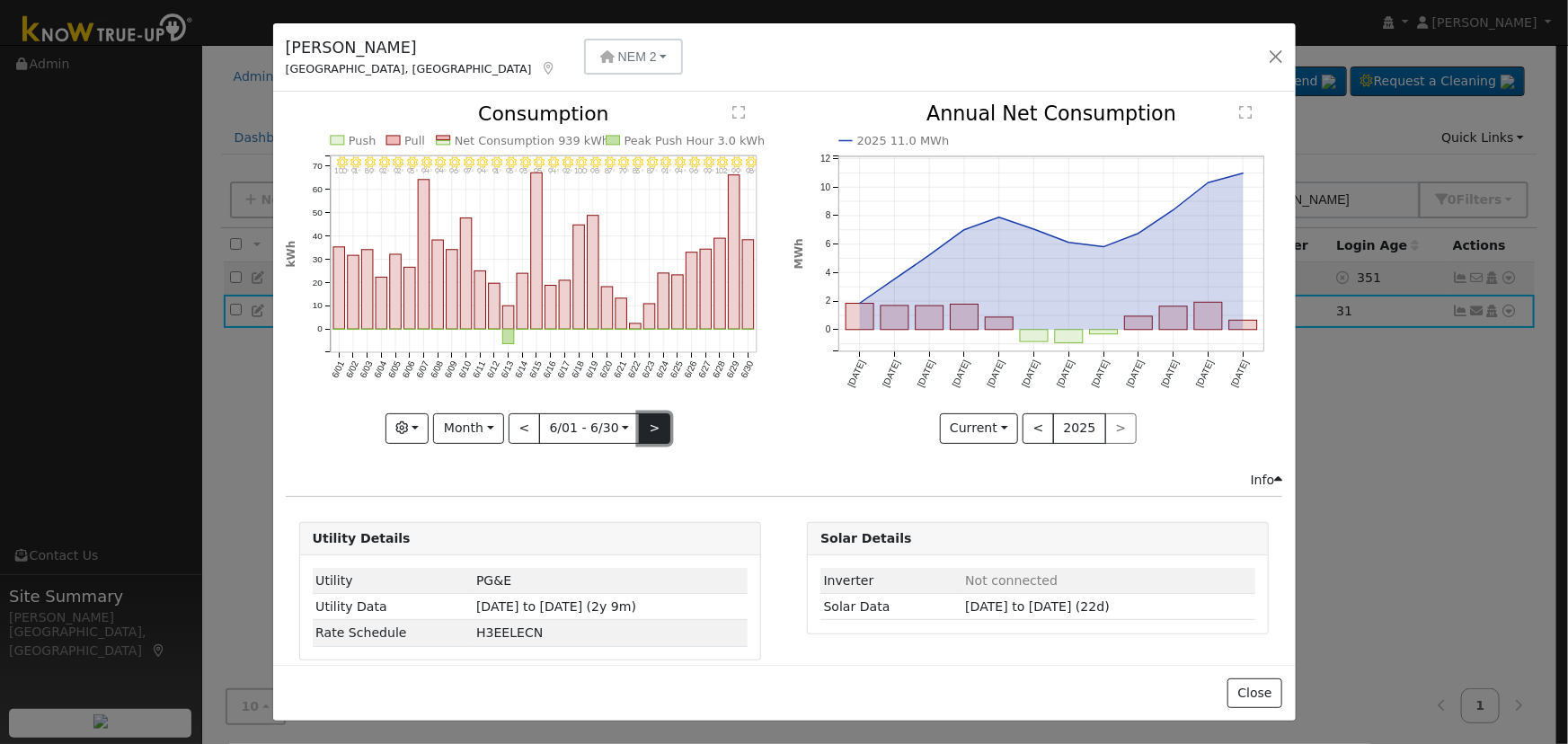
click at [646, 418] on button ">" at bounding box center [654, 428] width 32 height 31
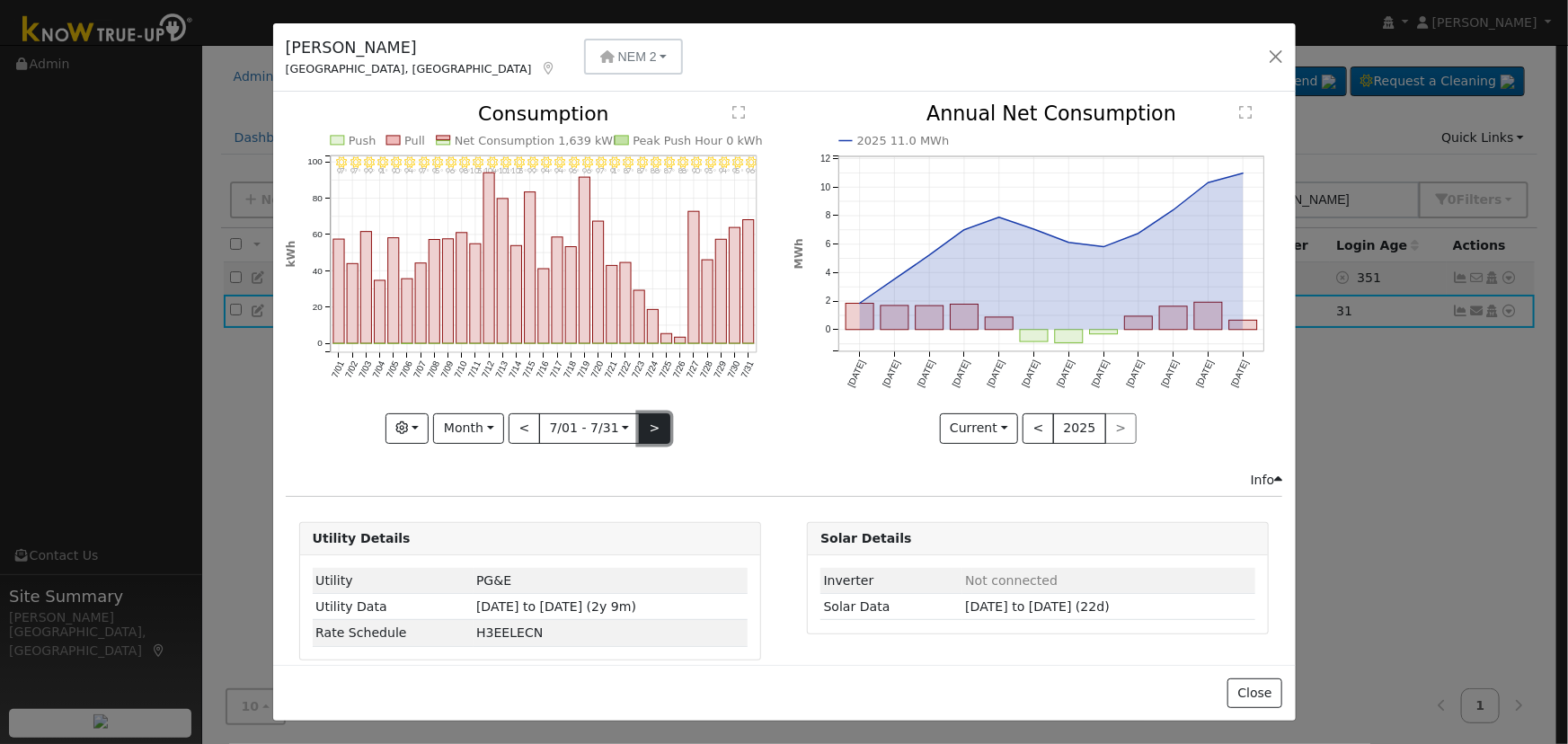
click at [646, 418] on button ">" at bounding box center [654, 428] width 32 height 31
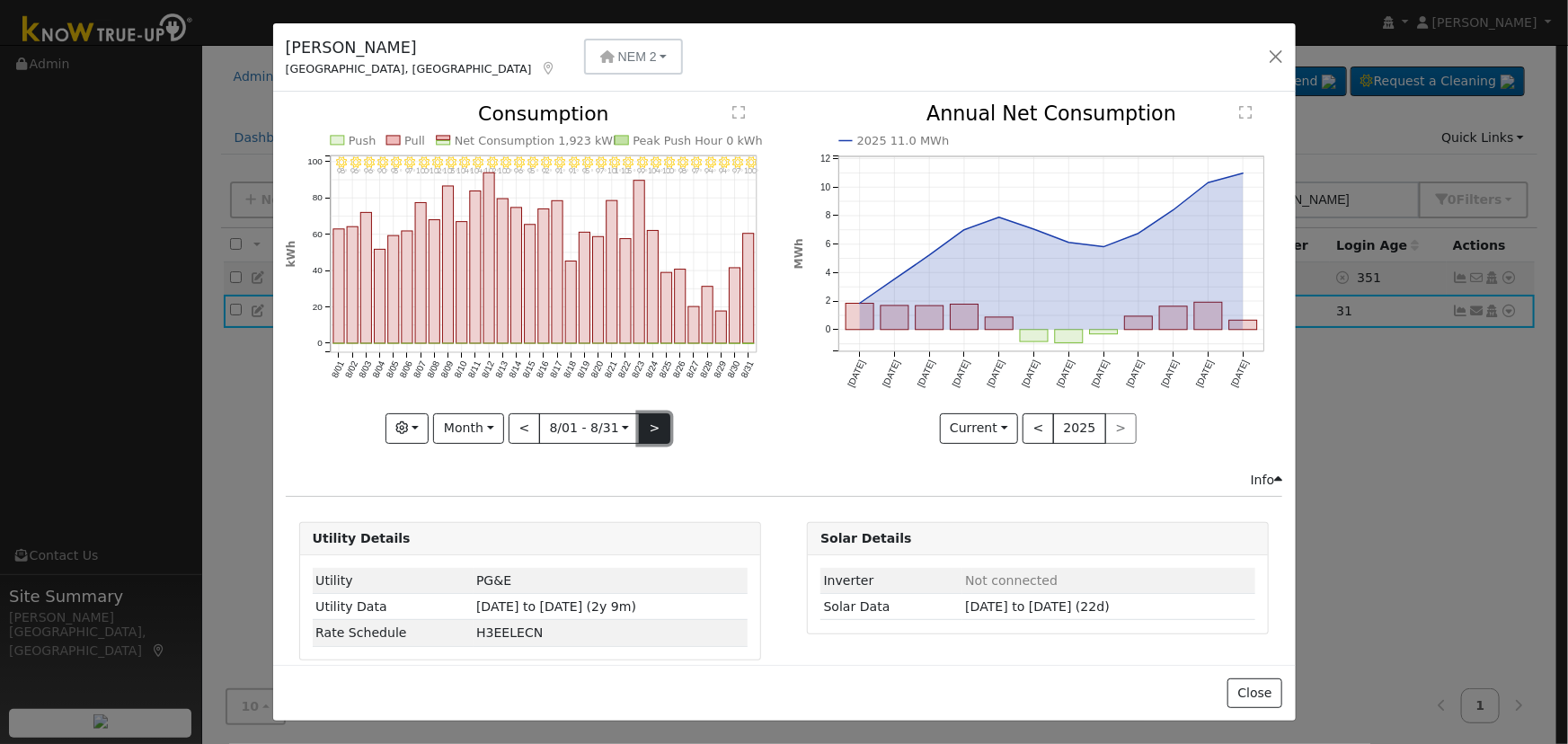
click at [646, 418] on button ">" at bounding box center [654, 428] width 32 height 31
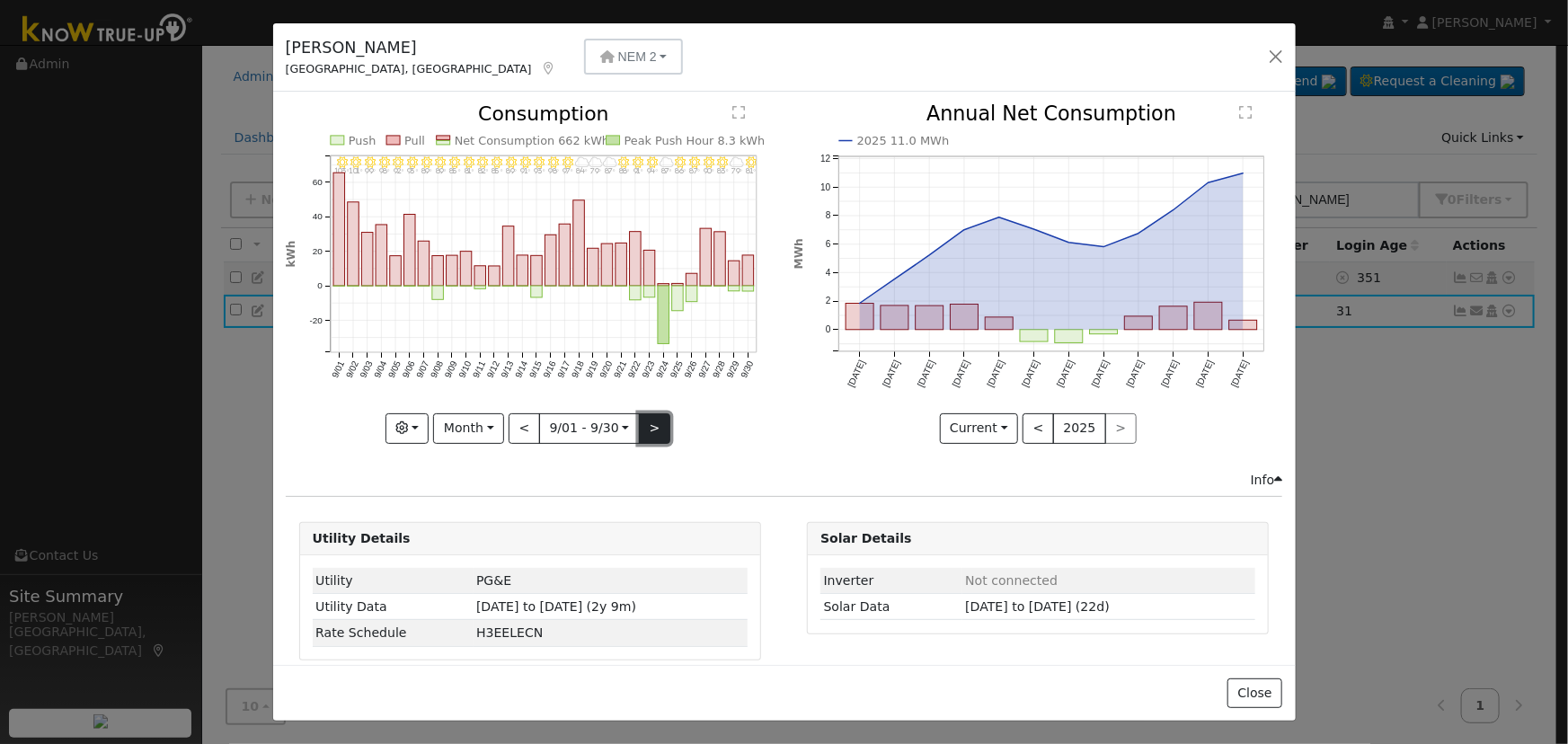
click at [646, 418] on button ">" at bounding box center [654, 428] width 32 height 31
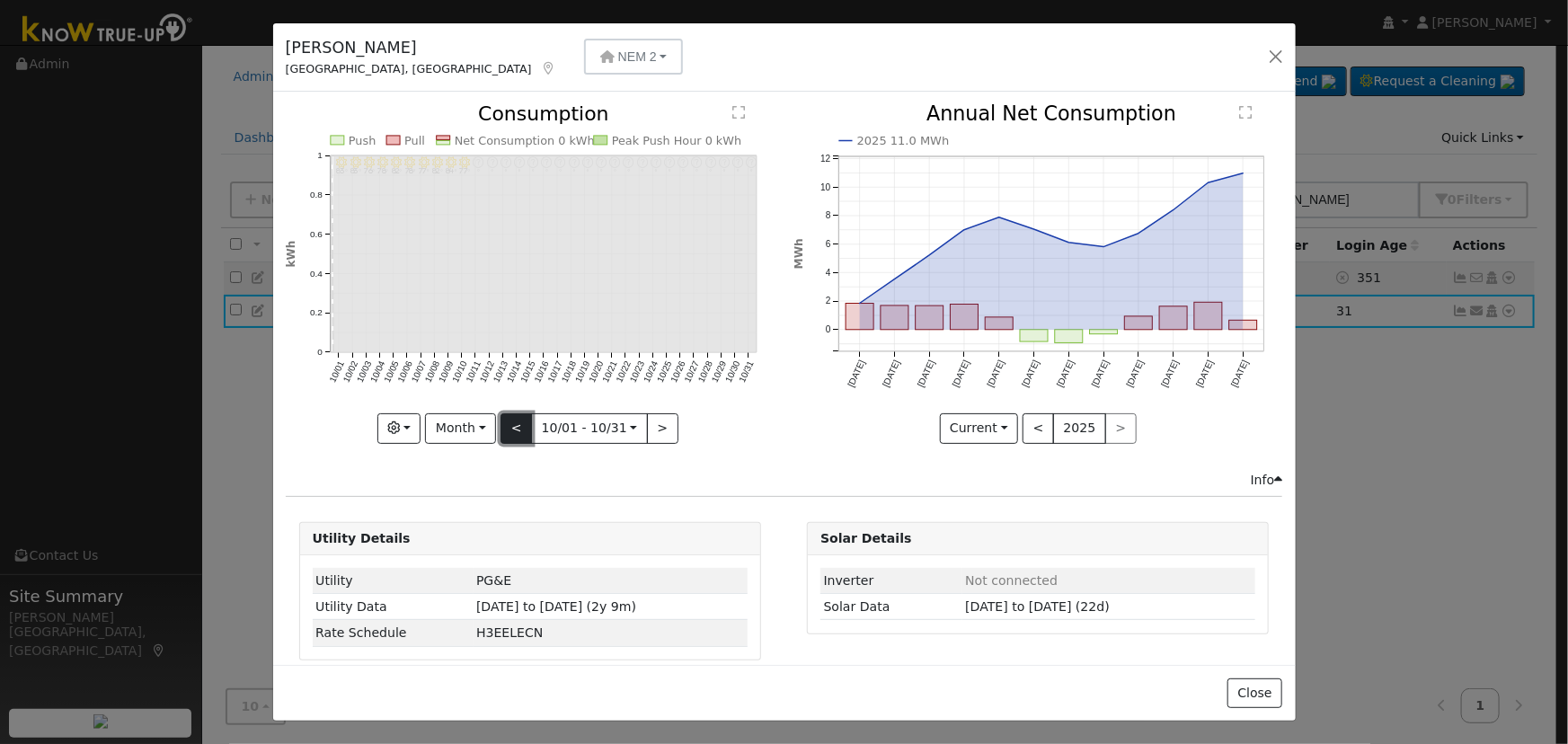
click at [521, 419] on button "<" at bounding box center [516, 428] width 32 height 31
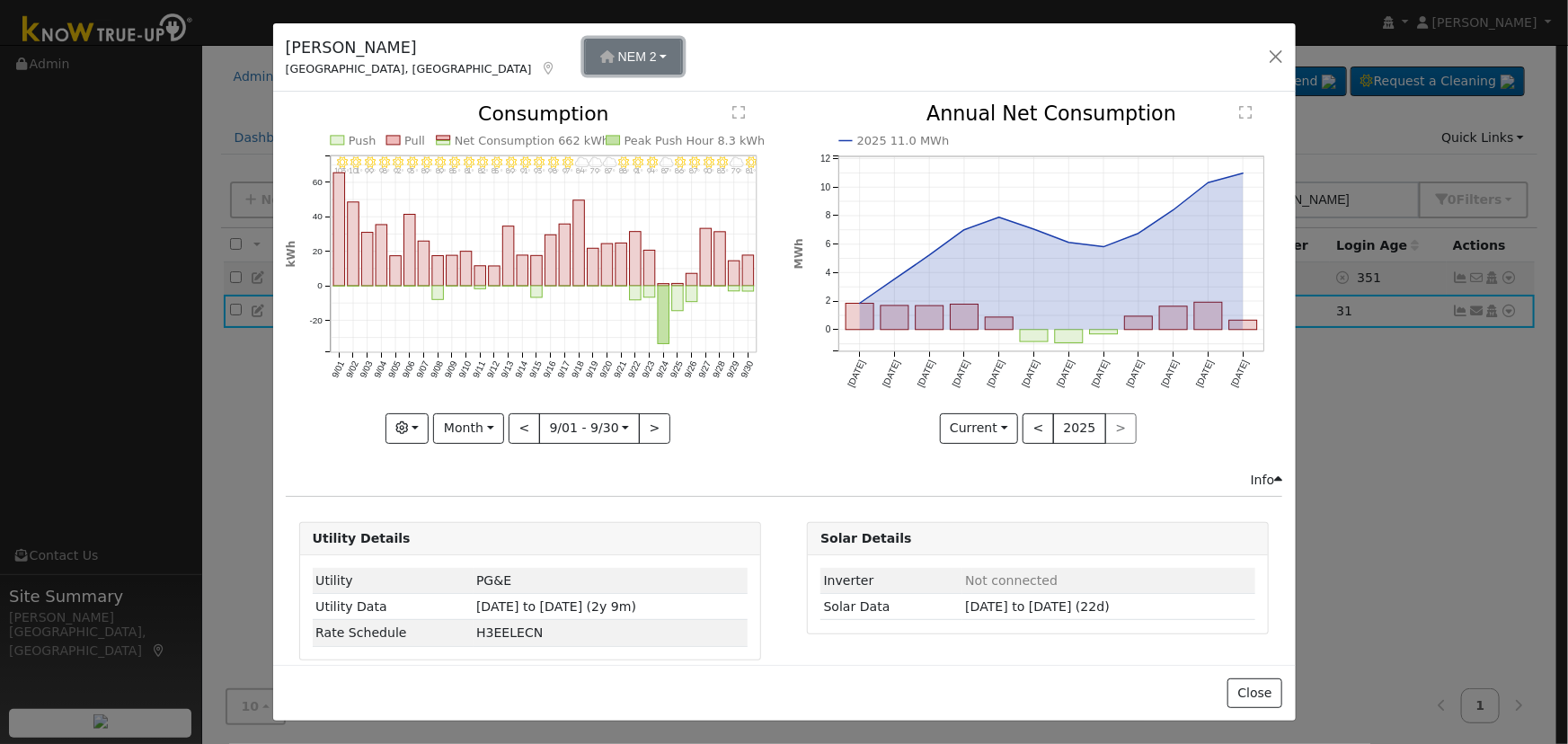
click at [584, 59] on button "NEM 2" at bounding box center [634, 57] width 99 height 36
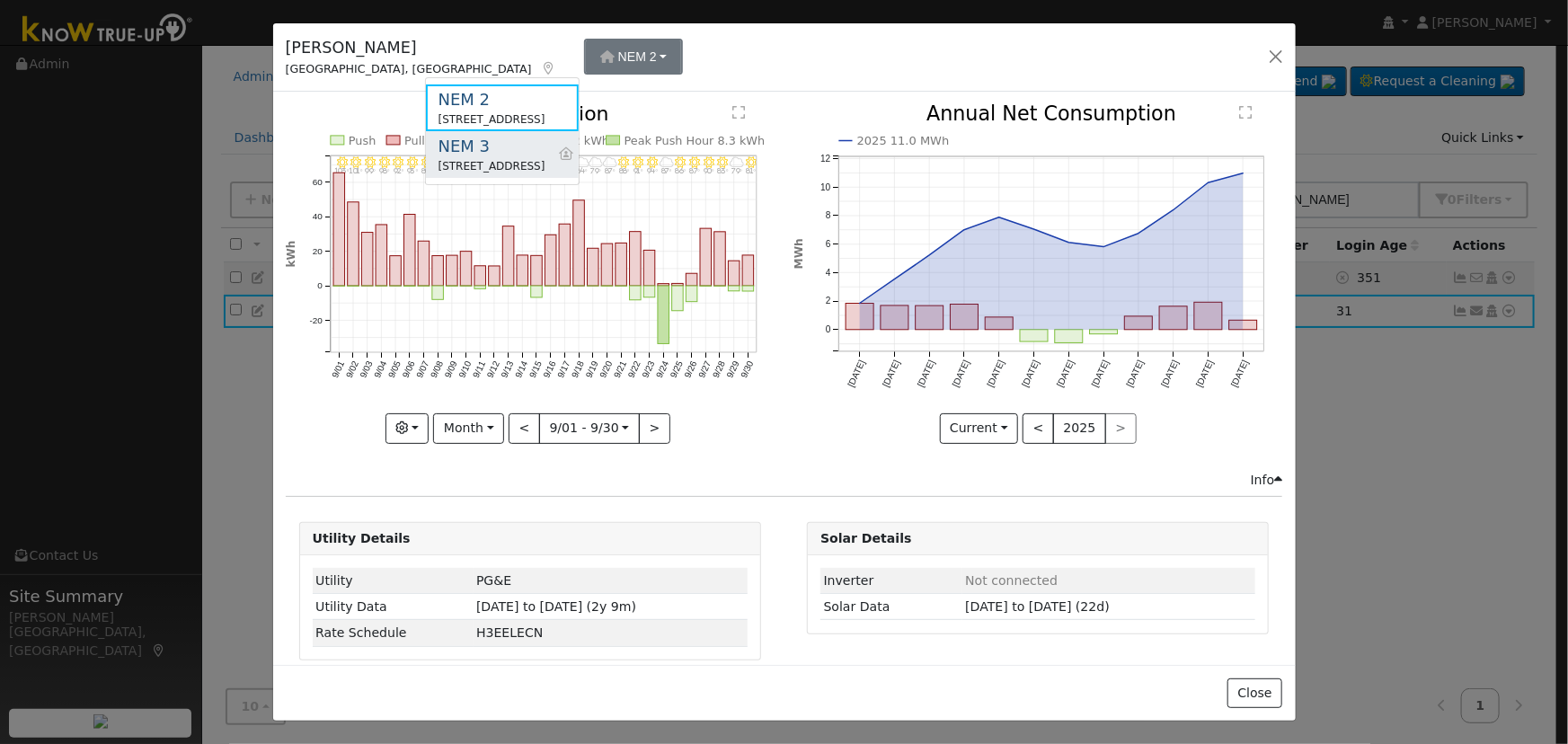
click at [516, 146] on div "NEM 3" at bounding box center [492, 146] width 107 height 24
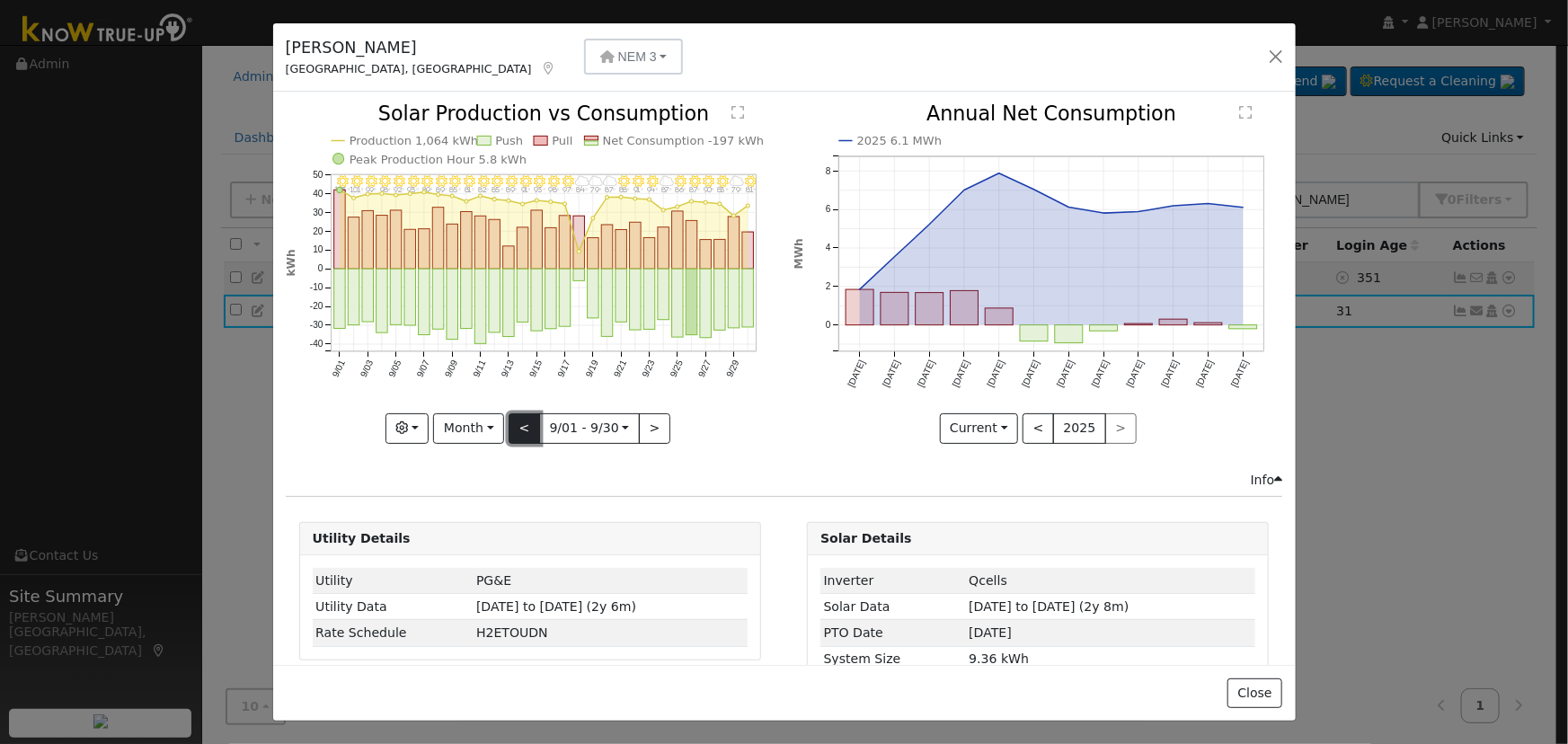
click at [523, 416] on button "<" at bounding box center [524, 428] width 32 height 31
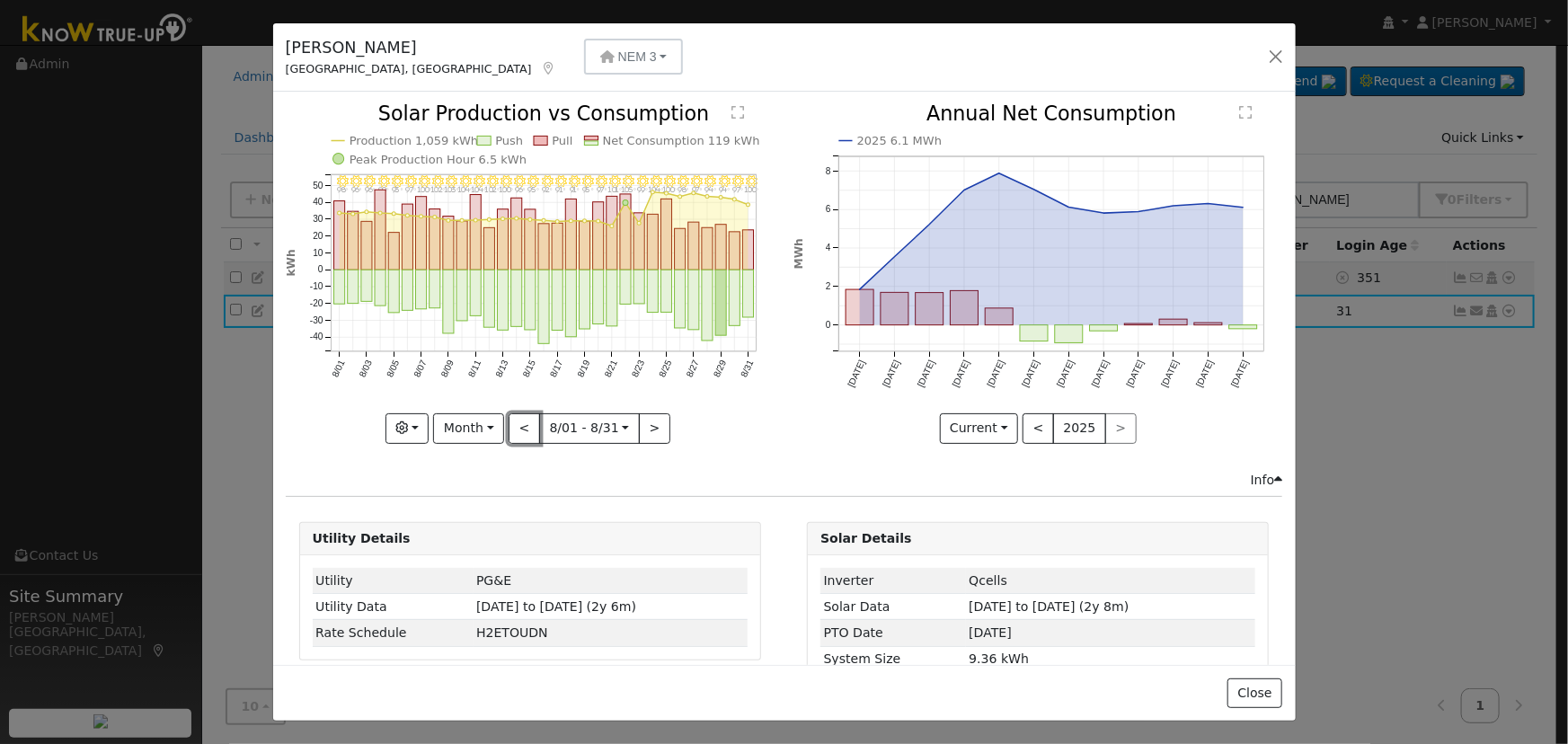
click at [523, 417] on button "<" at bounding box center [524, 428] width 32 height 31
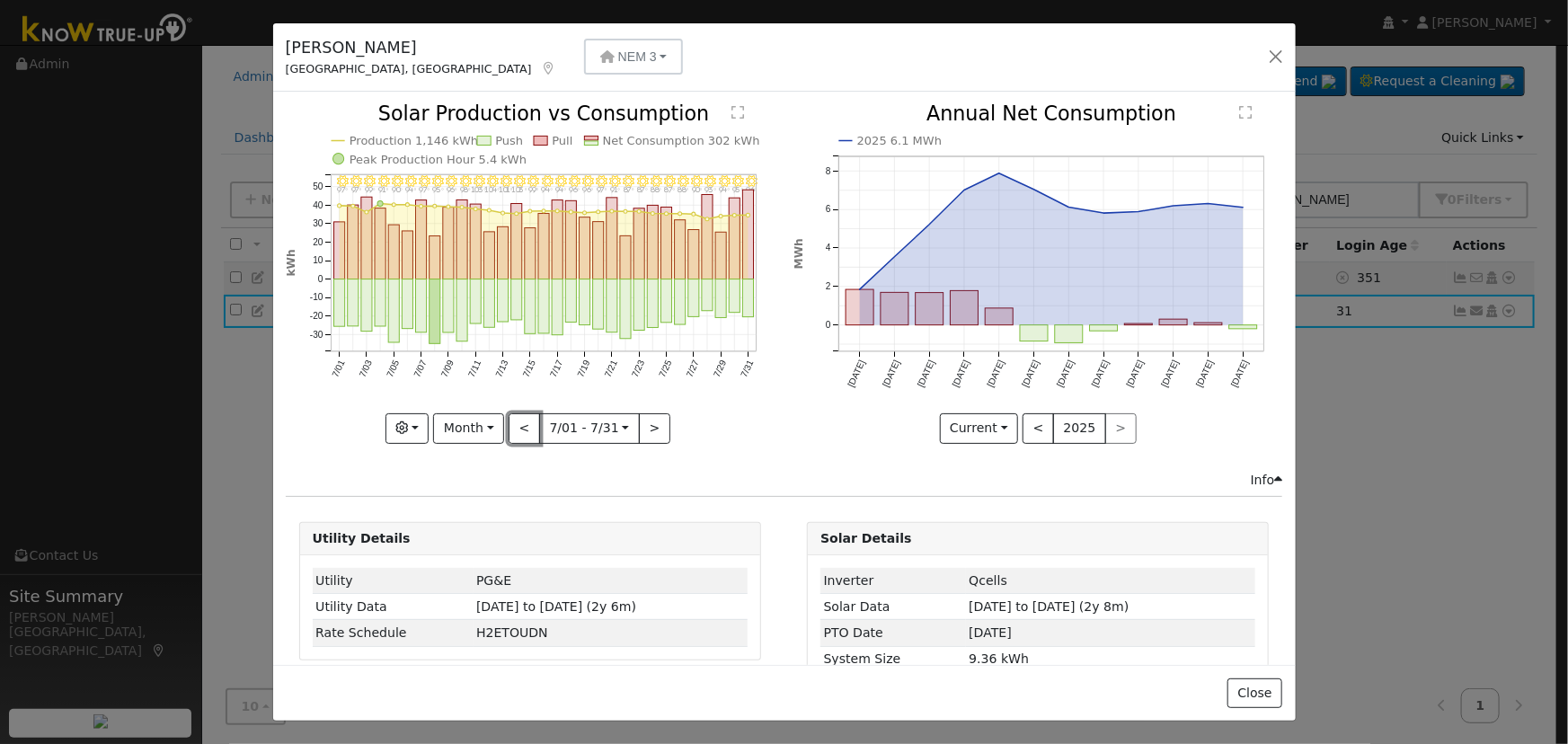
click at [524, 418] on button "<" at bounding box center [524, 428] width 32 height 31
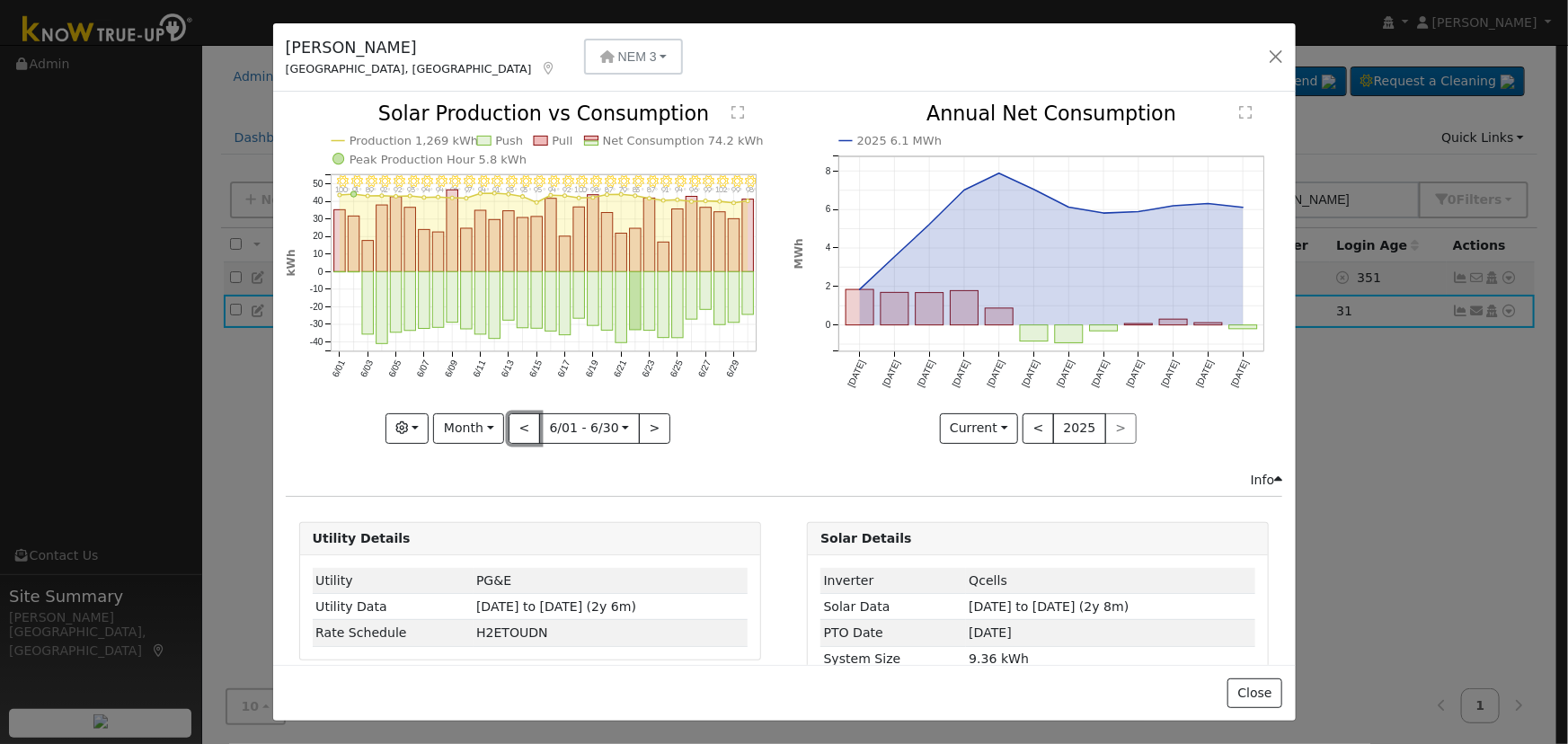
click at [524, 418] on button "<" at bounding box center [524, 428] width 32 height 31
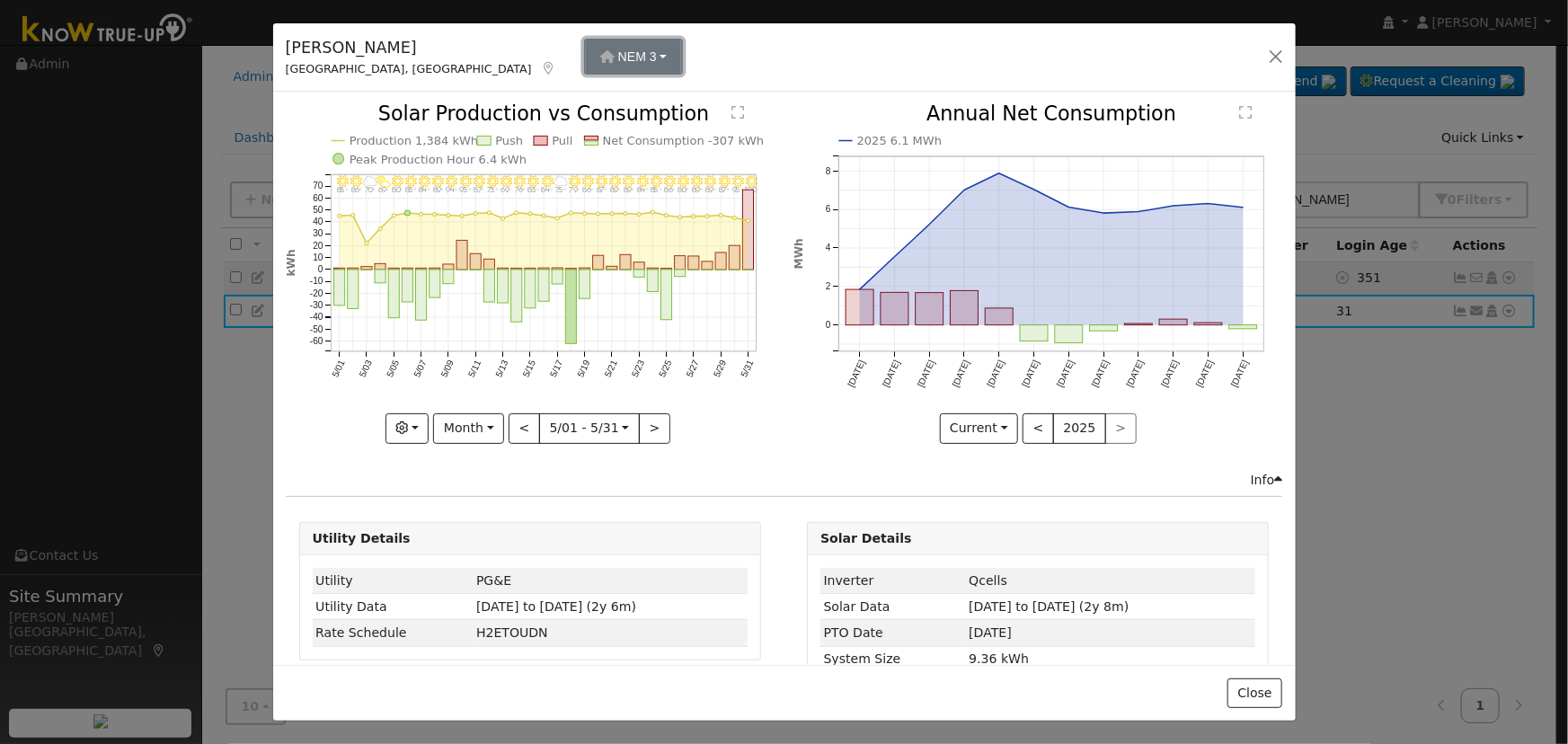
click at [618, 60] on span "NEM 3" at bounding box center [637, 57] width 39 height 14
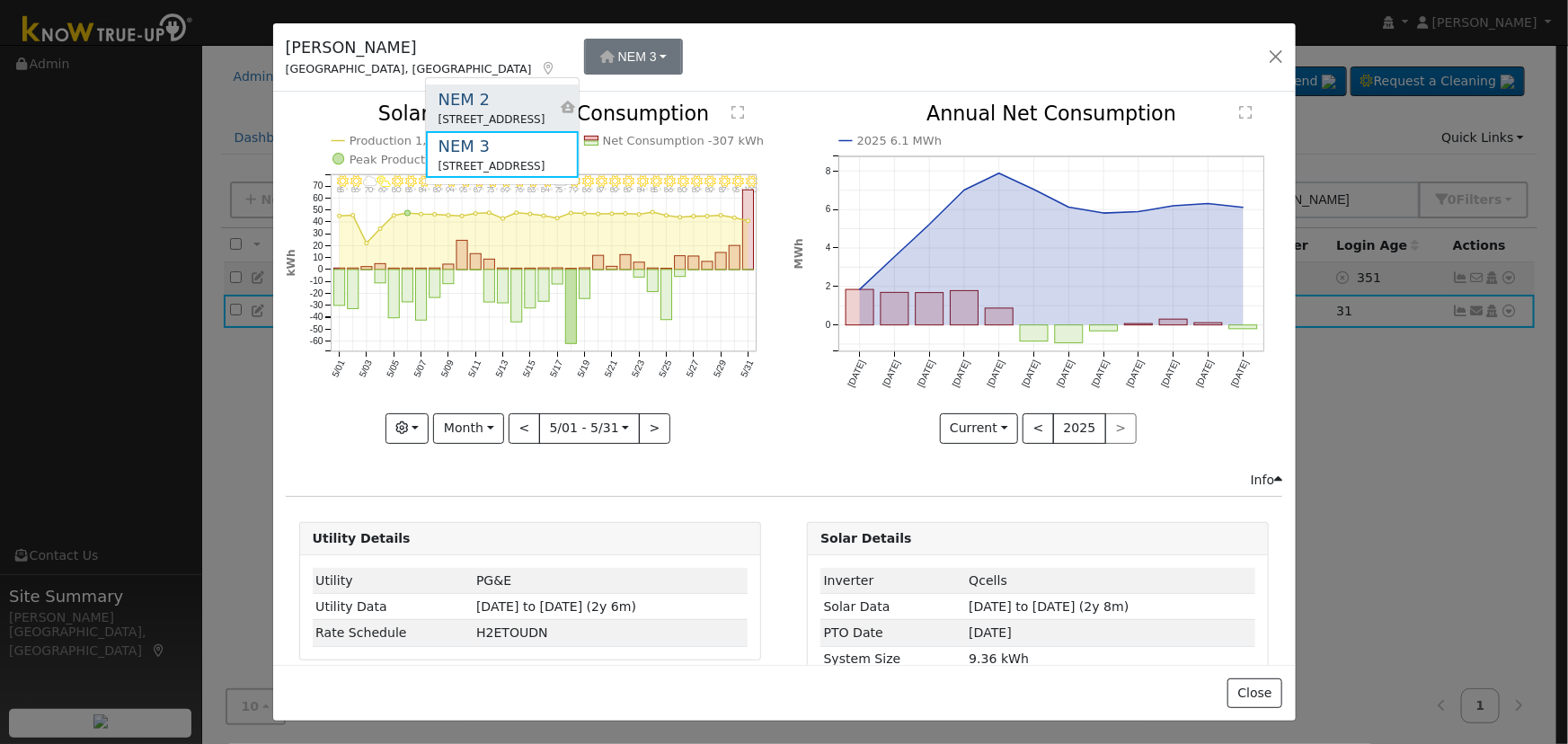
click at [503, 99] on div "NEM 2" at bounding box center [492, 99] width 107 height 24
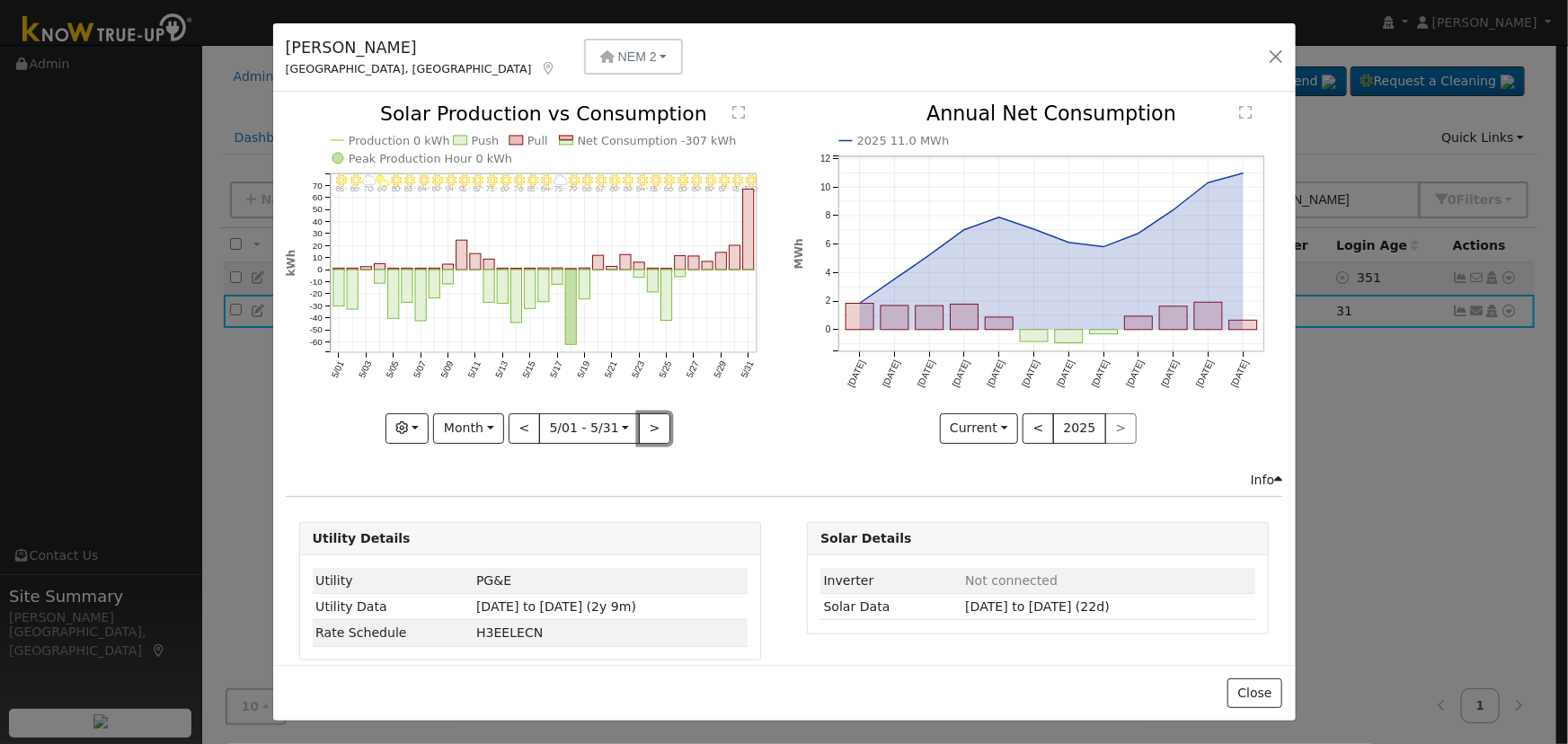
click at [645, 421] on button ">" at bounding box center [654, 428] width 32 height 31
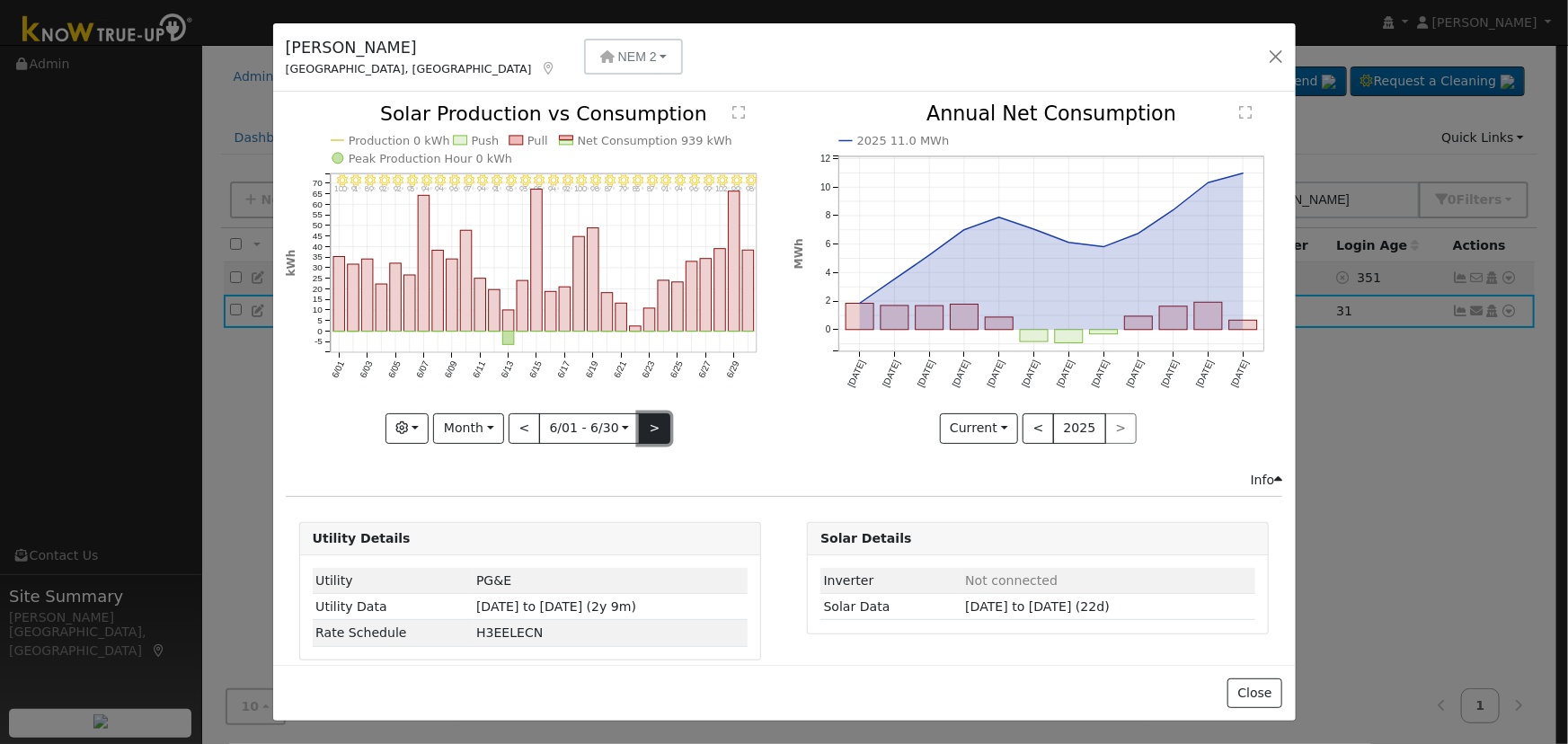
click at [643, 419] on button ">" at bounding box center [654, 428] width 32 height 31
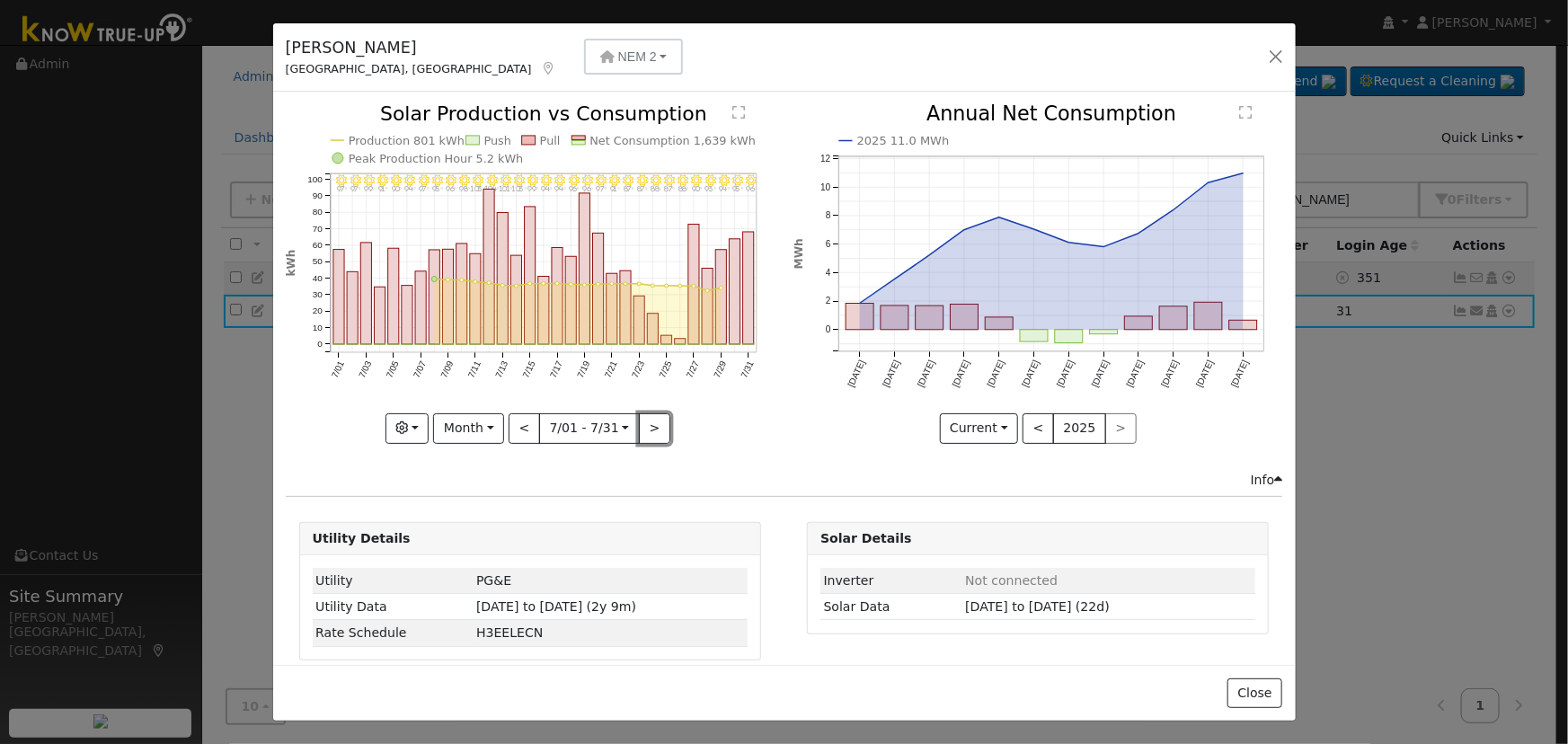
click at [655, 418] on button ">" at bounding box center [654, 428] width 32 height 31
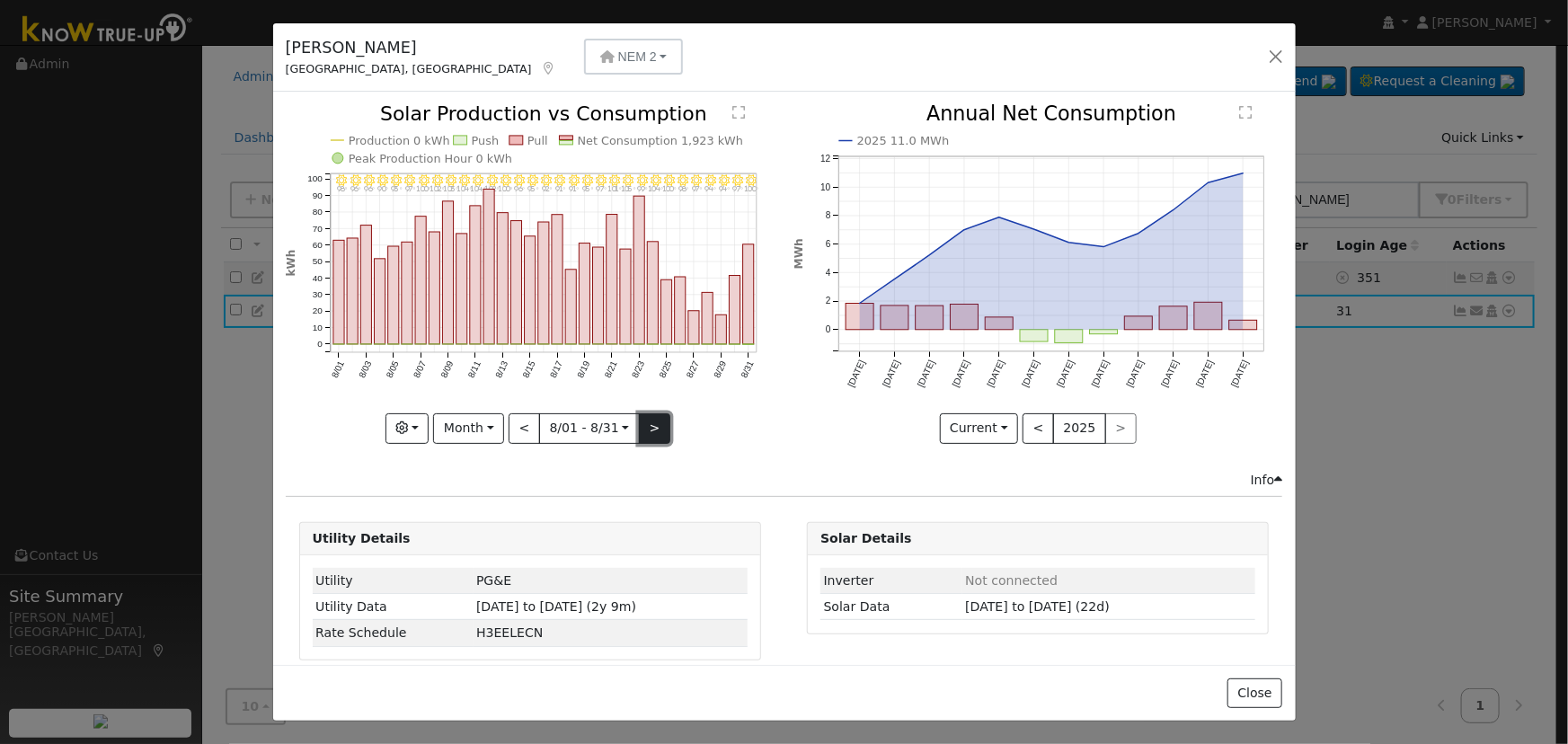
click at [655, 417] on button ">" at bounding box center [654, 428] width 32 height 31
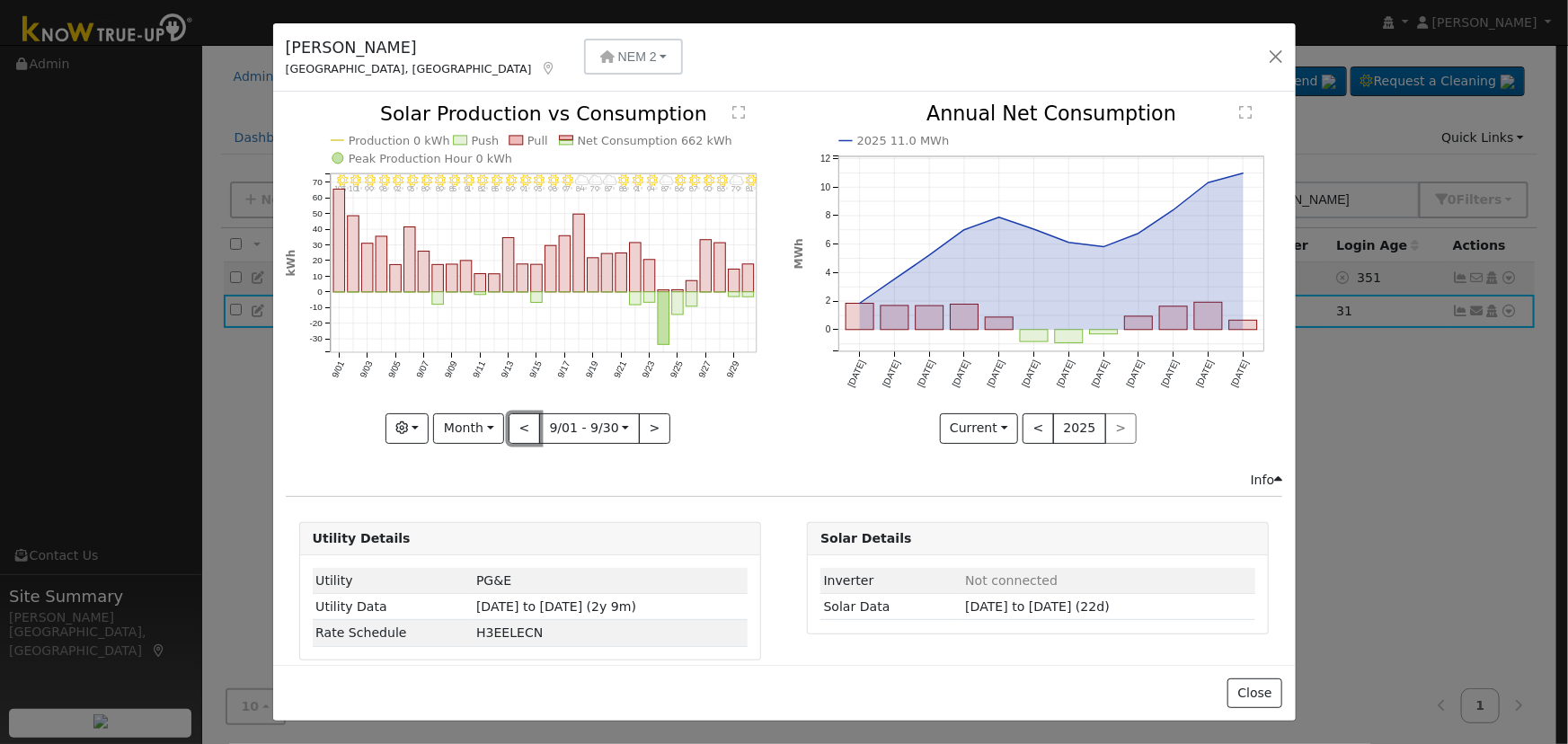
click at [527, 421] on button "<" at bounding box center [524, 428] width 32 height 31
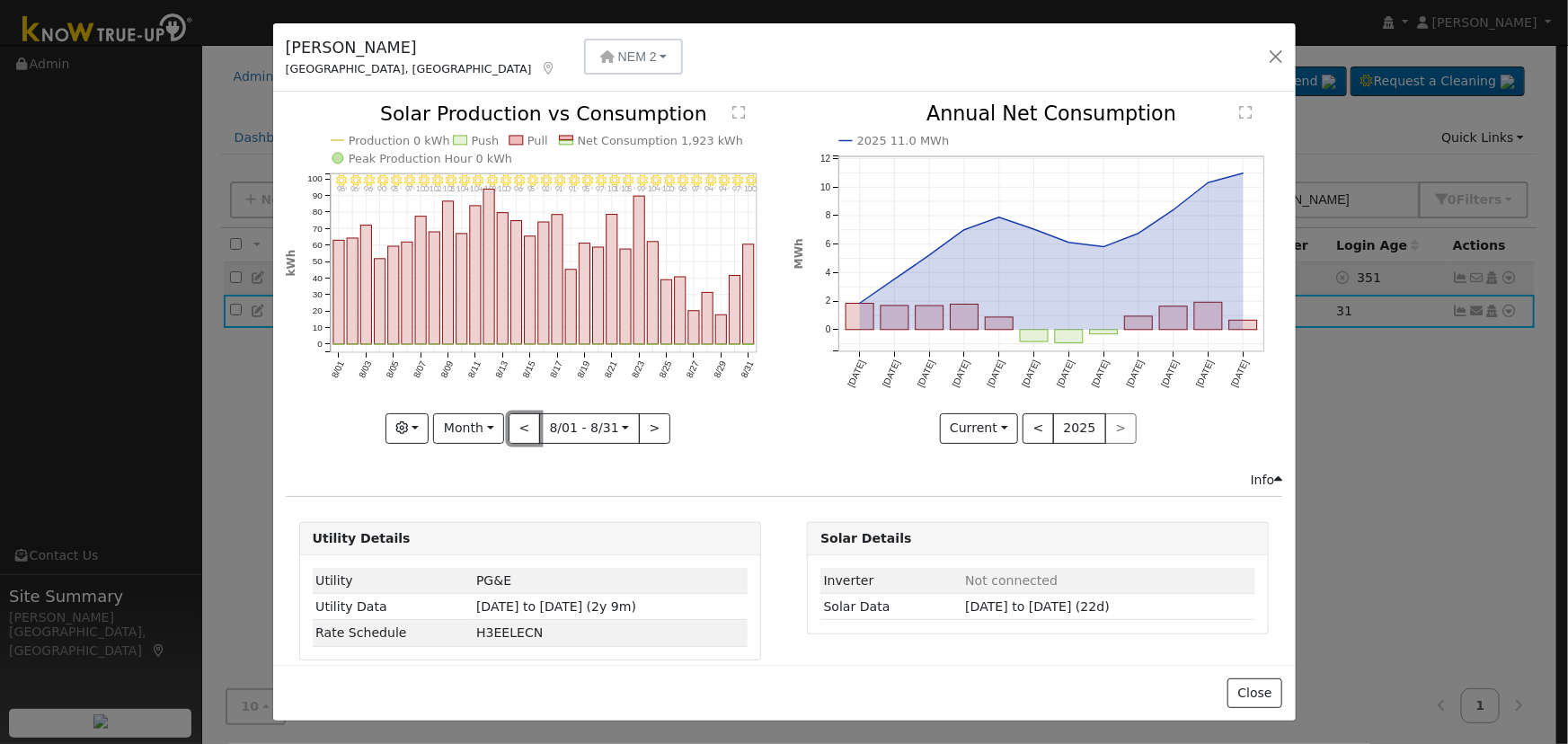
click at [527, 421] on button "<" at bounding box center [524, 428] width 32 height 31
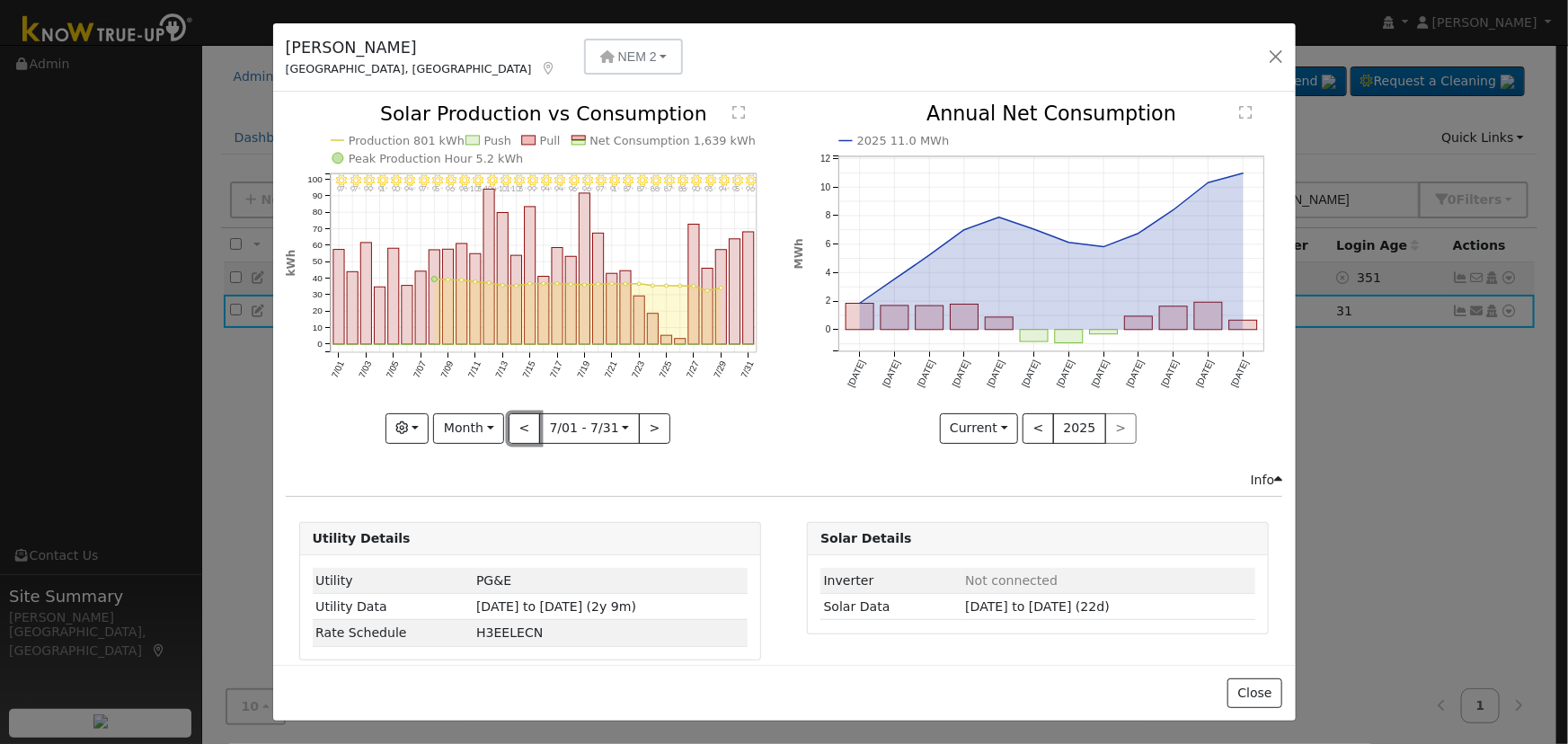
click at [527, 421] on button "<" at bounding box center [524, 428] width 32 height 31
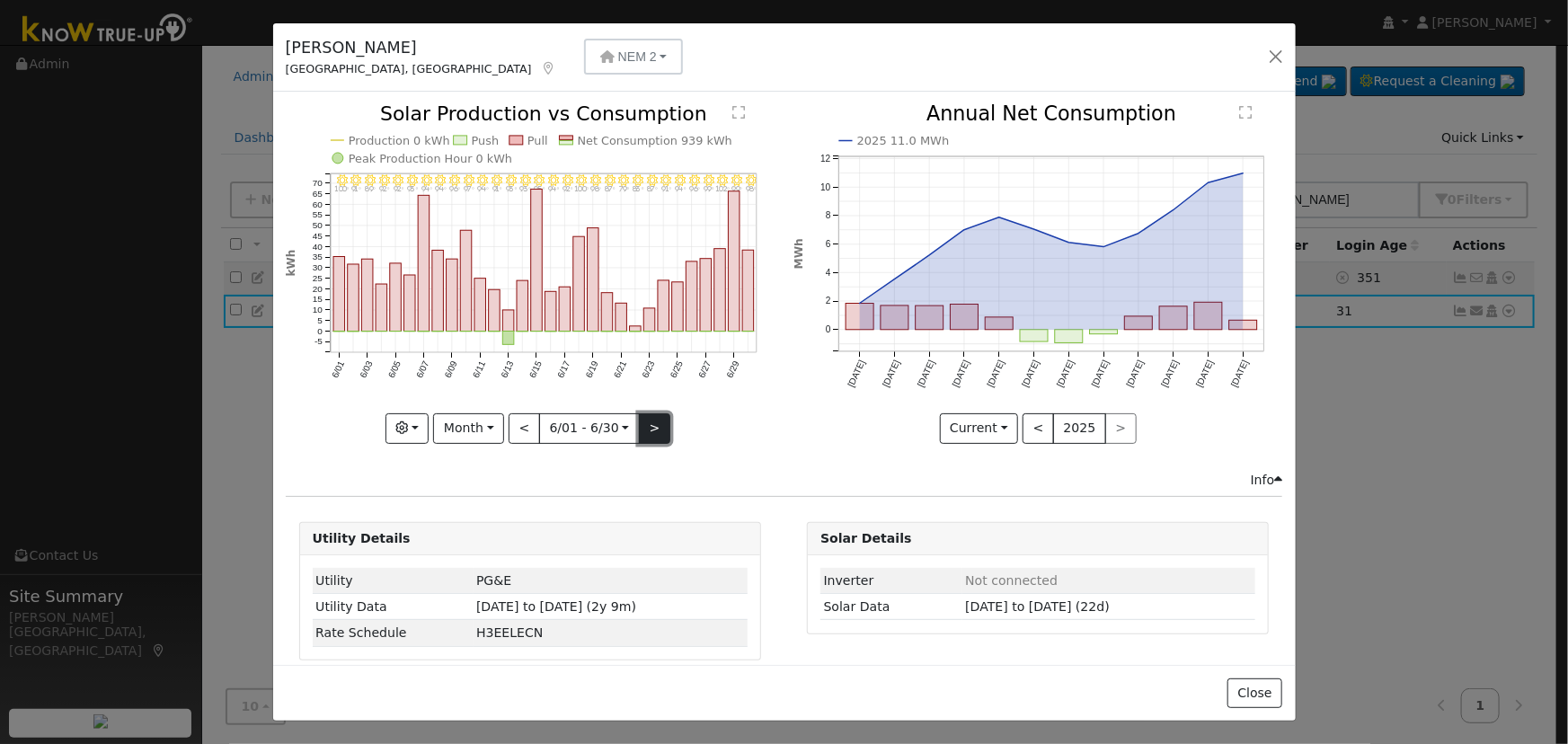
click at [658, 427] on button ">" at bounding box center [654, 428] width 32 height 31
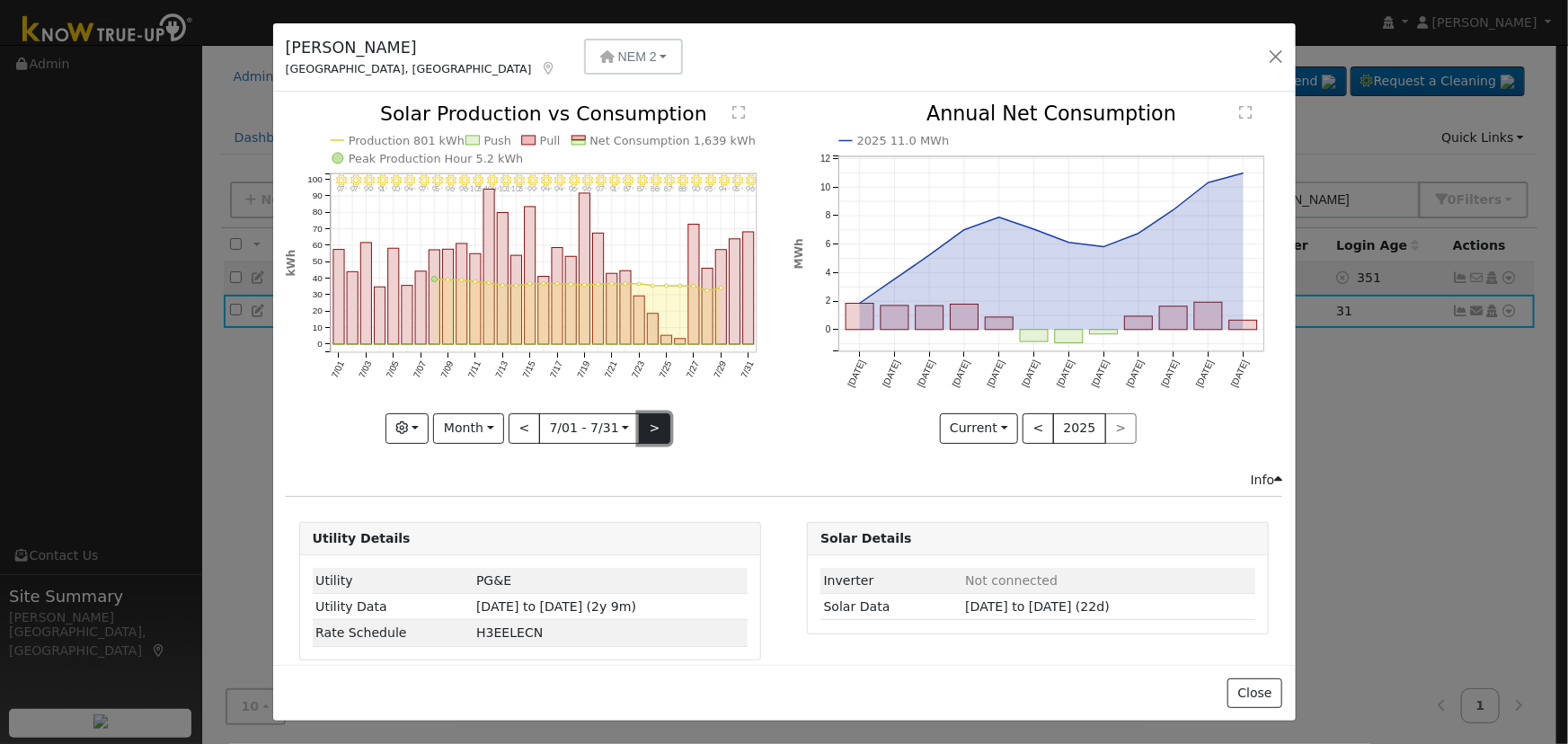
click at [658, 427] on button ">" at bounding box center [654, 428] width 32 height 31
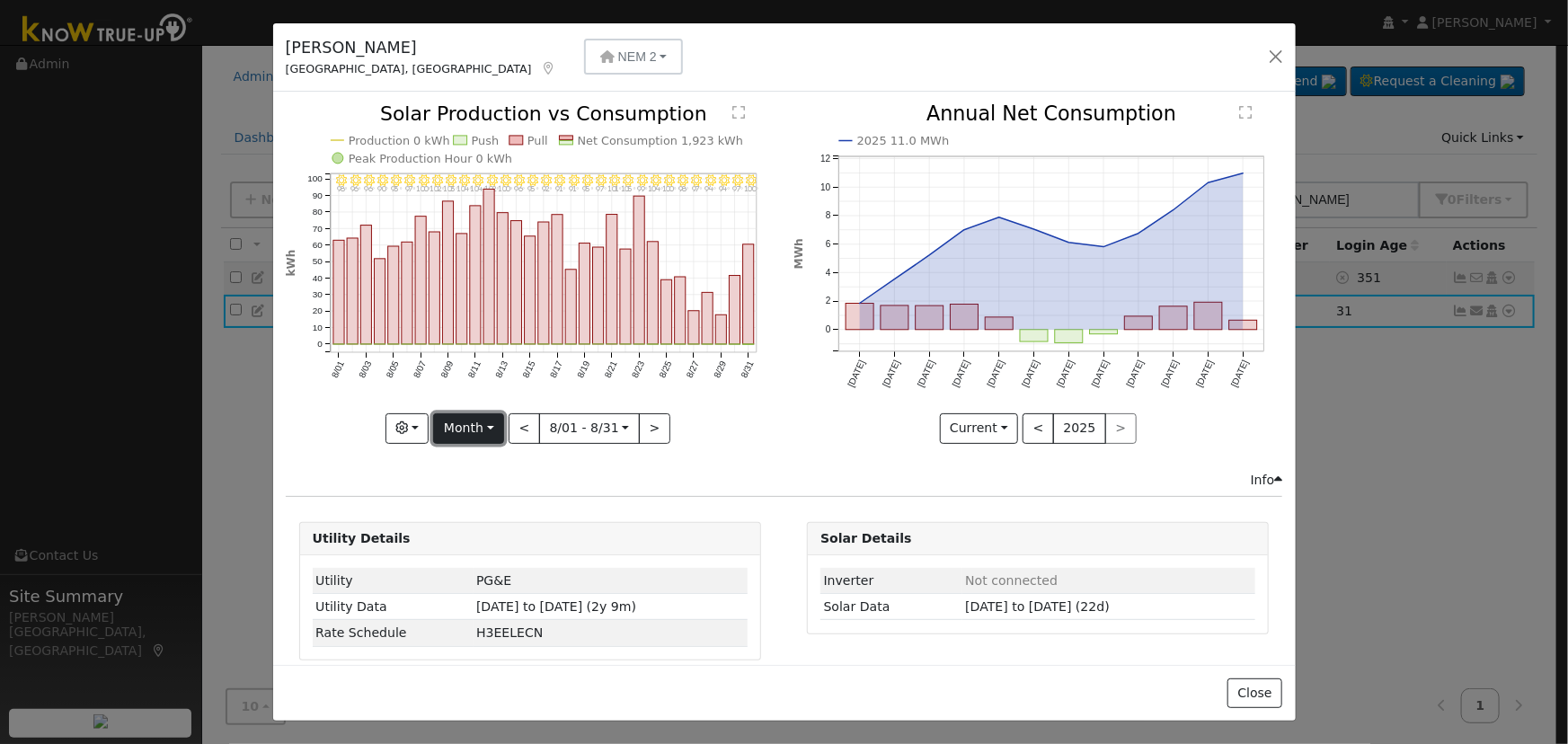
click at [488, 420] on button "Month" at bounding box center [468, 428] width 71 height 31
click at [472, 535] on link "Year" at bounding box center [497, 539] width 125 height 25
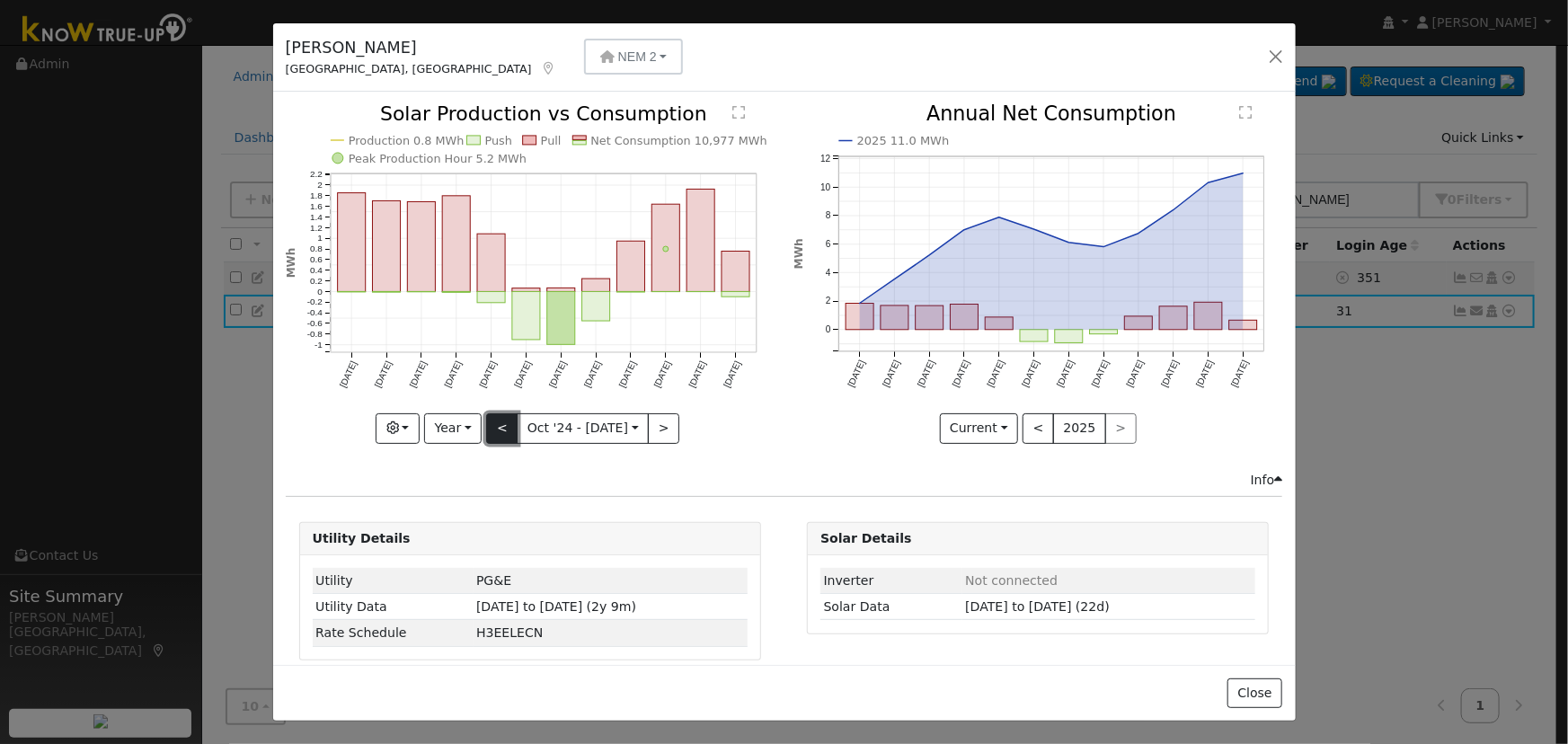
click at [496, 421] on button "<" at bounding box center [501, 428] width 32 height 31
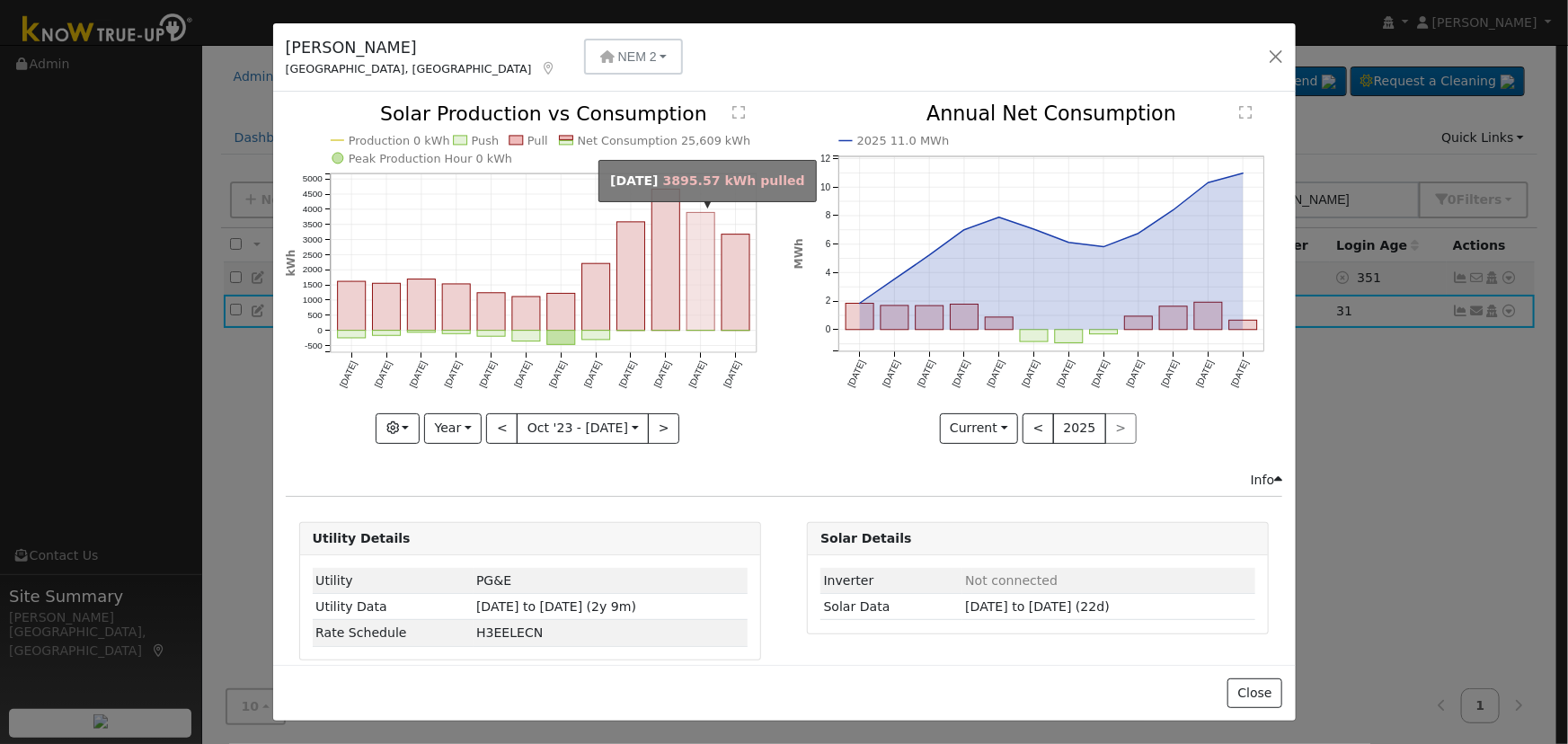
click at [689, 316] on rect "onclick=""" at bounding box center [700, 271] width 28 height 118
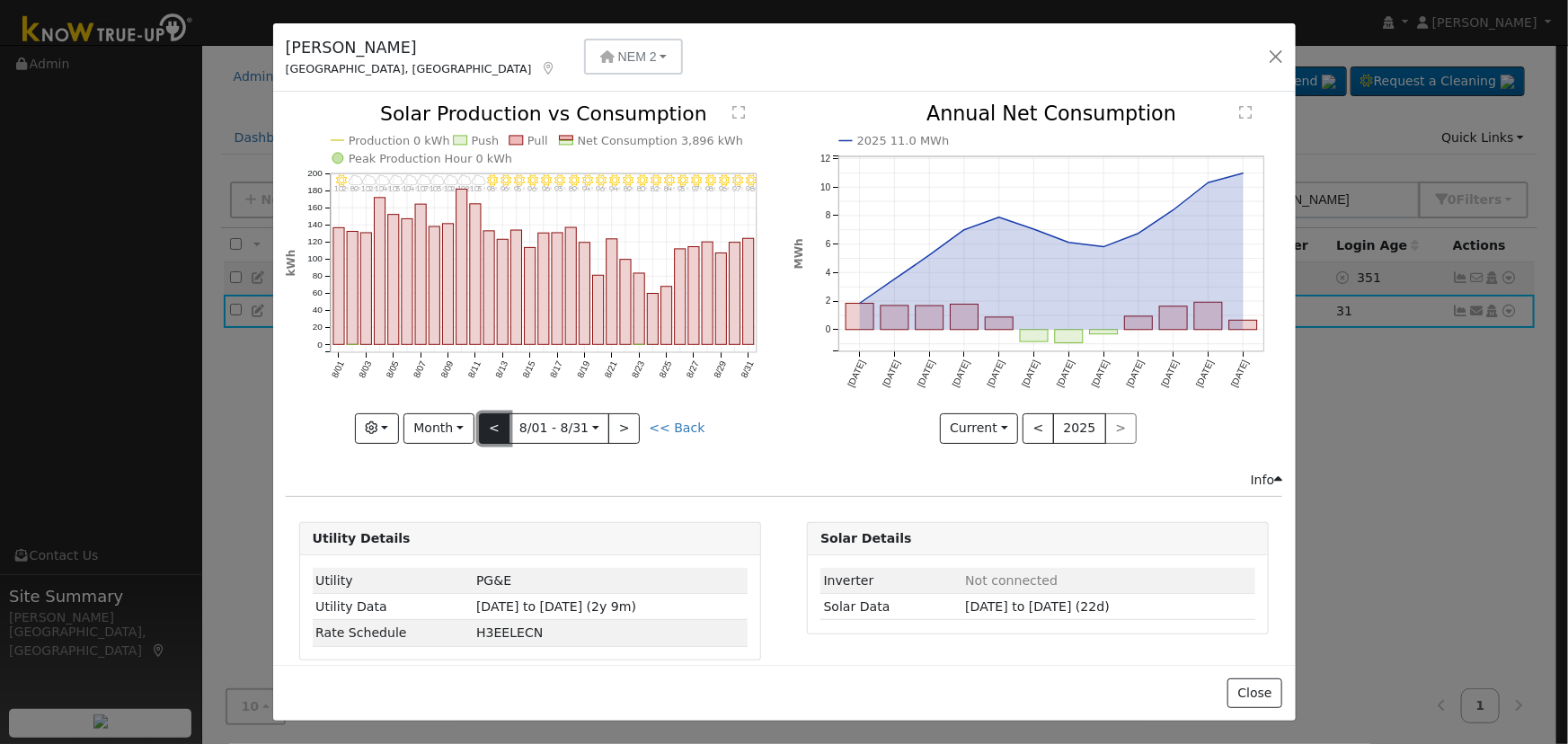
click at [504, 417] on button "<" at bounding box center [495, 428] width 32 height 31
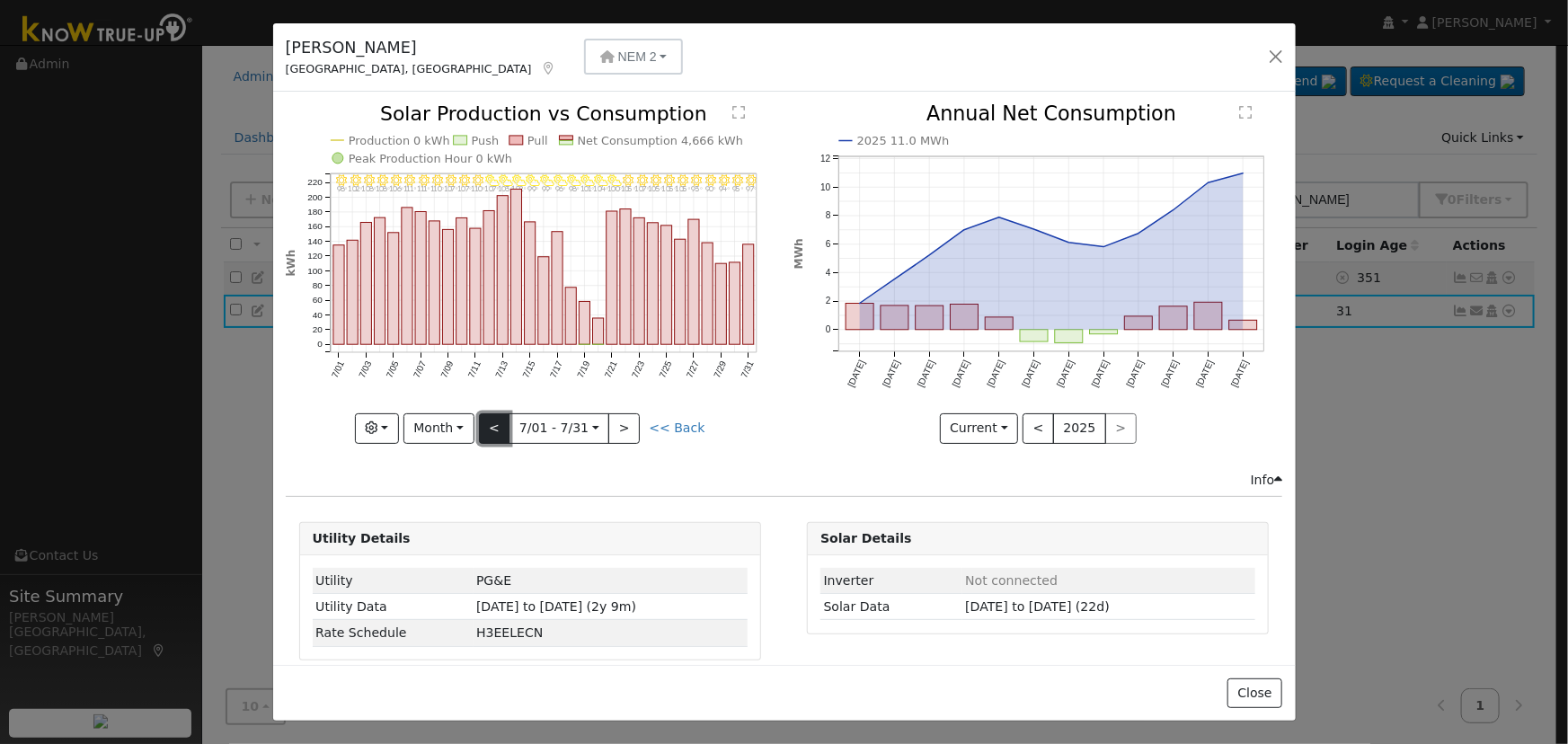
click at [504, 417] on button "<" at bounding box center [495, 428] width 32 height 31
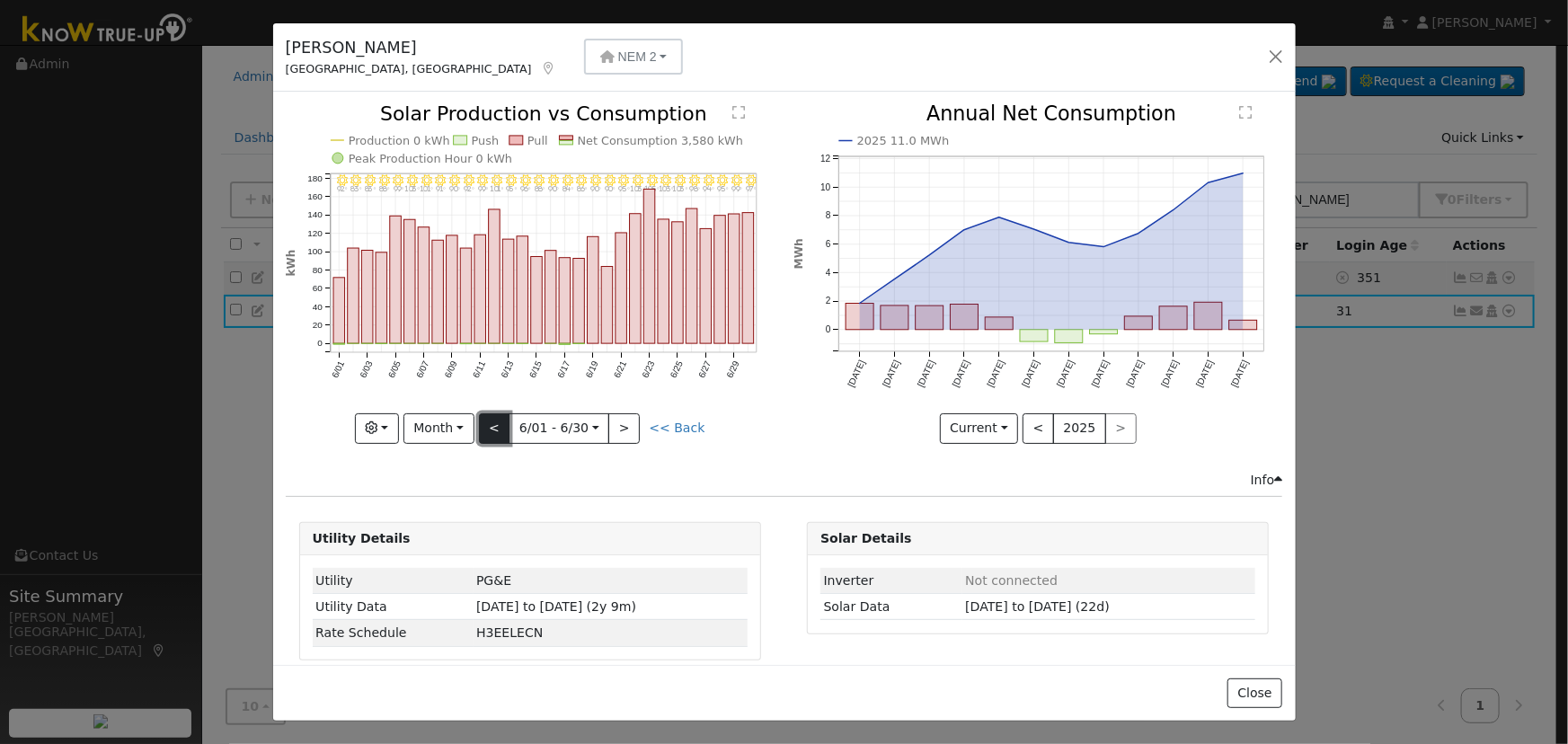
click at [504, 417] on button "<" at bounding box center [495, 428] width 32 height 31
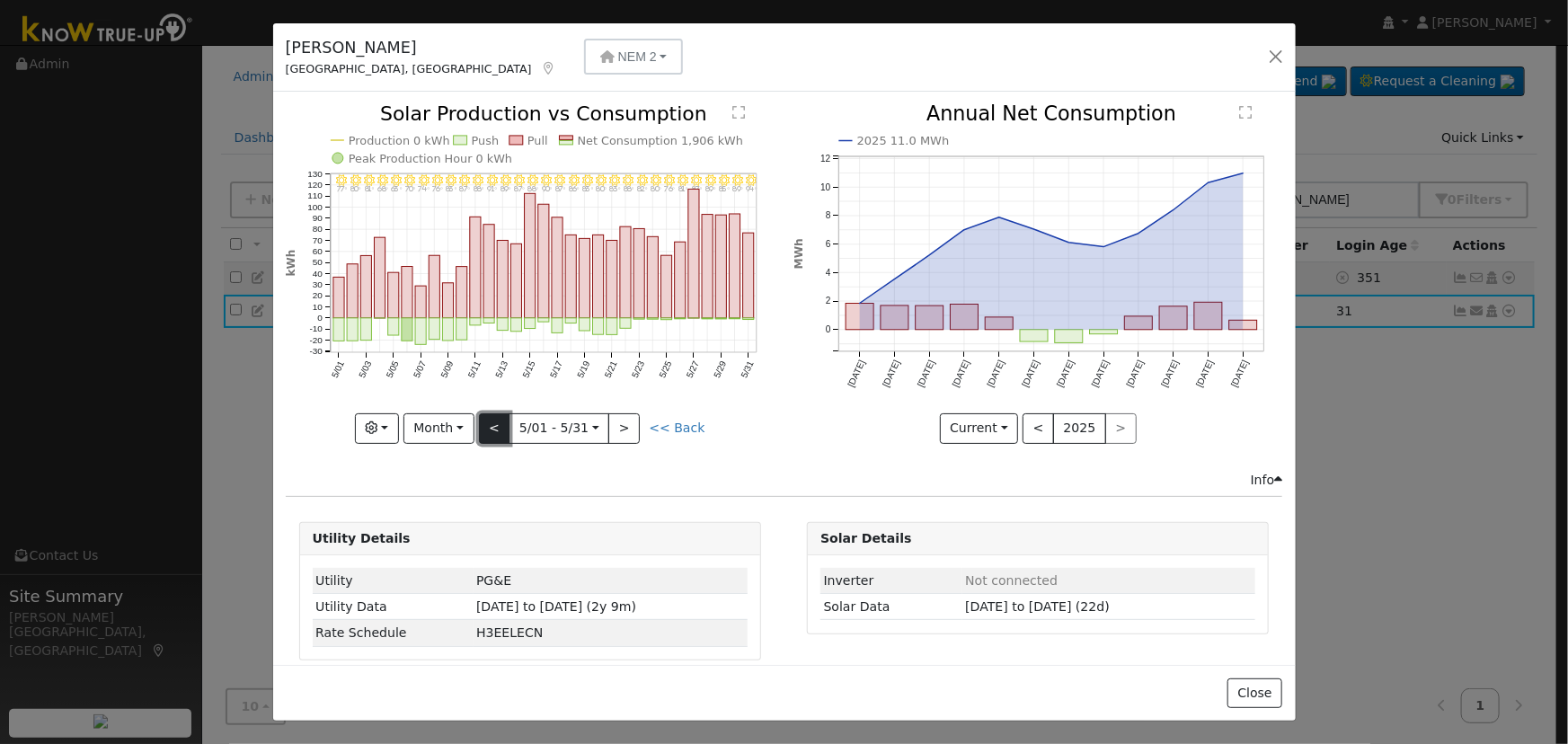
click at [504, 417] on button "<" at bounding box center [495, 428] width 32 height 31
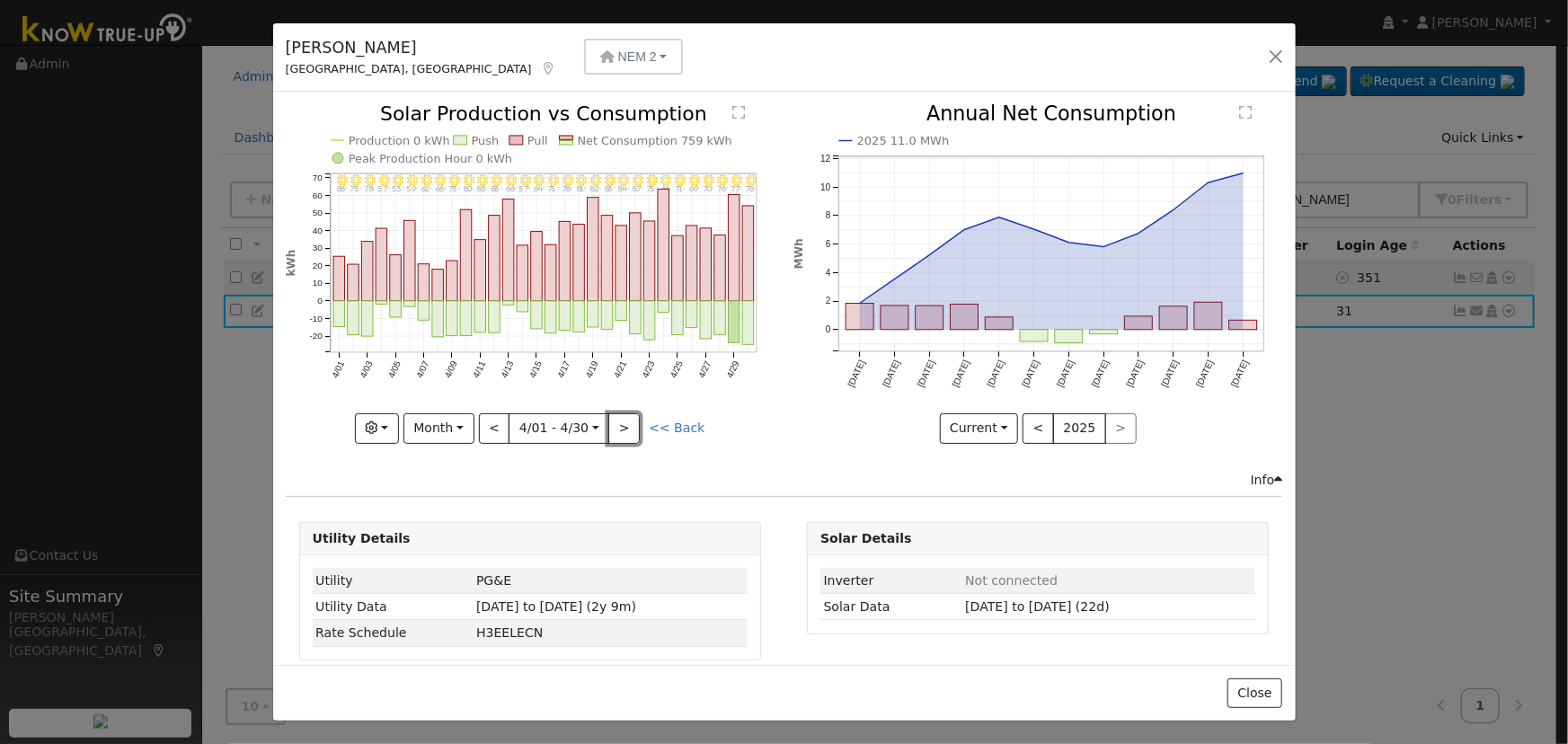
click at [621, 420] on button ">" at bounding box center [624, 428] width 32 height 31
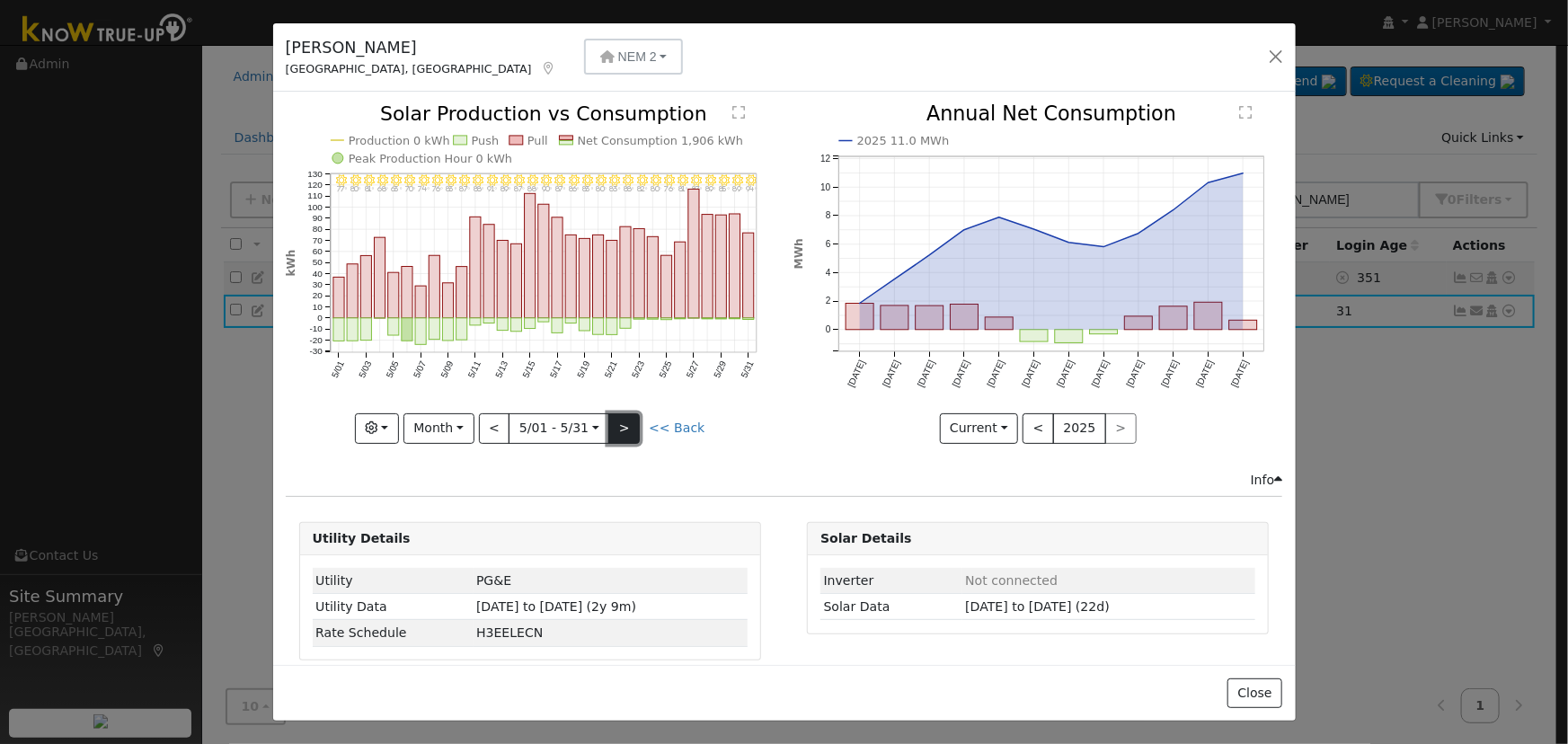
click at [619, 417] on button ">" at bounding box center [624, 428] width 32 height 31
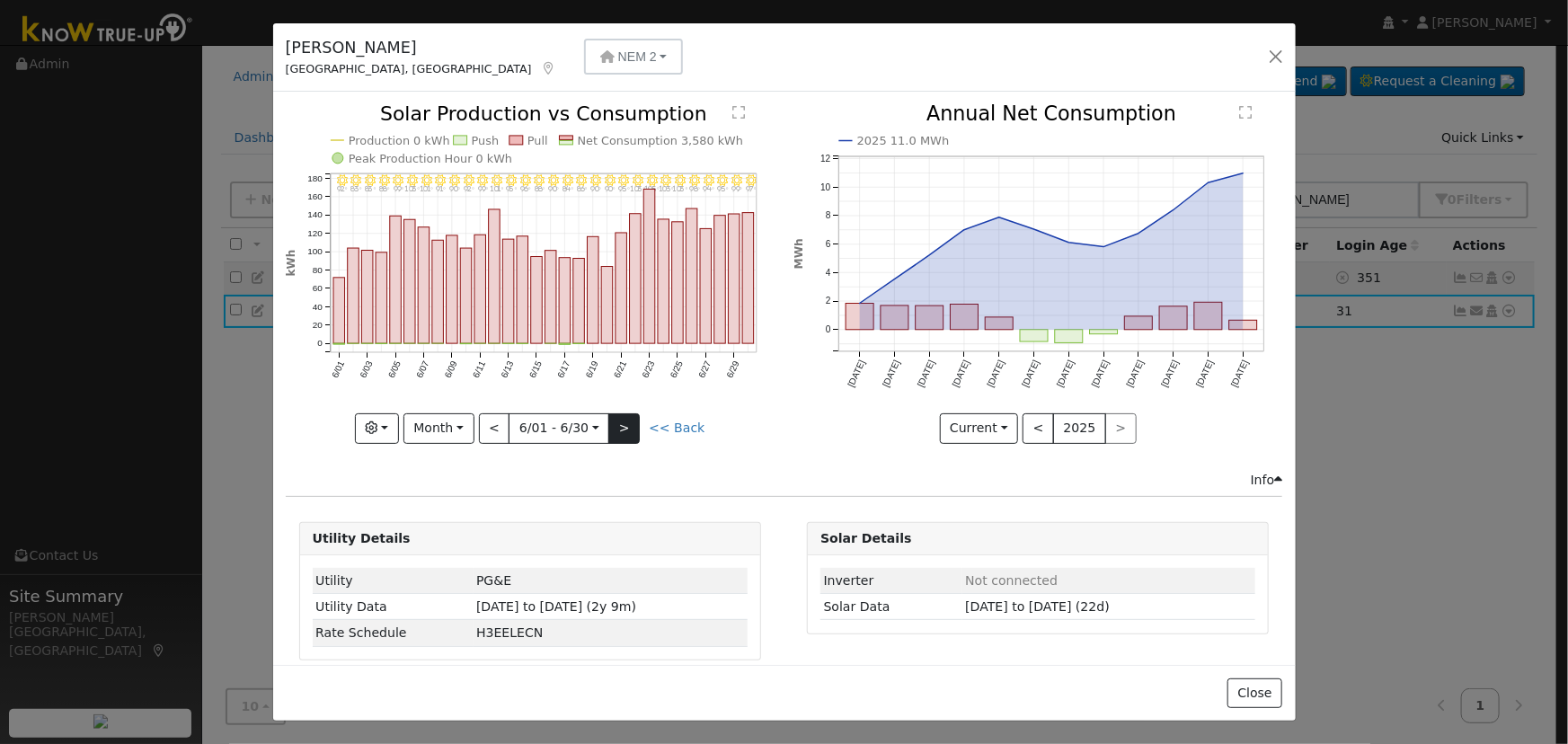
click at [619, 417] on div at bounding box center [530, 273] width 489 height 339
click at [619, 417] on button ">" at bounding box center [624, 428] width 32 height 31
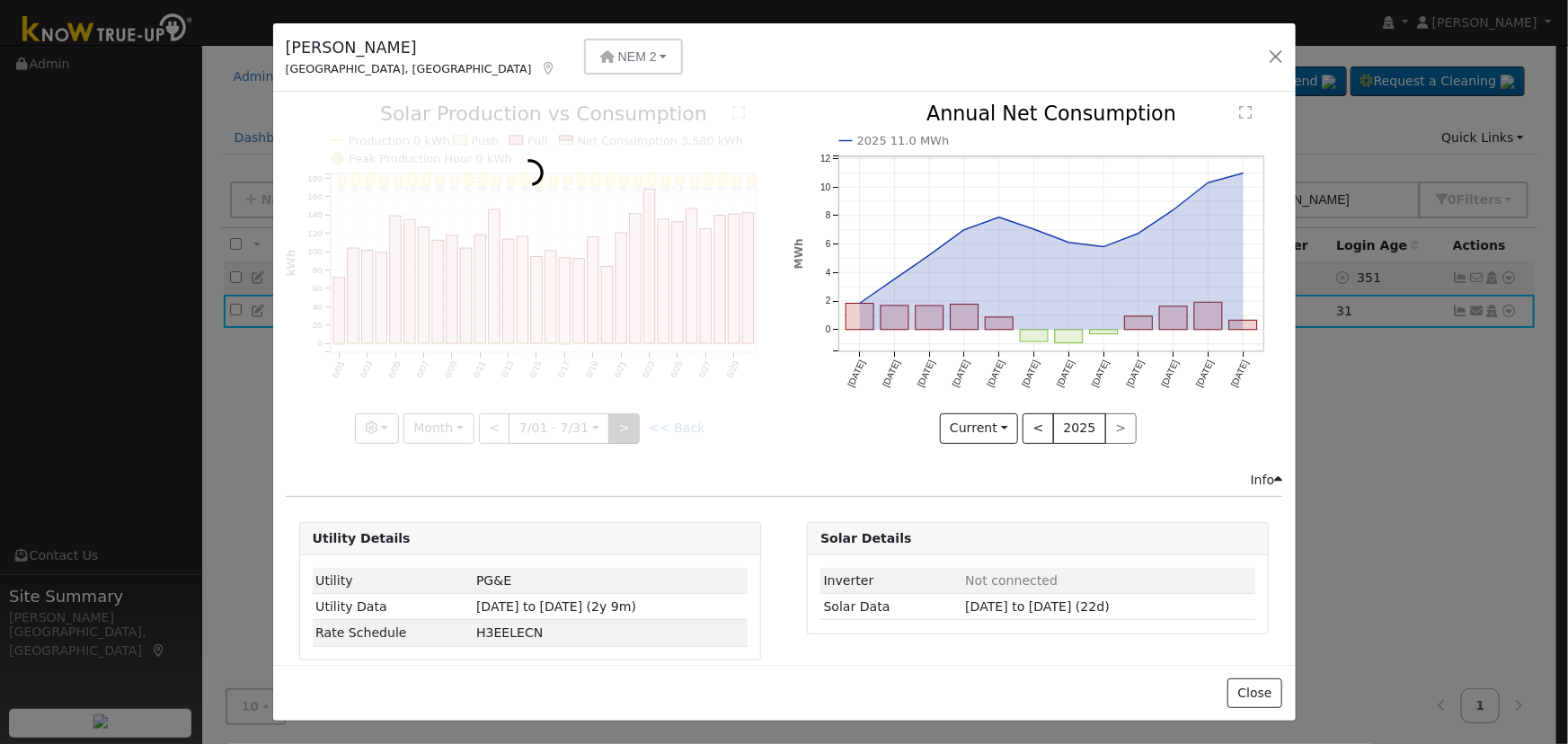
click at [619, 417] on div at bounding box center [530, 273] width 489 height 339
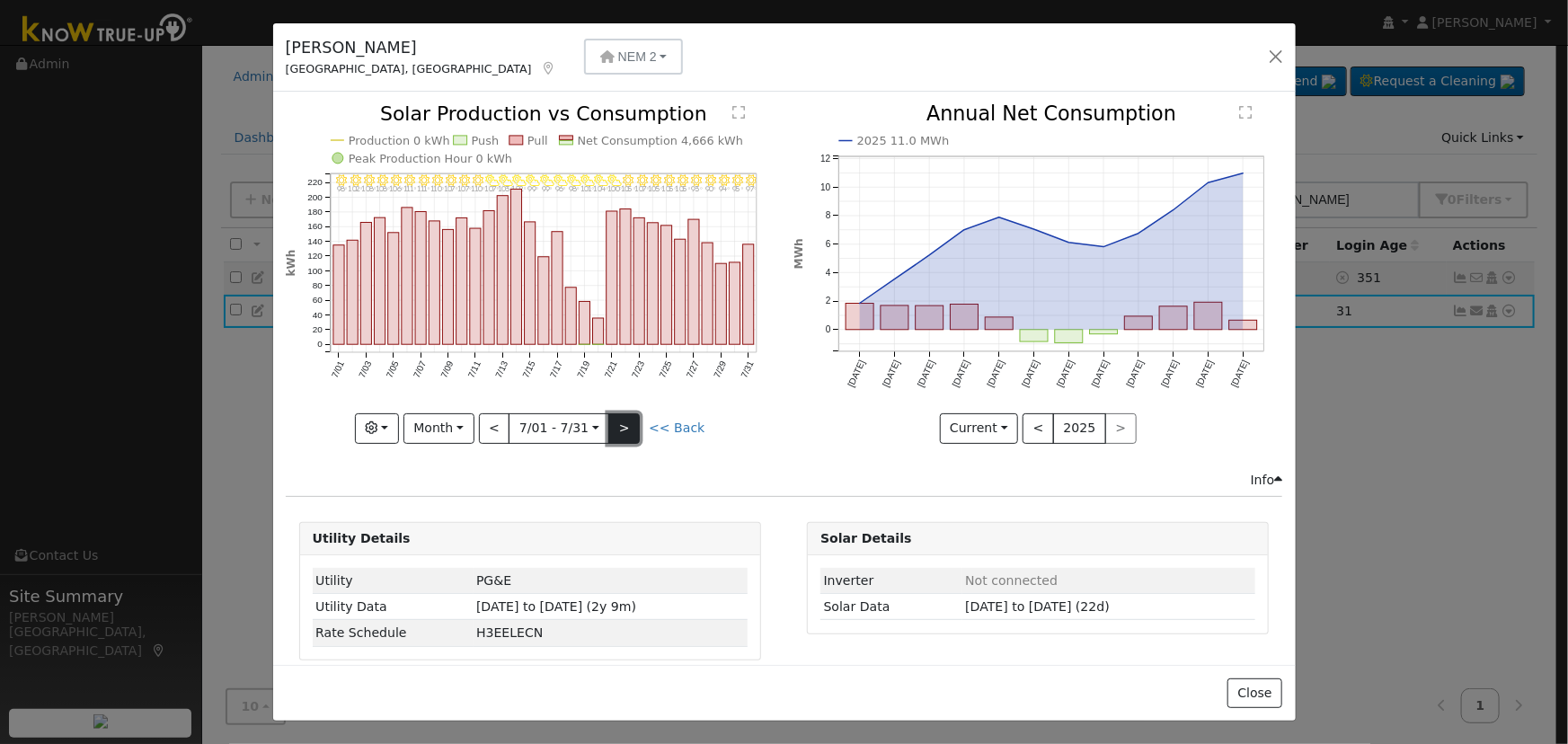
click at [619, 417] on button ">" at bounding box center [624, 428] width 32 height 31
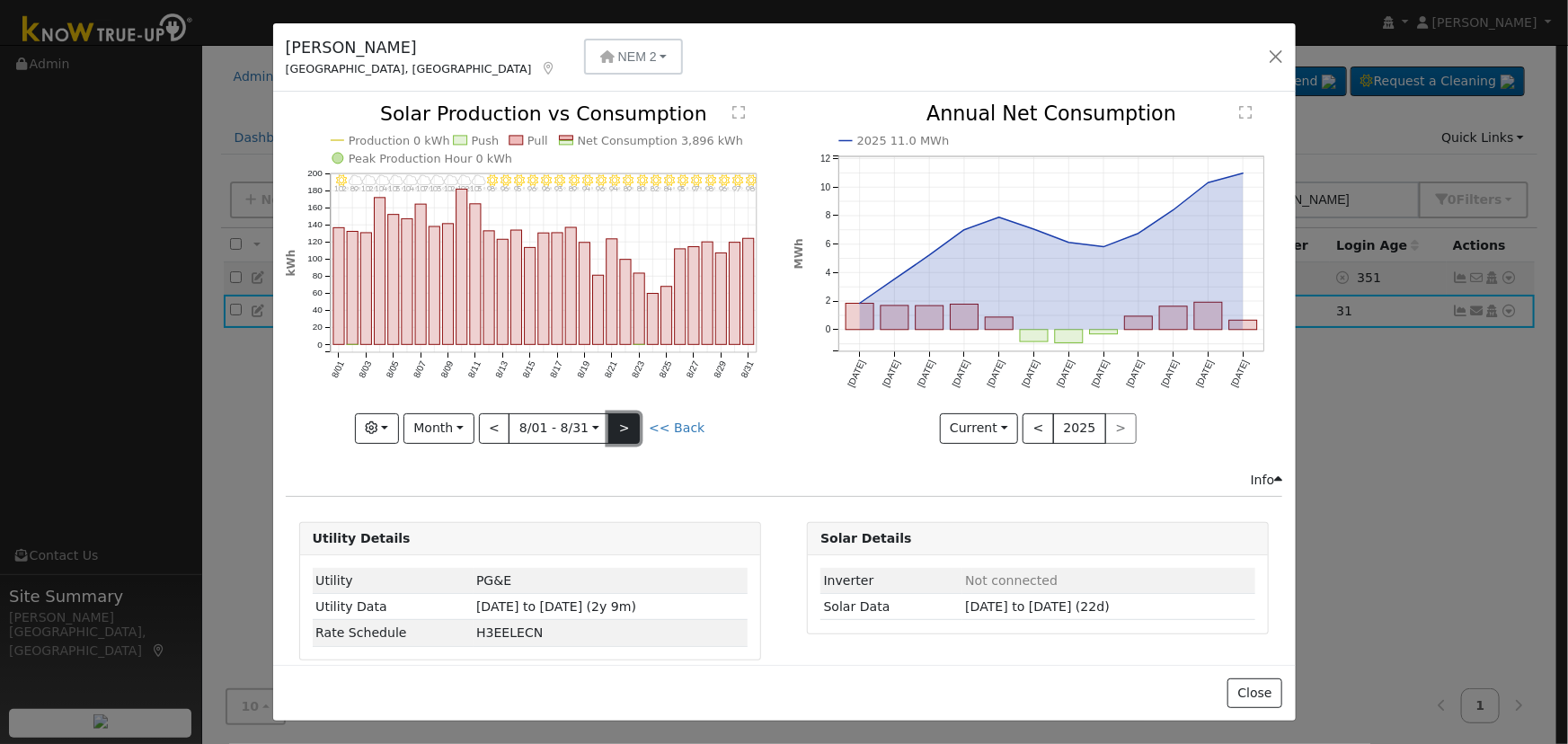
click at [619, 417] on button ">" at bounding box center [624, 428] width 32 height 31
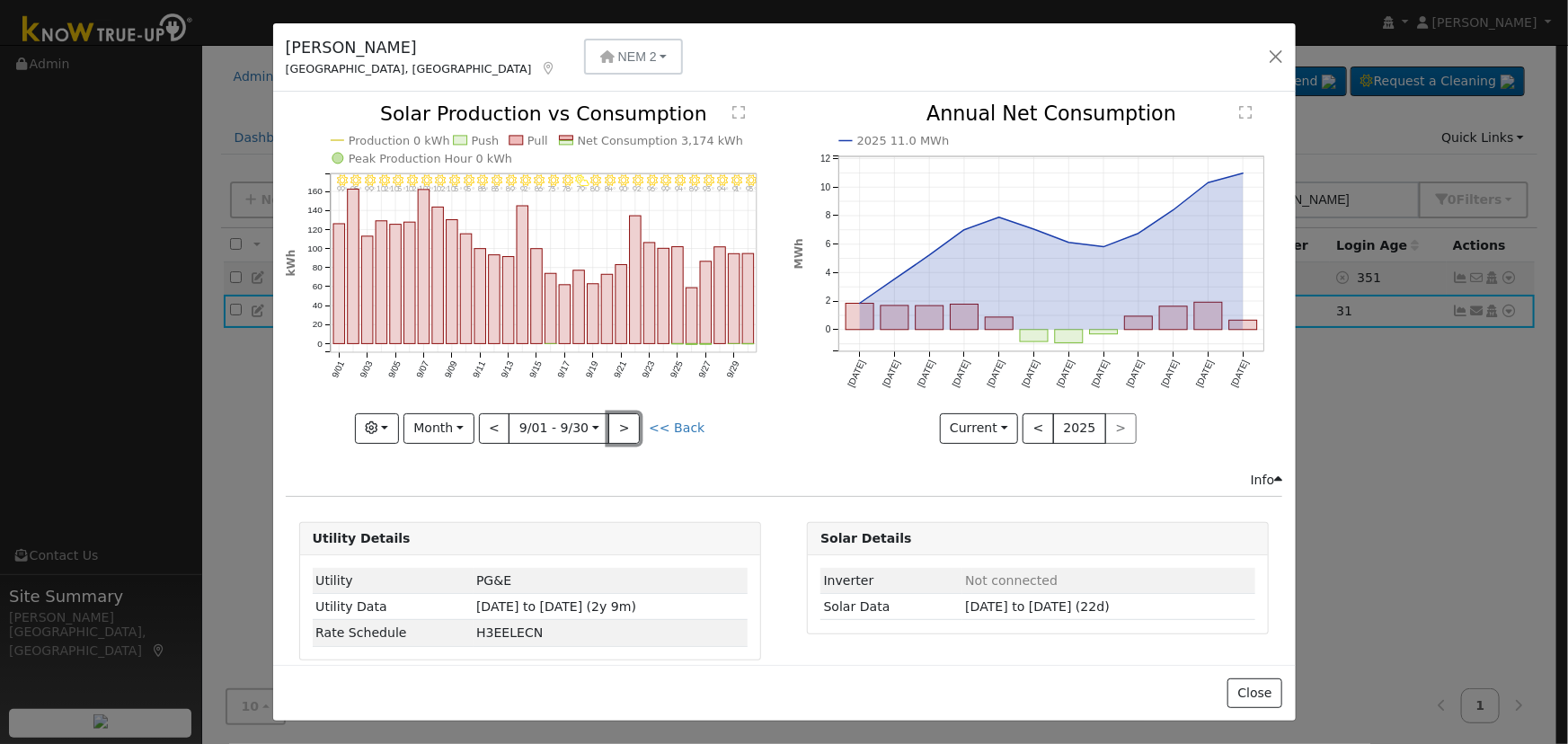
click at [619, 418] on button ">" at bounding box center [624, 428] width 32 height 31
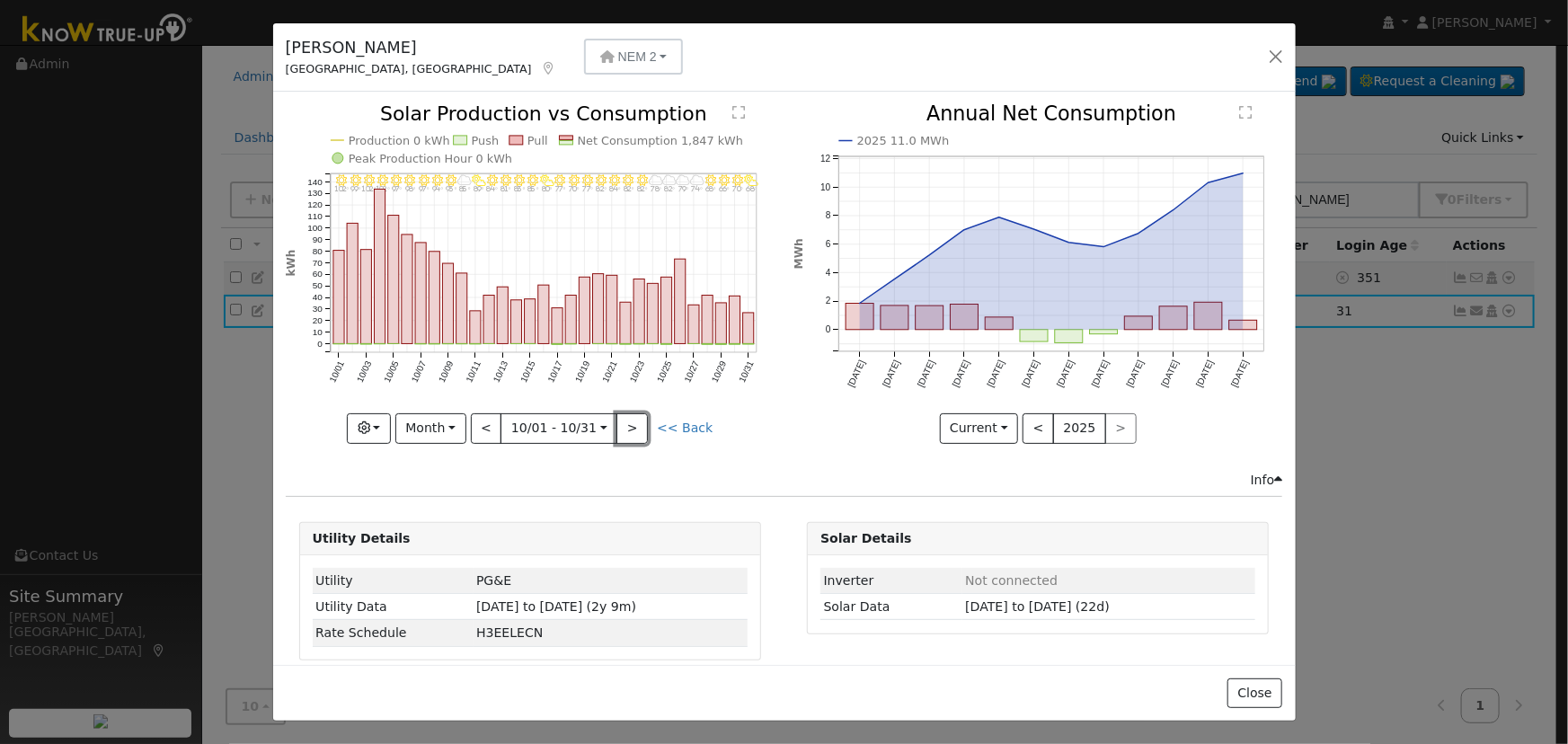
click at [619, 418] on button ">" at bounding box center [633, 428] width 32 height 31
type input "[DATE]"
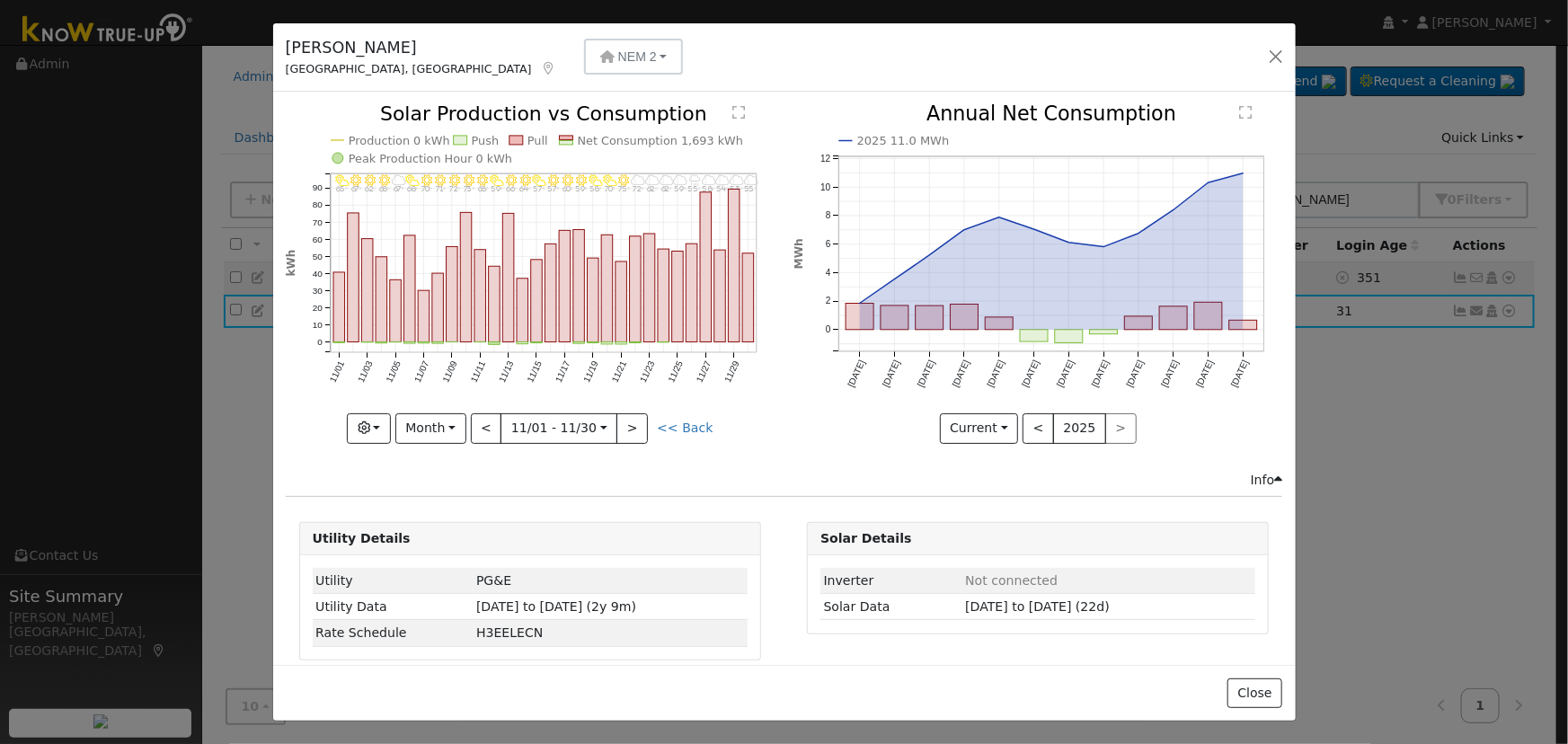
click at [1261, 52] on div "[PERSON_NAME], [GEOGRAPHIC_DATA] NEM 2 NEM 2 [STREET_ADDRESS] Primary Account N…" at bounding box center [784, 59] width 1023 height 70
click at [1272, 58] on button "button" at bounding box center [1275, 56] width 25 height 25
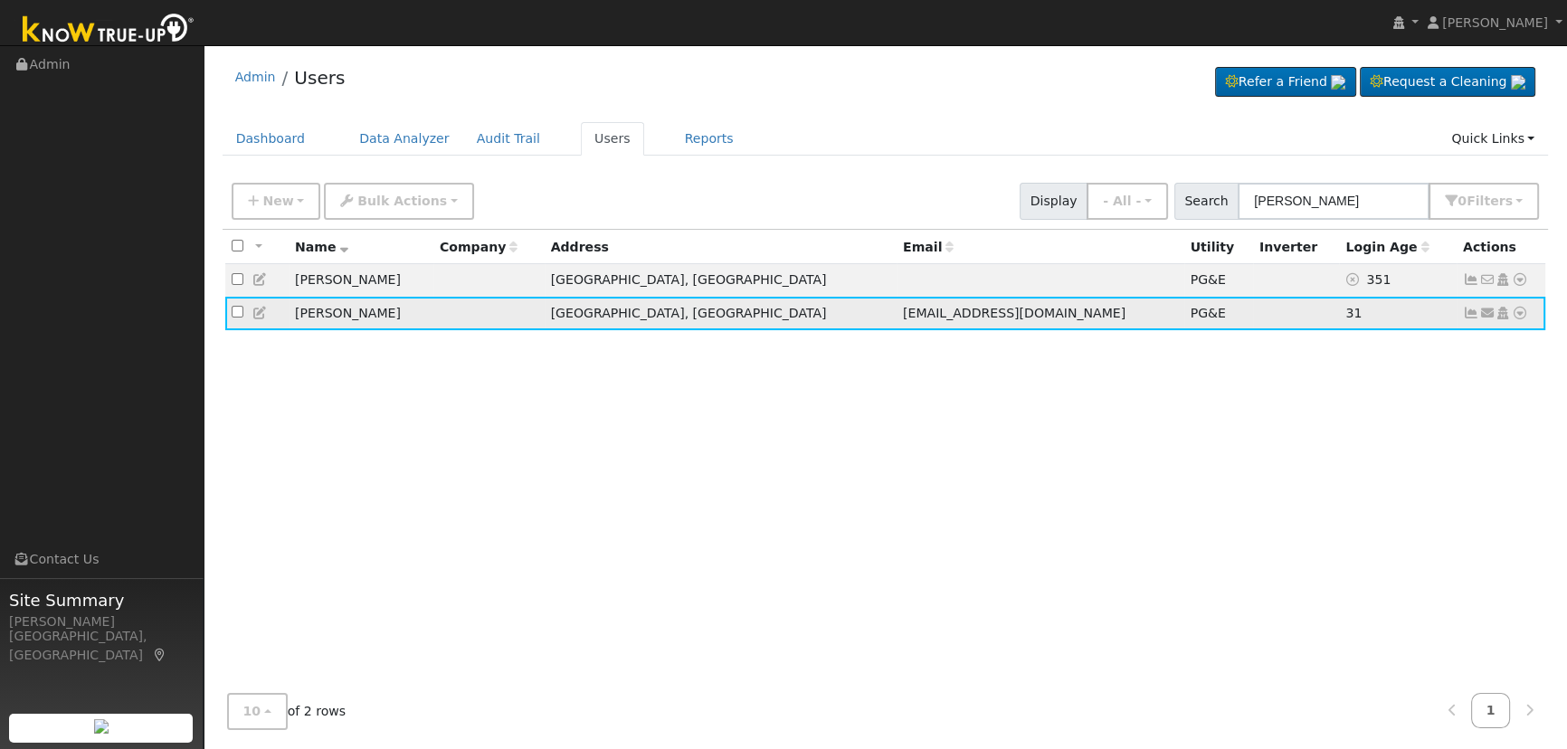
click at [251, 313] on td at bounding box center [256, 313] width 63 height 33
click at [261, 319] on icon at bounding box center [260, 313] width 16 height 13
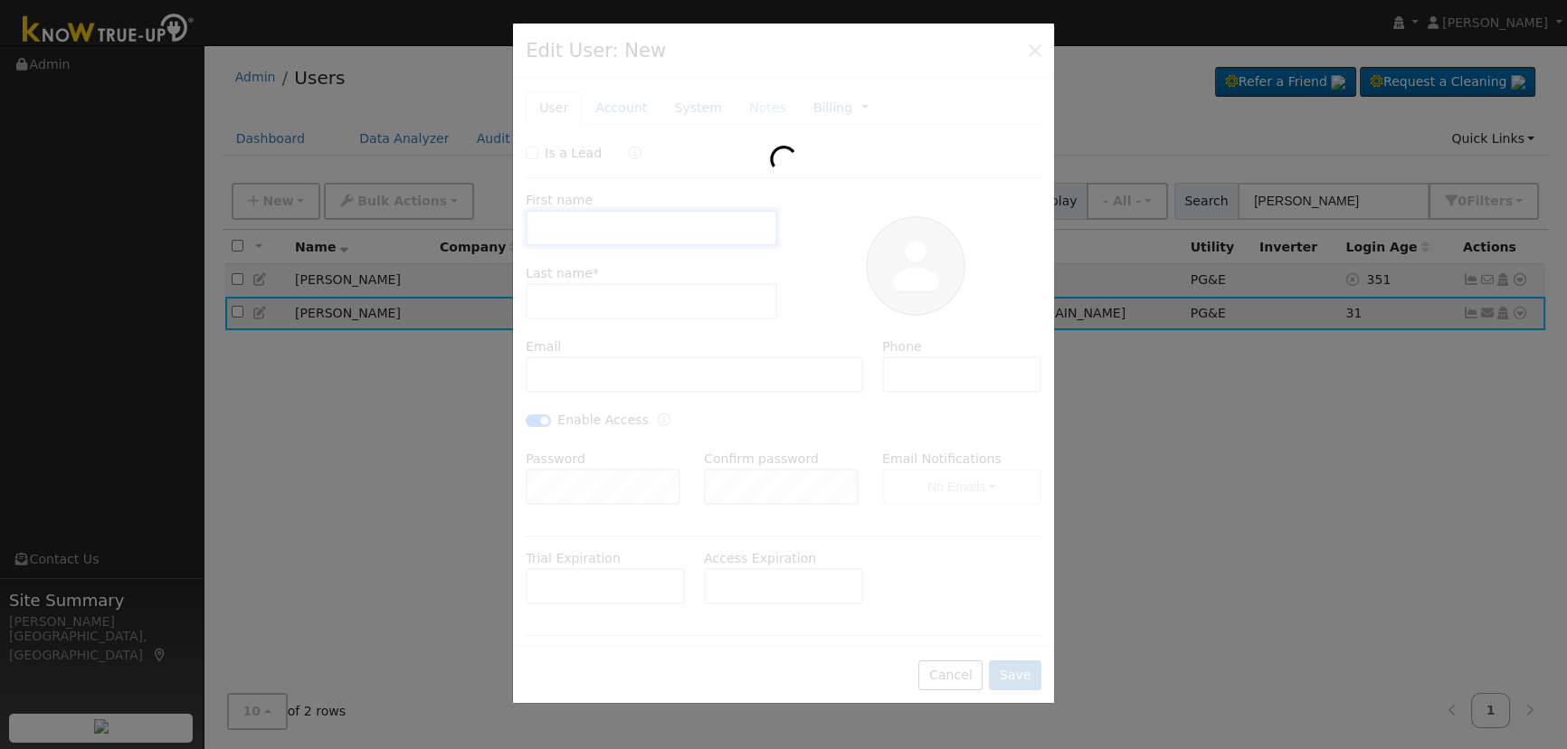
type input "[PERSON_NAME]"
type input "[EMAIL_ADDRESS][DOMAIN_NAME]"
type input "5599943191"
checkbox input "true"
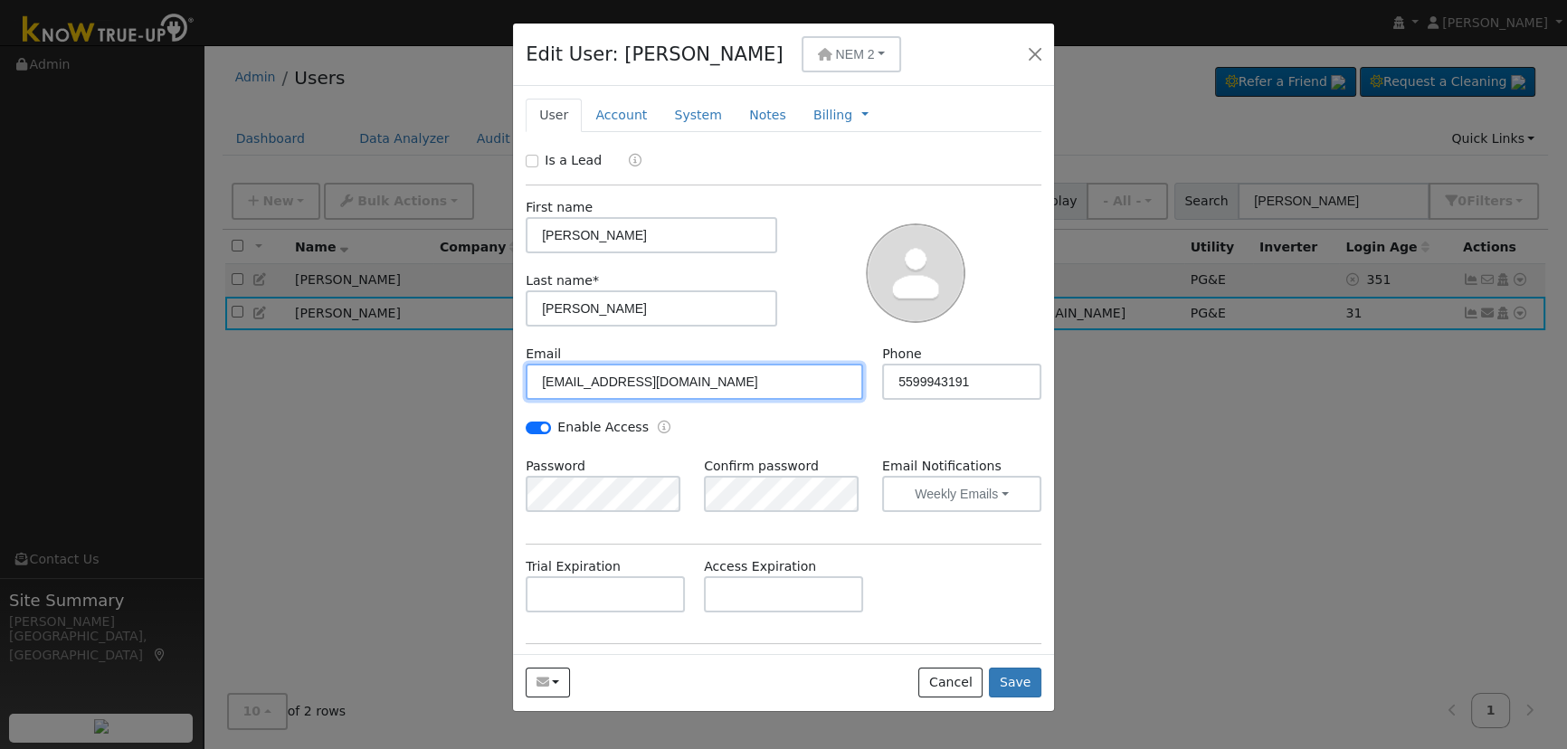
click at [662, 386] on input "[EMAIL_ADDRESS][DOMAIN_NAME]" at bounding box center [694, 382] width 337 height 36
drag, startPoint x: 660, startPoint y: 380, endPoint x: 407, endPoint y: 377, distance: 253.3
click at [407, 379] on div "Edit User: [PERSON_NAME] NEM 2 NEM 2 [STREET_ADDRESS] Primary Account NEM 3 [ST…" at bounding box center [783, 374] width 1567 height 749
paste input "[EMAIL_ADDRESS][DOMAIN_NAME]"
type input "[EMAIL_ADDRESS][DOMAIN_NAME]"
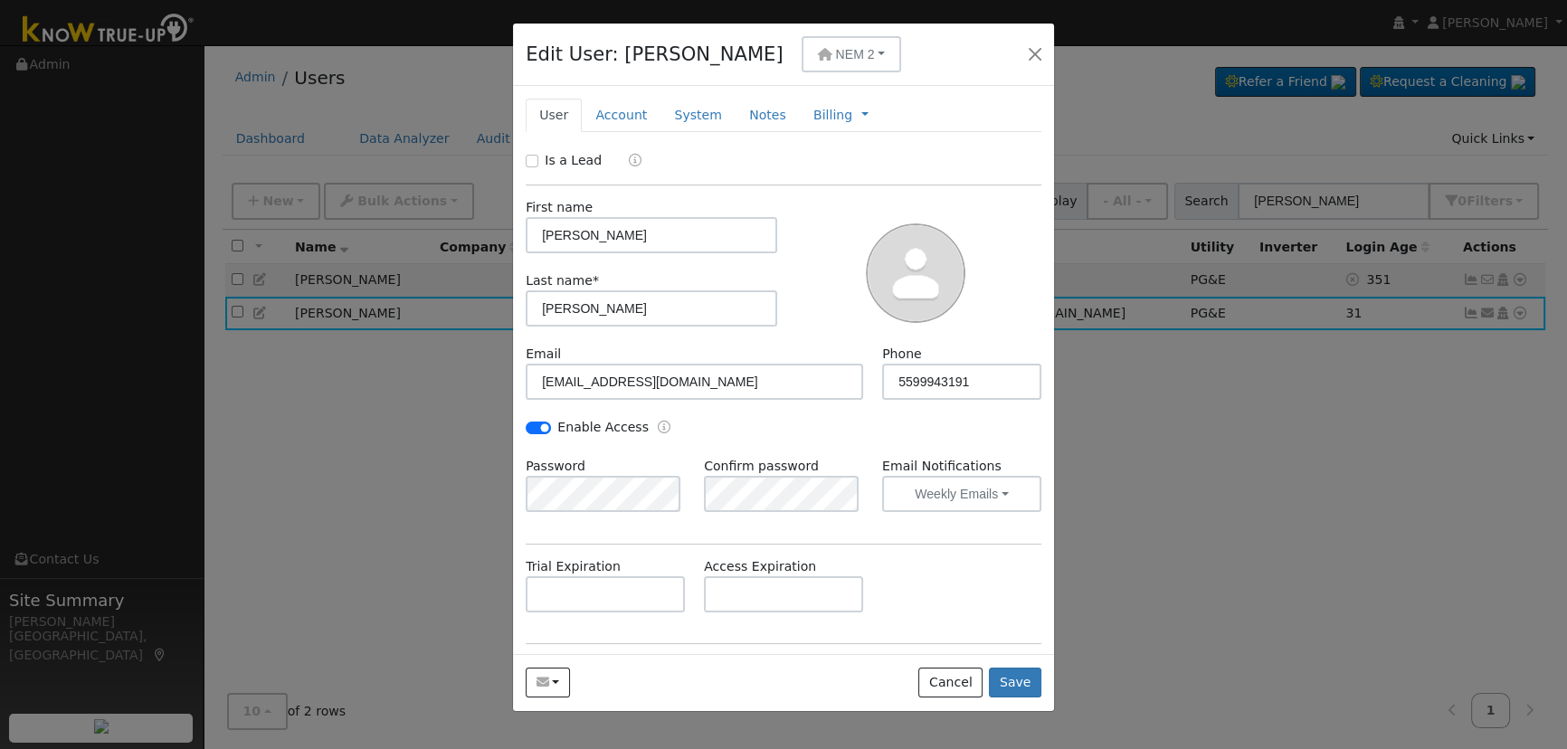
click at [866, 327] on div at bounding box center [916, 278] width 100 height 134
click at [836, 58] on span "NEM 2" at bounding box center [855, 54] width 39 height 14
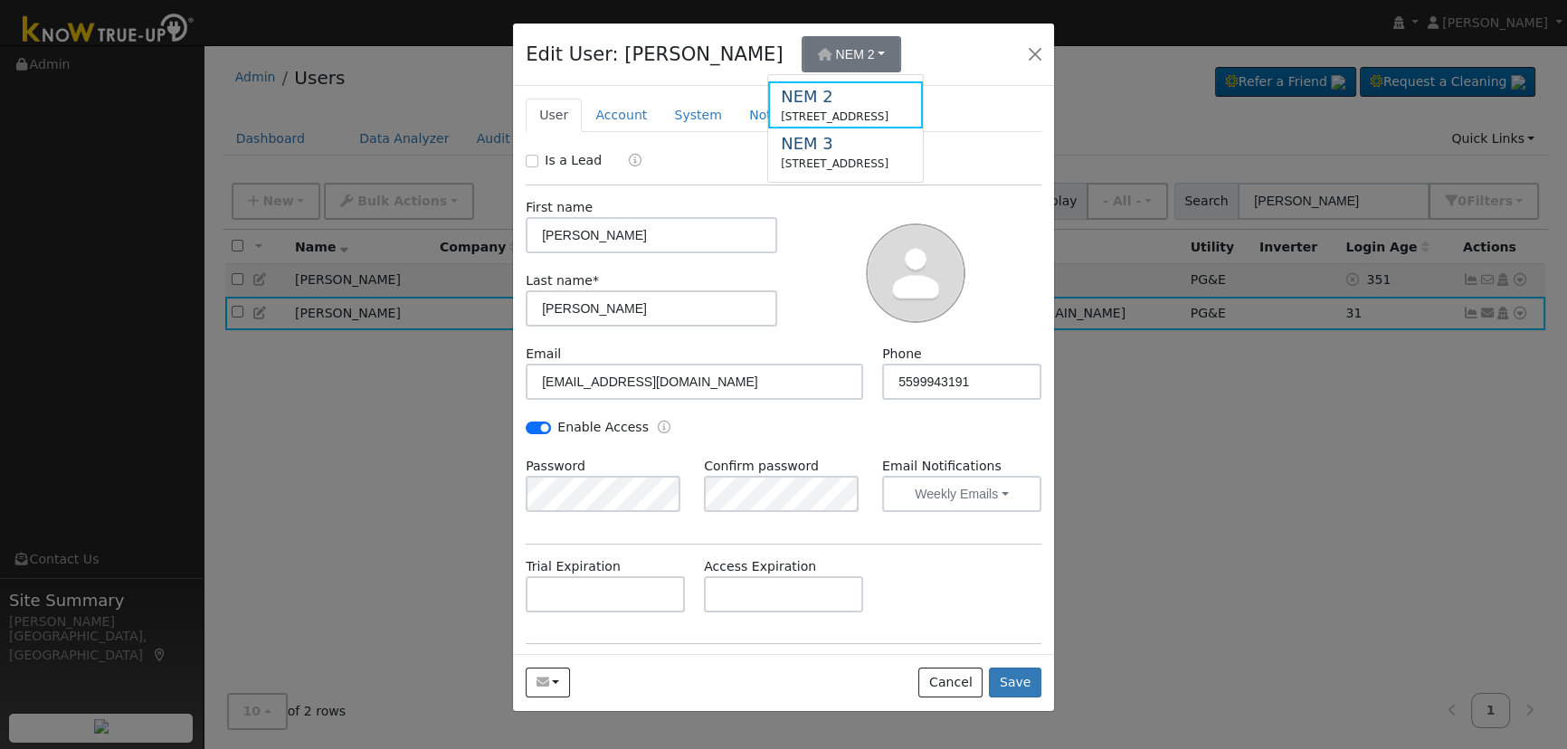
click at [825, 259] on div at bounding box center [915, 271] width 264 height 147
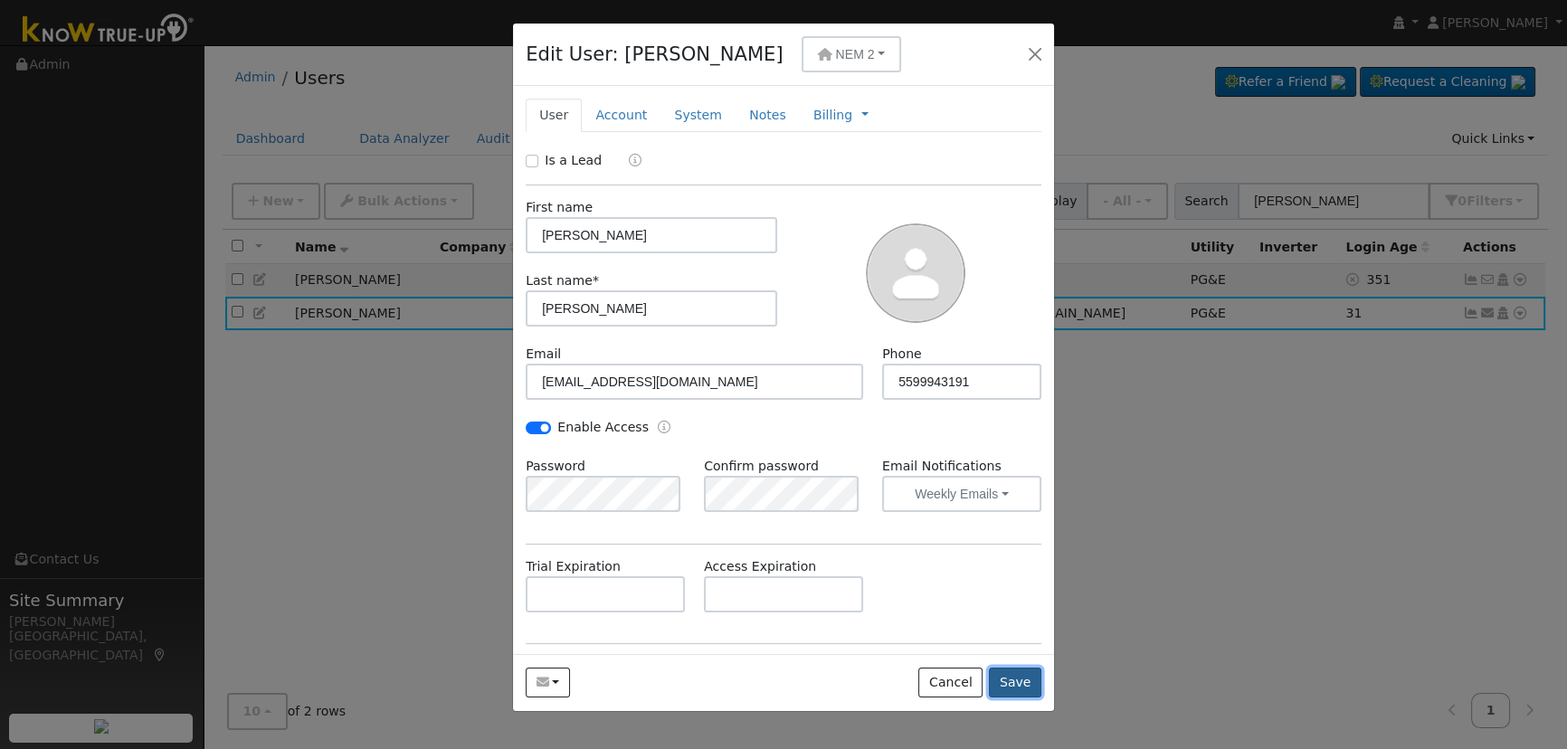
click at [1013, 679] on button "Save" at bounding box center [1015, 683] width 52 height 31
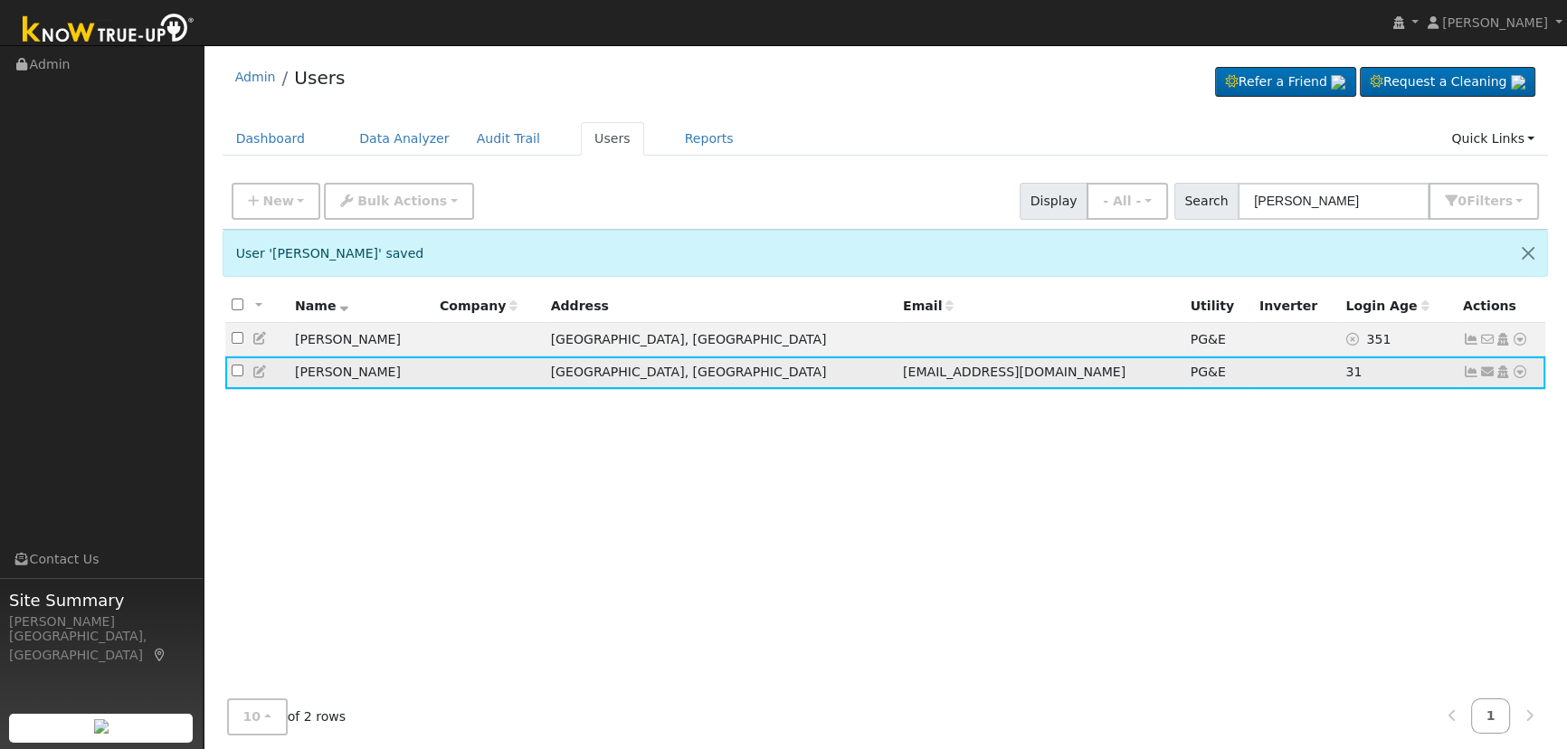
click at [1476, 372] on icon at bounding box center [1471, 371] width 16 height 13
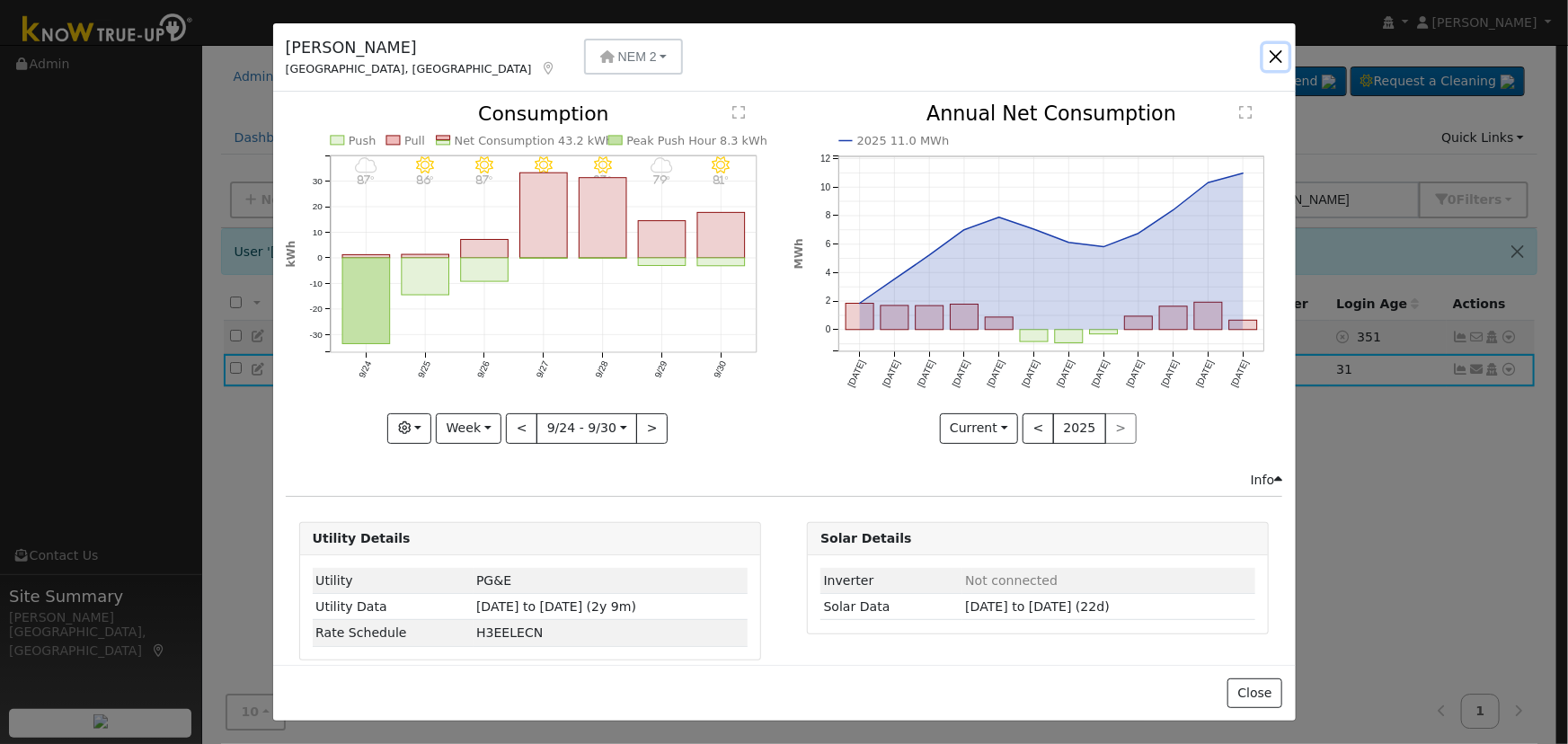
click at [1269, 62] on button "button" at bounding box center [1275, 56] width 25 height 25
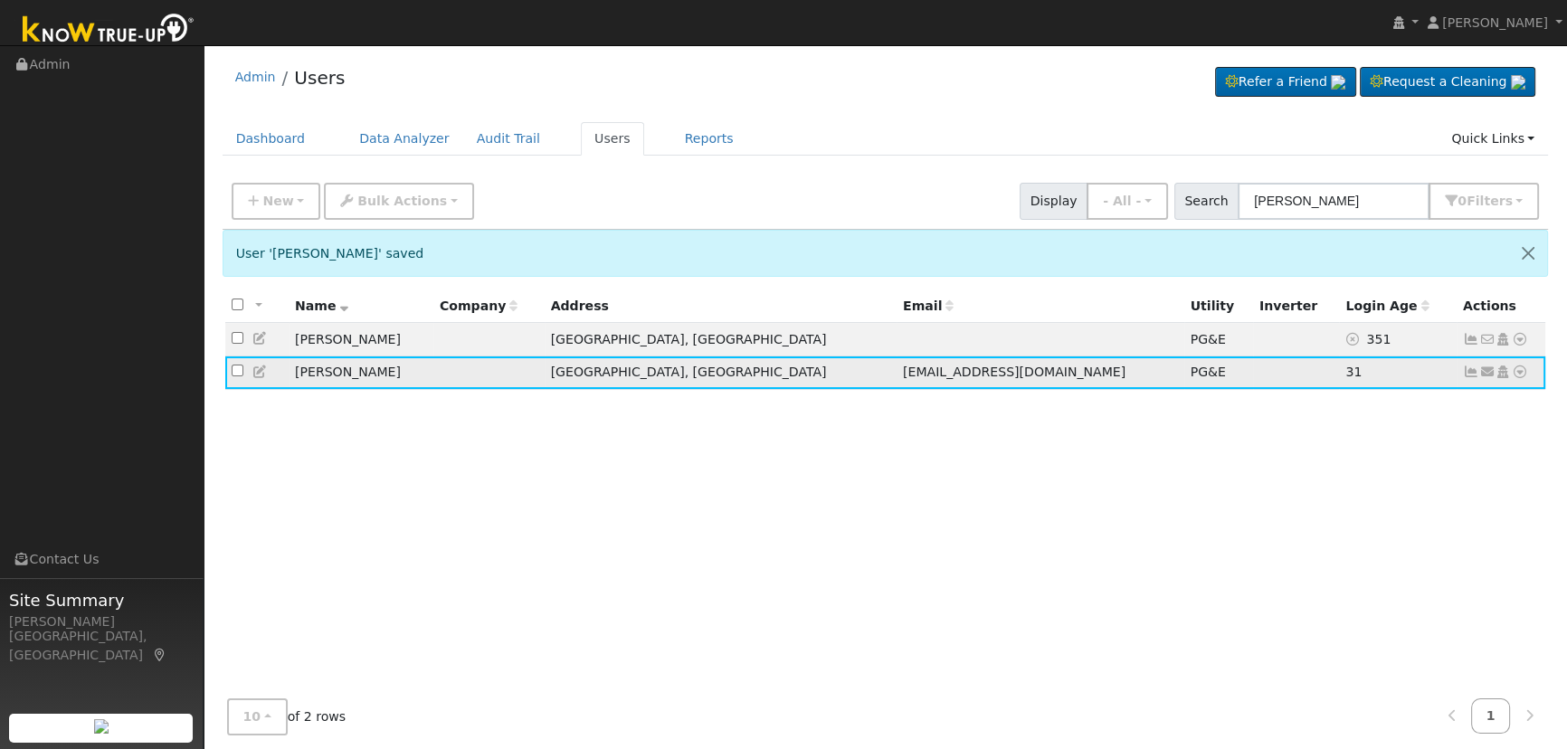
click at [1486, 378] on icon at bounding box center [1487, 371] width 16 height 13
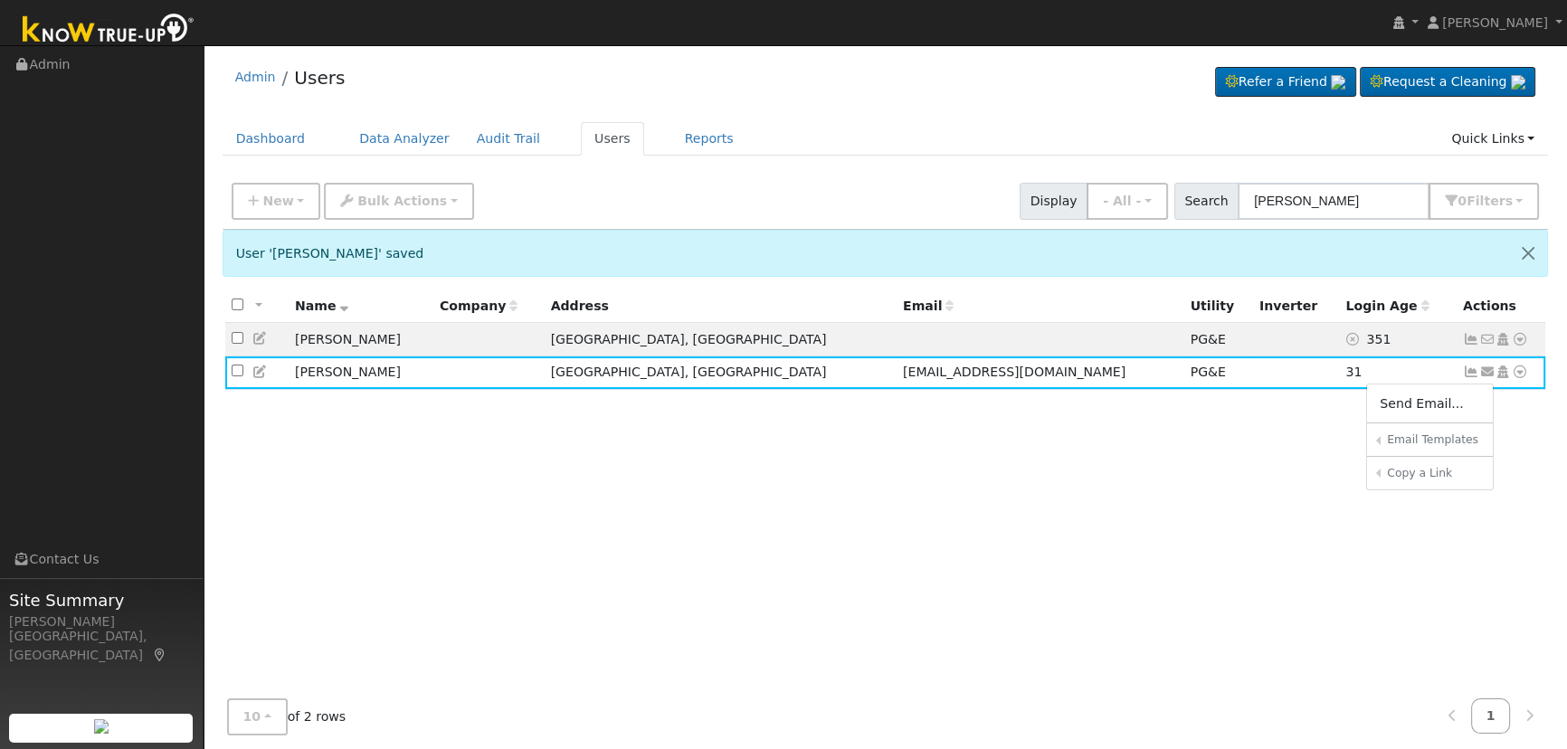
drag, startPoint x: 1310, startPoint y: 422, endPoint x: 1381, endPoint y: 409, distance: 72.7
click at [1310, 422] on div "All None All on page None on page Name Company Address Email Utility Inverter L…" at bounding box center [886, 514] width 1326 height 450
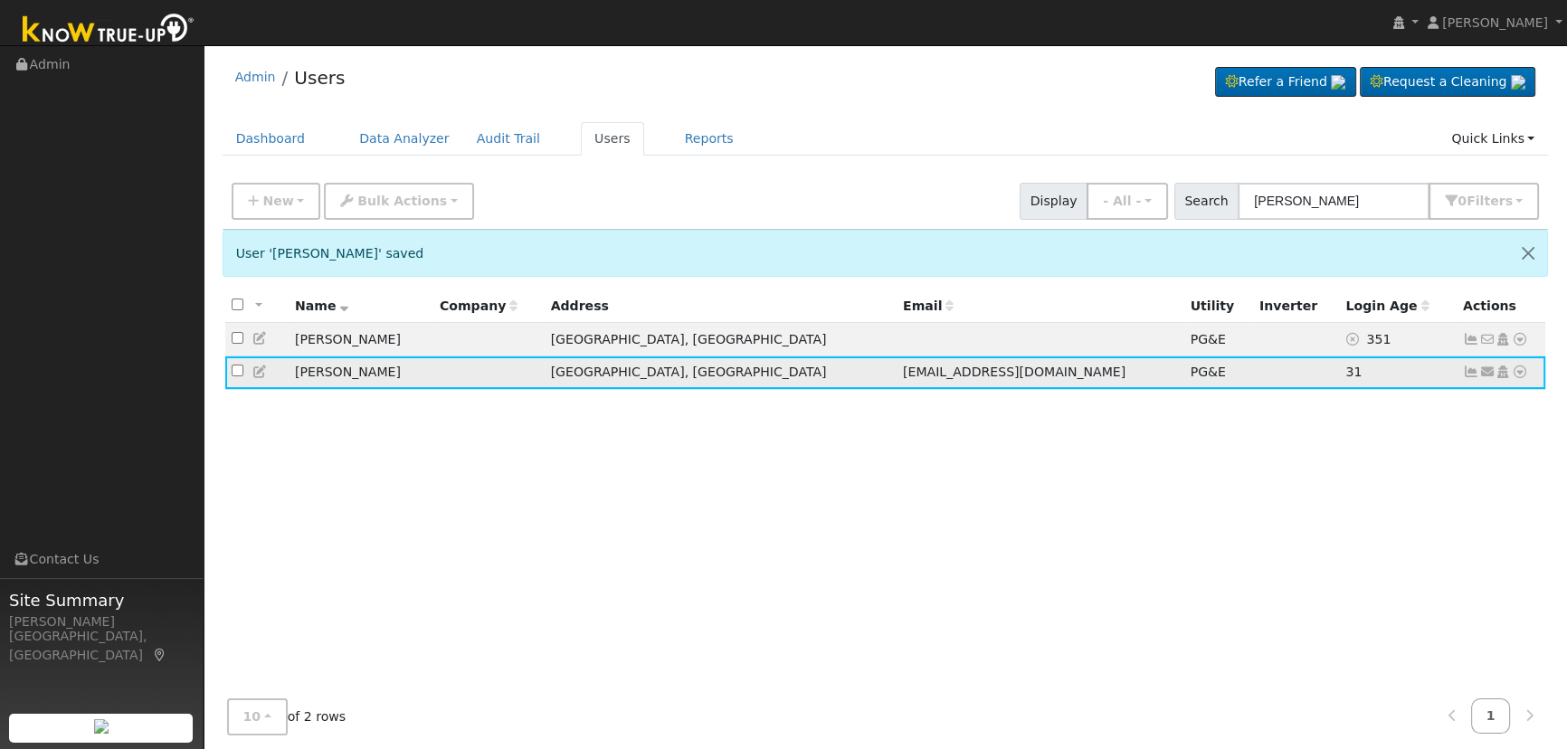
click at [1471, 375] on icon at bounding box center [1471, 371] width 16 height 13
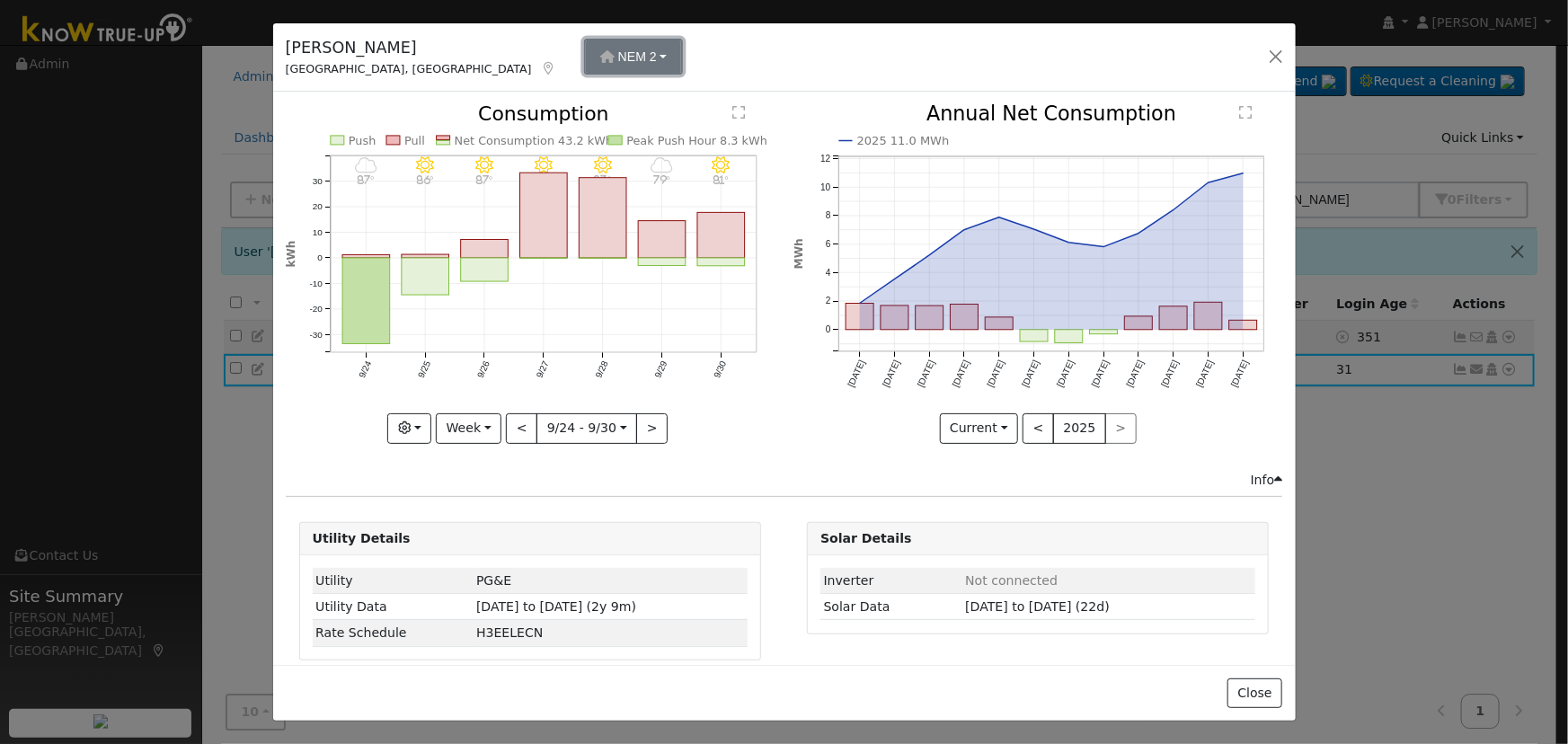
click at [584, 70] on button "NEM 2" at bounding box center [634, 57] width 99 height 36
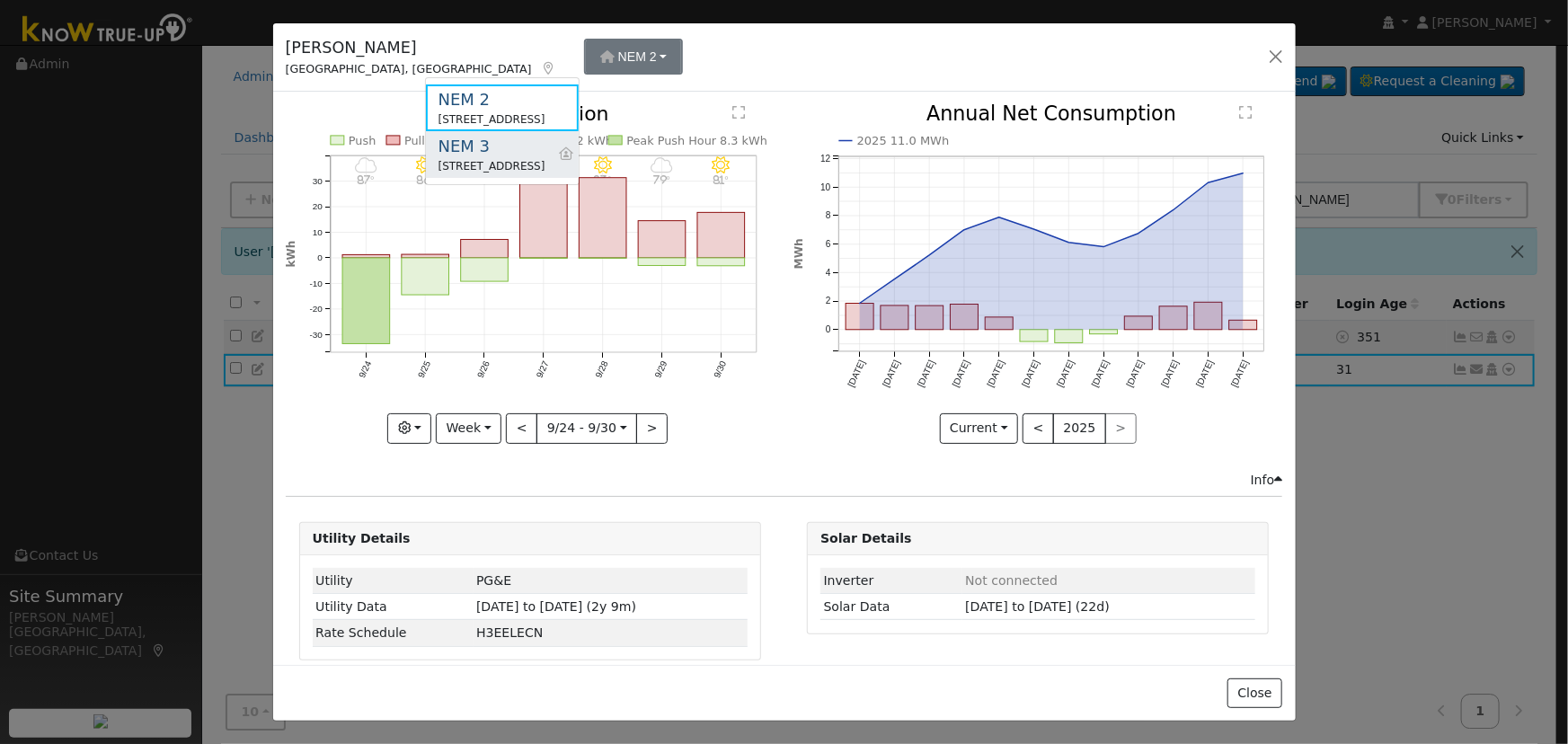
click at [489, 146] on div "NEM 3" at bounding box center [492, 146] width 107 height 24
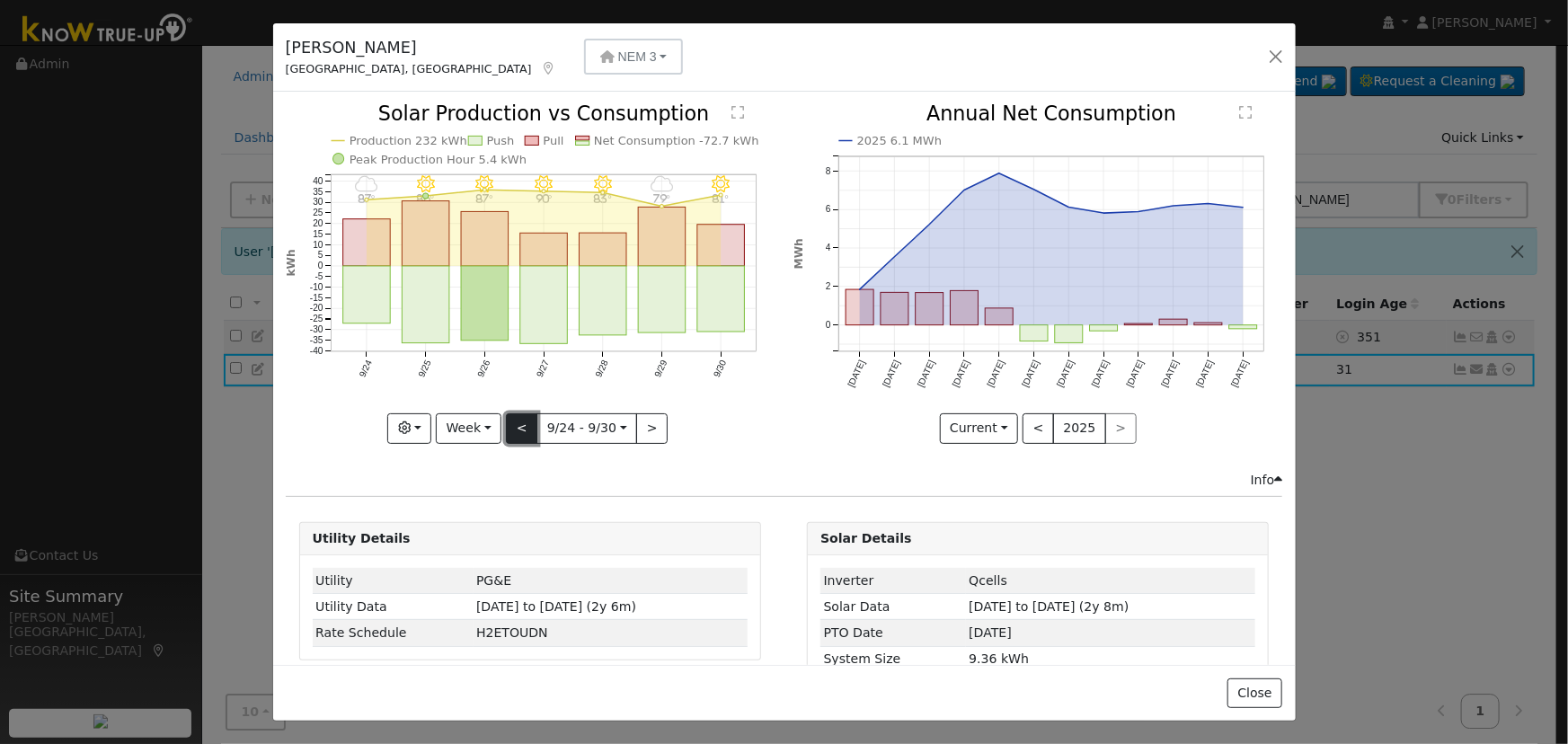
click at [516, 419] on button "<" at bounding box center [521, 428] width 32 height 31
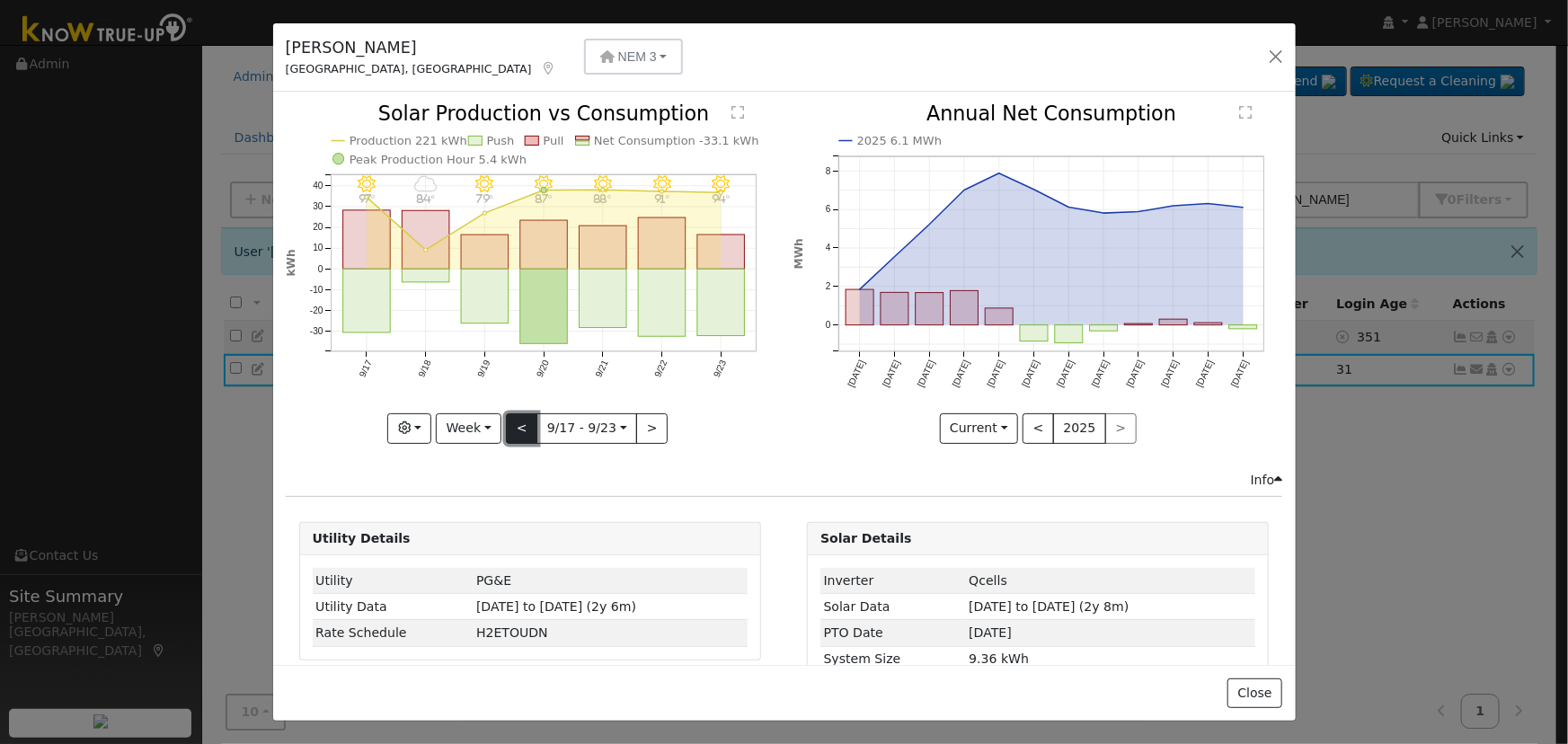
click at [516, 419] on button "<" at bounding box center [521, 428] width 32 height 31
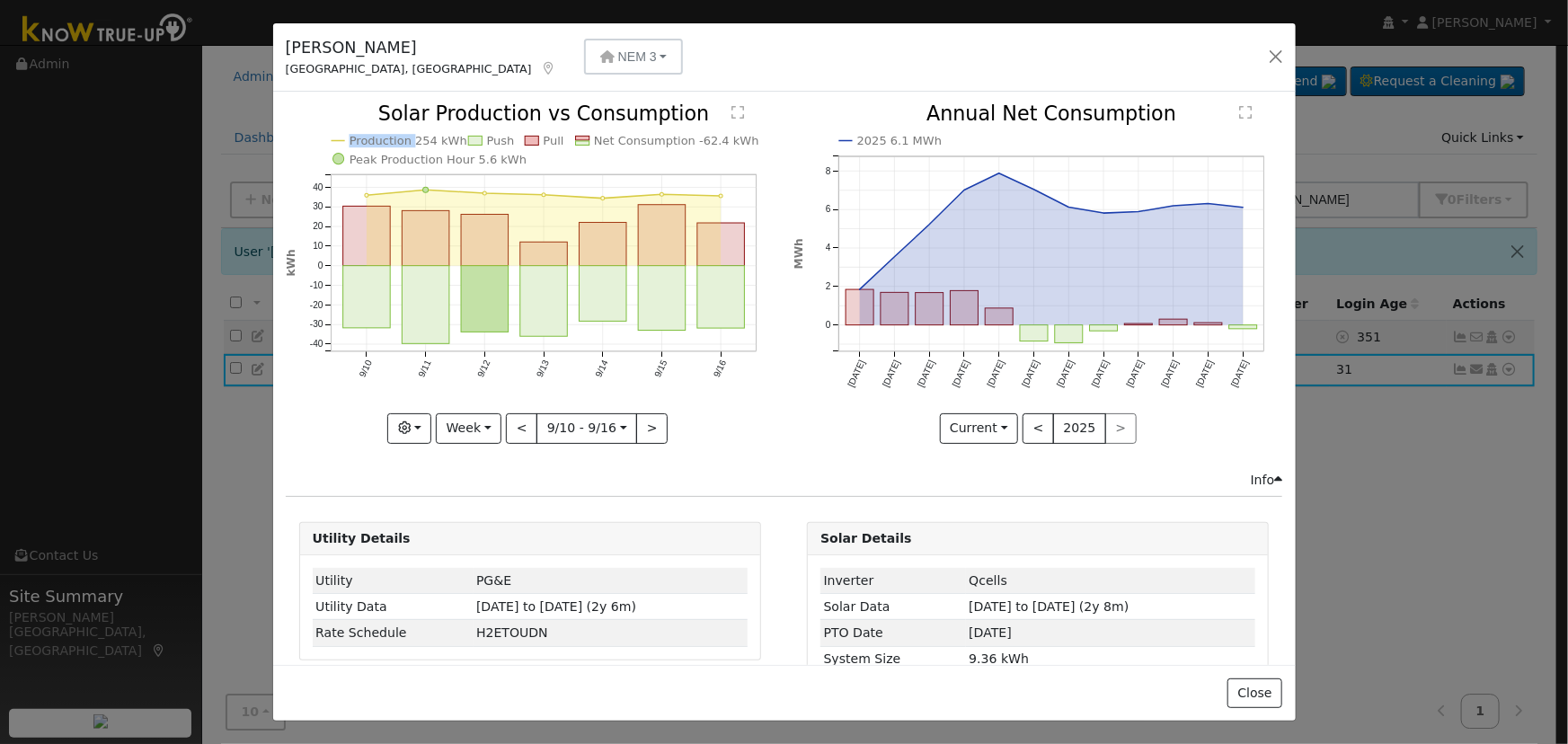
click at [516, 419] on div at bounding box center [530, 273] width 489 height 339
click at [645, 415] on button ">" at bounding box center [652, 428] width 32 height 31
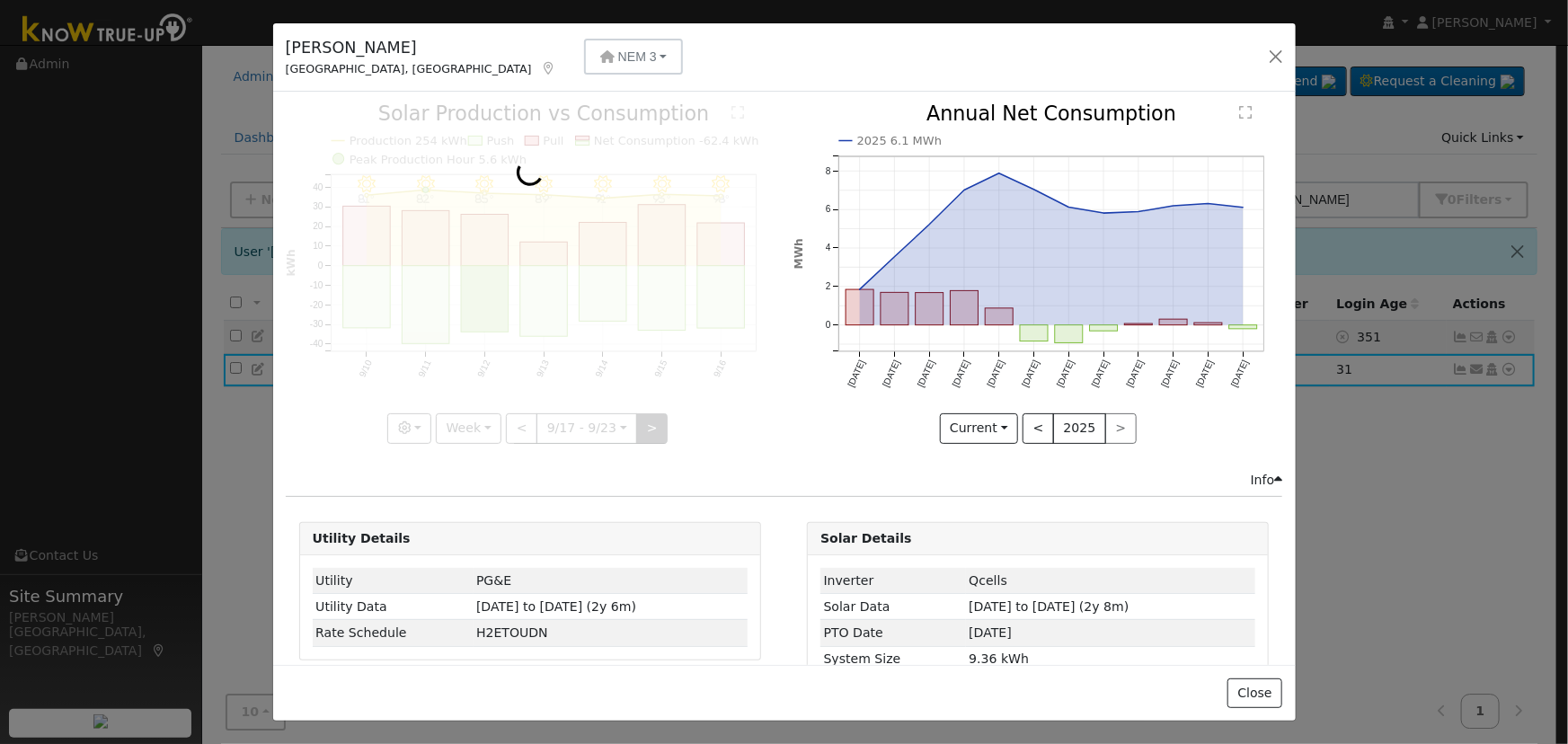
click at [645, 415] on div at bounding box center [530, 273] width 489 height 339
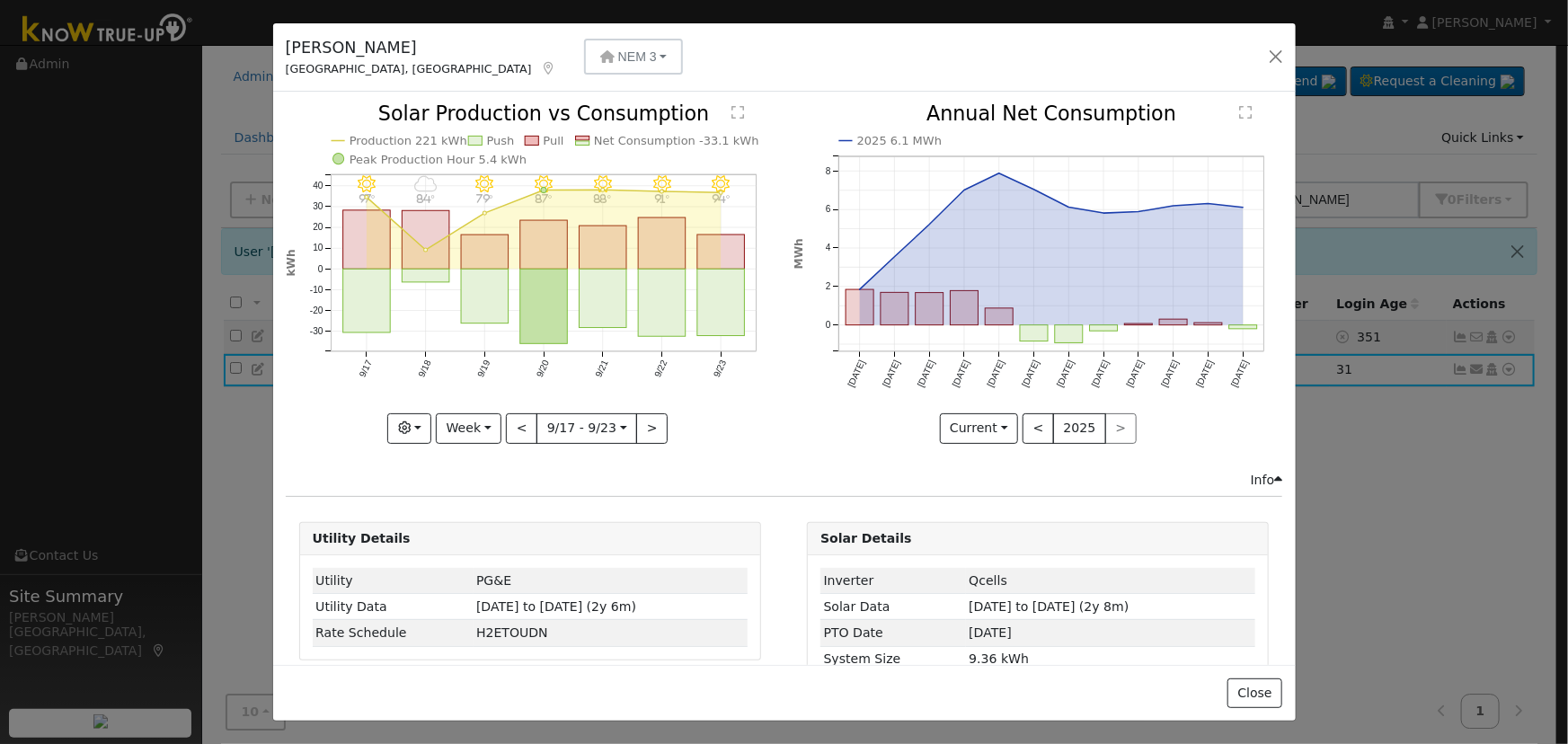
click at [645, 416] on div at bounding box center [530, 273] width 489 height 339
click at [485, 426] on button "Week" at bounding box center [469, 428] width 66 height 31
click at [464, 462] on link "Day" at bounding box center [499, 464] width 125 height 25
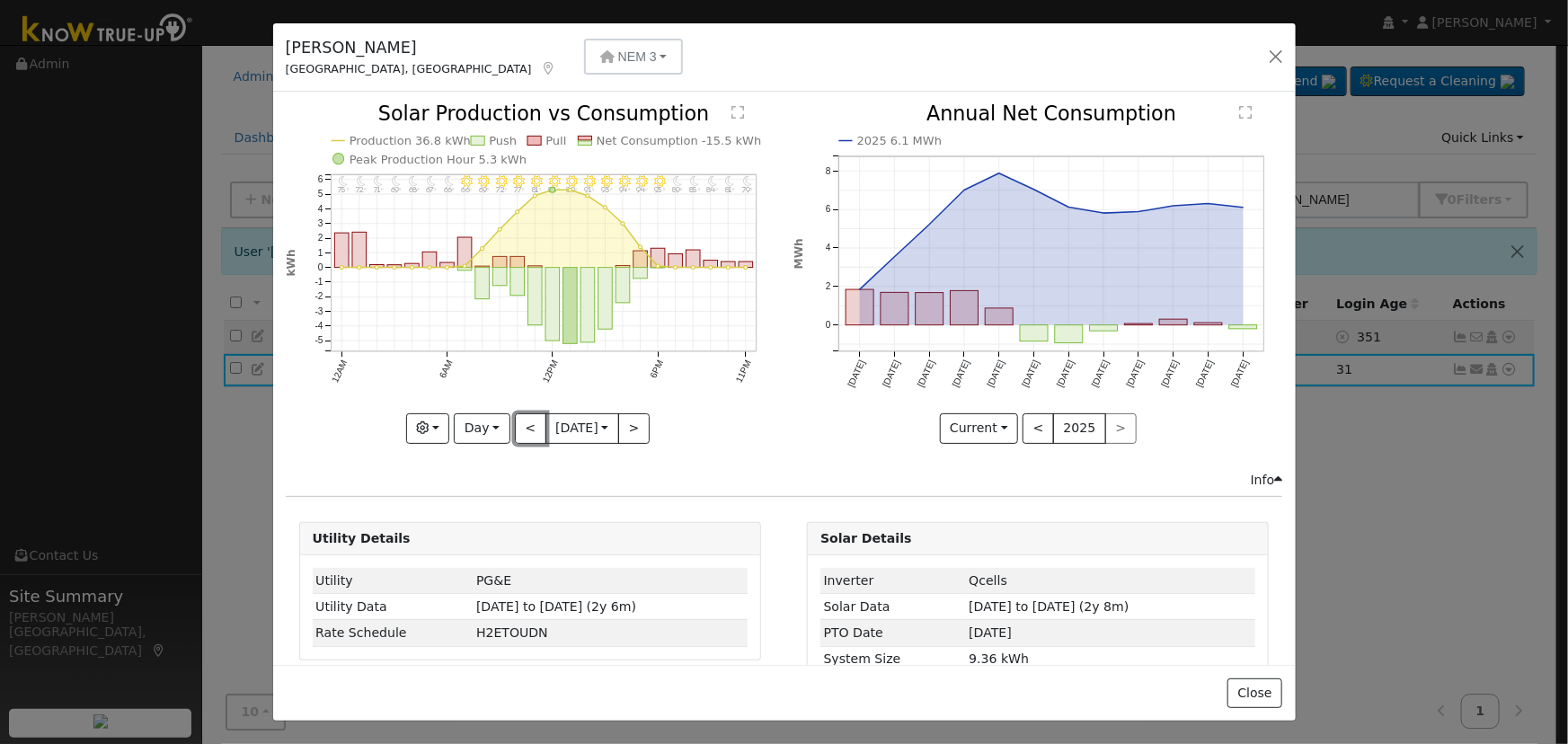
click at [514, 428] on button "<" at bounding box center [530, 428] width 32 height 31
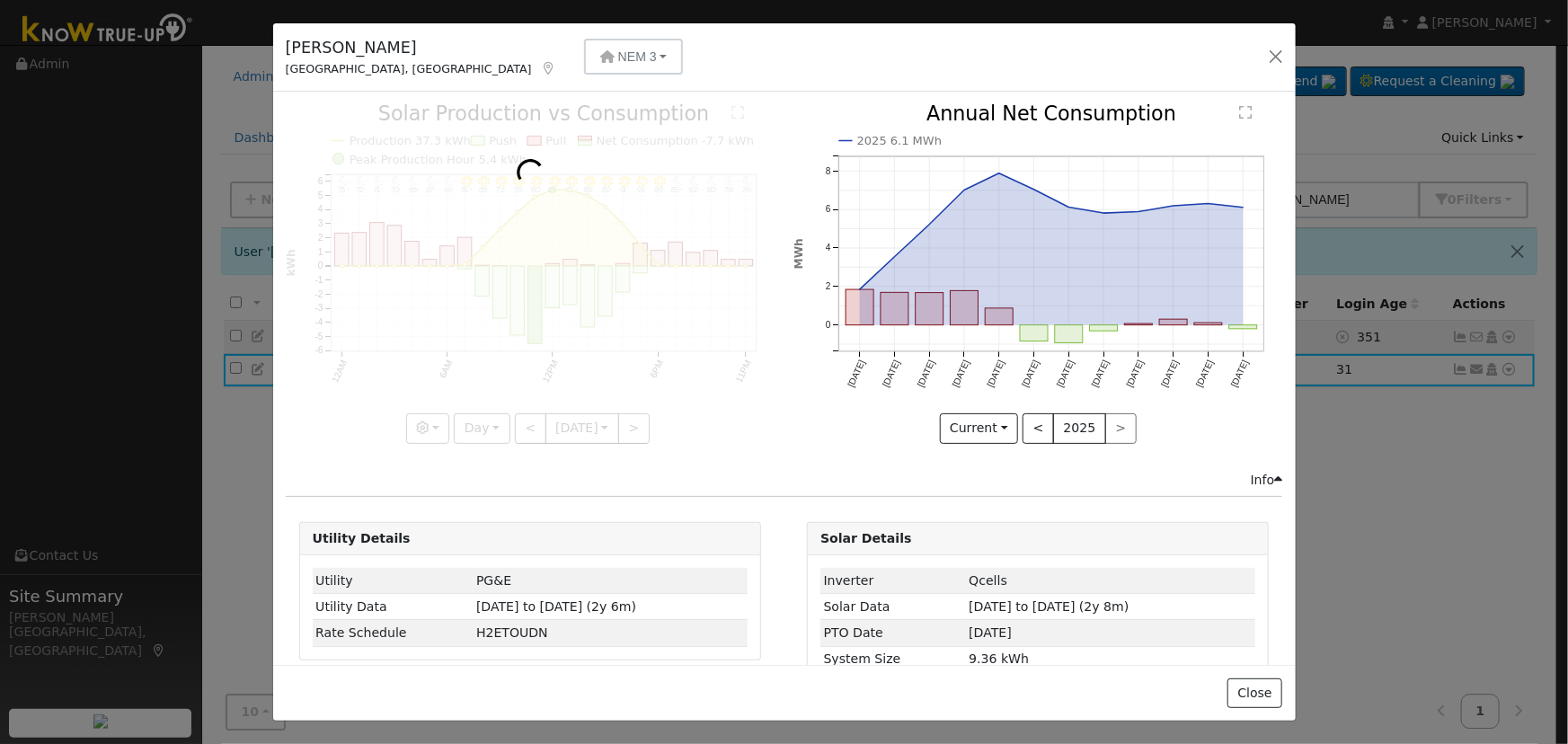
click at [506, 428] on div at bounding box center [530, 273] width 489 height 339
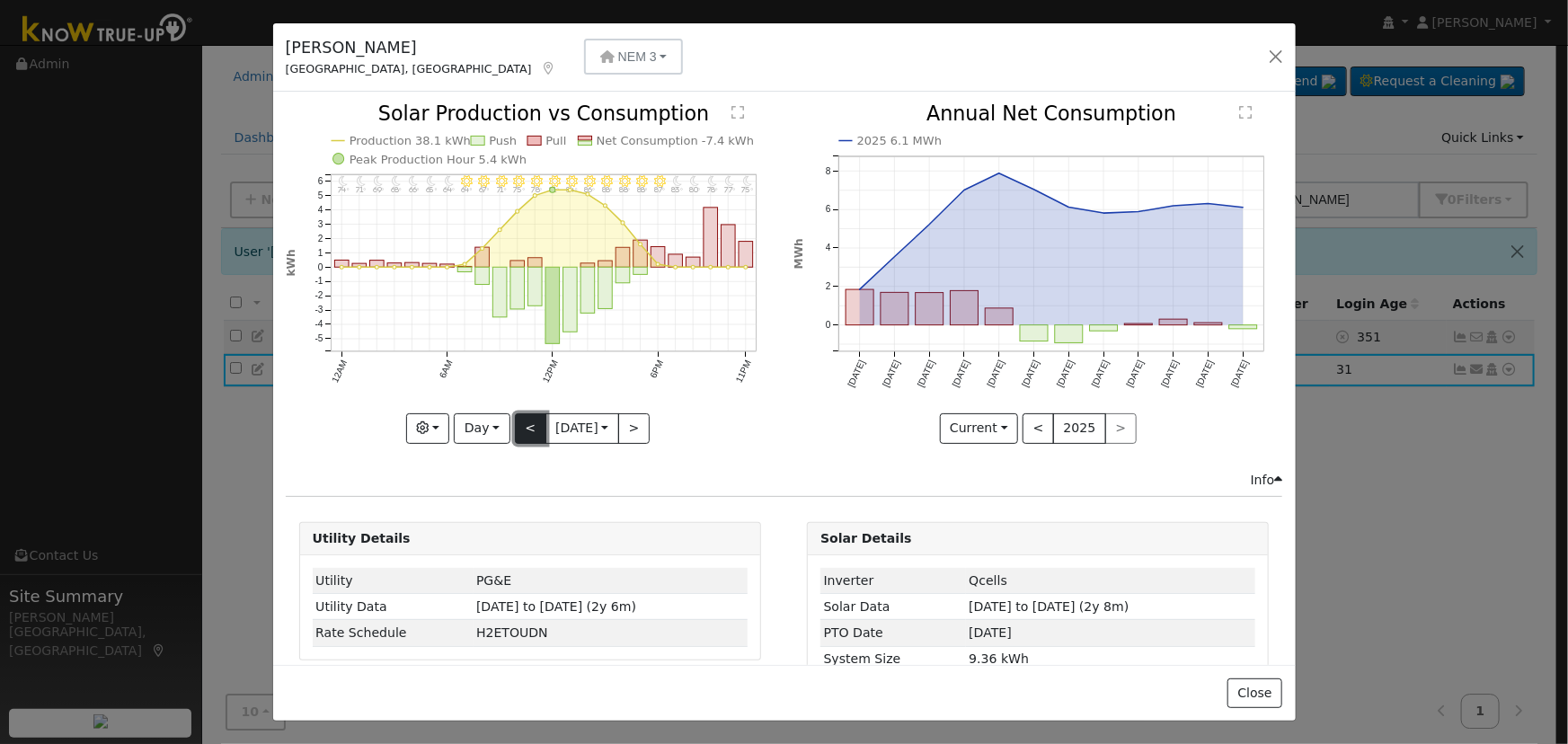
click at [514, 429] on button "<" at bounding box center [530, 428] width 32 height 31
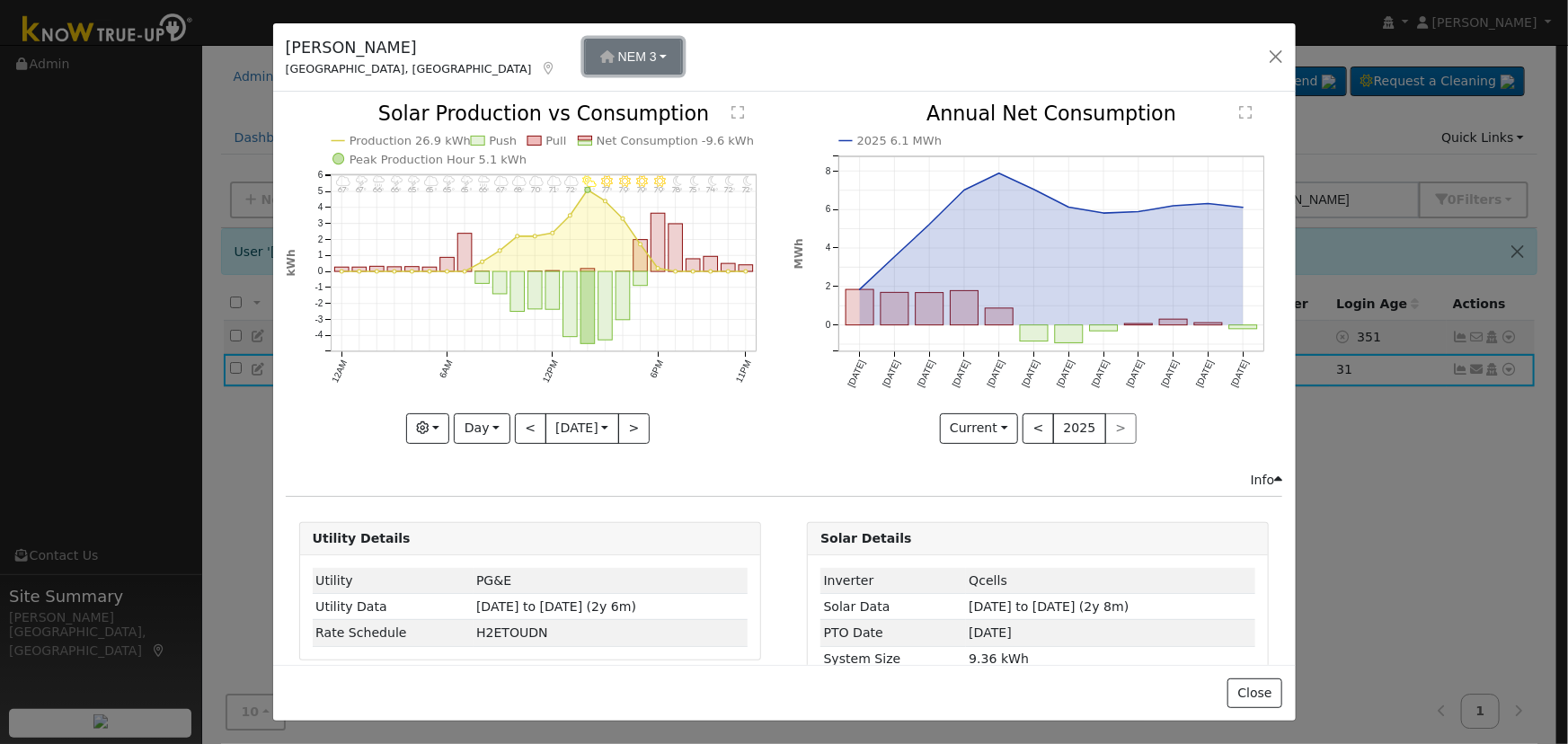
click at [584, 57] on button "NEM 3" at bounding box center [634, 57] width 99 height 36
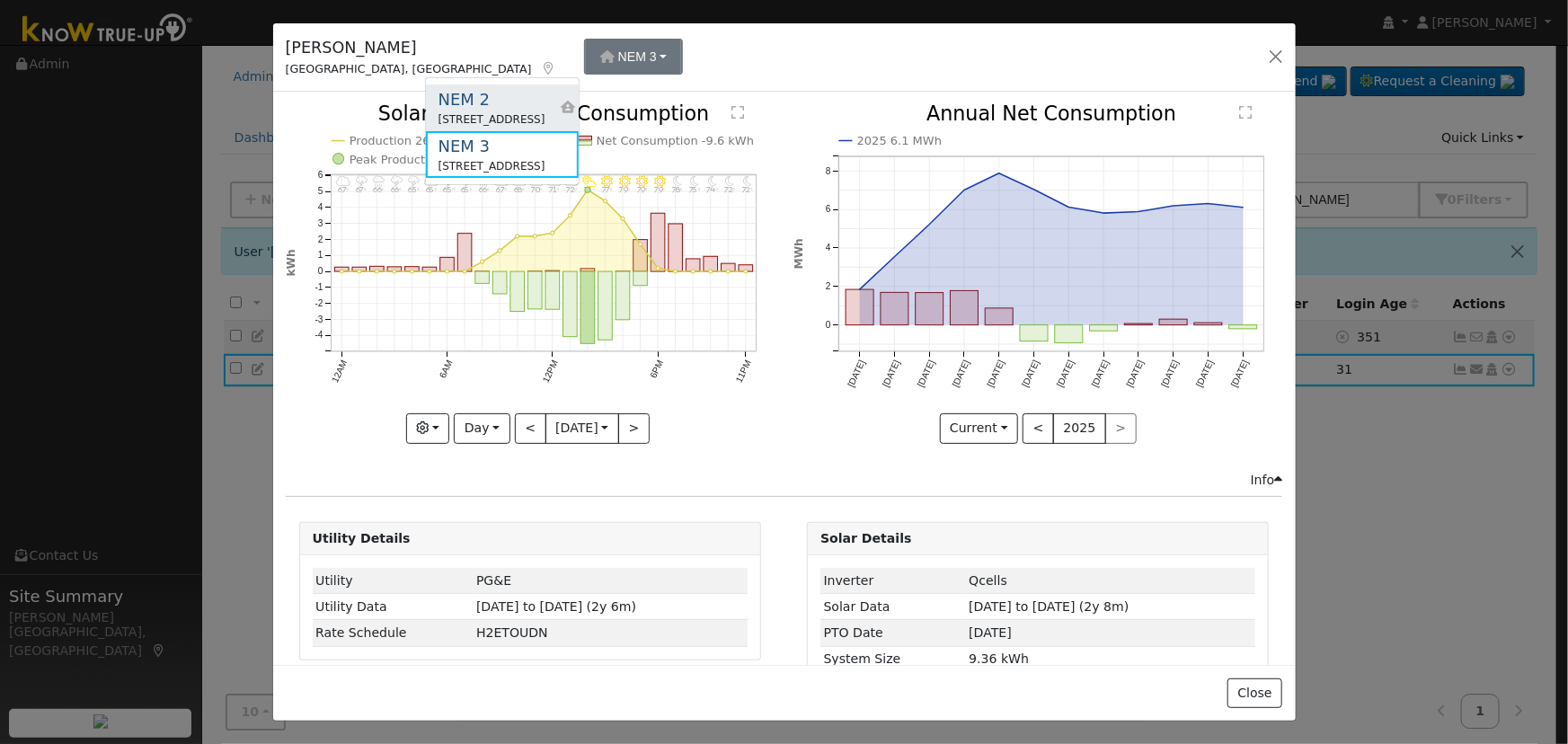
click at [516, 101] on div "NEM 2" at bounding box center [492, 99] width 107 height 24
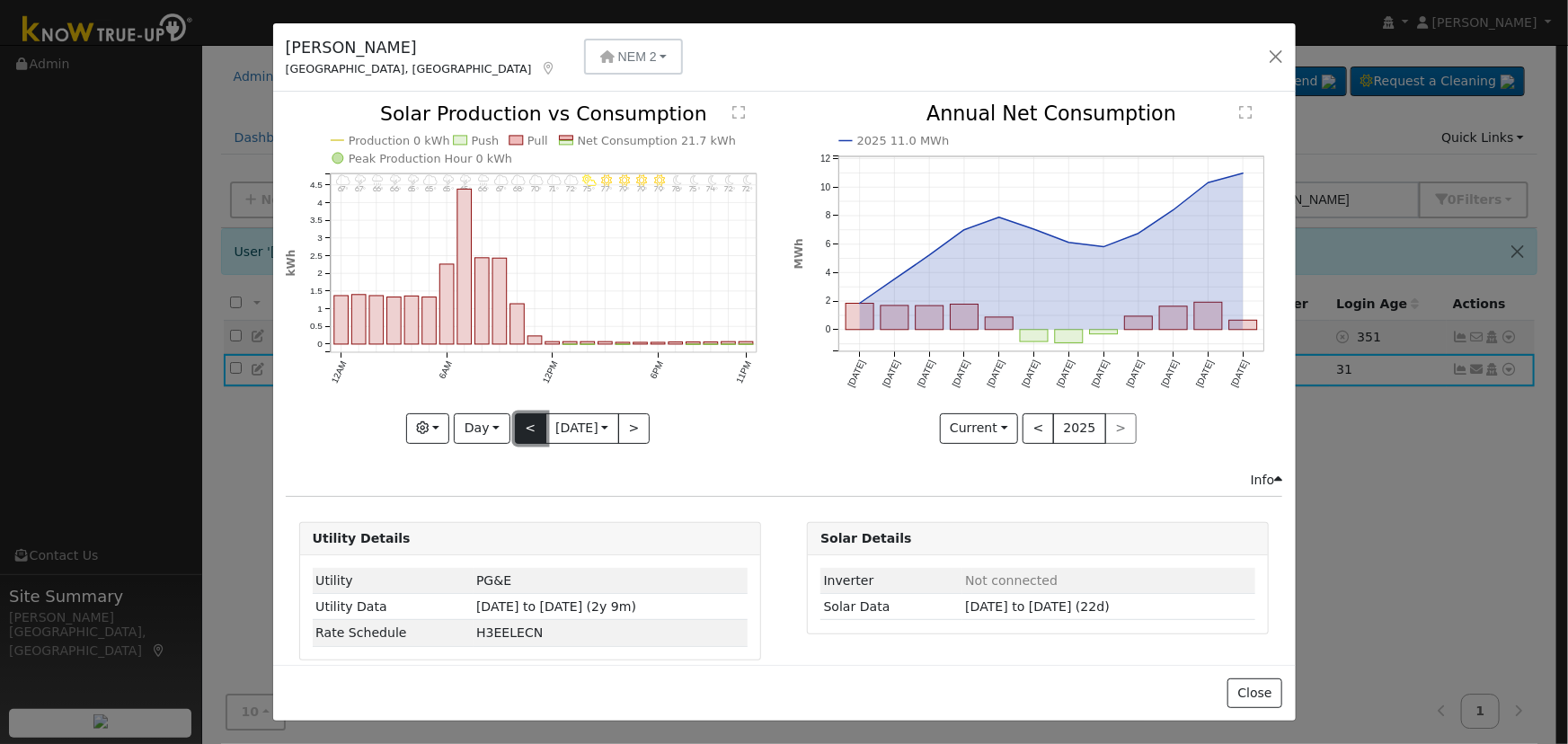
click at [516, 419] on button "<" at bounding box center [530, 428] width 32 height 31
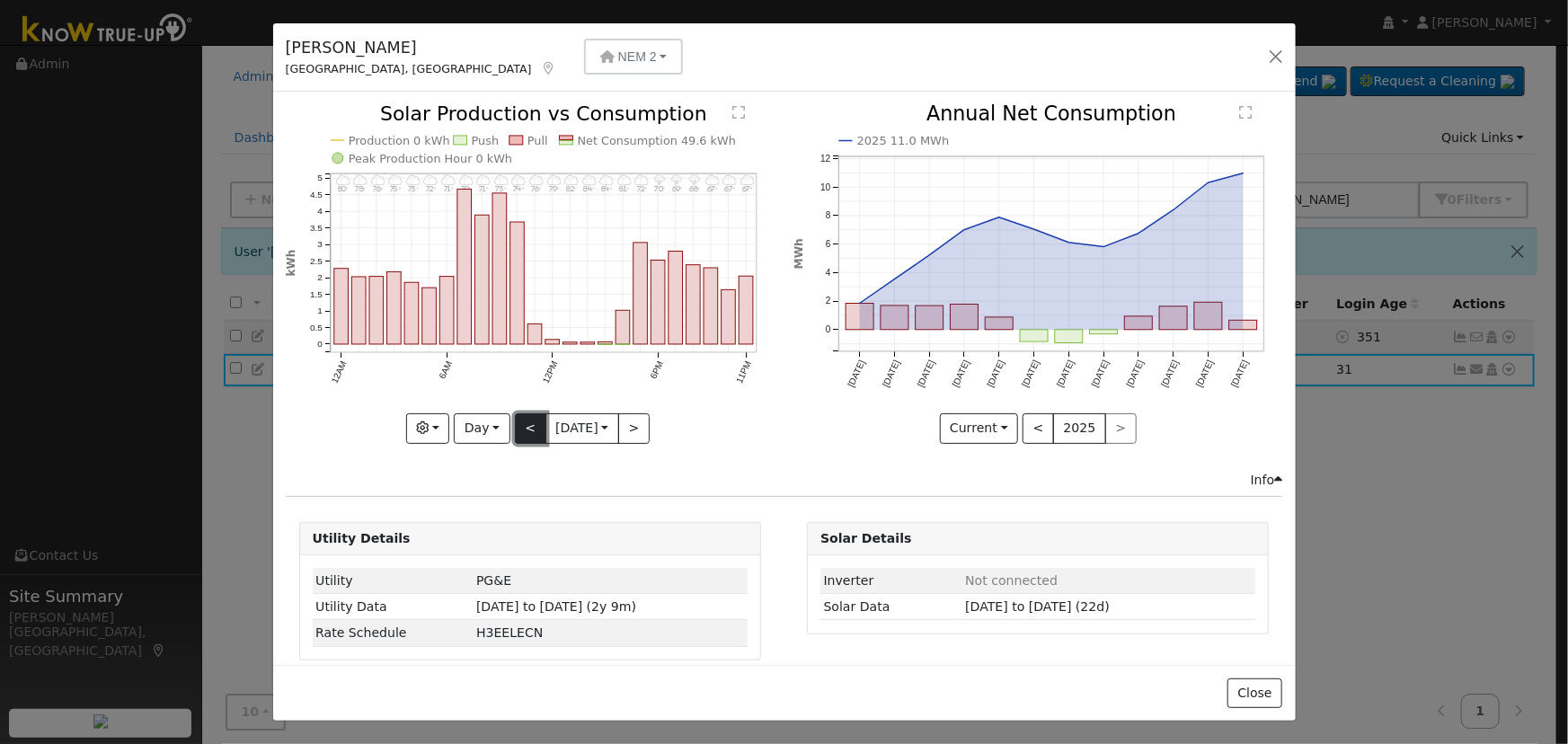
click at [516, 419] on button "<" at bounding box center [530, 428] width 32 height 31
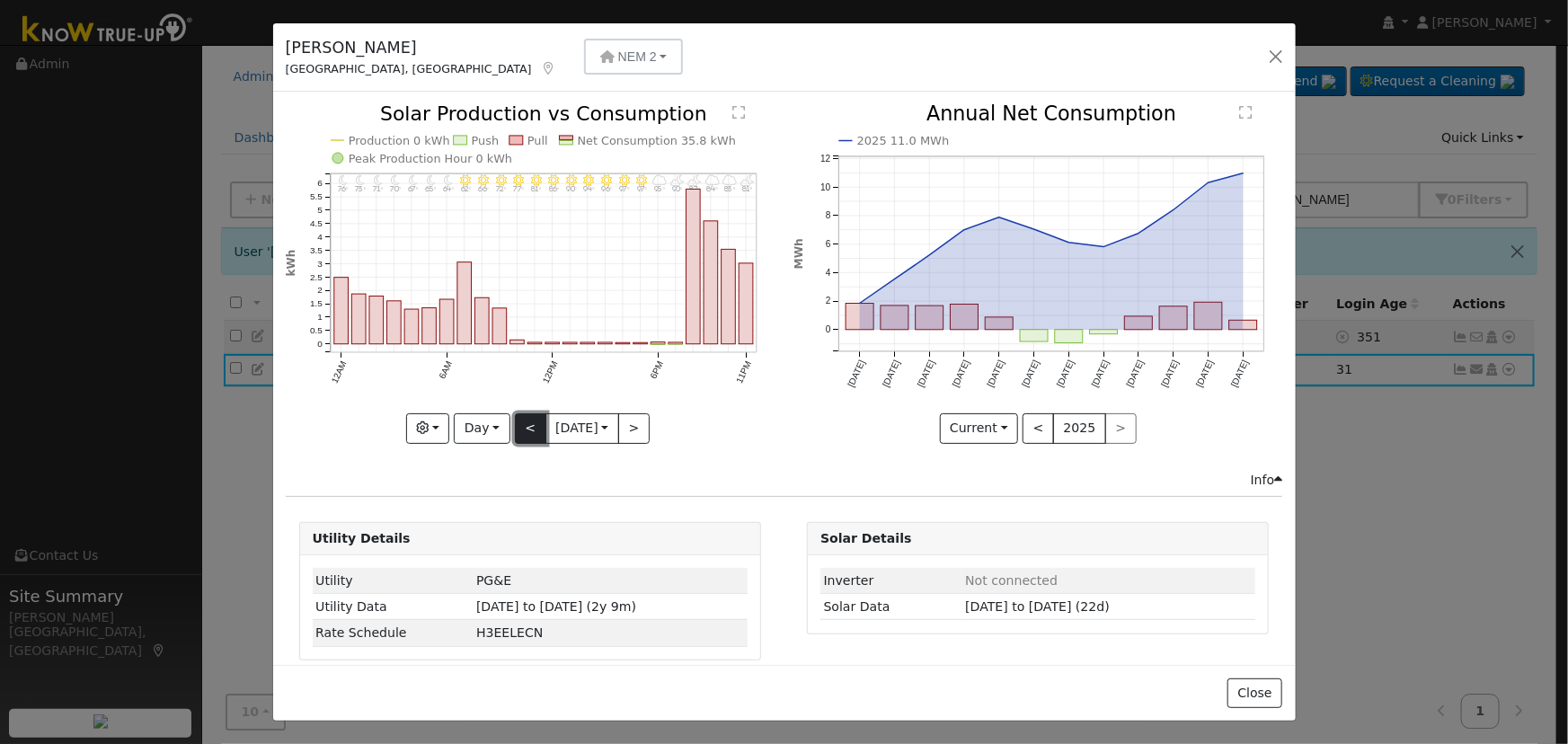
click at [516, 419] on button "<" at bounding box center [530, 428] width 32 height 31
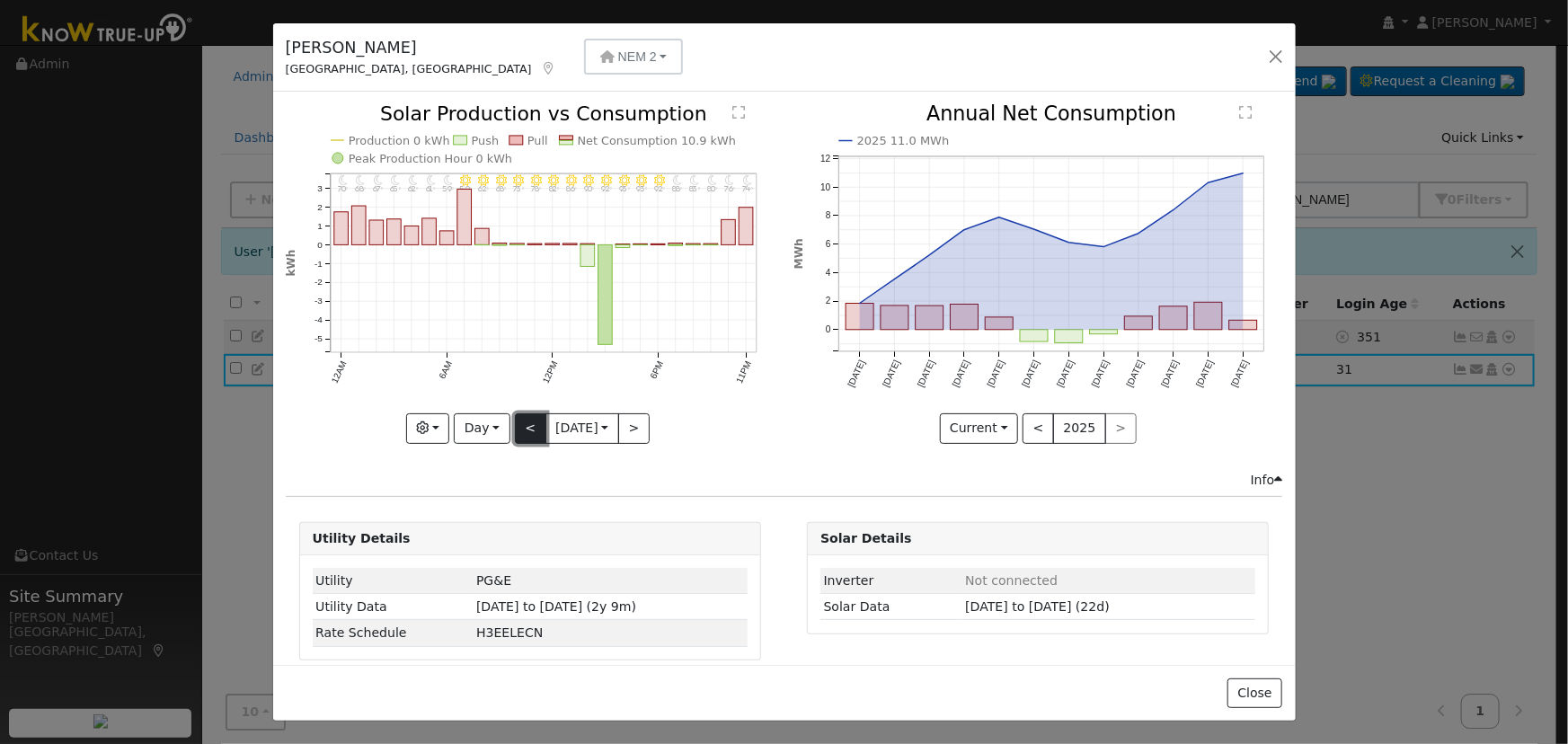
click at [516, 419] on button "<" at bounding box center [530, 428] width 32 height 31
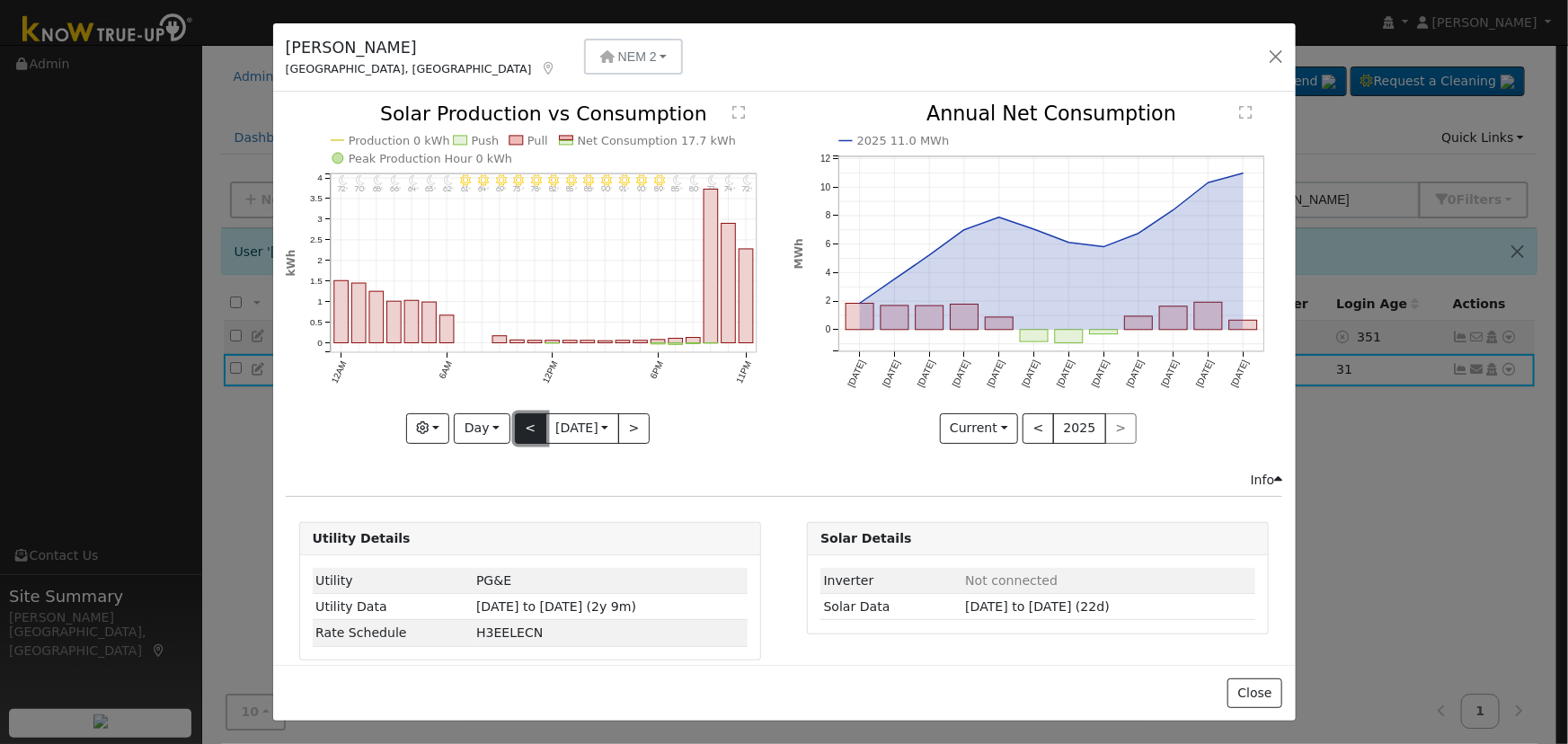
click at [516, 419] on button "<" at bounding box center [530, 428] width 32 height 31
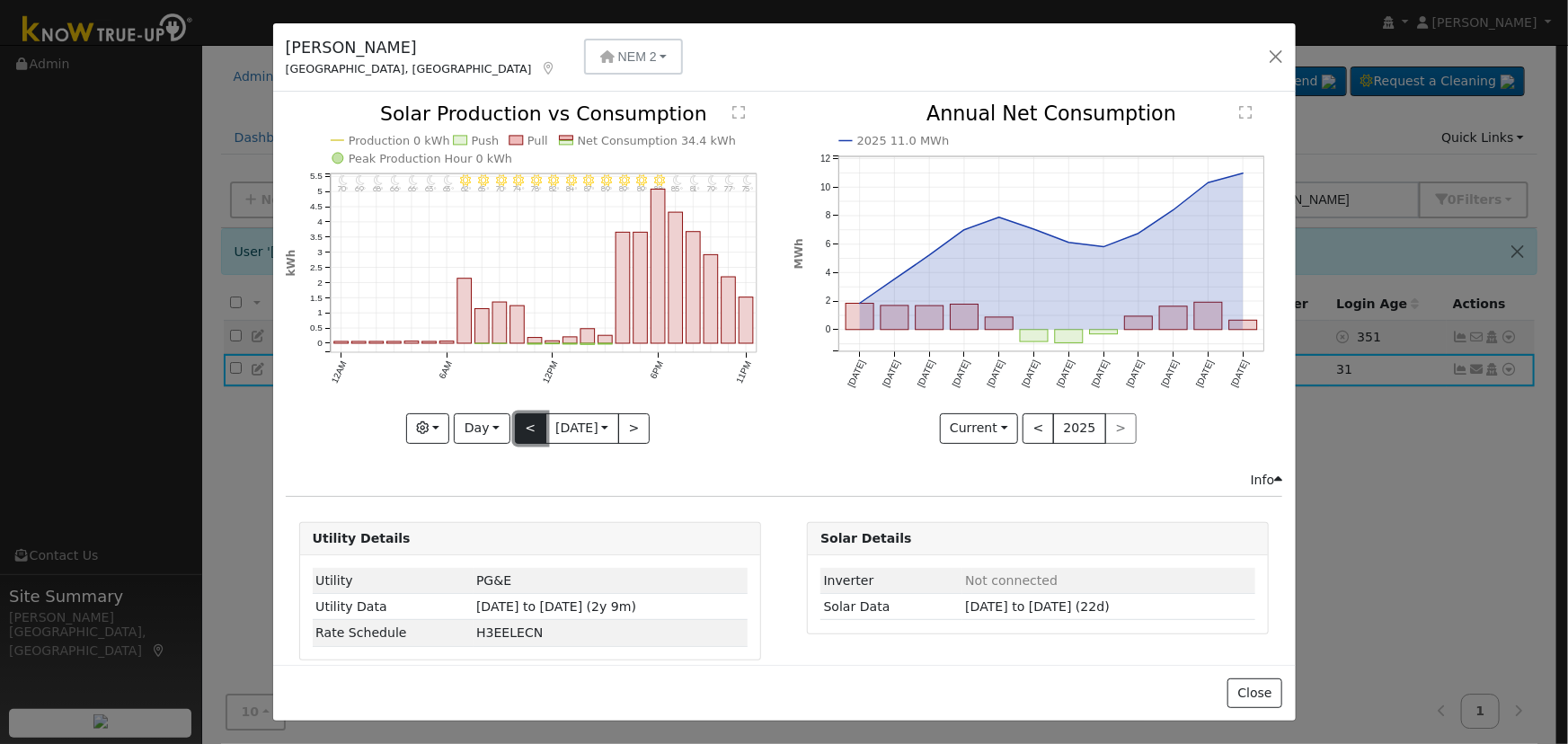
click at [516, 419] on button "<" at bounding box center [530, 428] width 32 height 31
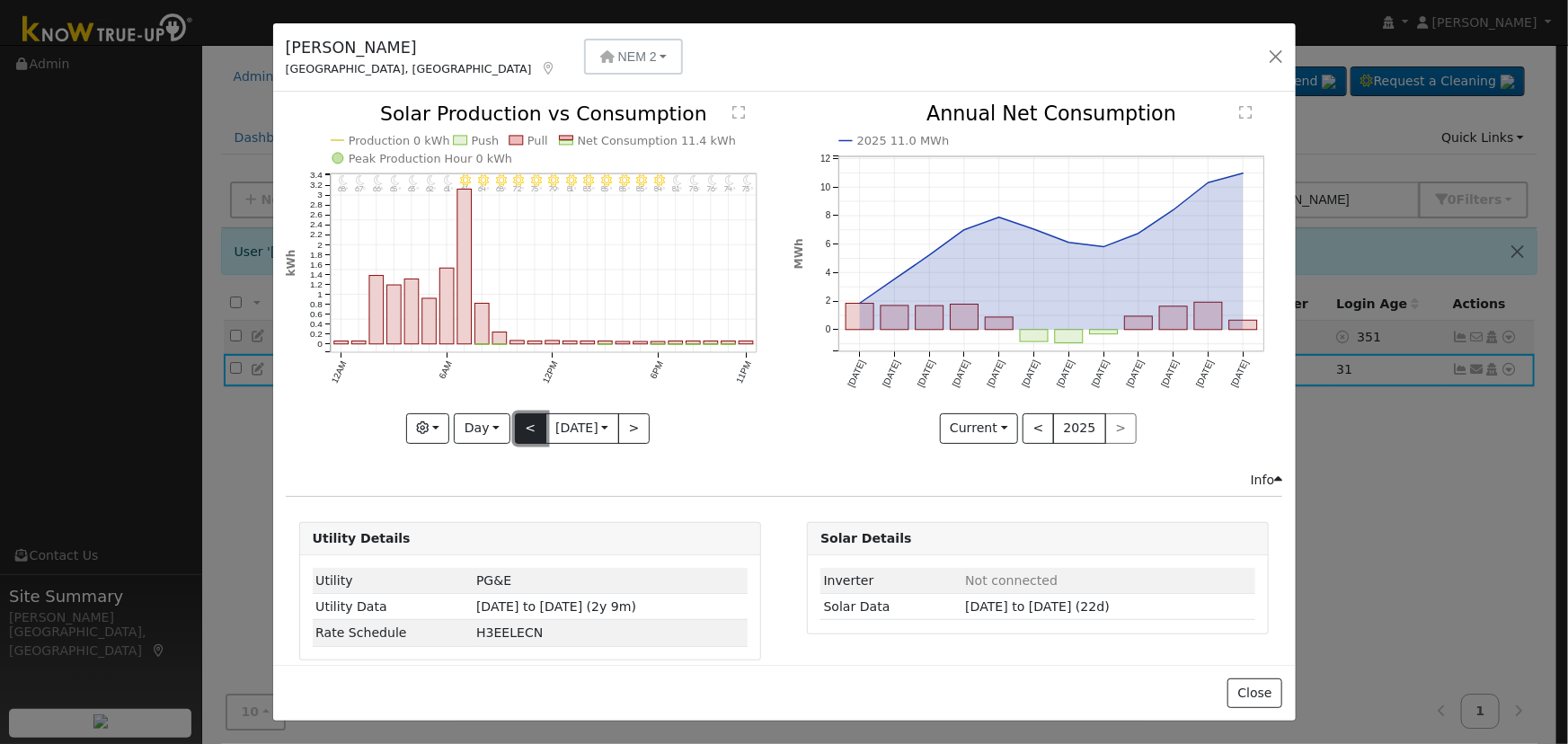
click at [516, 419] on button "<" at bounding box center [530, 428] width 32 height 31
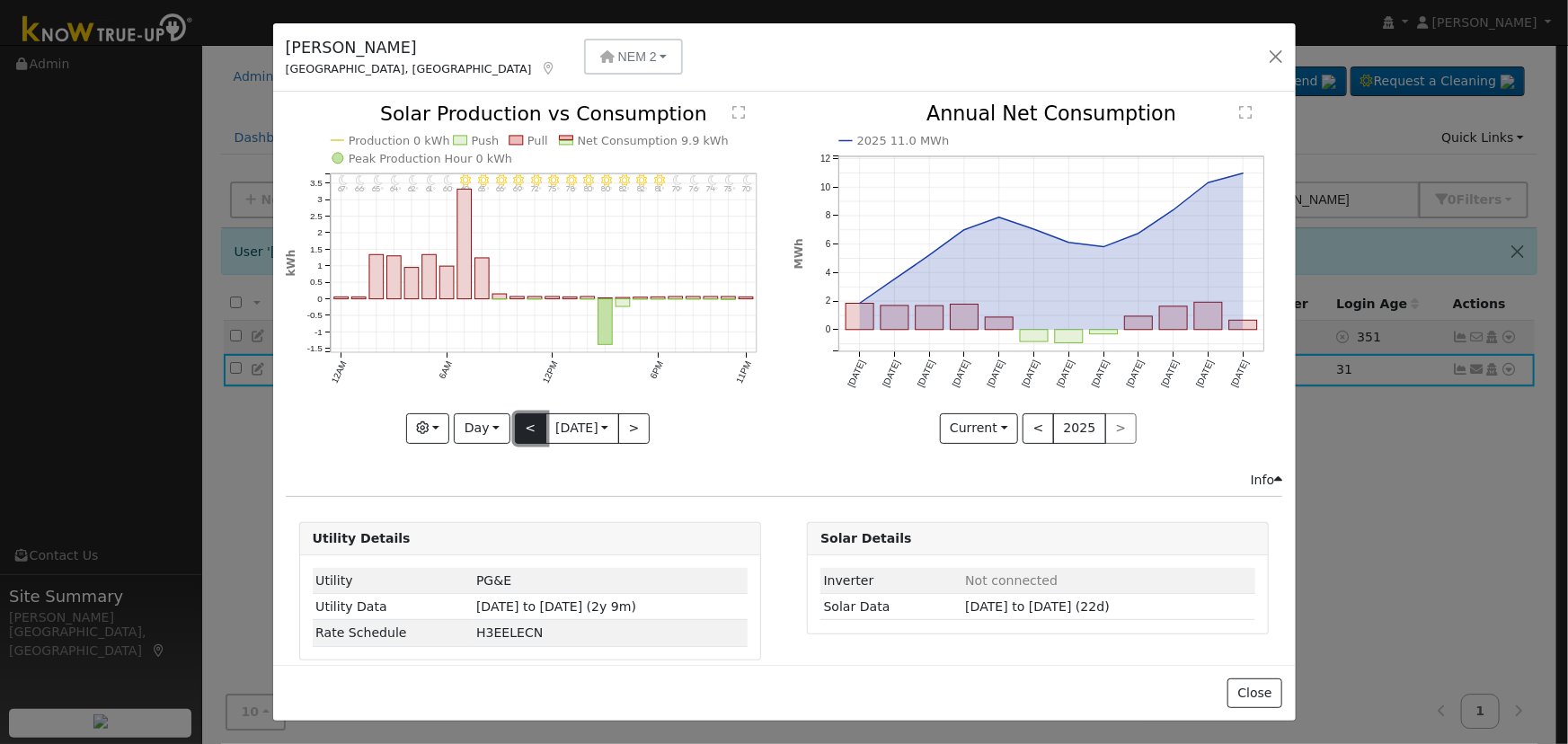
click at [516, 419] on button "<" at bounding box center [530, 428] width 32 height 31
type input "[DATE]"
